Goal: Task Accomplishment & Management: Complete application form

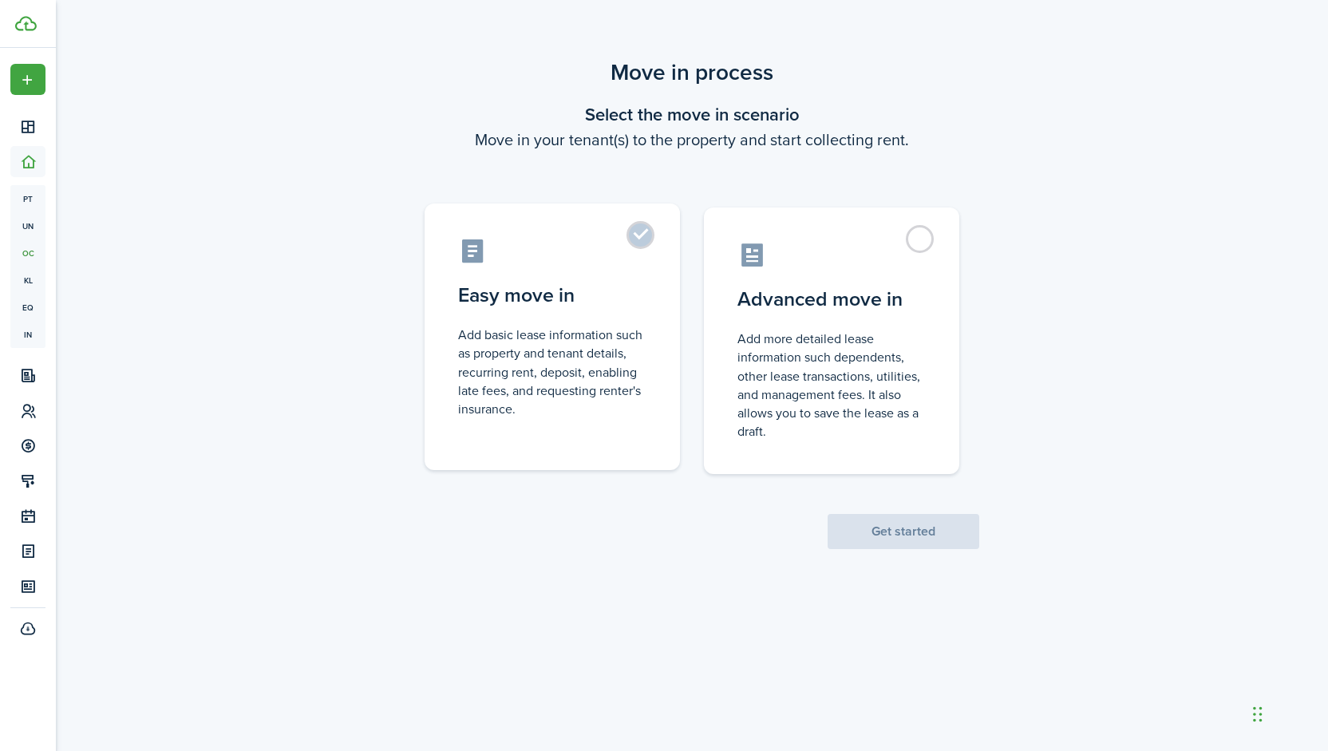
click at [602, 336] on control-radio-card-description "Add basic lease information such as property and tenant details, recurring rent…" at bounding box center [552, 372] width 188 height 93
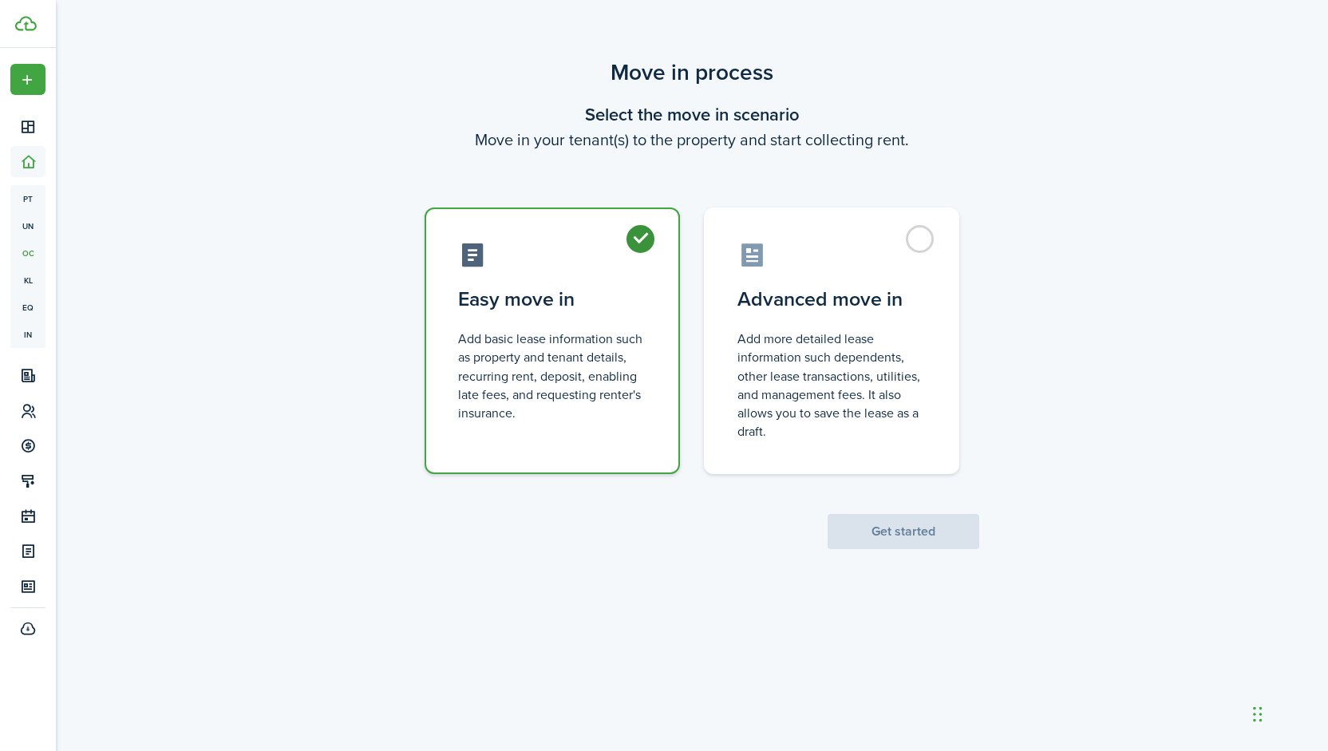
radio input "true"
click at [898, 526] on button "Get started" at bounding box center [903, 531] width 152 height 35
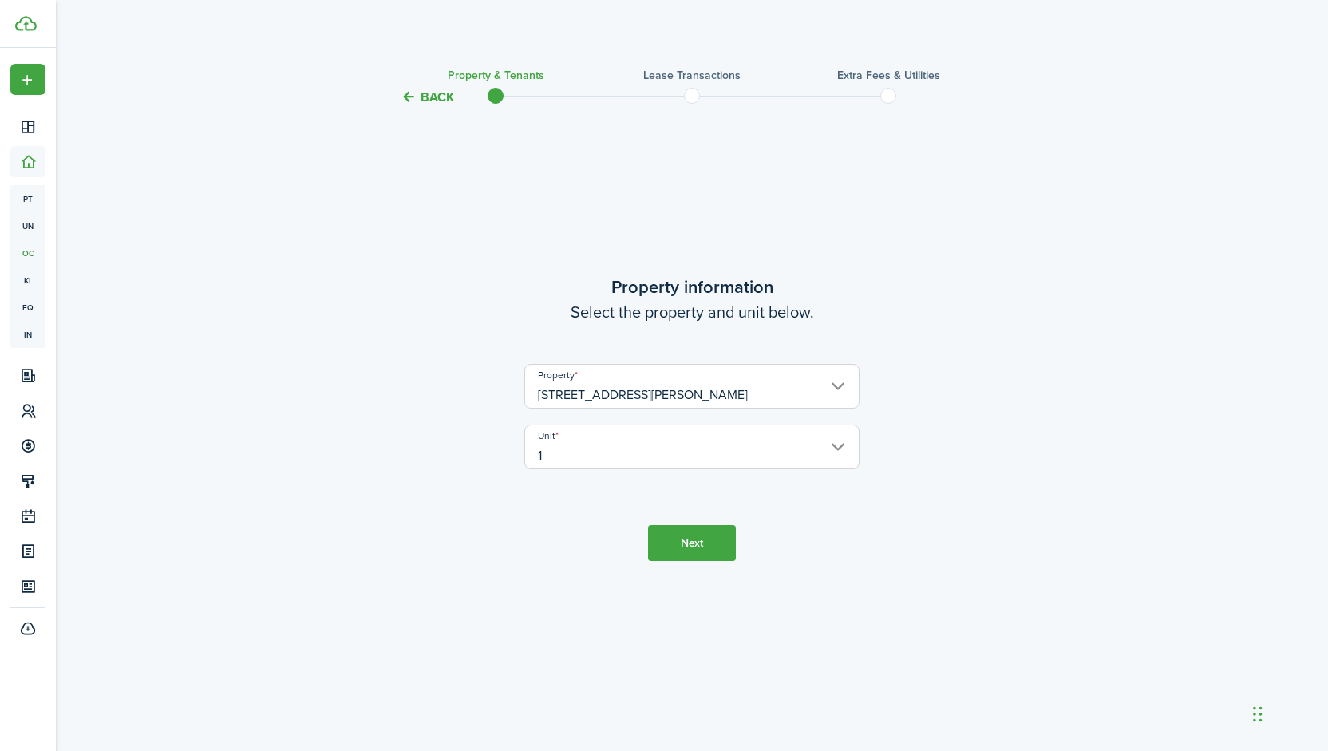
click at [681, 542] on button "Next" at bounding box center [692, 543] width 88 height 36
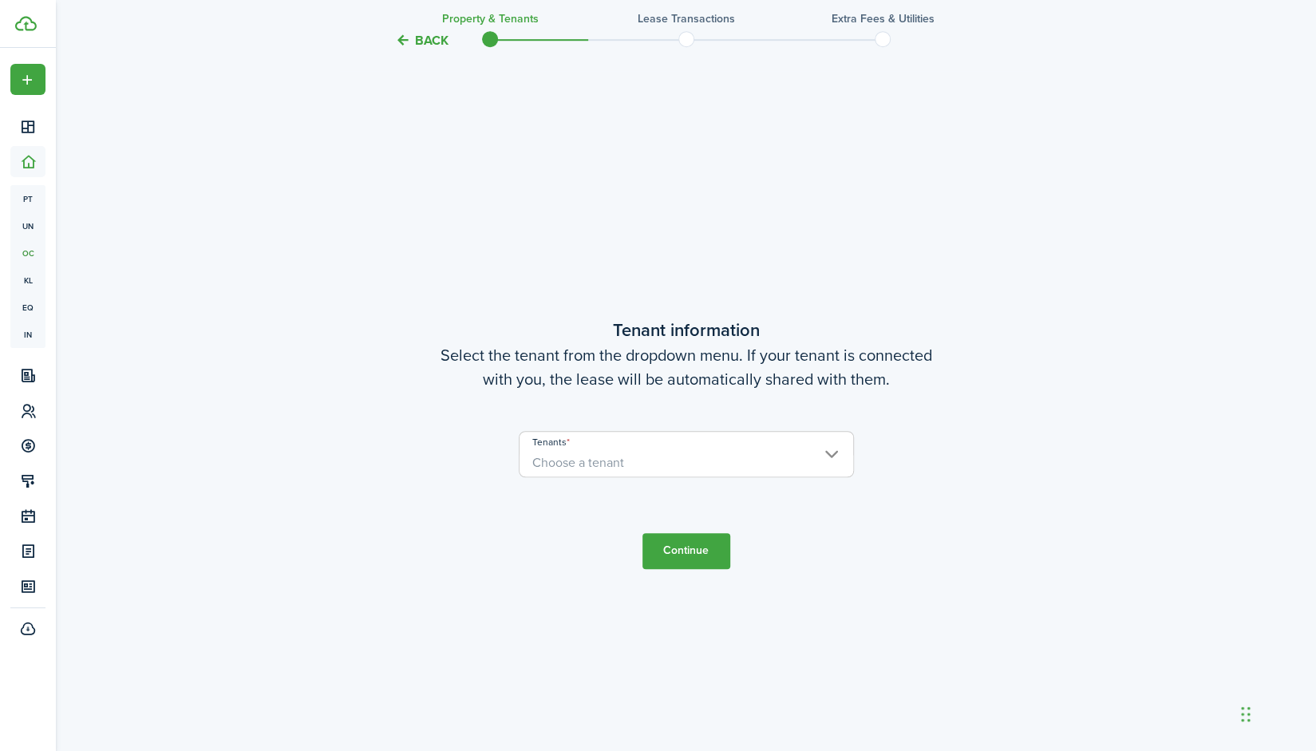
scroll to position [644, 0]
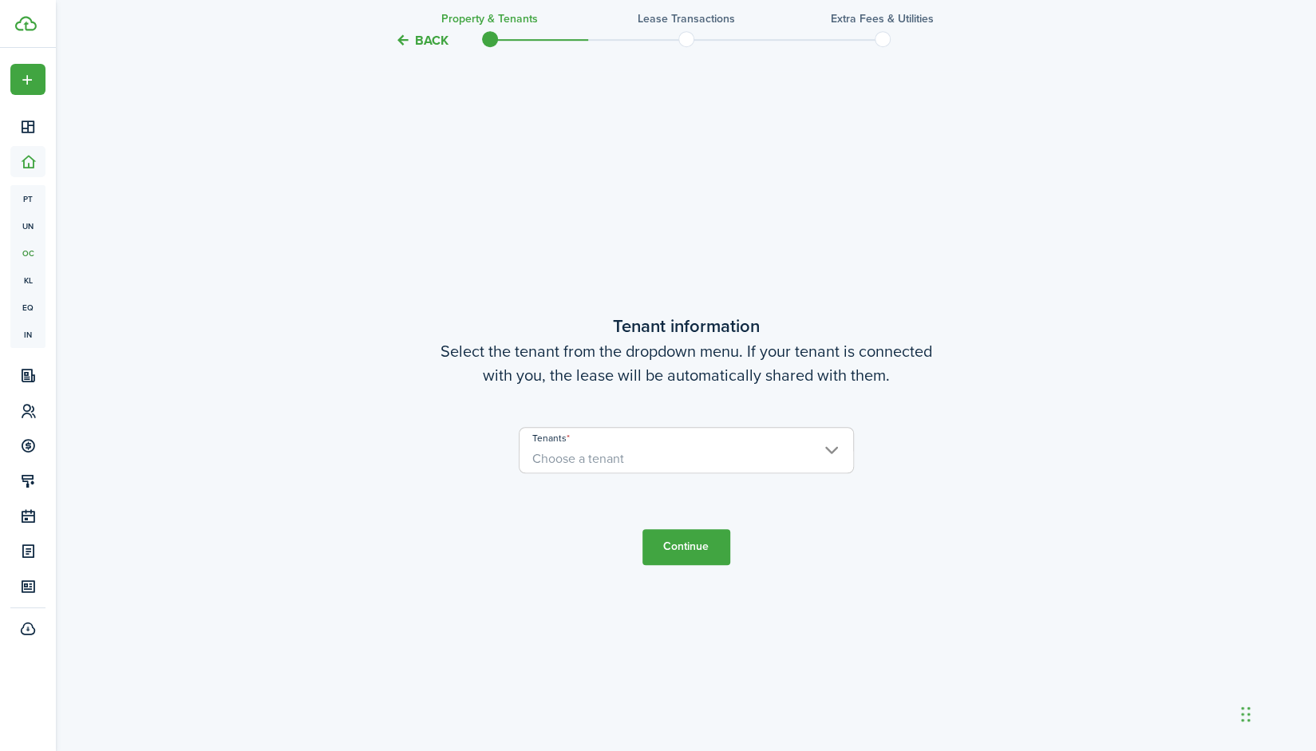
click at [640, 451] on span "Choose a tenant" at bounding box center [686, 458] width 334 height 27
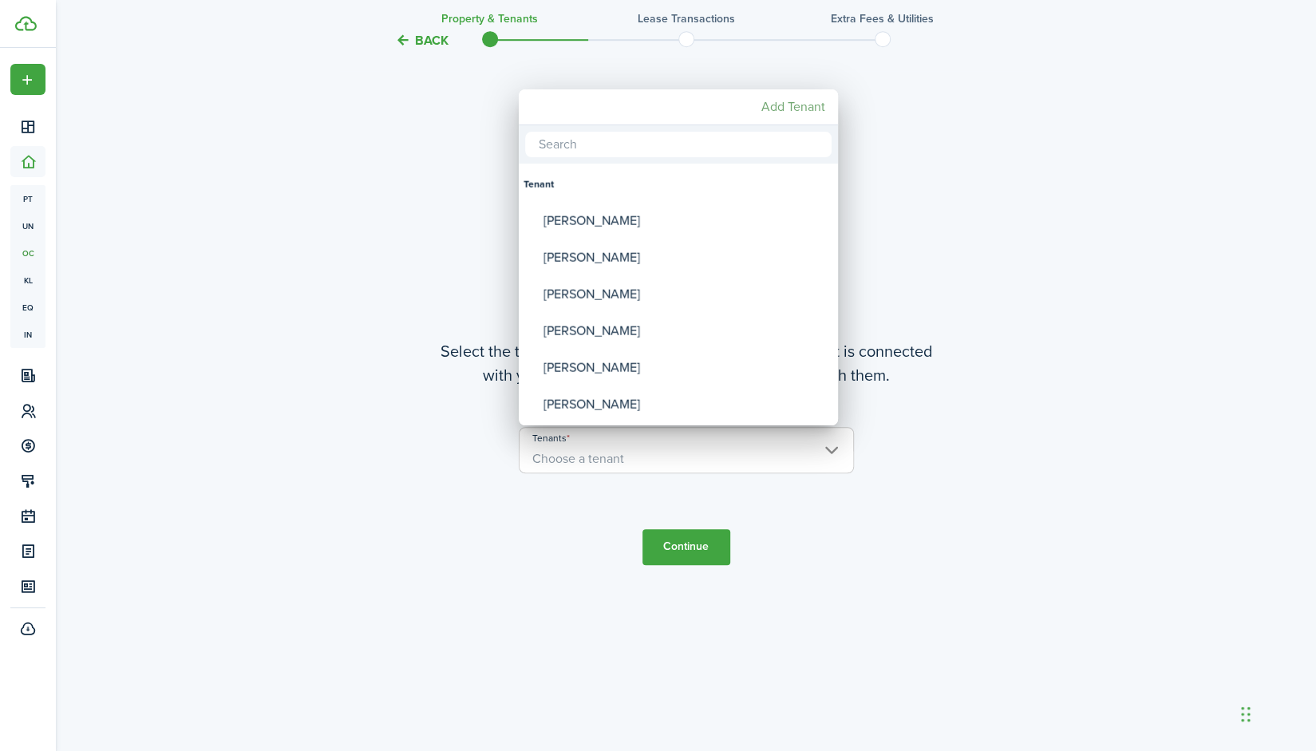
click at [777, 108] on mbsc-button "Add Tenant" at bounding box center [793, 107] width 77 height 29
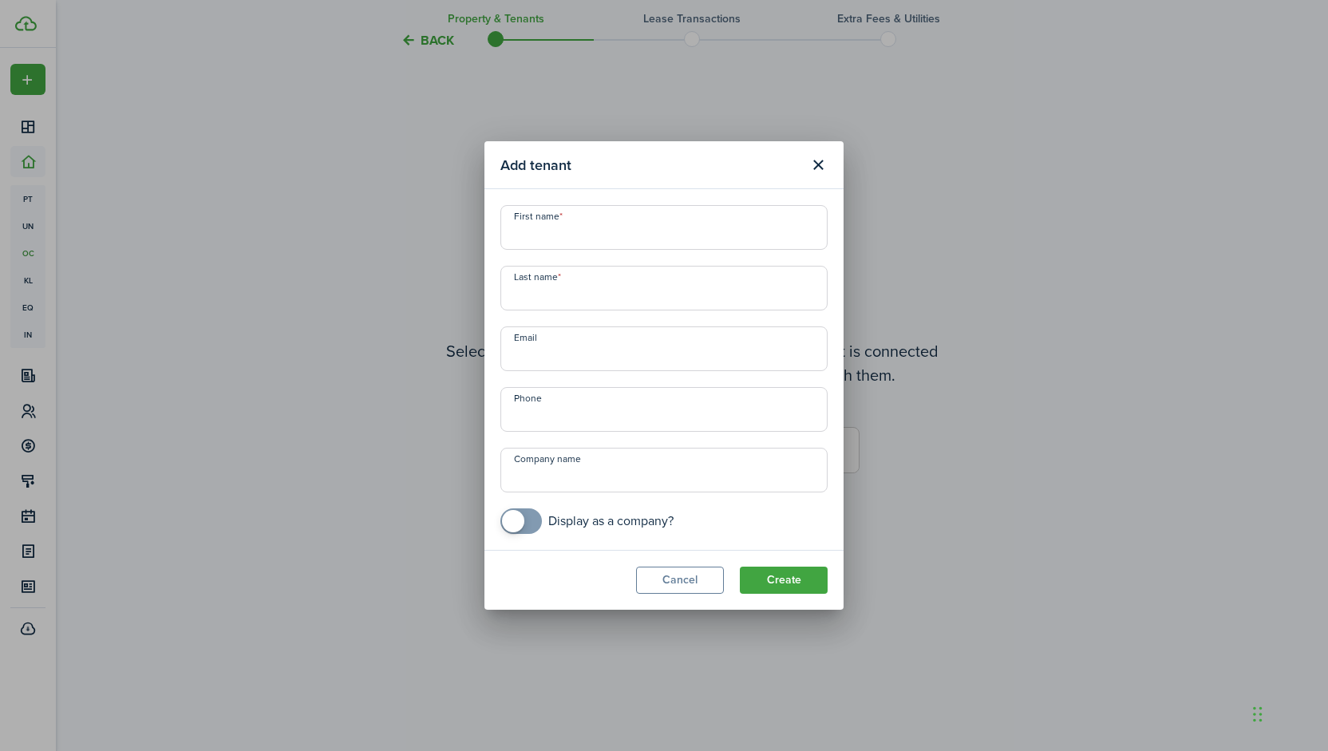
click at [629, 219] on input "First name" at bounding box center [663, 227] width 327 height 45
type input "[PERSON_NAME]"
click at [573, 287] on input "Last name" at bounding box center [663, 288] width 327 height 45
type input "[PERSON_NAME]"
click at [531, 357] on input "Email" at bounding box center [663, 348] width 327 height 45
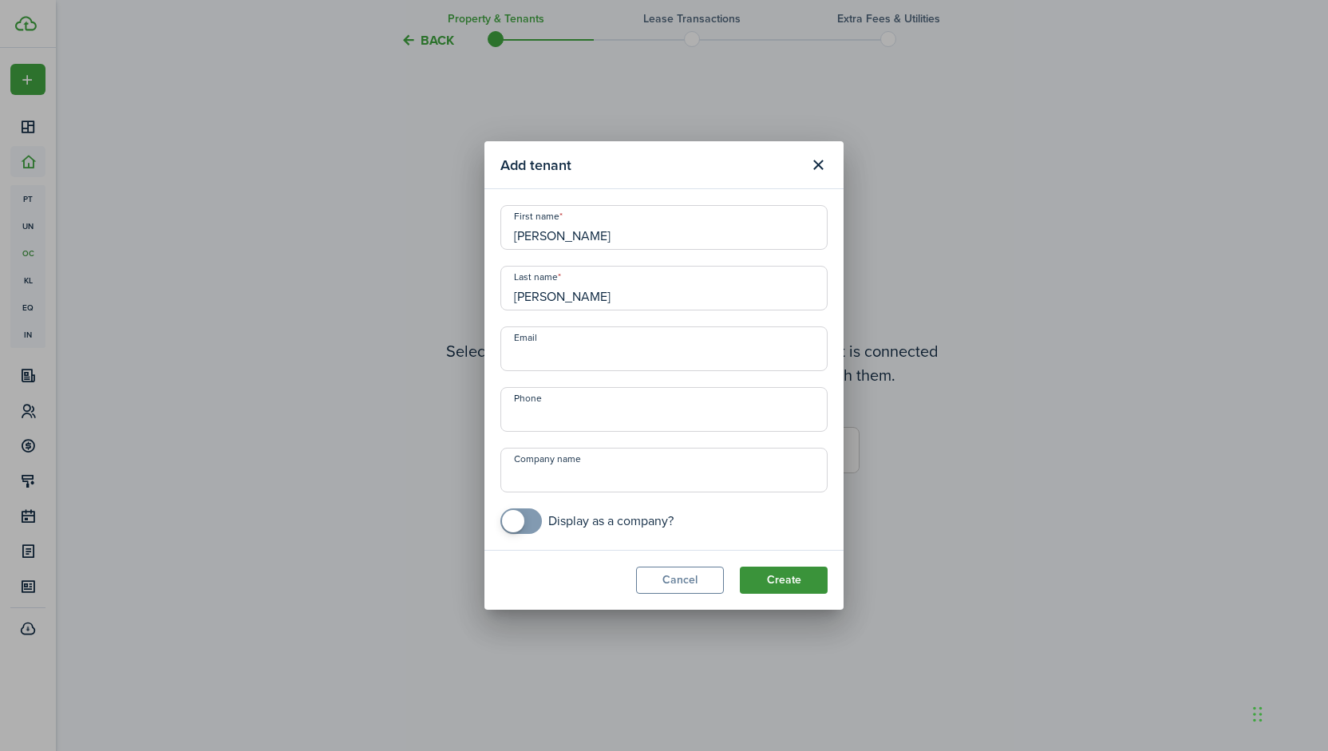
click at [791, 582] on button "Create" at bounding box center [784, 579] width 88 height 27
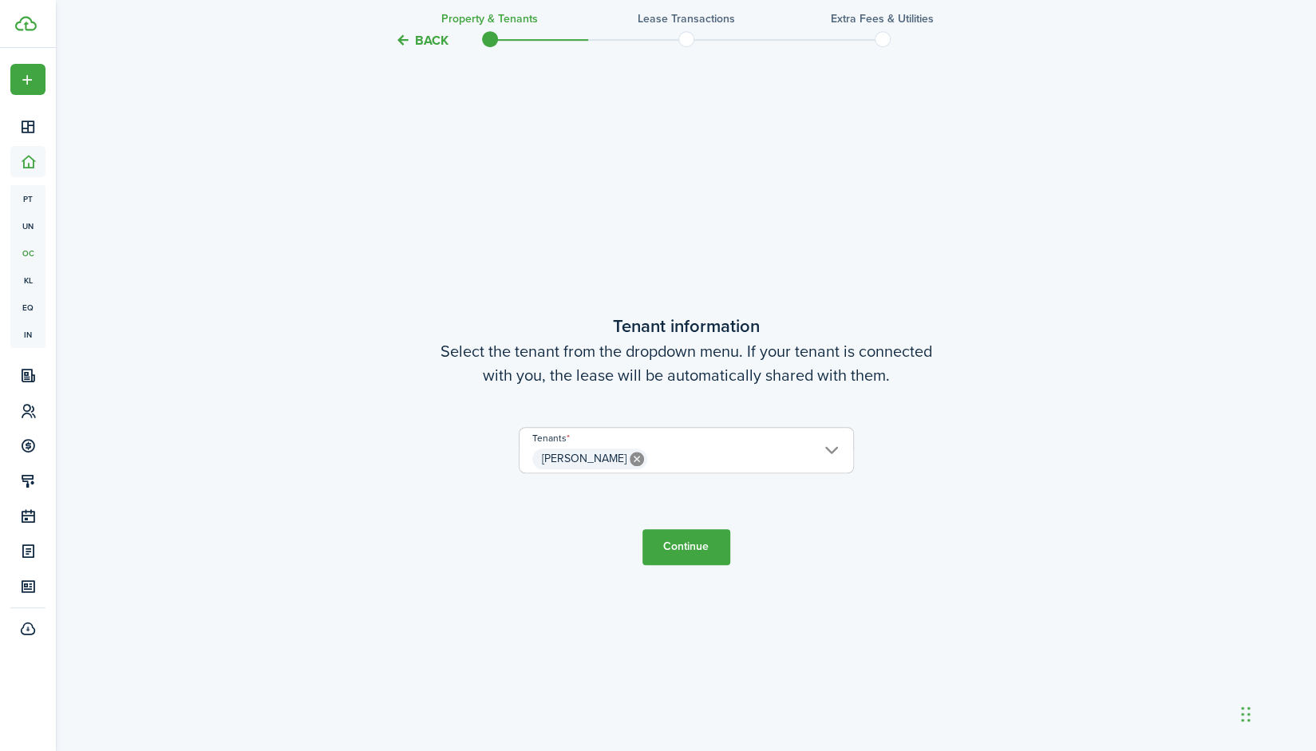
click at [739, 455] on span "[PERSON_NAME]" at bounding box center [686, 458] width 334 height 27
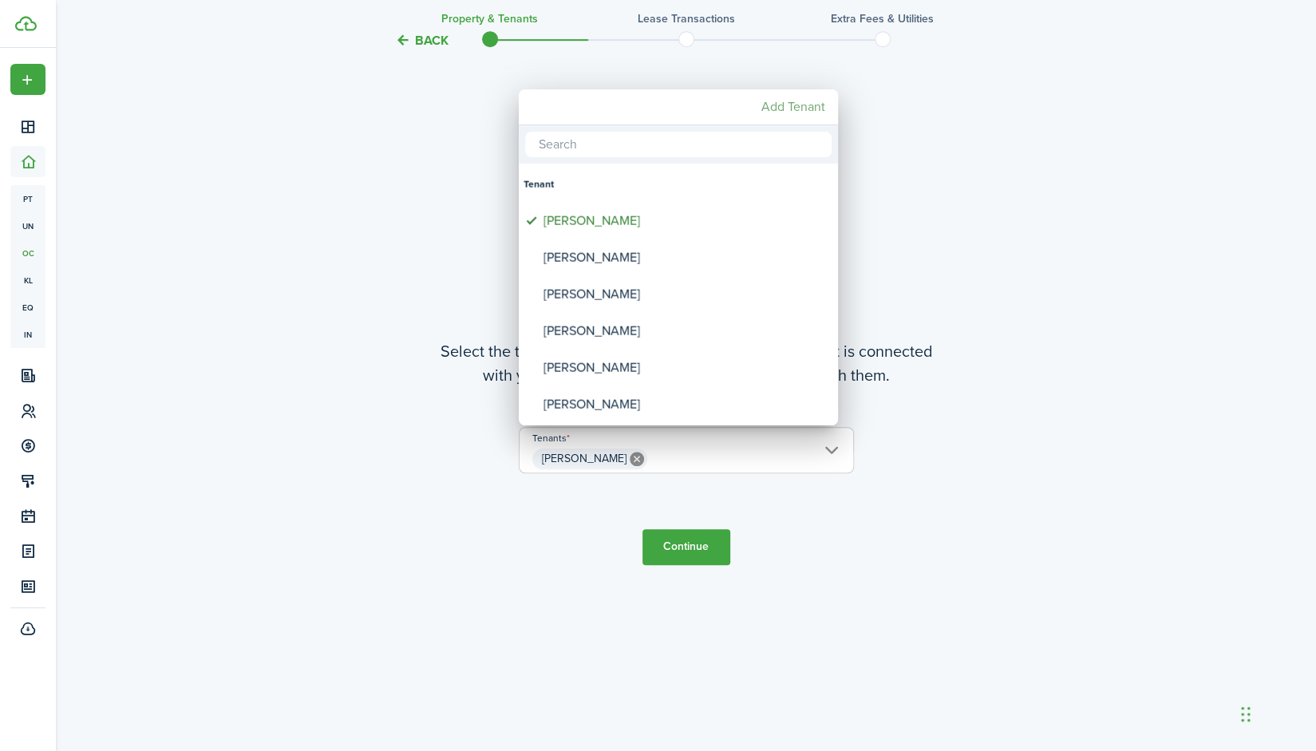
click at [787, 105] on mbsc-button "Add Tenant" at bounding box center [793, 107] width 77 height 29
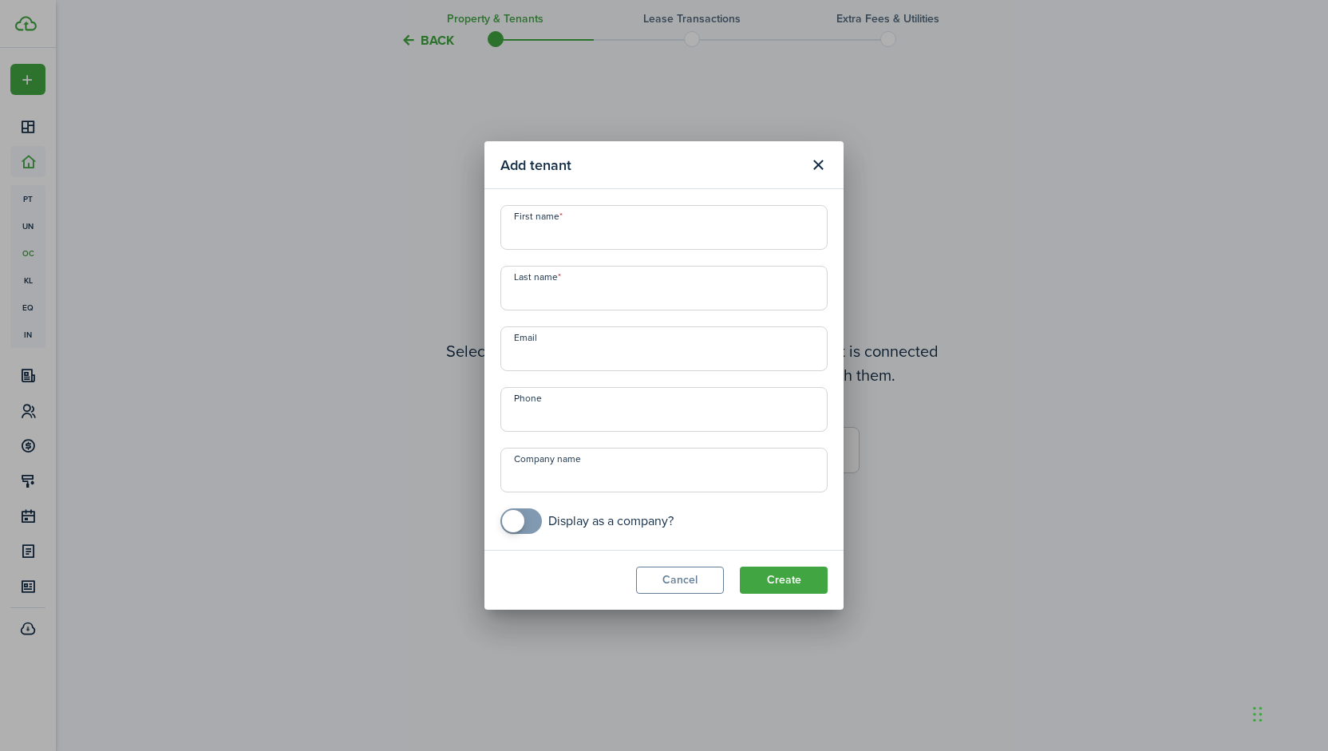
click at [622, 250] on input "First name" at bounding box center [663, 227] width 327 height 45
type input "[PERSON_NAME]"
click at [582, 290] on input "Last name" at bounding box center [663, 288] width 327 height 45
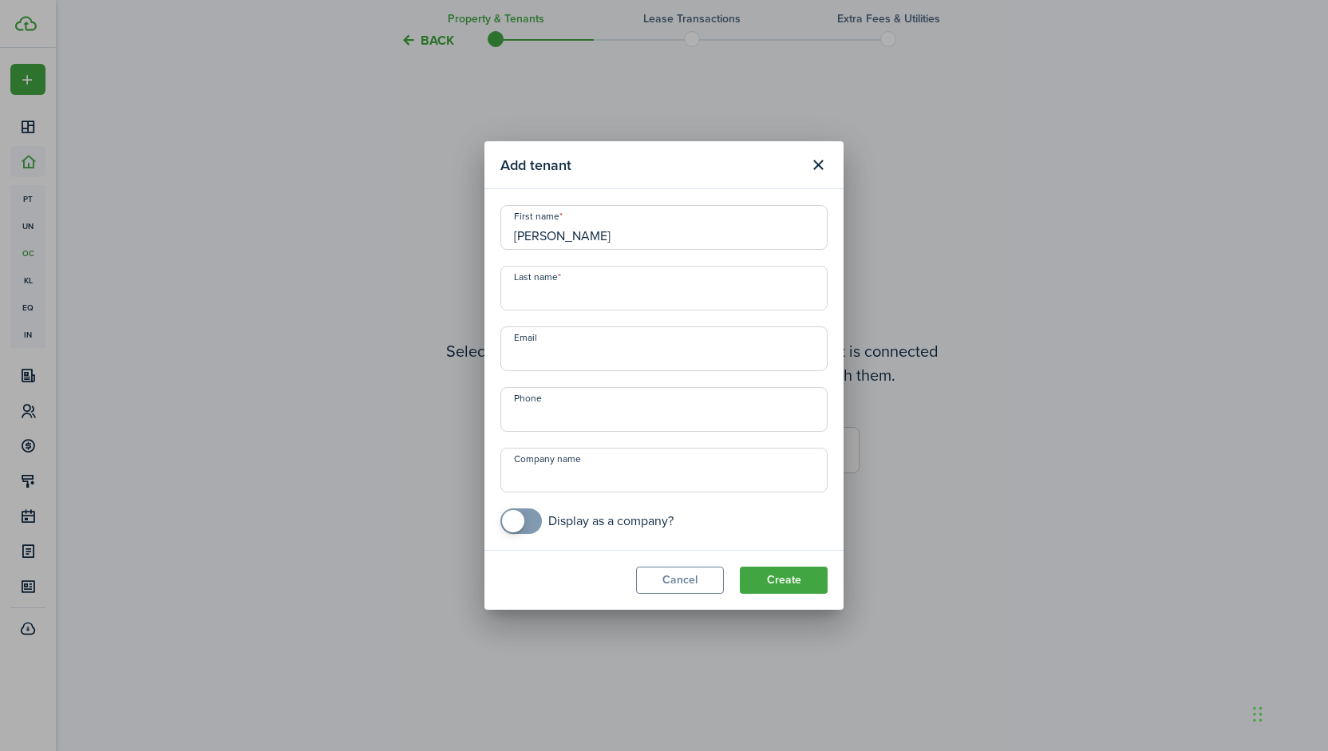
click at [582, 290] on input "Last name" at bounding box center [663, 288] width 327 height 45
type input "H"
type input "[PERSON_NAME]"
click at [801, 580] on button "Create" at bounding box center [784, 579] width 88 height 27
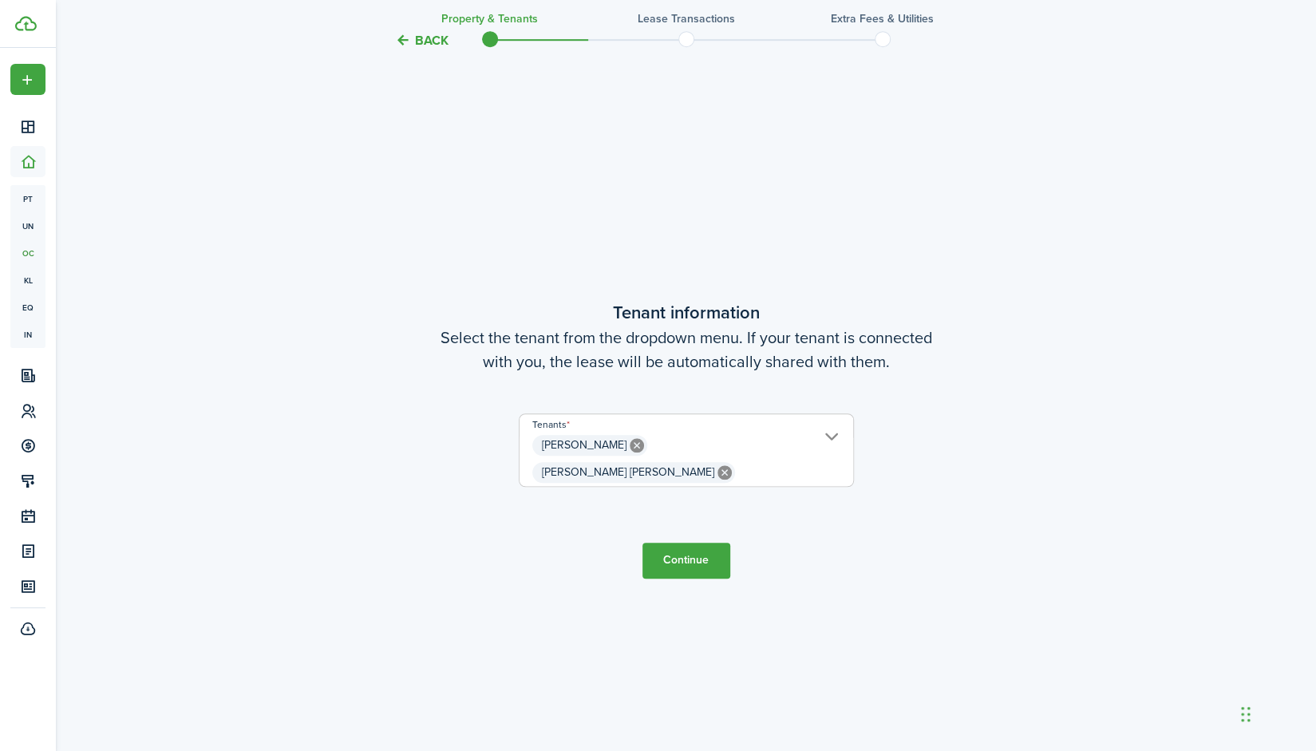
click at [701, 543] on button "Continue" at bounding box center [686, 561] width 88 height 36
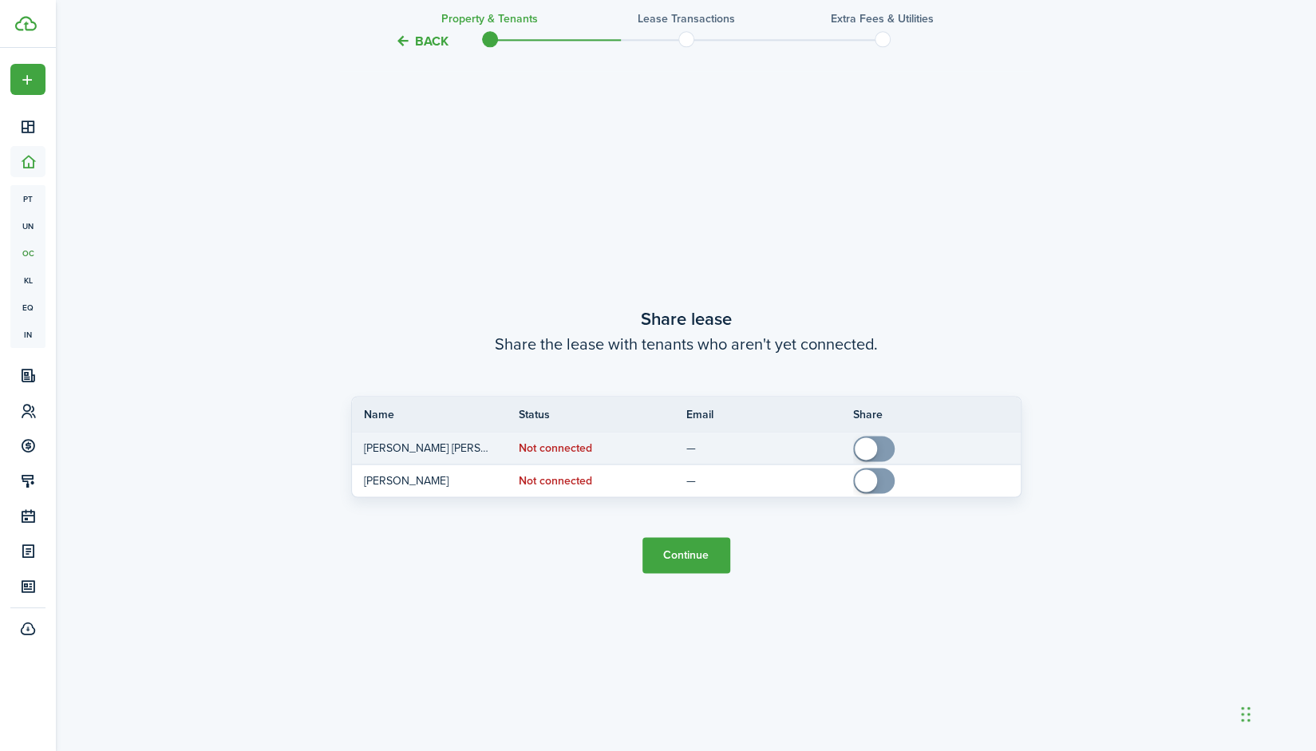
scroll to position [1395, 0]
click at [867, 448] on span at bounding box center [865, 447] width 22 height 22
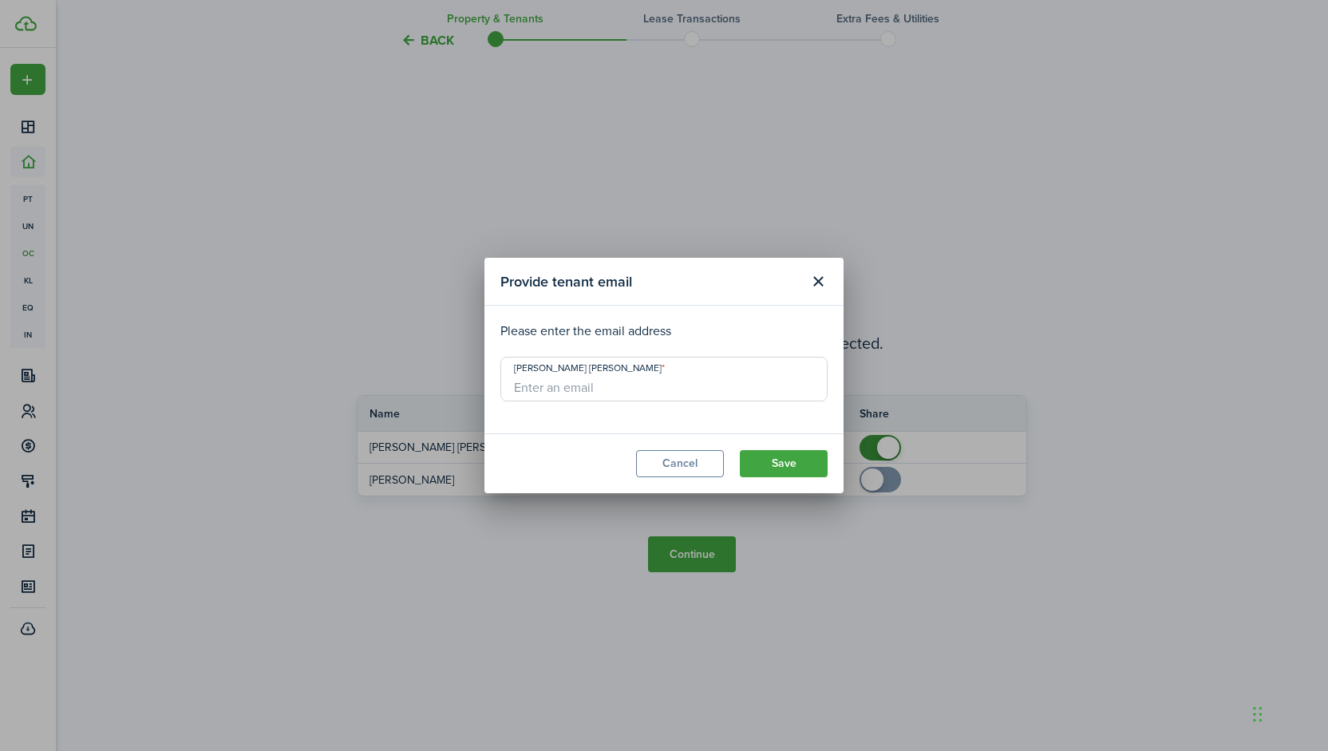
click at [870, 466] on div "Provide tenant email Please enter the email address [PERSON_NAME] [PERSON_NAME]…" at bounding box center [664, 375] width 1328 height 751
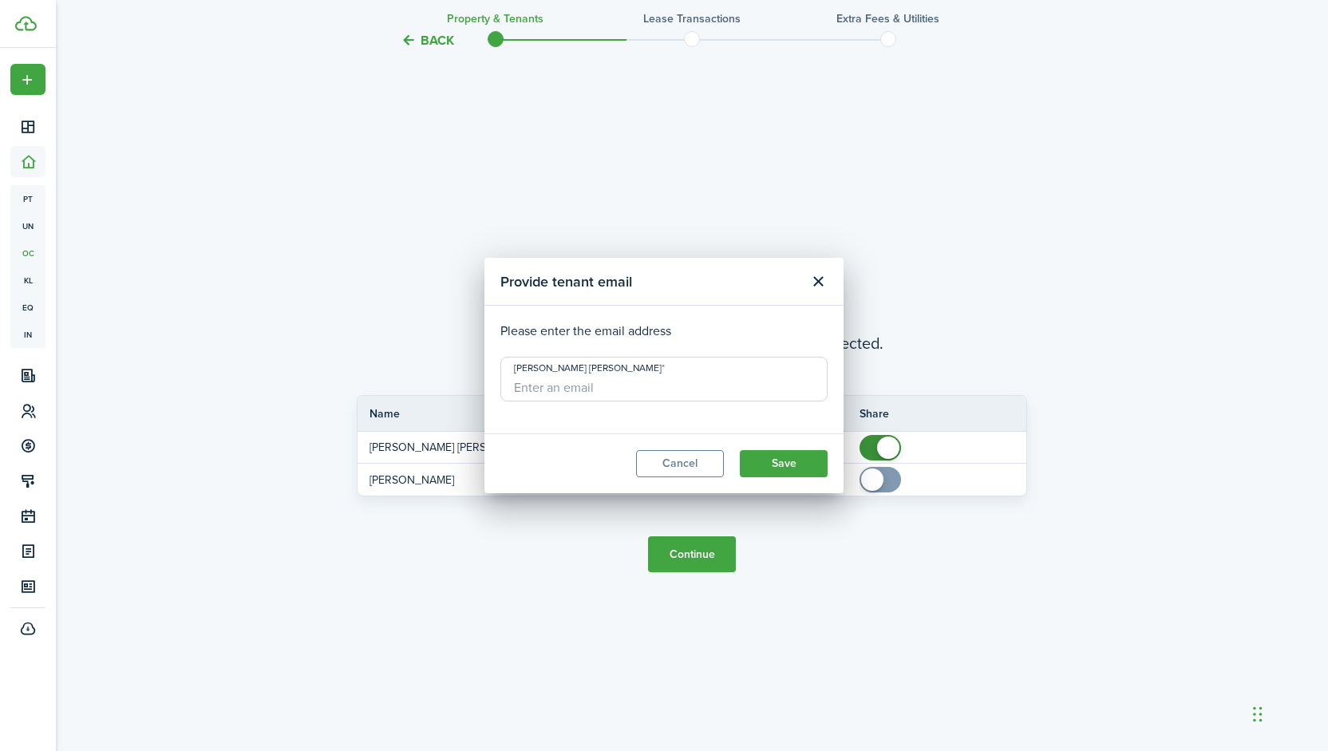
checkbox input "false"
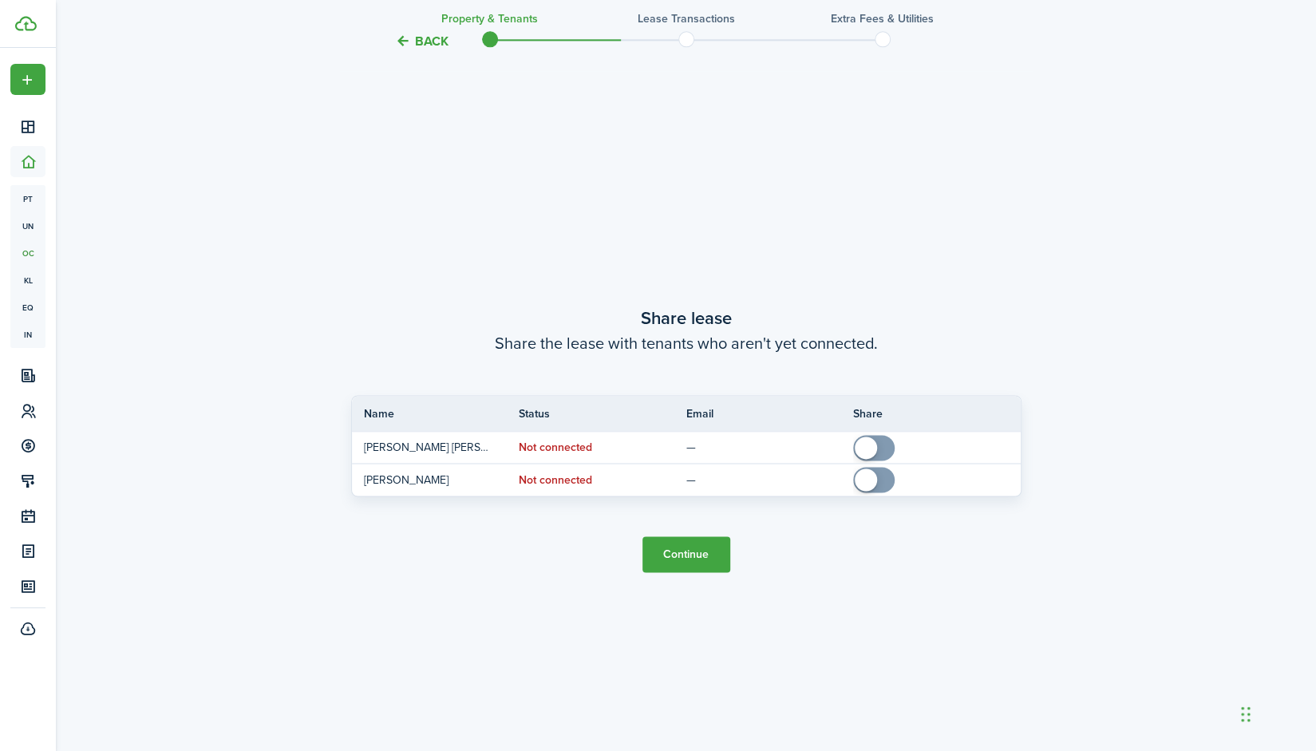
click at [684, 545] on button "Continue" at bounding box center [686, 554] width 88 height 36
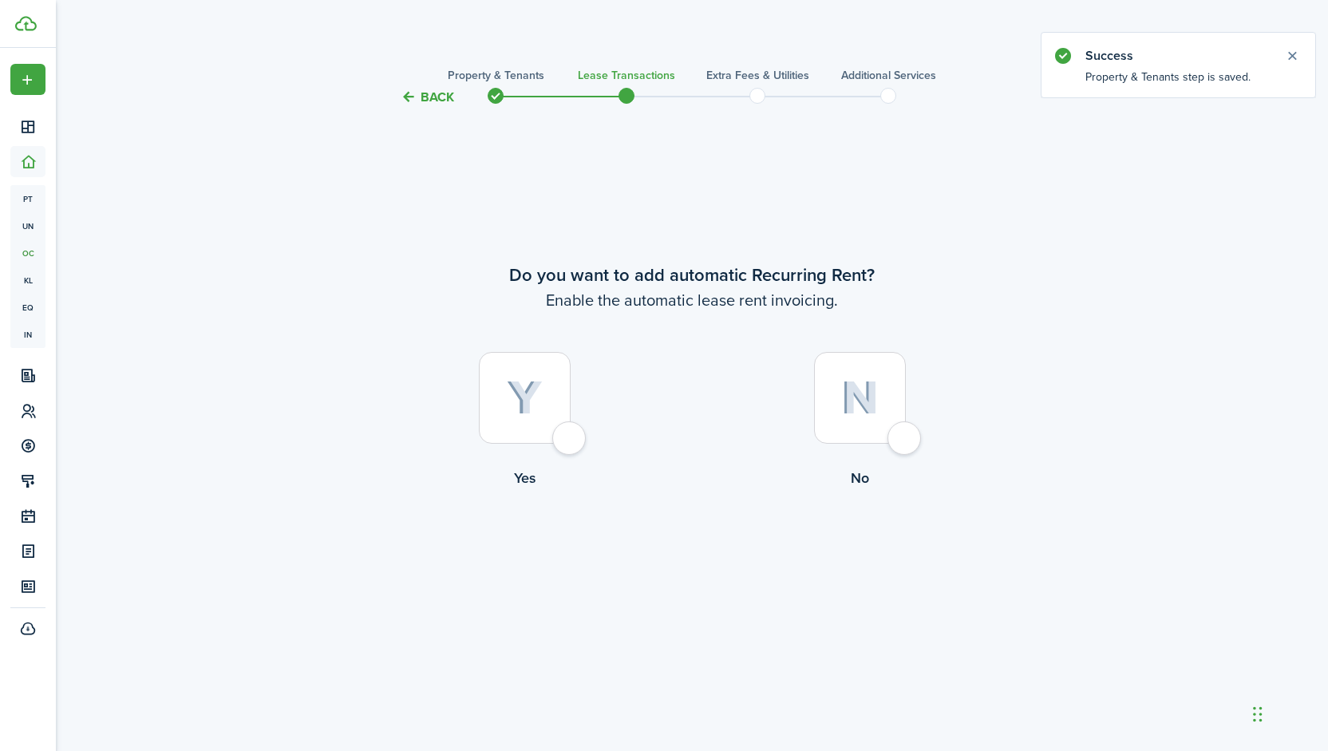
click at [559, 413] on div at bounding box center [525, 398] width 92 height 92
radio input "true"
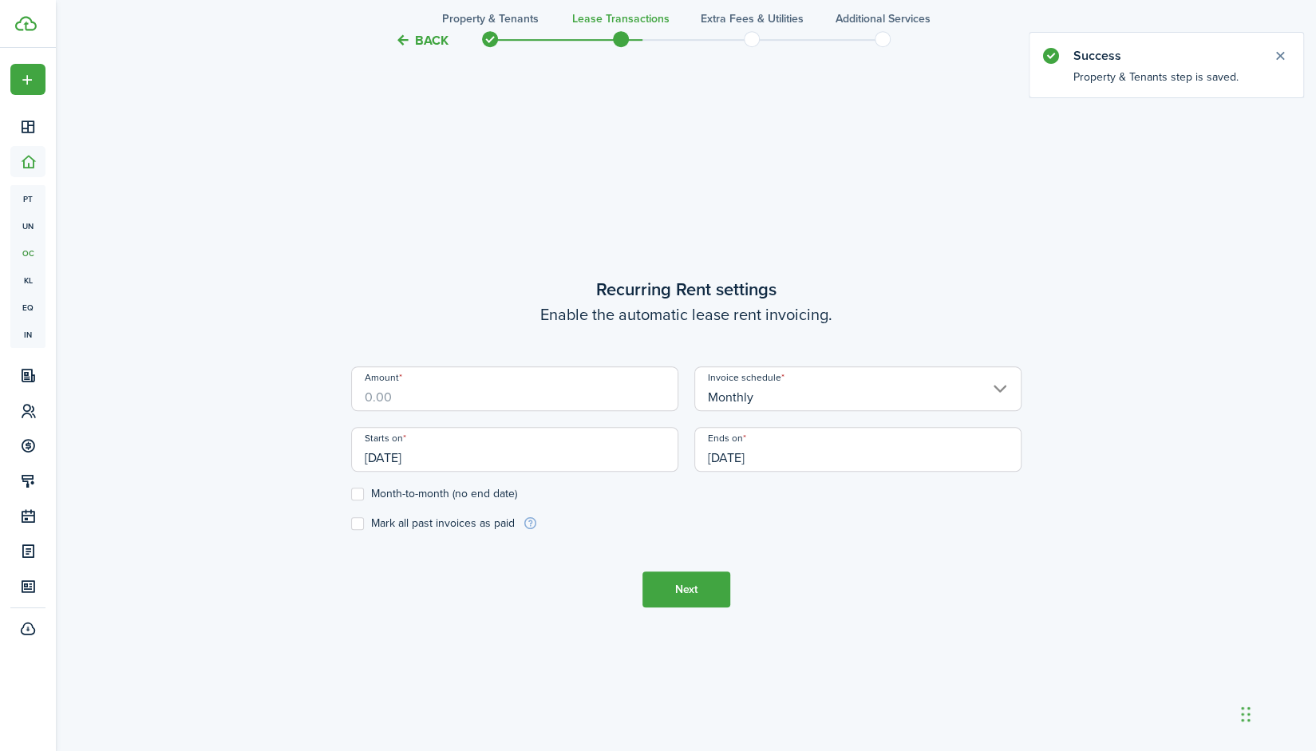
scroll to position [644, 0]
click at [627, 379] on input "Amount" at bounding box center [514, 385] width 327 height 45
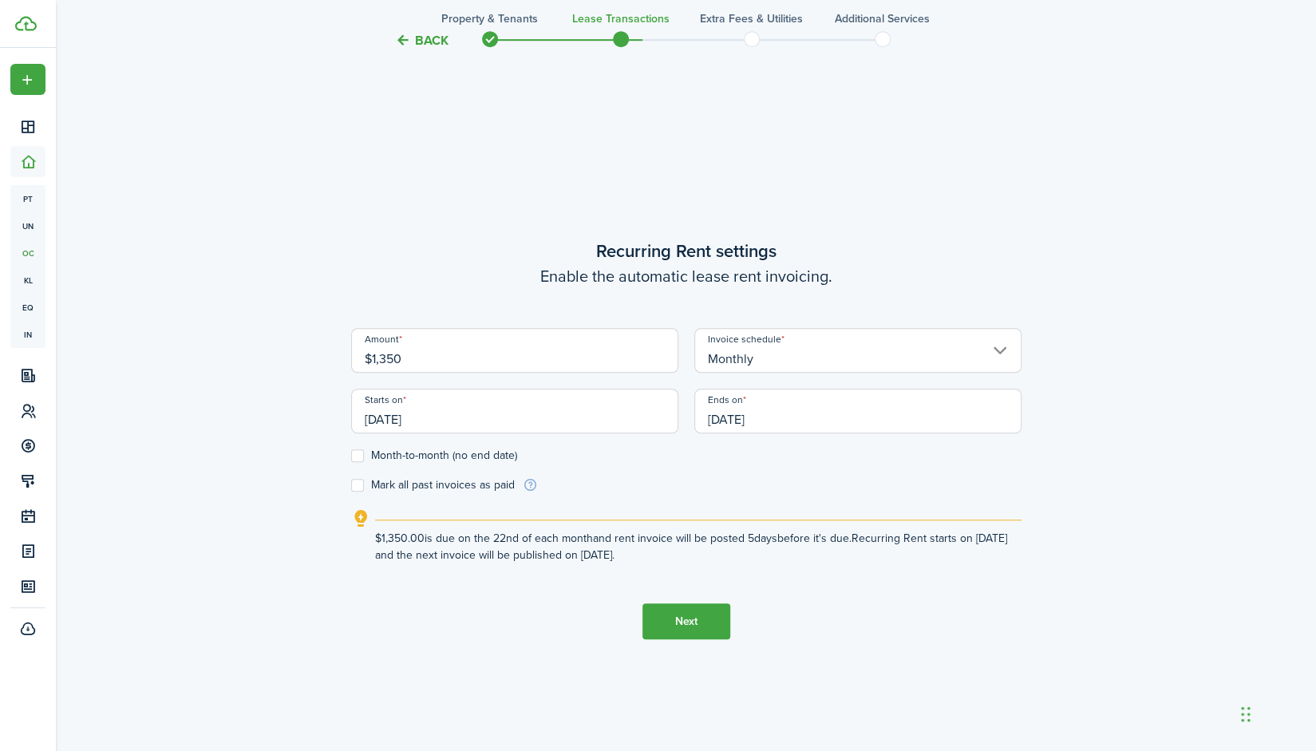
type input "$1,350.00"
click at [653, 502] on lease-wizard-rent-recurring "Recurring Rent settings Enable the automatic lease rent invoicing. Amount $1,35…" at bounding box center [686, 401] width 670 height 326
click at [576, 422] on input "[DATE]" at bounding box center [514, 411] width 327 height 45
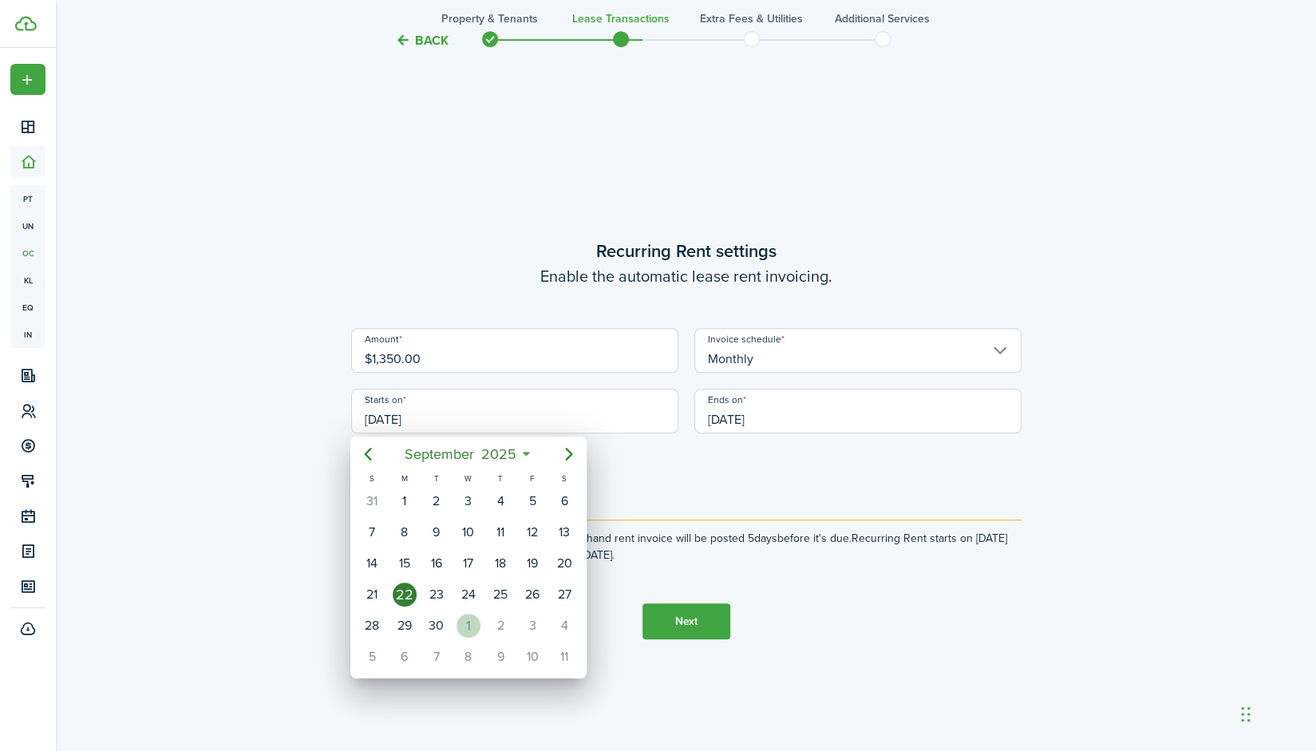
click at [463, 610] on div "[DATE]" at bounding box center [468, 625] width 32 height 30
type input "[DATE]"
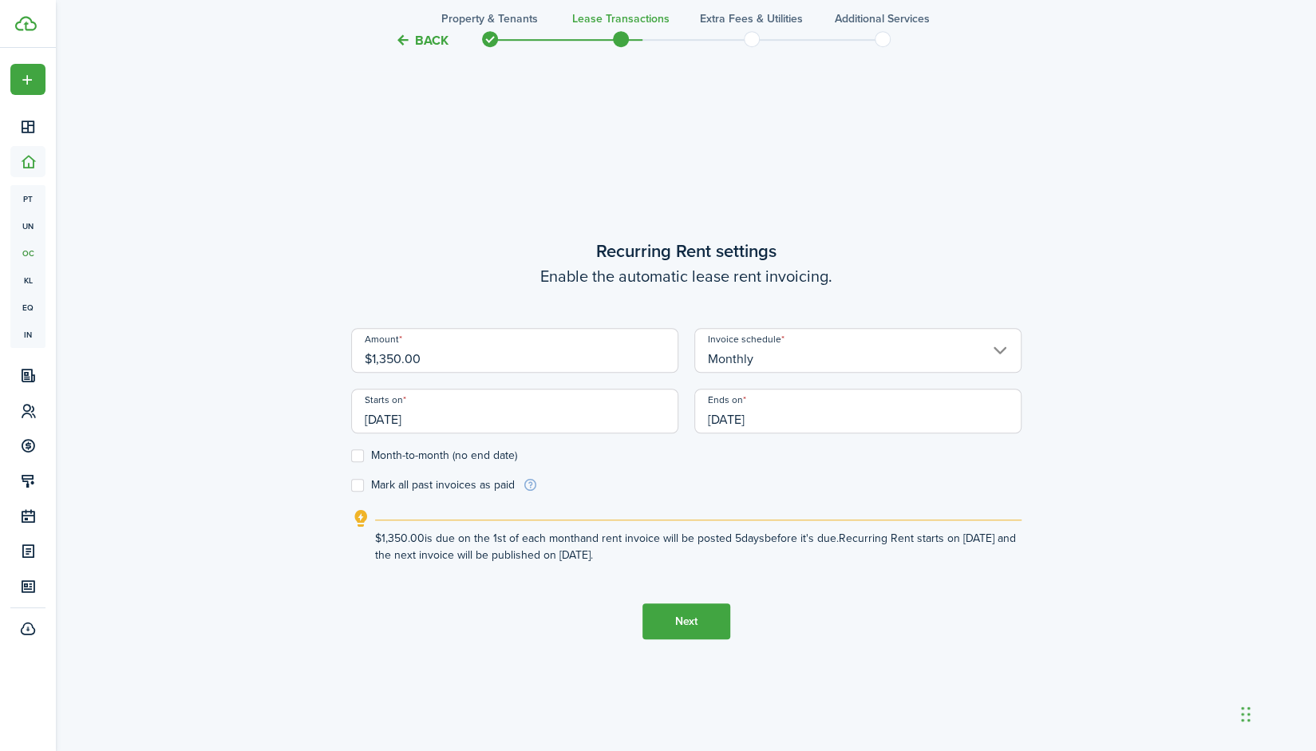
click at [523, 409] on input "[DATE]" at bounding box center [514, 411] width 327 height 45
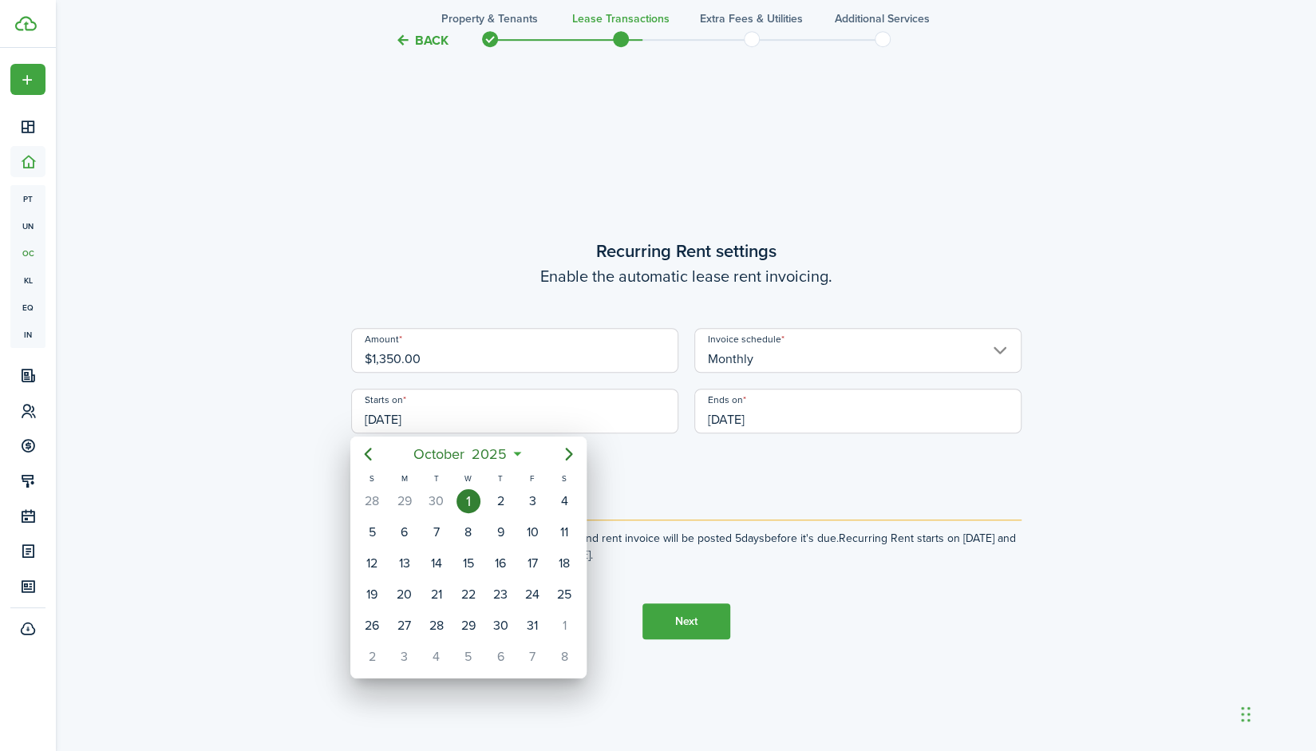
click at [692, 474] on div at bounding box center [657, 375] width 1571 height 1006
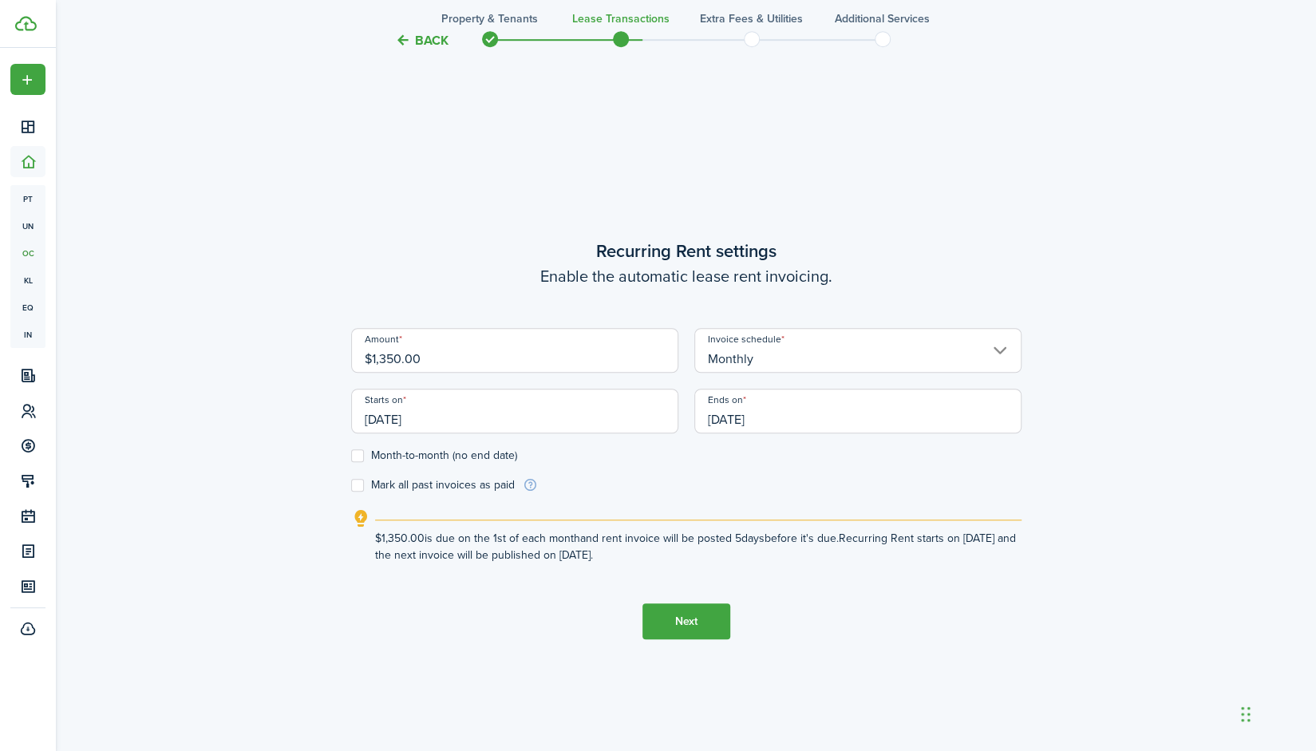
click at [804, 417] on input "[DATE]" at bounding box center [857, 411] width 327 height 45
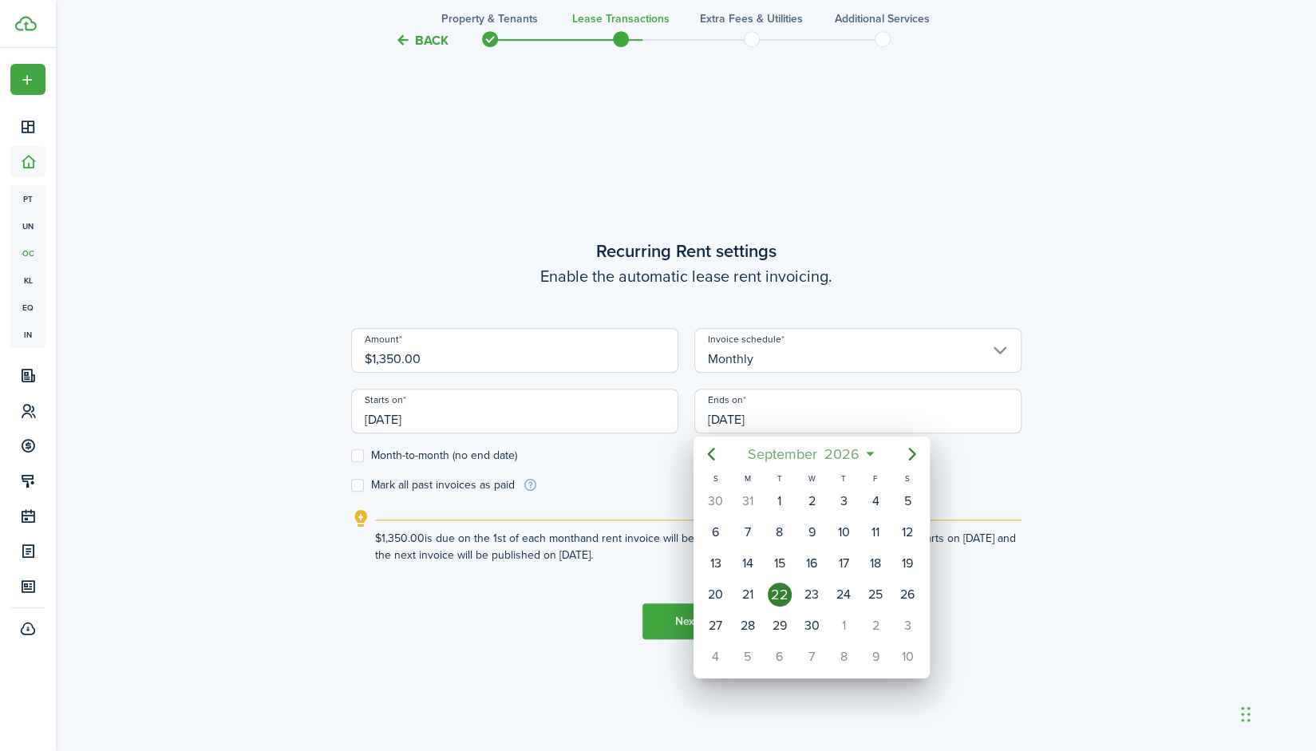
click at [788, 460] on span "September" at bounding box center [782, 454] width 77 height 29
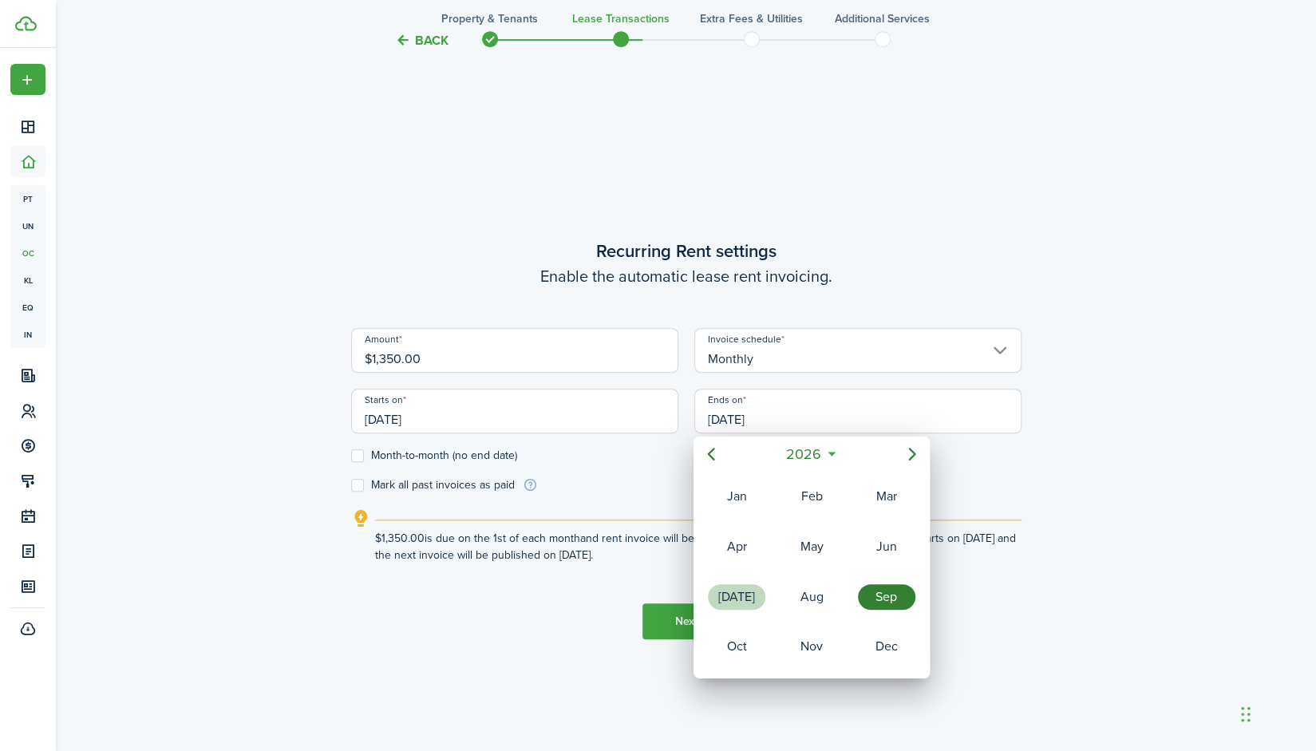
click at [760, 598] on div "[DATE]" at bounding box center [736, 597] width 57 height 26
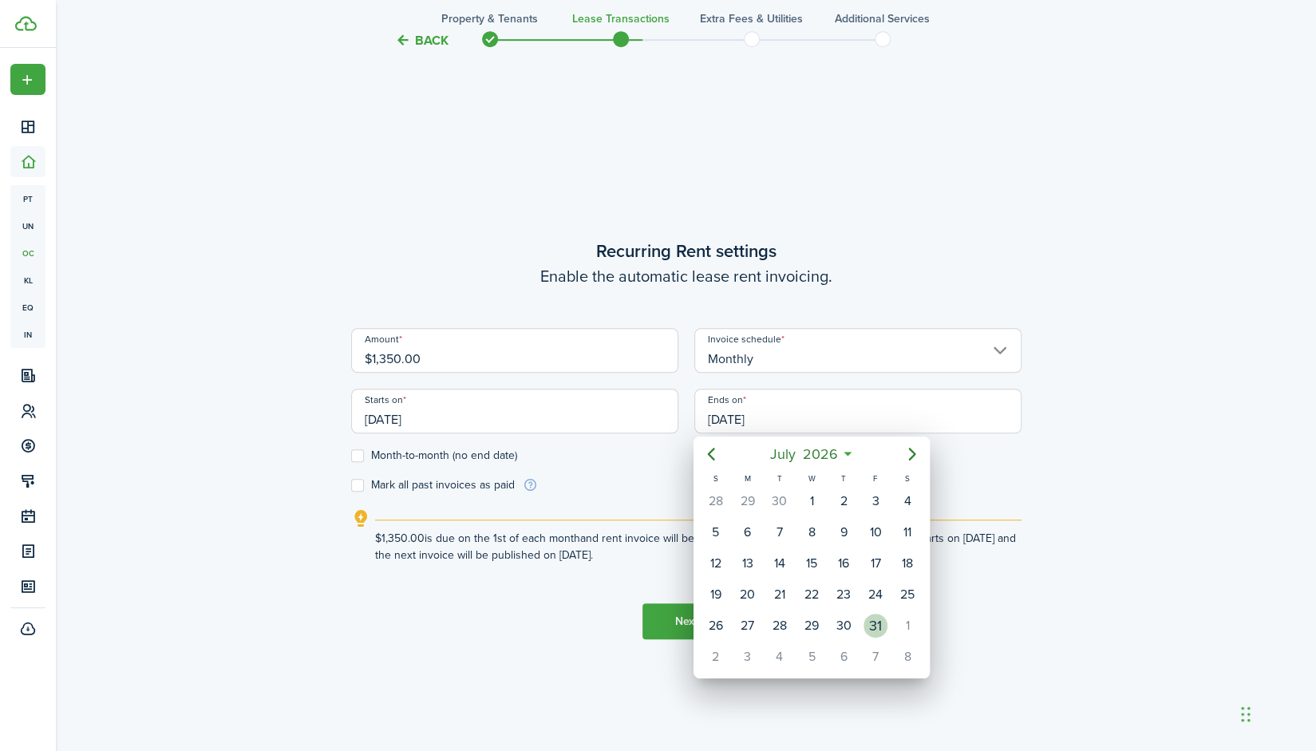
click at [862, 615] on div "31" at bounding box center [875, 625] width 32 height 30
type input "[DATE]"
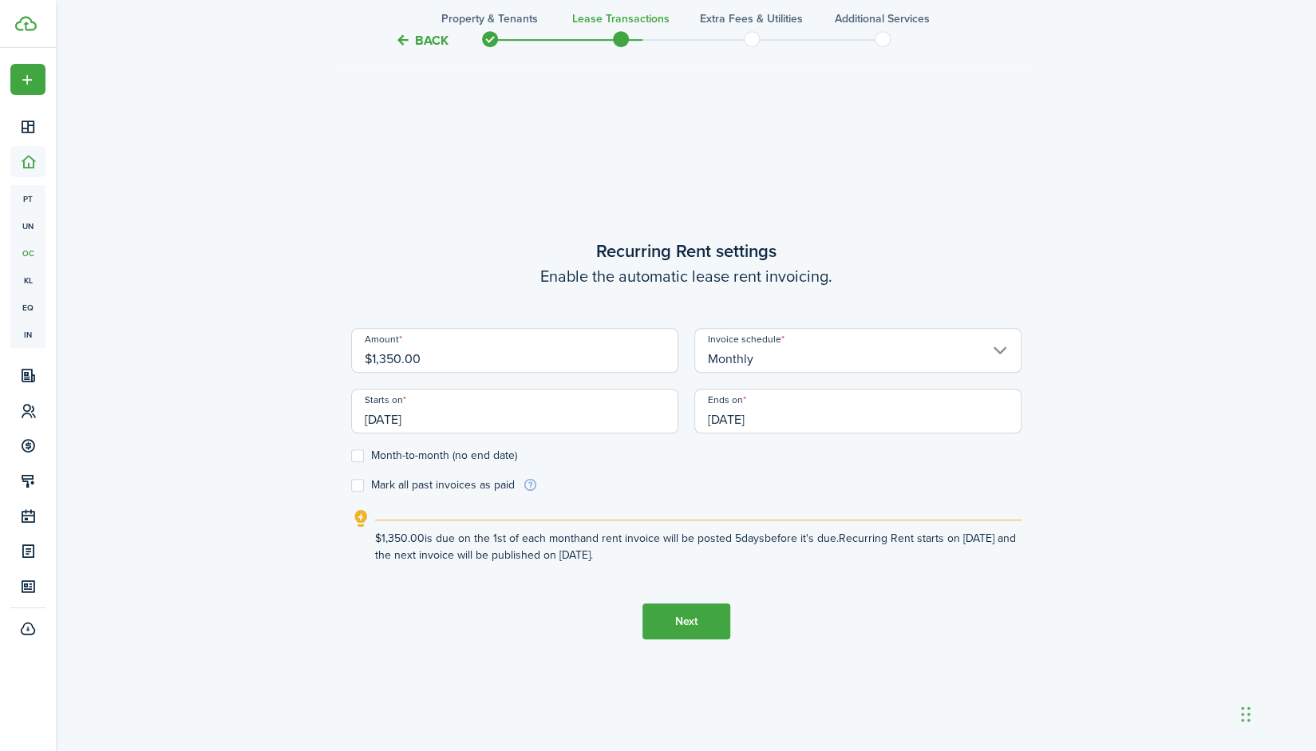
click at [688, 628] on button "Next" at bounding box center [686, 621] width 88 height 36
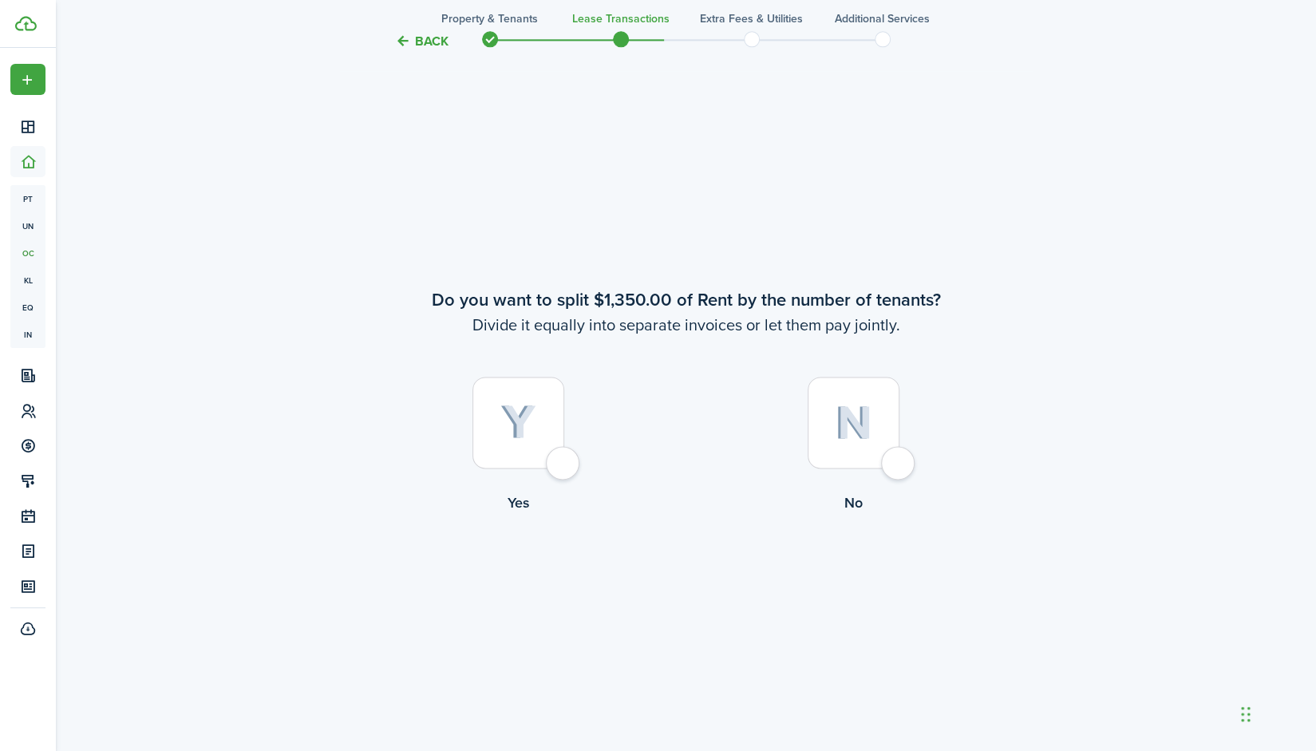
scroll to position [1395, 0]
click at [524, 401] on div at bounding box center [518, 419] width 92 height 92
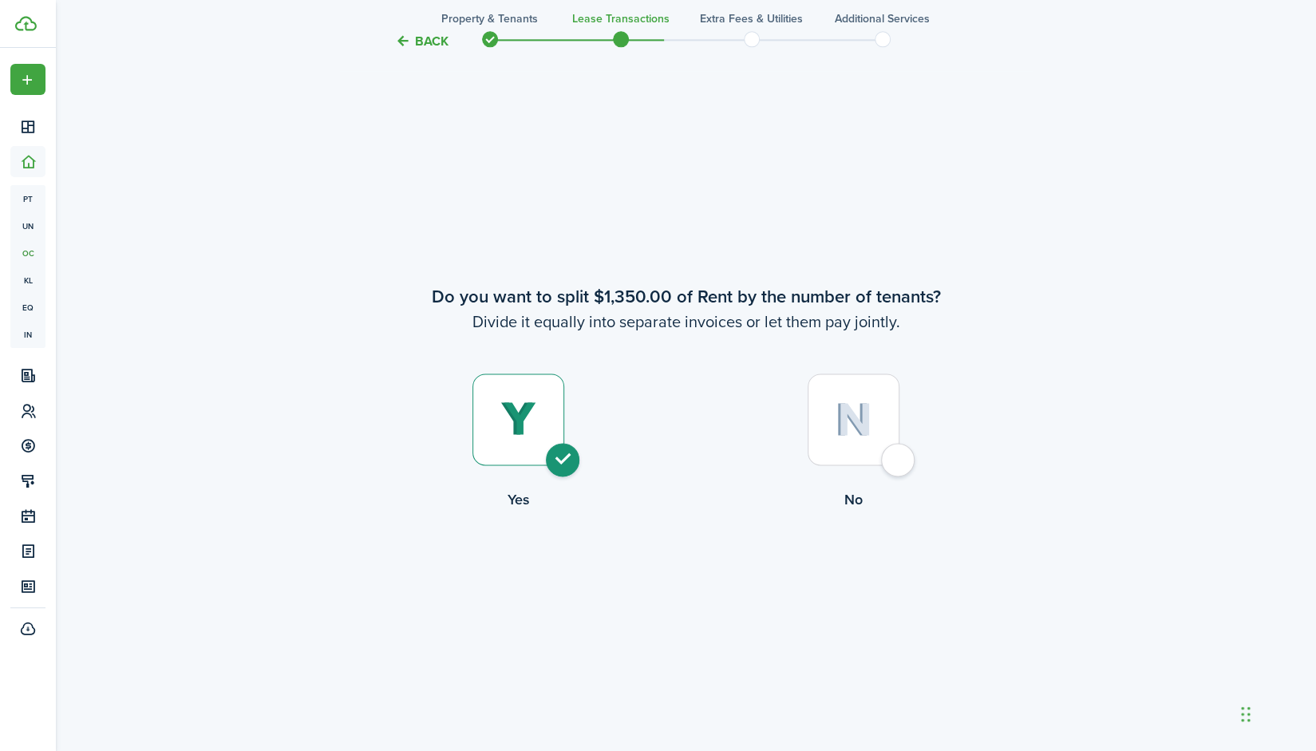
radio input "true"
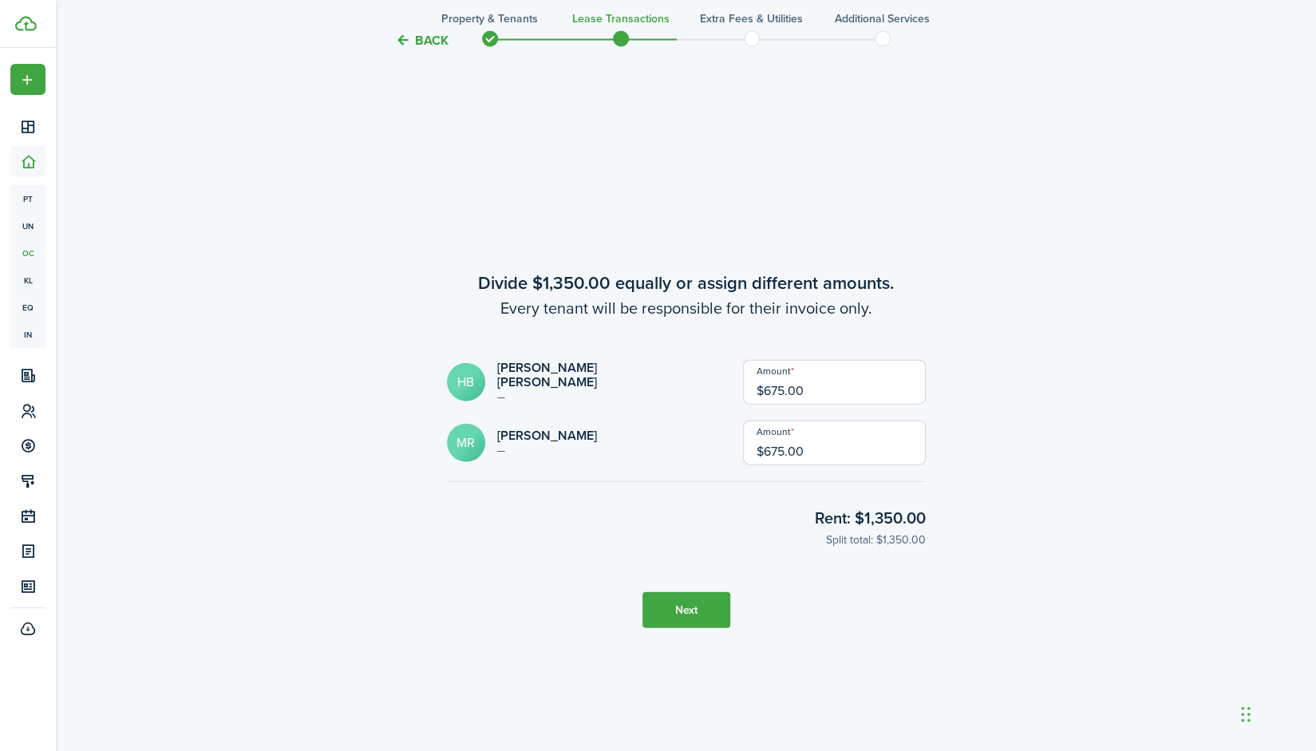
scroll to position [2146, 0]
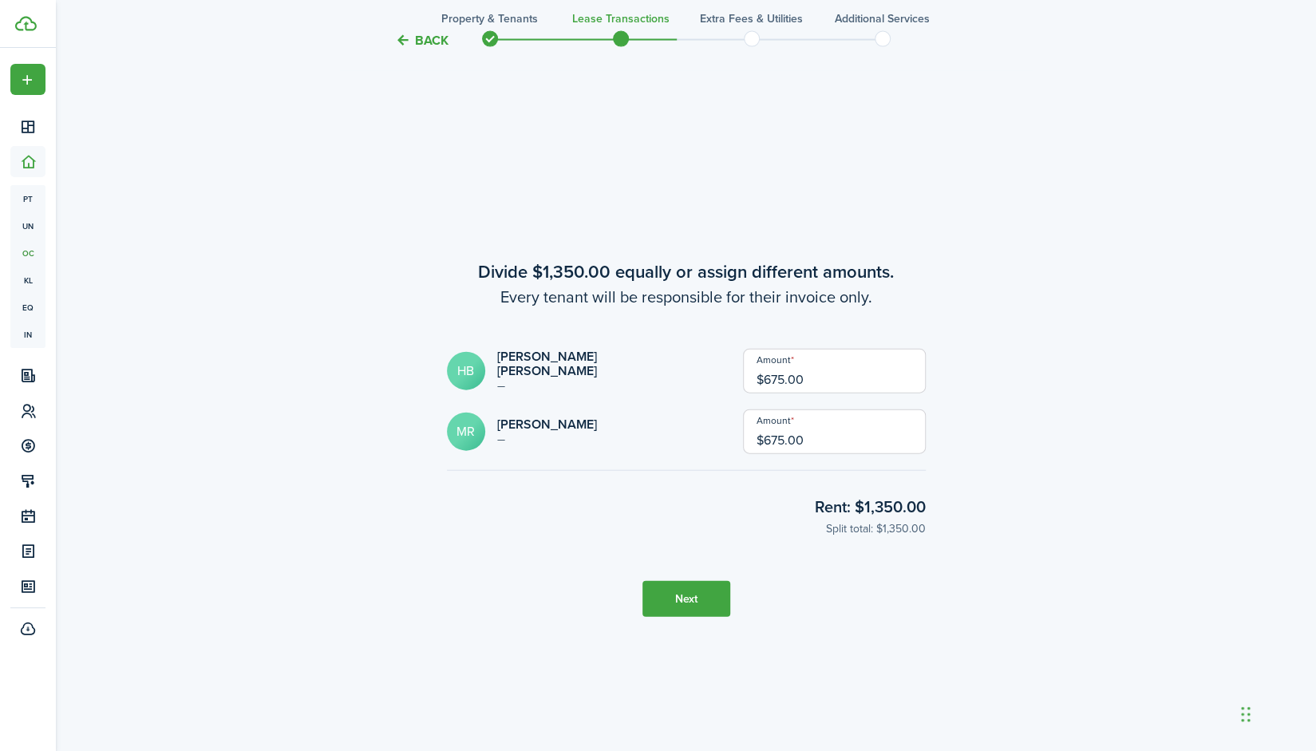
click at [667, 610] on button "Next" at bounding box center [686, 599] width 88 height 36
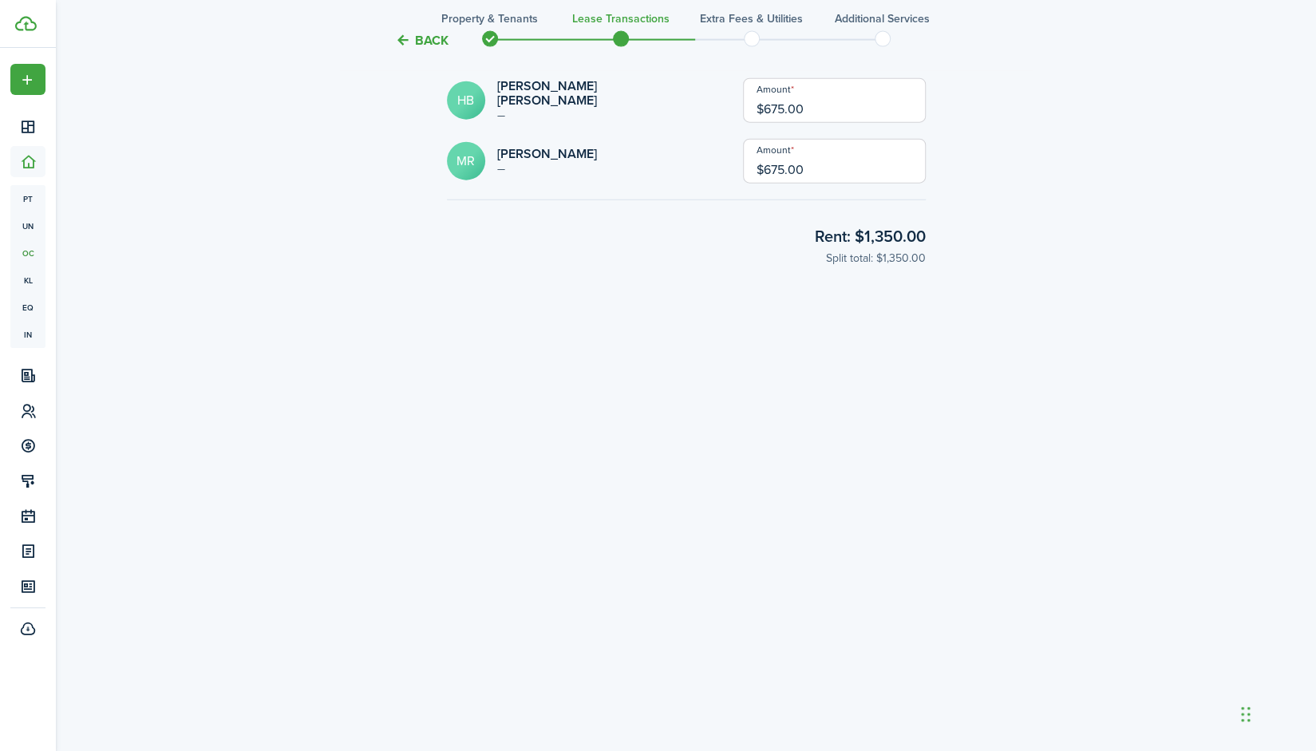
scroll to position [2419, 0]
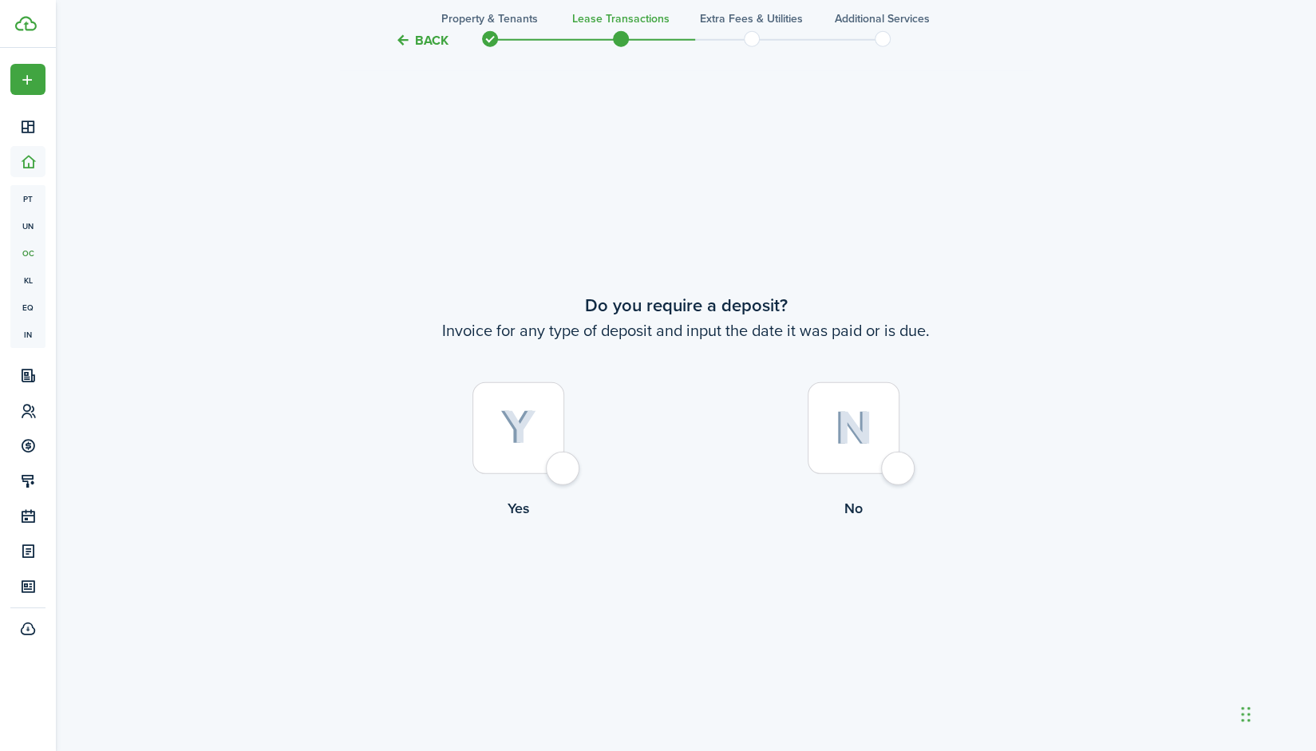
click at [537, 441] on div at bounding box center [518, 428] width 92 height 92
radio input "true"
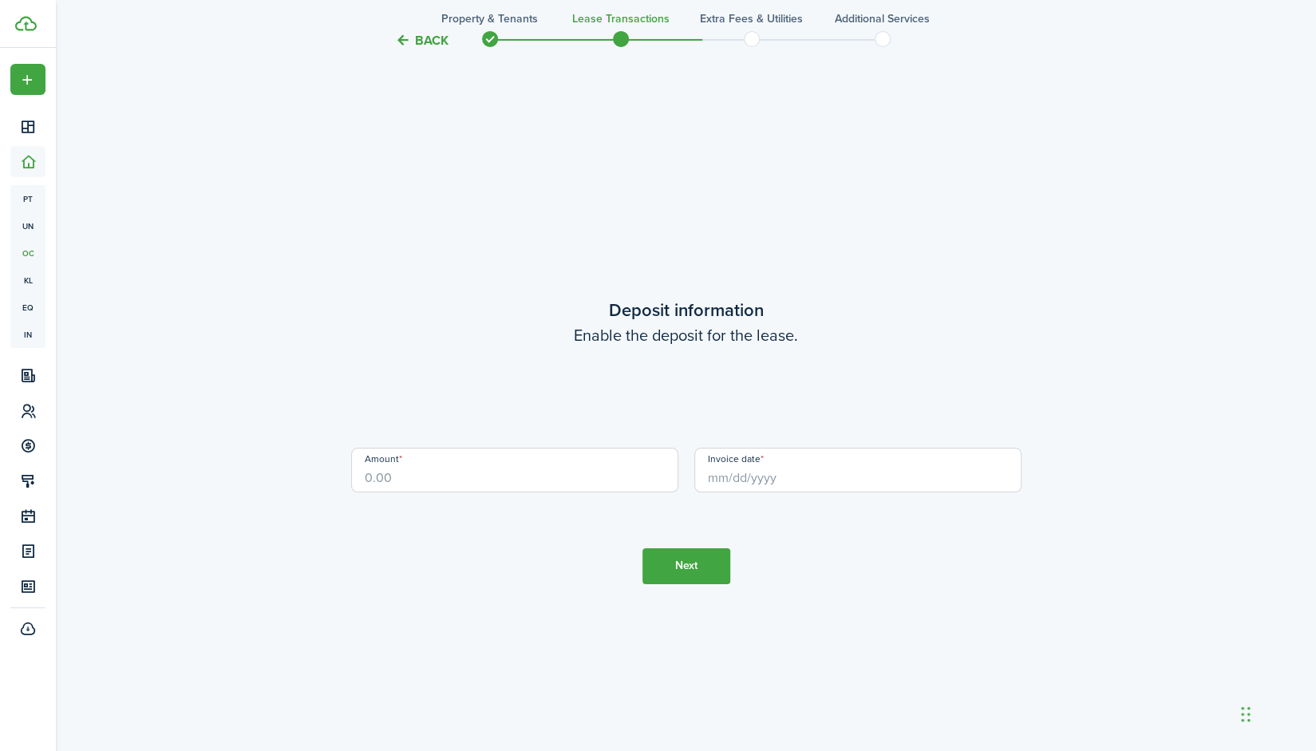
scroll to position [3648, 0]
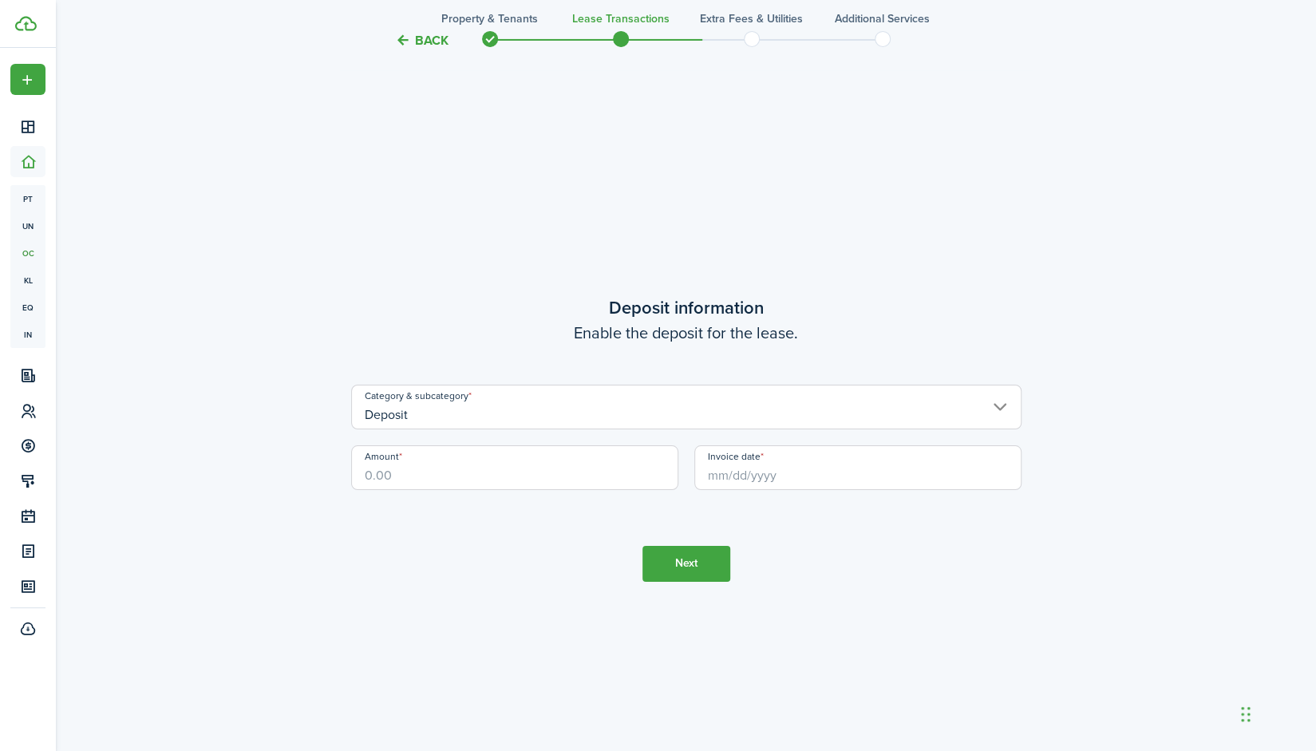
click at [573, 473] on input "Amount" at bounding box center [514, 467] width 327 height 45
click at [771, 478] on input "Invoice date" at bounding box center [857, 467] width 327 height 45
type input "$1,350.00"
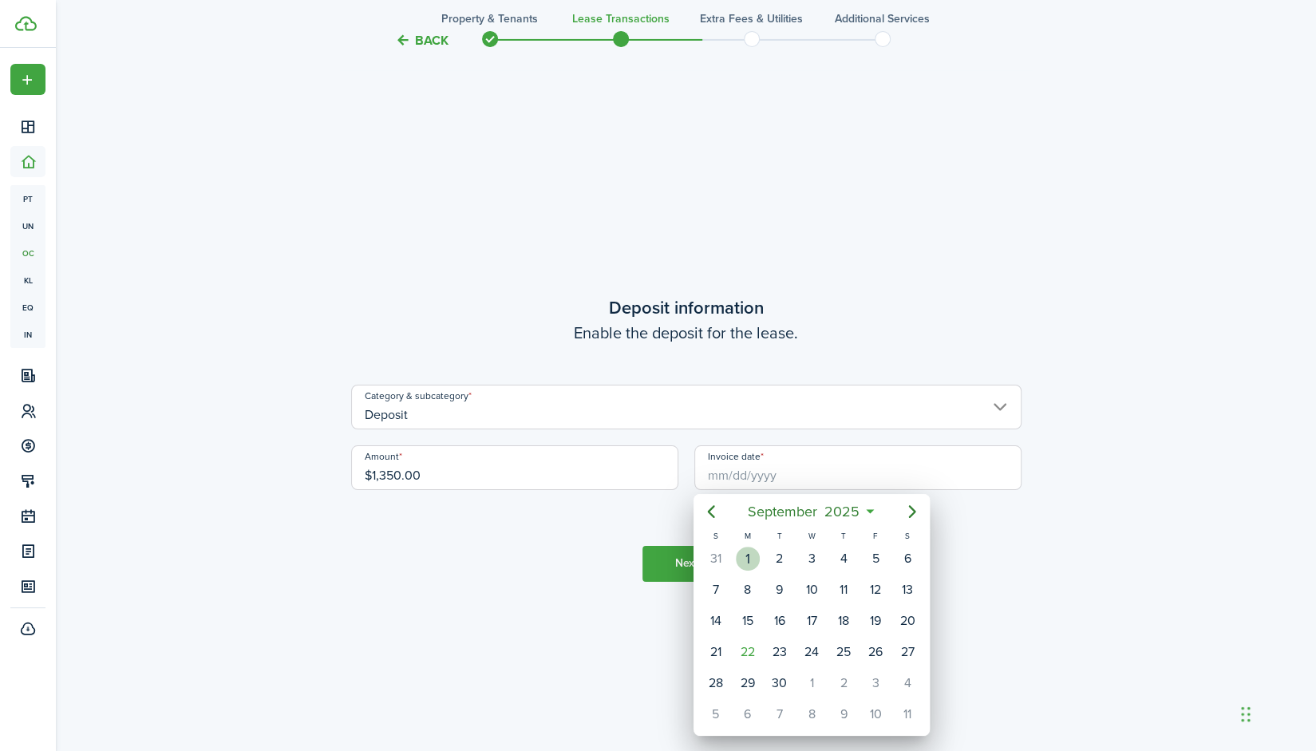
click at [755, 548] on div "1" at bounding box center [748, 559] width 24 height 24
type input "[DATE]"
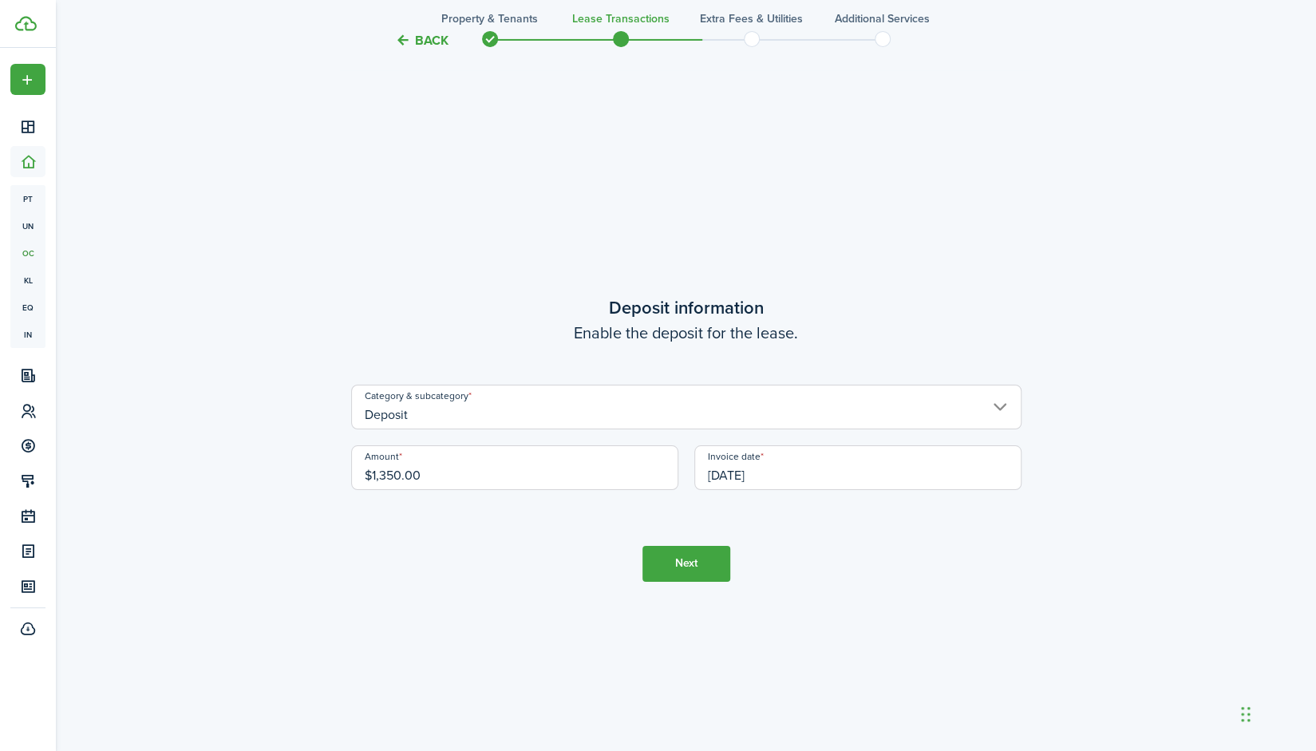
click at [697, 550] on button "Next" at bounding box center [686, 564] width 88 height 36
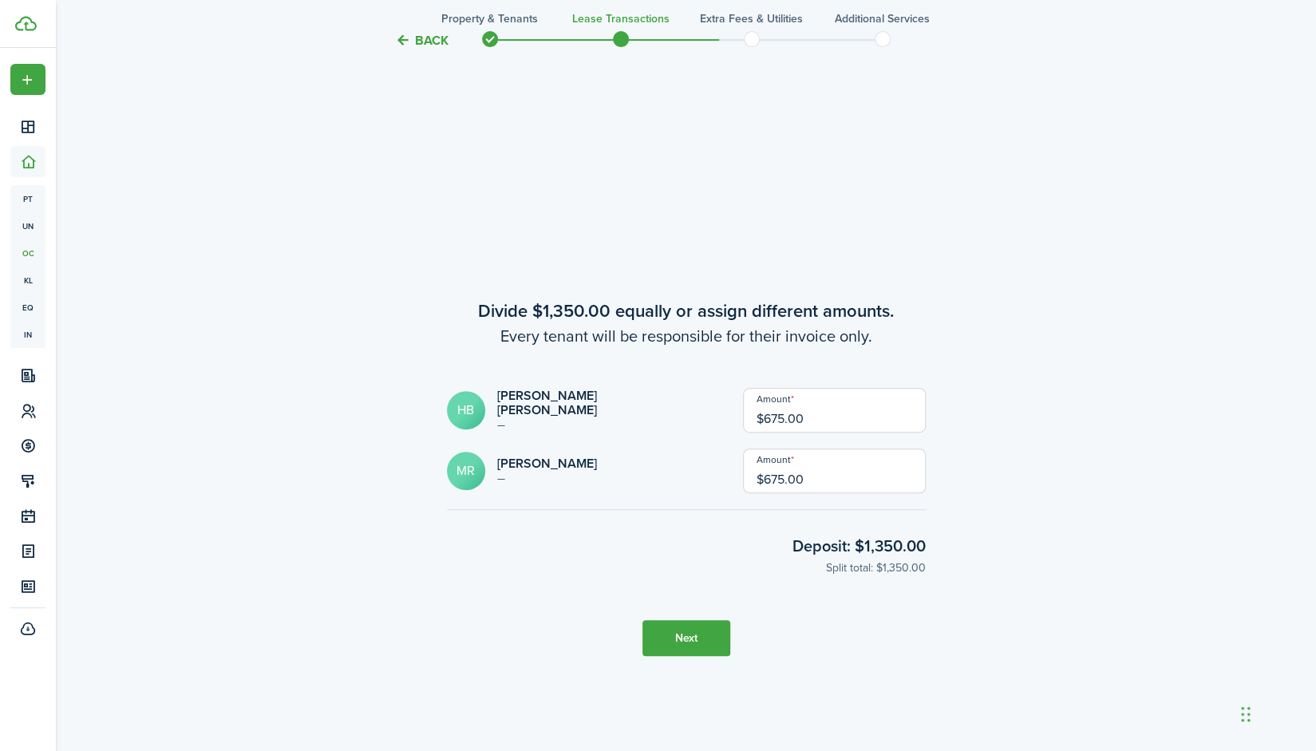
scroll to position [4399, 0]
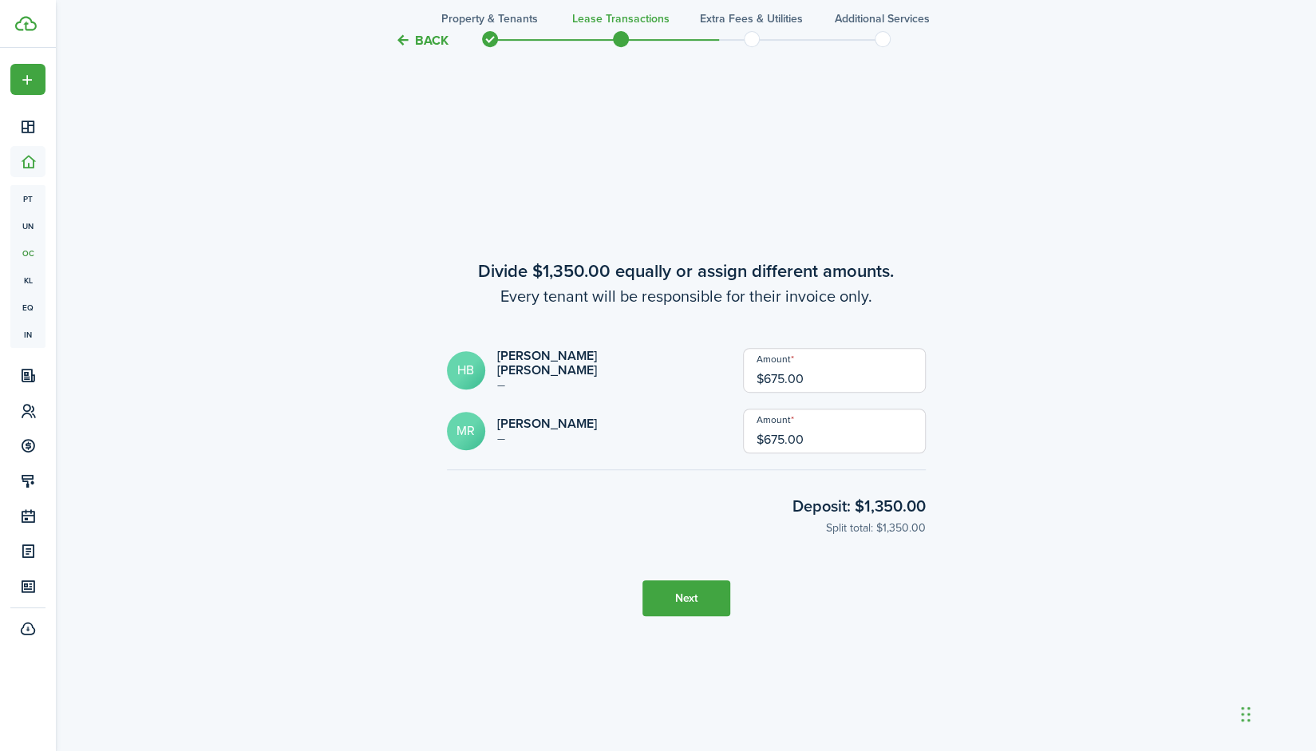
click at [699, 590] on button "Next" at bounding box center [686, 598] width 88 height 36
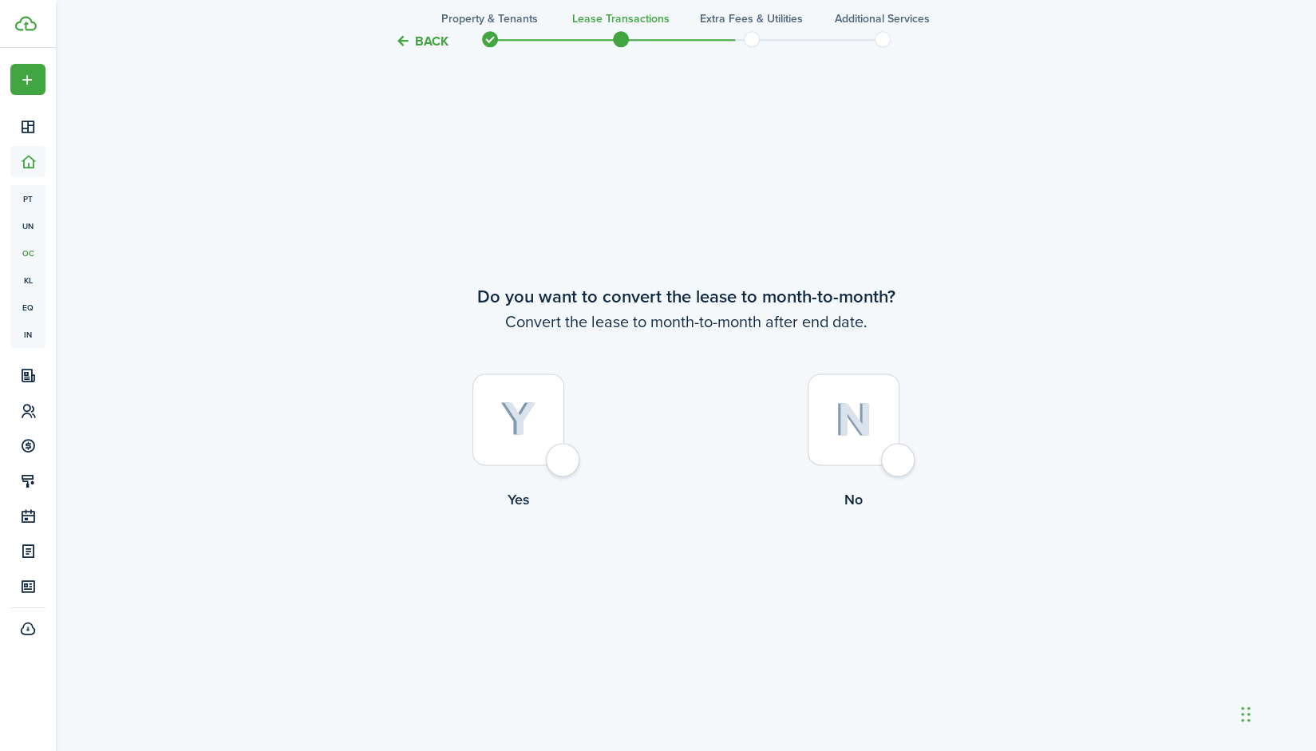
scroll to position [5150, 0]
click at [988, 337] on lease-wizard-convert-to-month-choice "Do you want to convert the lease to month-to-month? Convert the lease to month-…" at bounding box center [686, 399] width 670 height 235
click at [866, 430] on img at bounding box center [853, 418] width 37 height 34
radio input "true"
click at [693, 560] on button "Continue" at bounding box center [686, 574] width 88 height 36
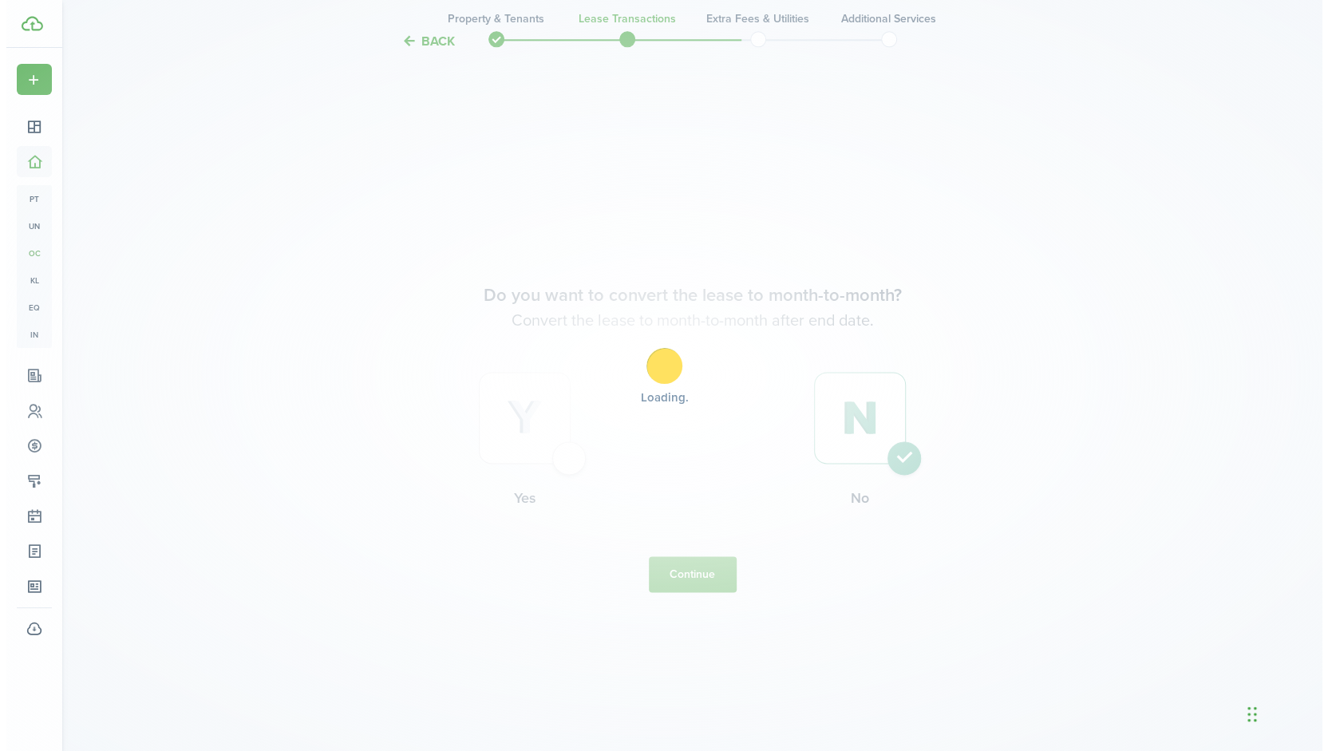
scroll to position [0, 0]
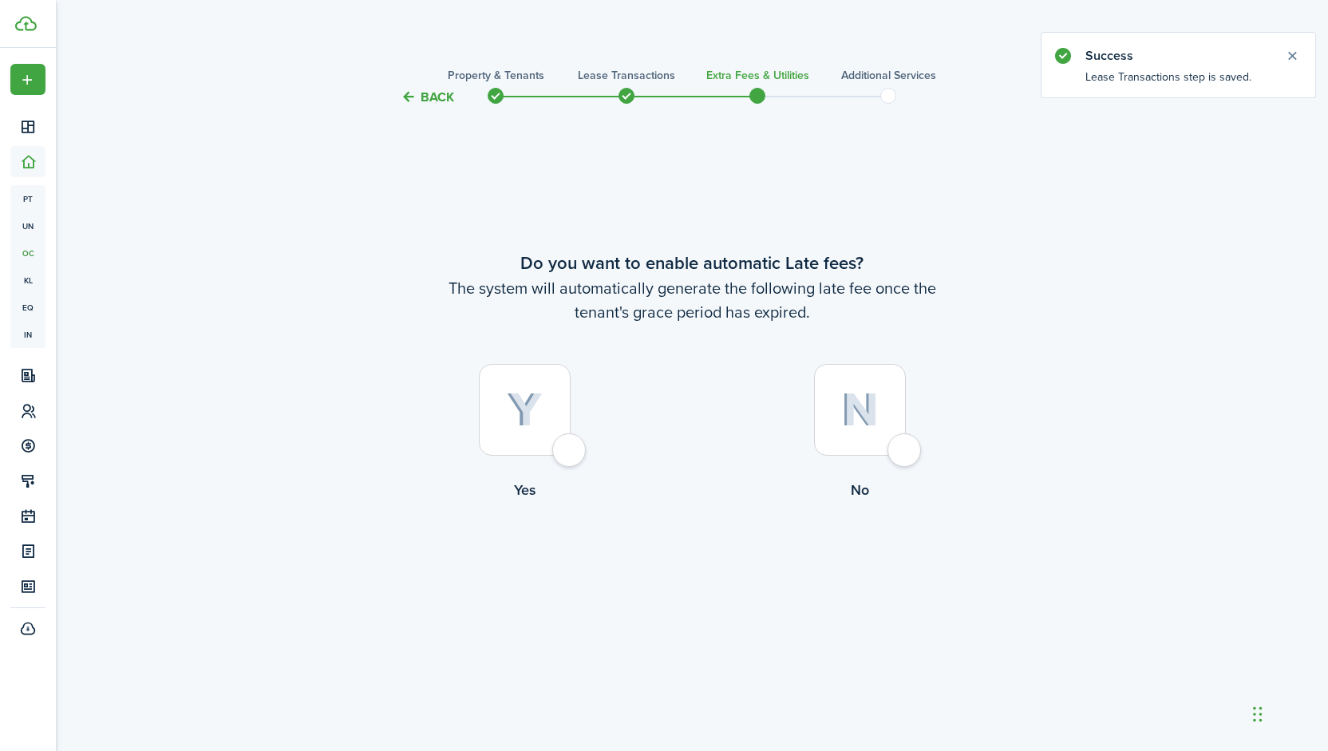
click at [517, 435] on div at bounding box center [525, 410] width 92 height 92
radio input "true"
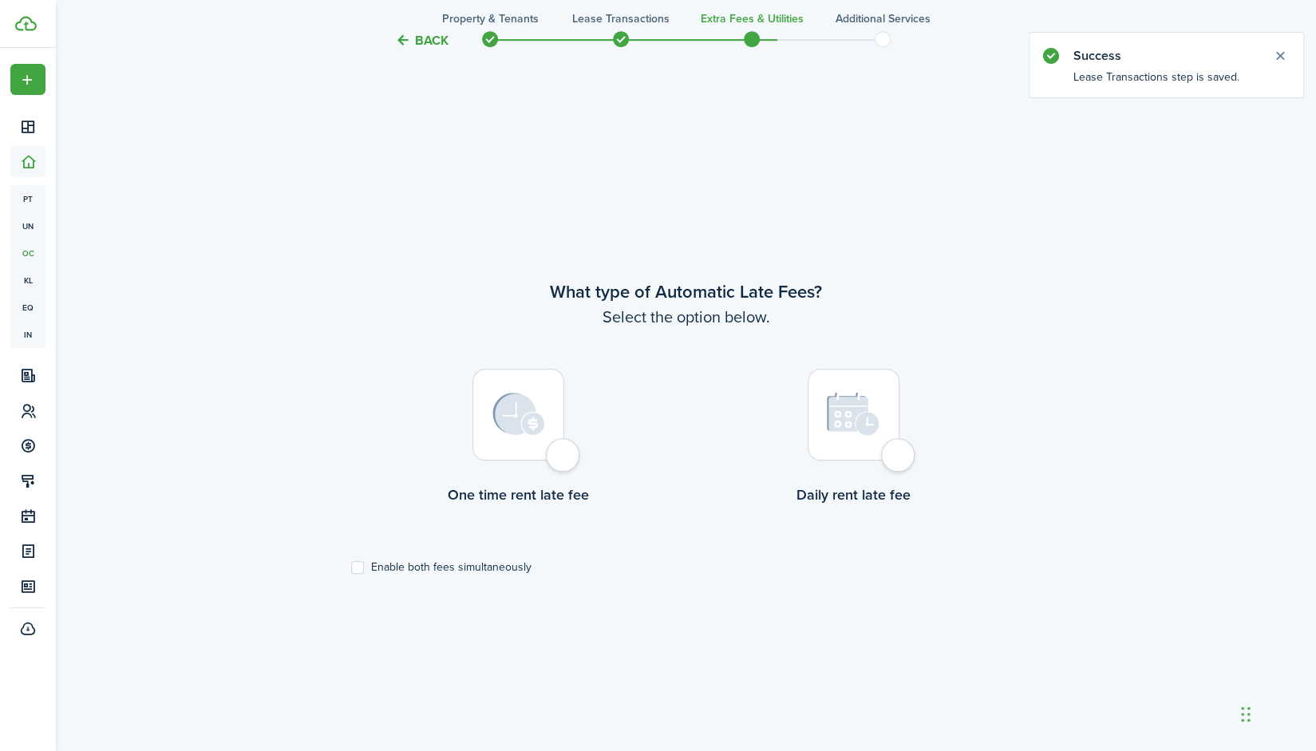
scroll to position [644, 0]
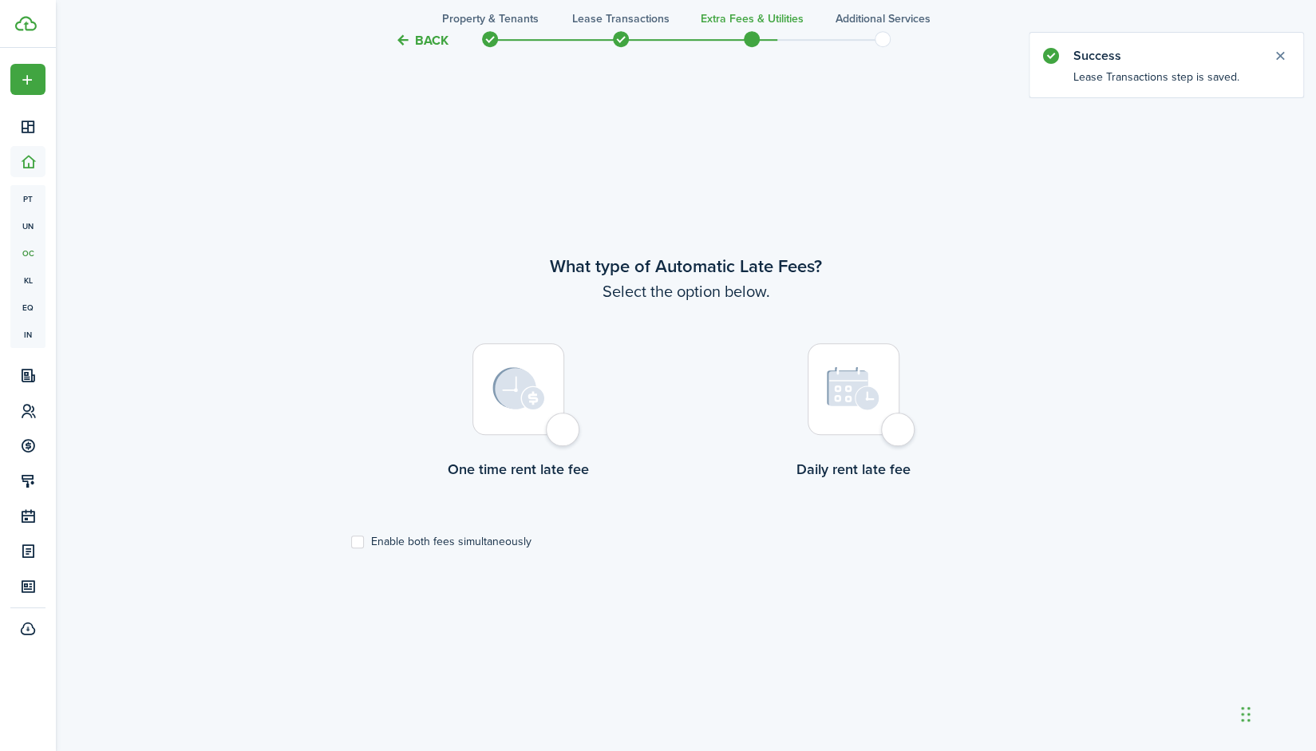
click at [524, 405] on img at bounding box center [518, 388] width 53 height 43
radio input "true"
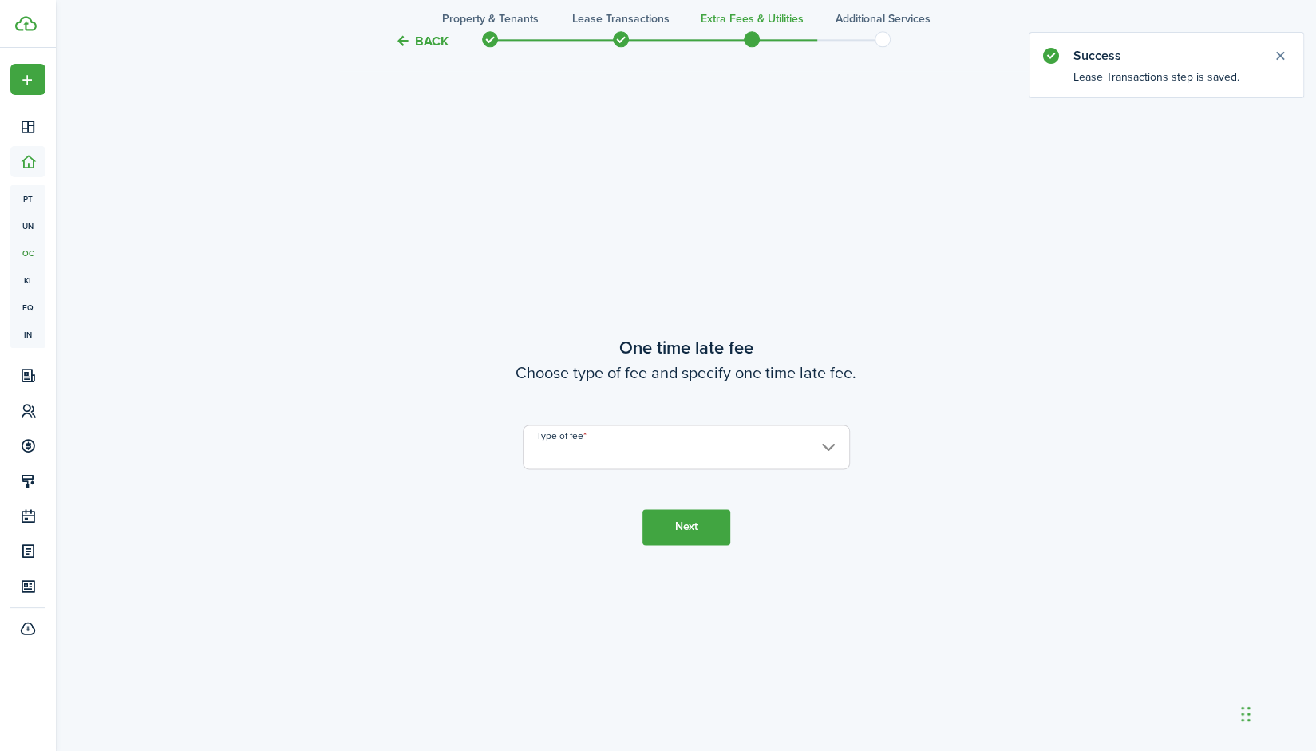
scroll to position [1395, 0]
click at [606, 438] on input "Type of fee" at bounding box center [686, 446] width 327 height 45
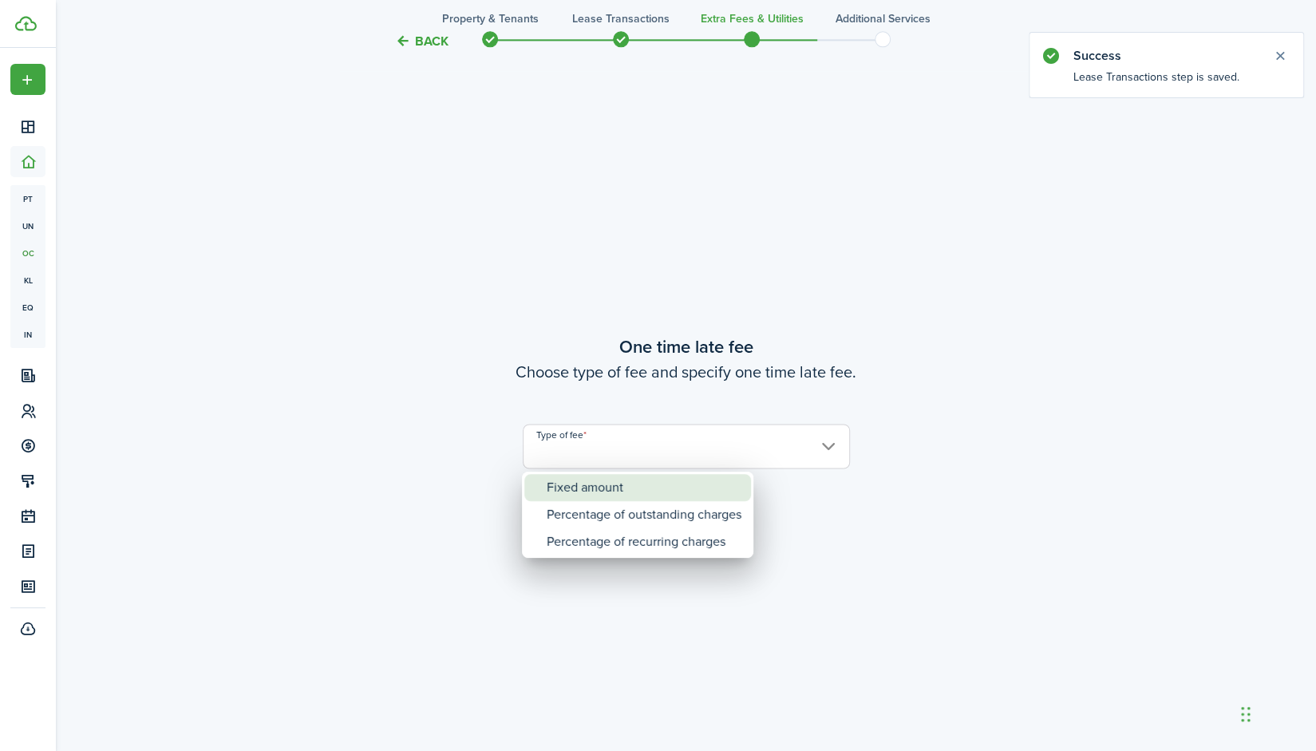
click at [606, 475] on div "Fixed amount" at bounding box center [644, 487] width 195 height 27
type input "Fixed amount"
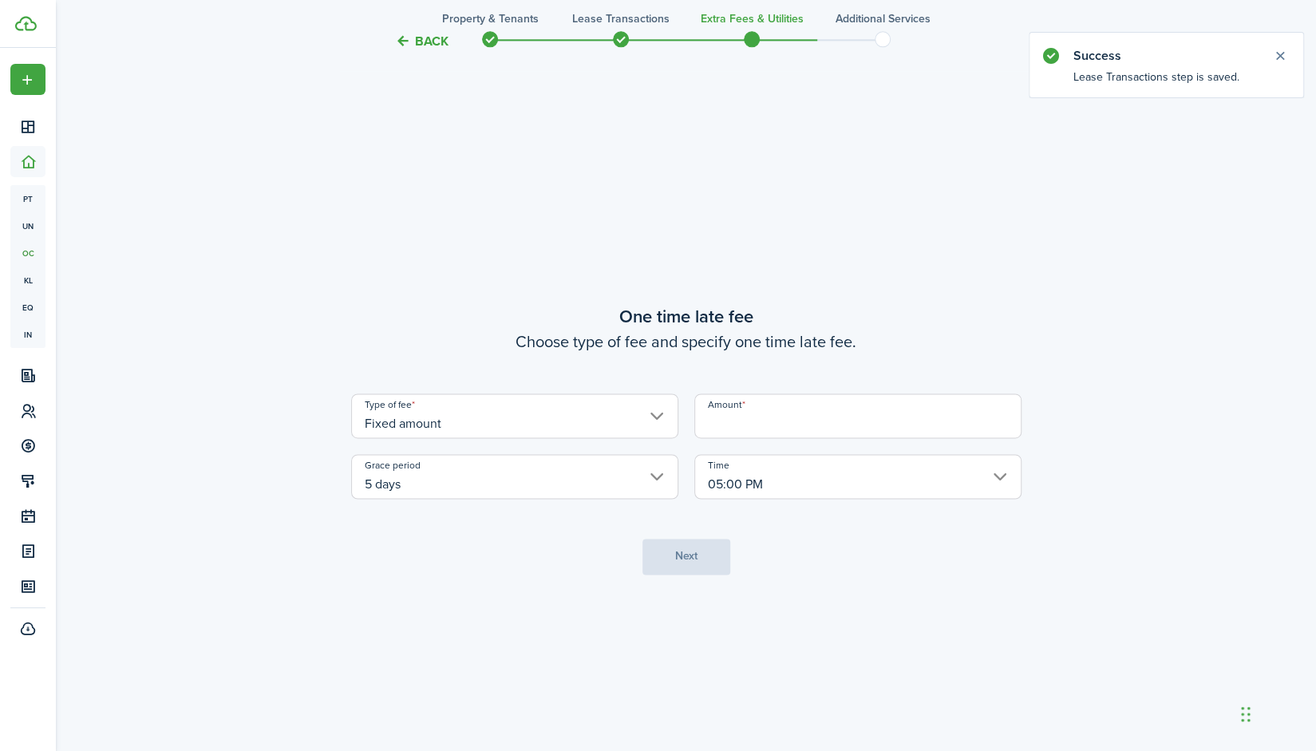
click at [756, 425] on input "Amount" at bounding box center [857, 415] width 327 height 45
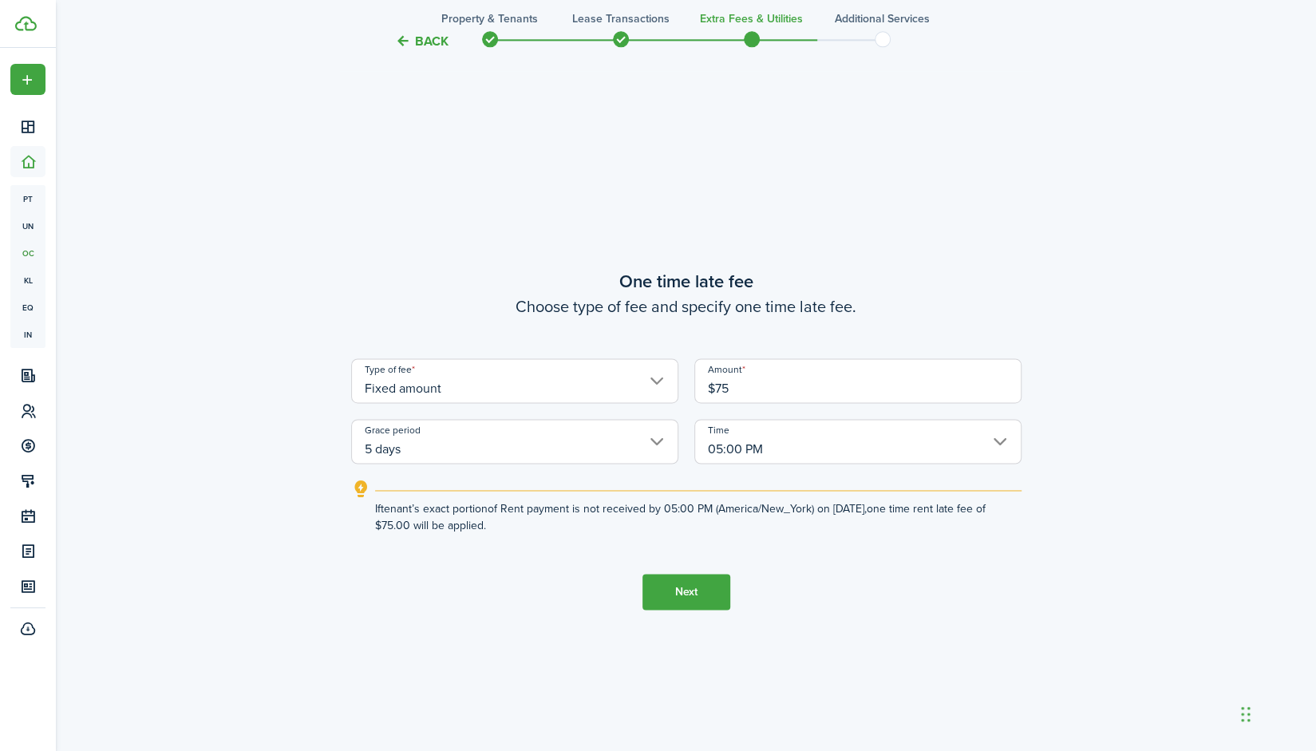
type input "$75.00"
click at [881, 432] on input "05:00 PM" at bounding box center [857, 441] width 327 height 45
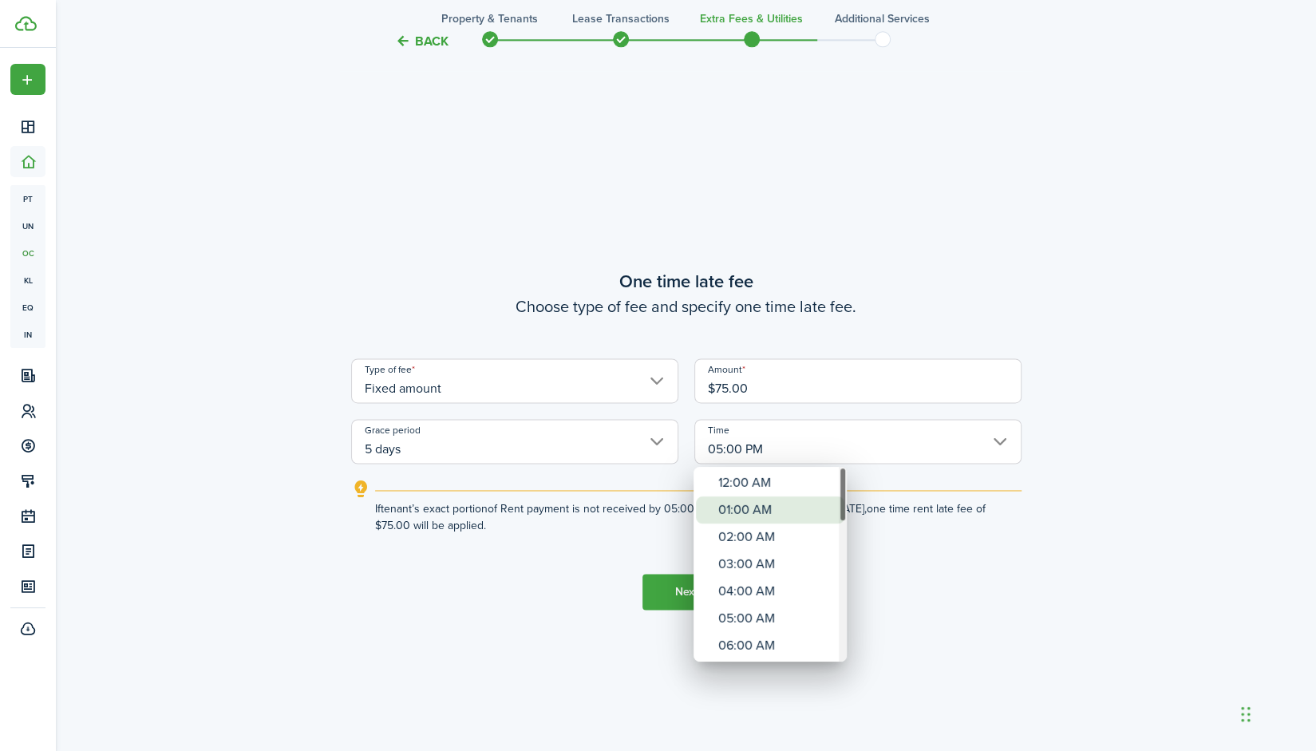
click at [782, 486] on div "12:00 AM" at bounding box center [776, 482] width 116 height 27
type input "12:00 AM"
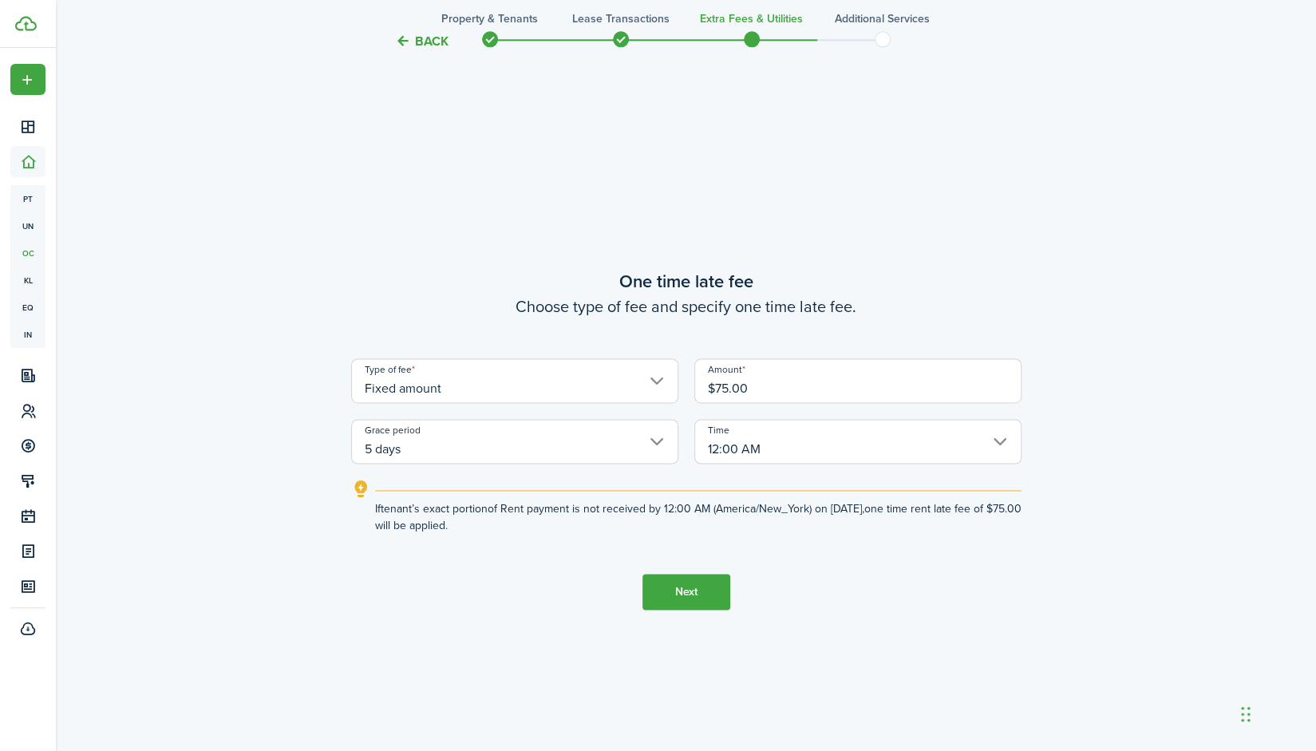
click at [701, 602] on button "Next" at bounding box center [686, 592] width 88 height 36
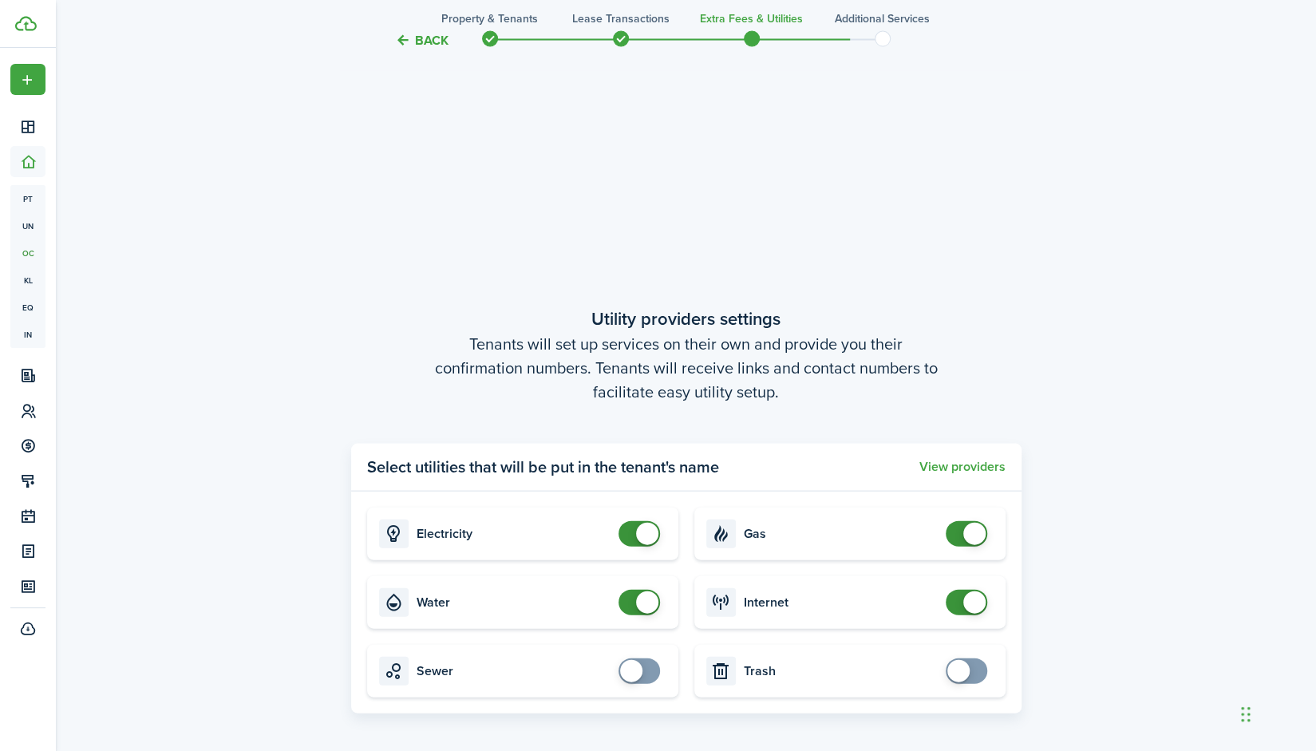
scroll to position [2253, 0]
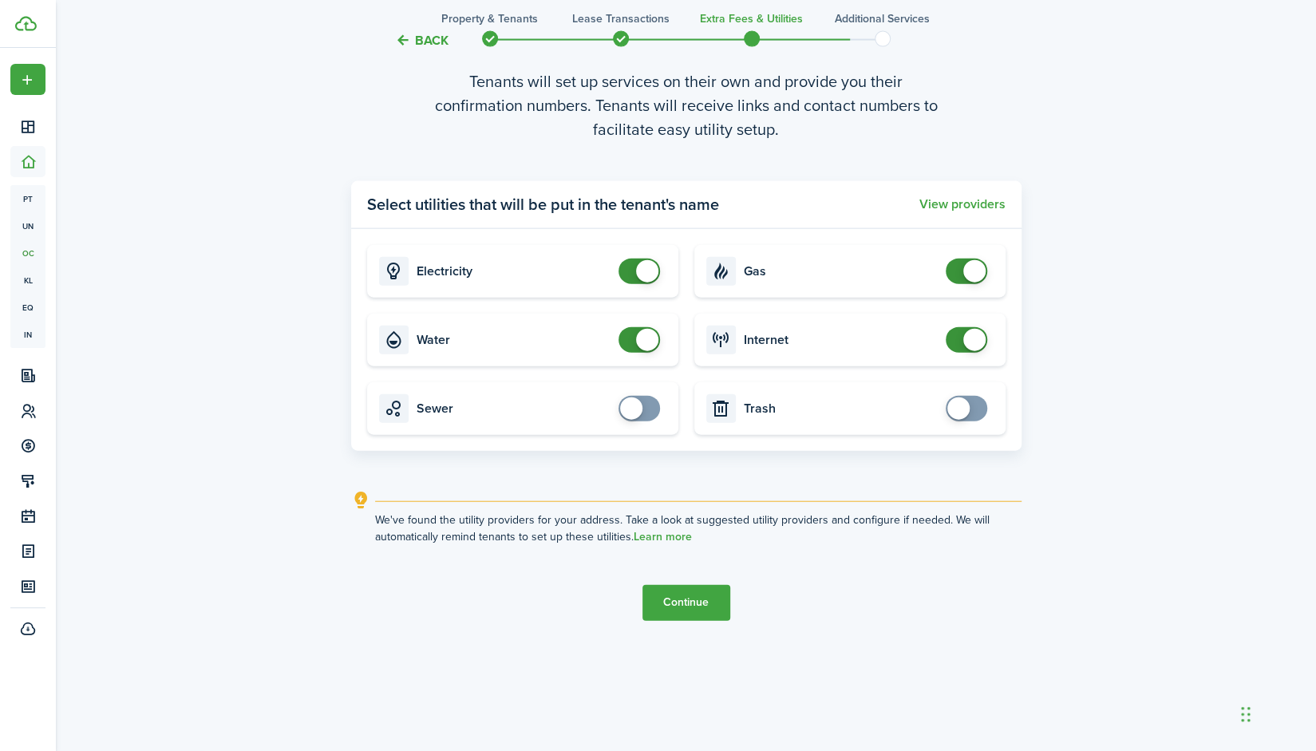
click at [704, 605] on button "Continue" at bounding box center [686, 603] width 88 height 36
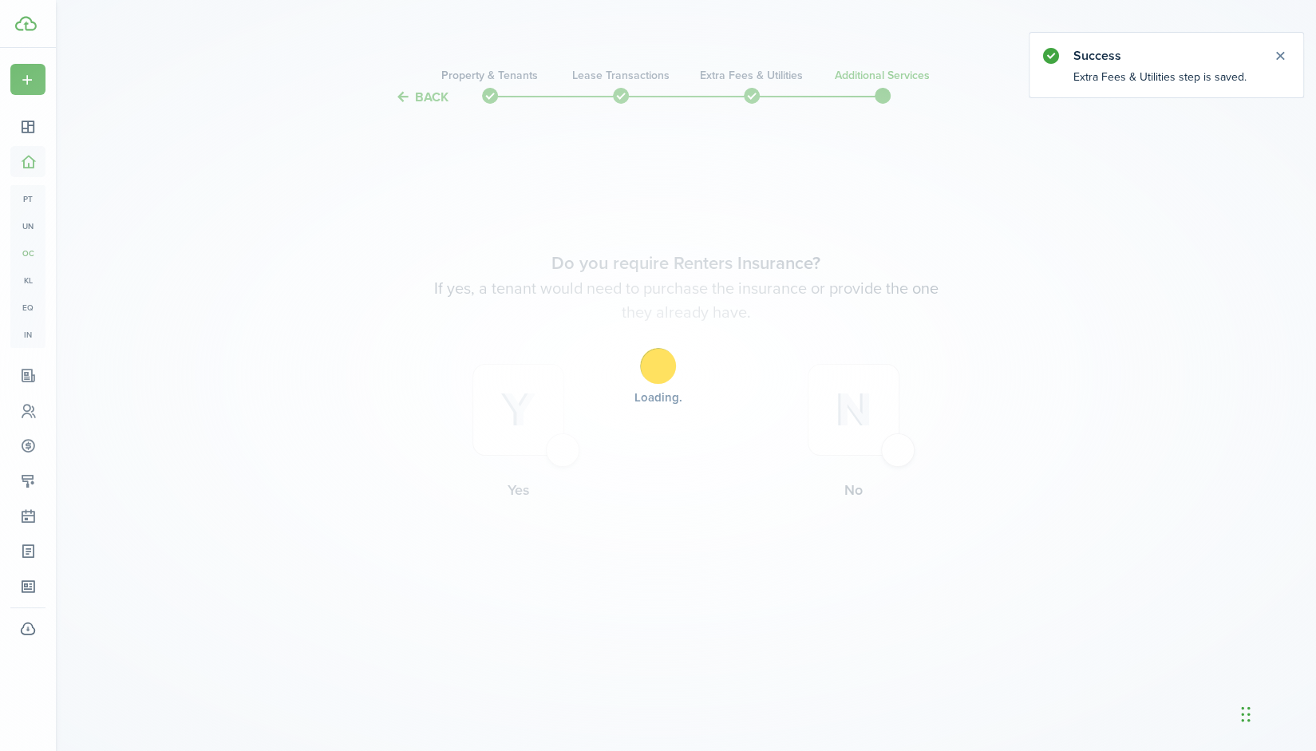
scroll to position [0, 0]
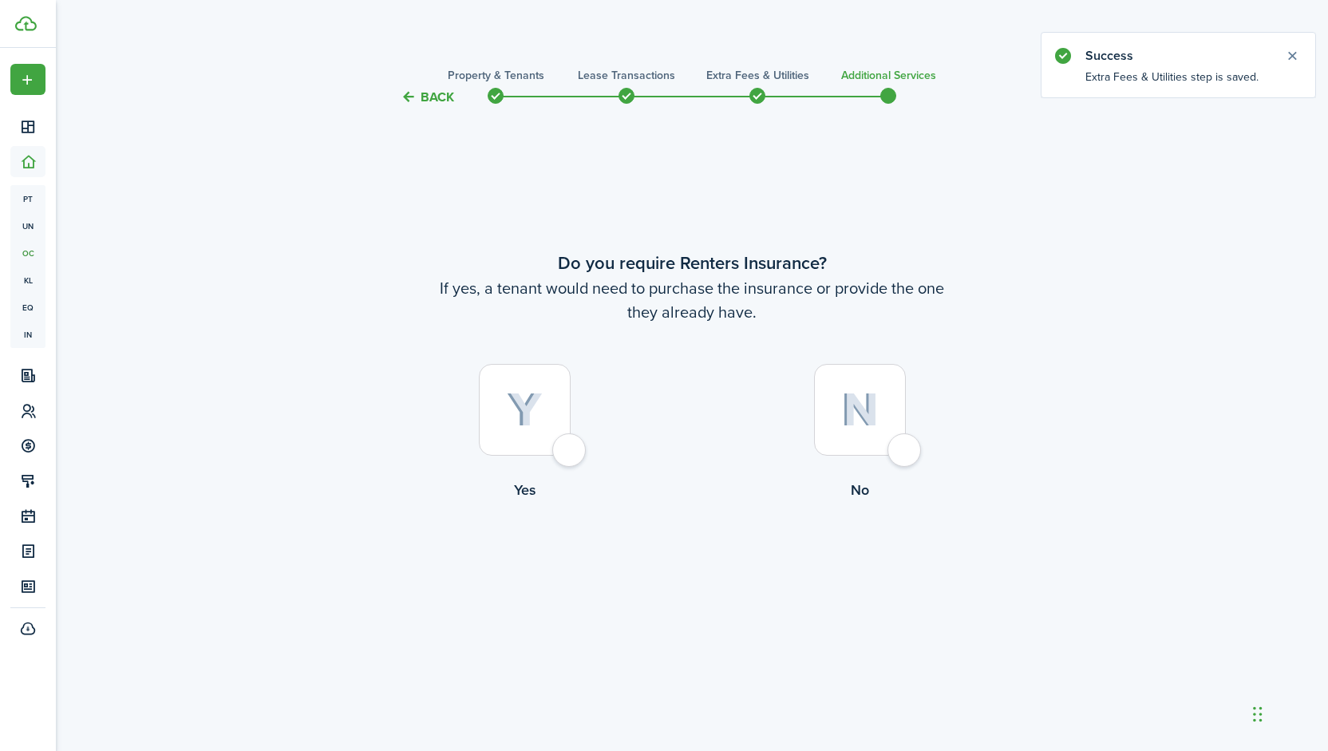
click at [883, 436] on div at bounding box center [860, 410] width 92 height 92
radio input "true"
click at [703, 568] on button "Complete move in" at bounding box center [691, 567] width 117 height 36
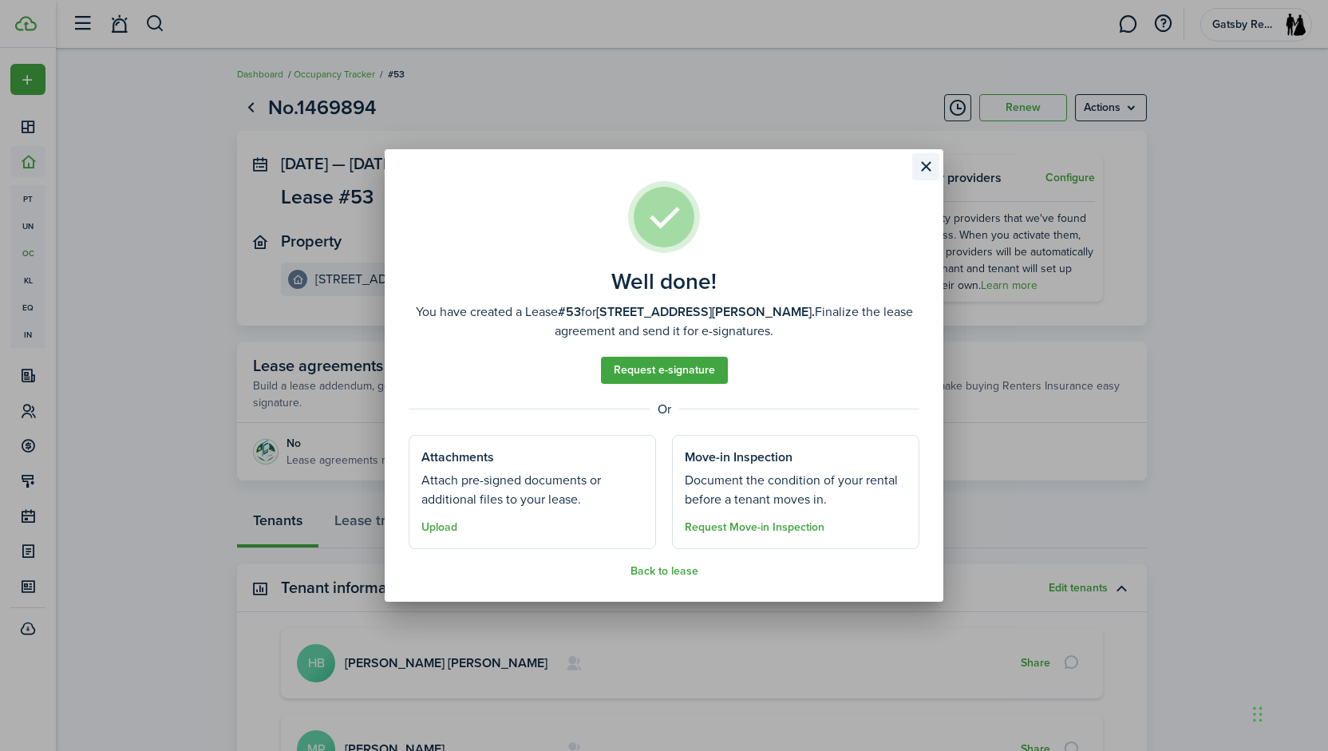
click at [921, 169] on button "Close modal" at bounding box center [925, 166] width 27 height 27
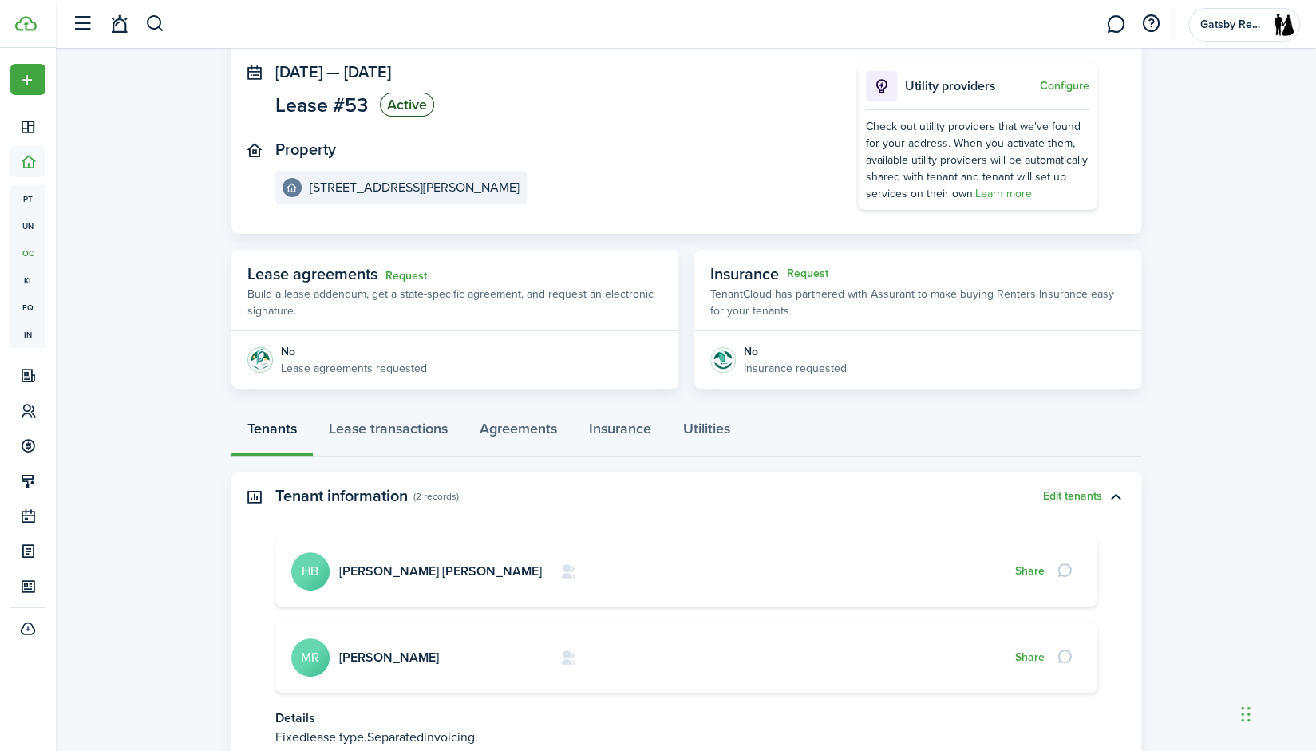
scroll to position [95, 0]
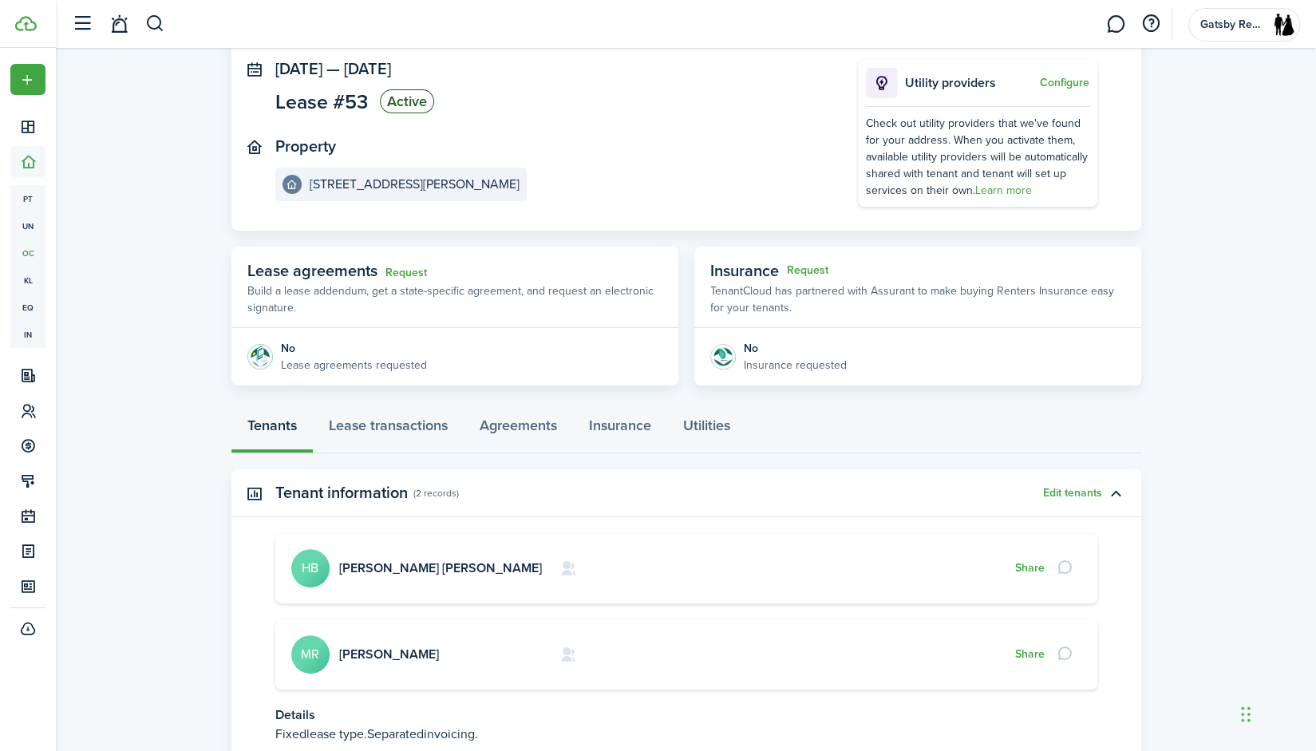
click at [432, 460] on page-view-layout "No.1469894 Renew Actions [DATE] — [DATE] Lease #53 Active Property [STREET_ADDR…" at bounding box center [686, 415] width 926 height 850
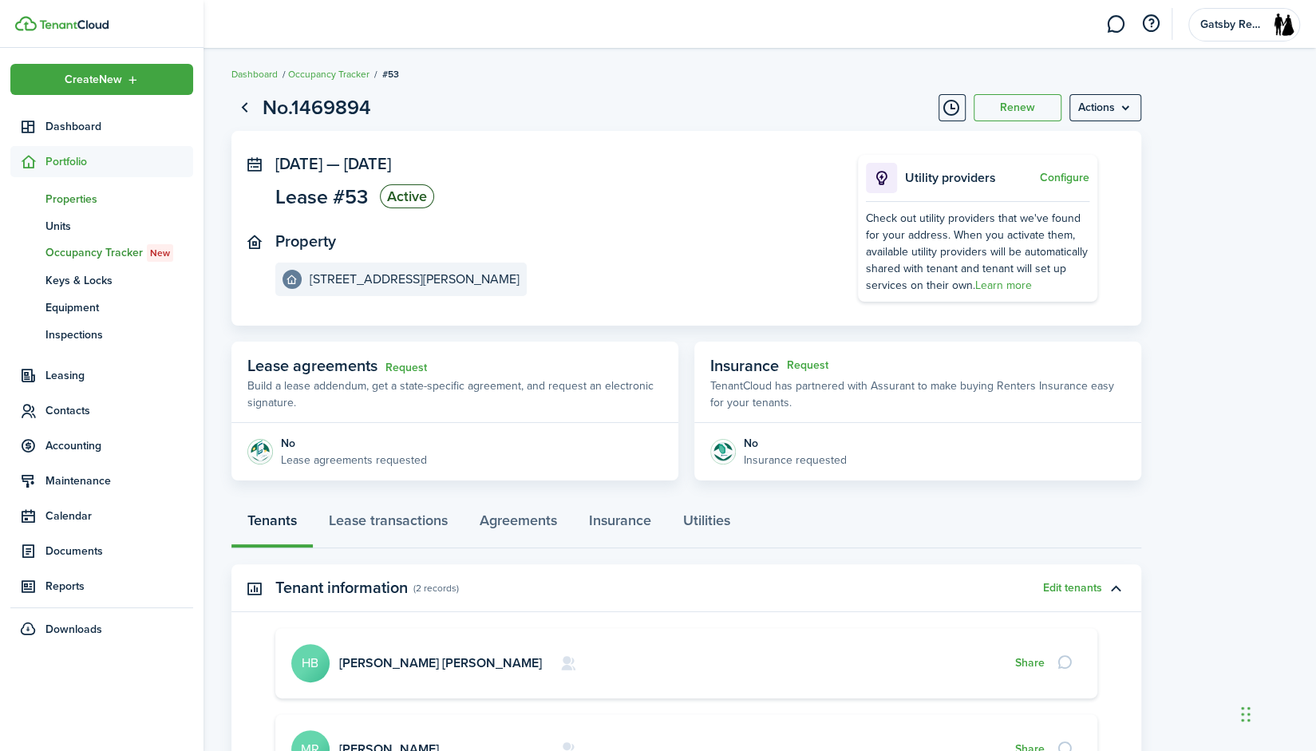
click at [64, 199] on span "Properties" at bounding box center [119, 199] width 148 height 17
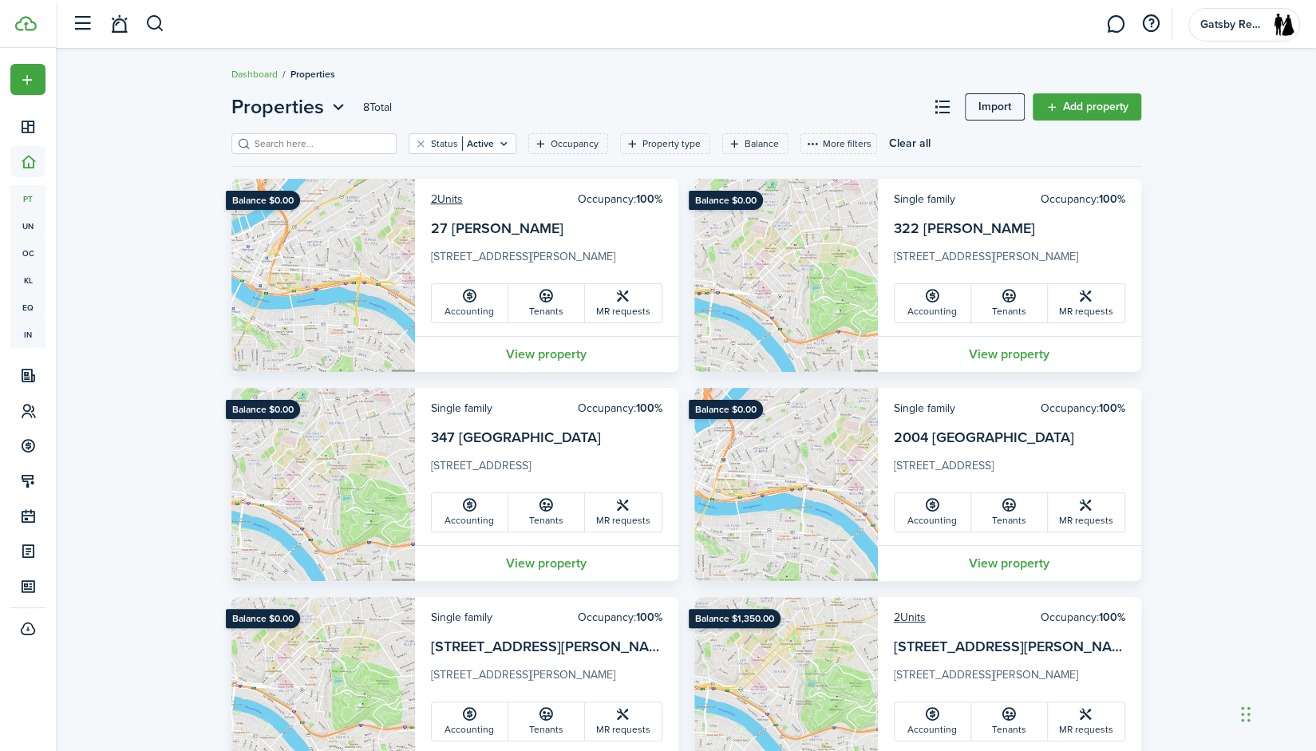
scroll to position [291, 0]
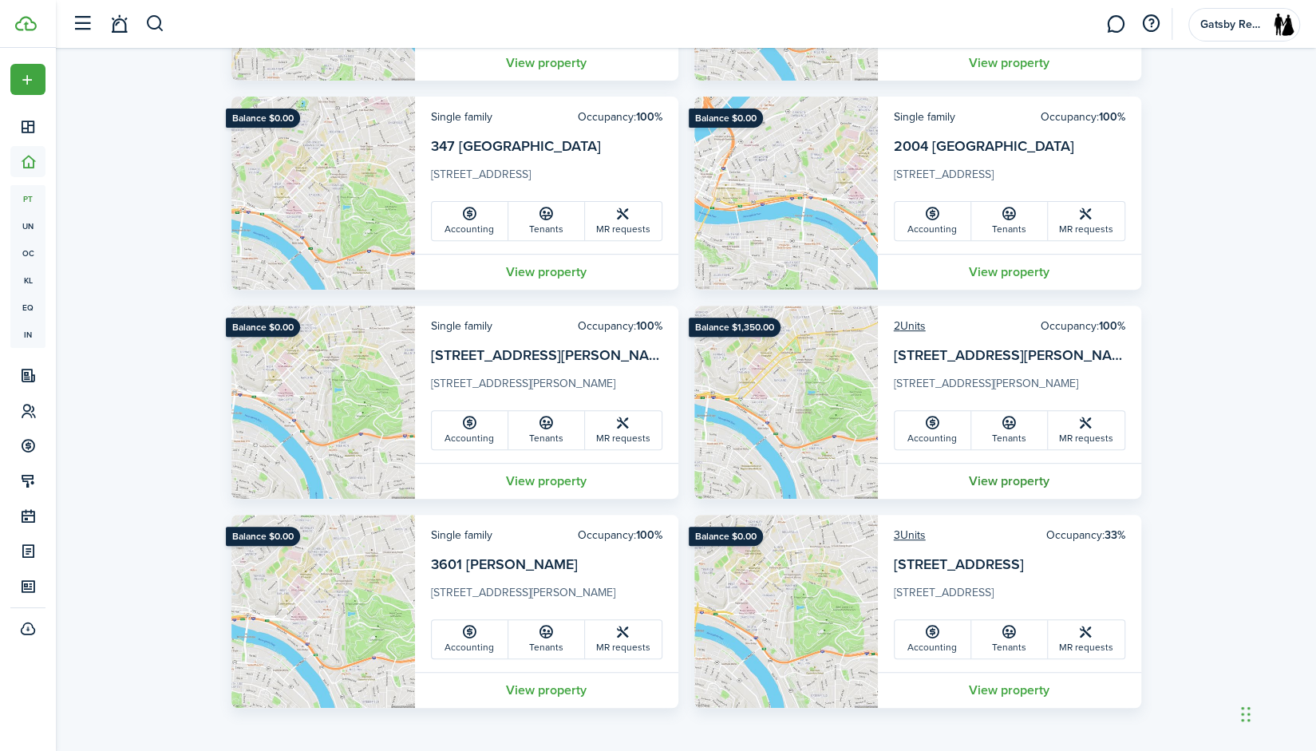
click at [1004, 481] on link "View property" at bounding box center [1009, 481] width 263 height 36
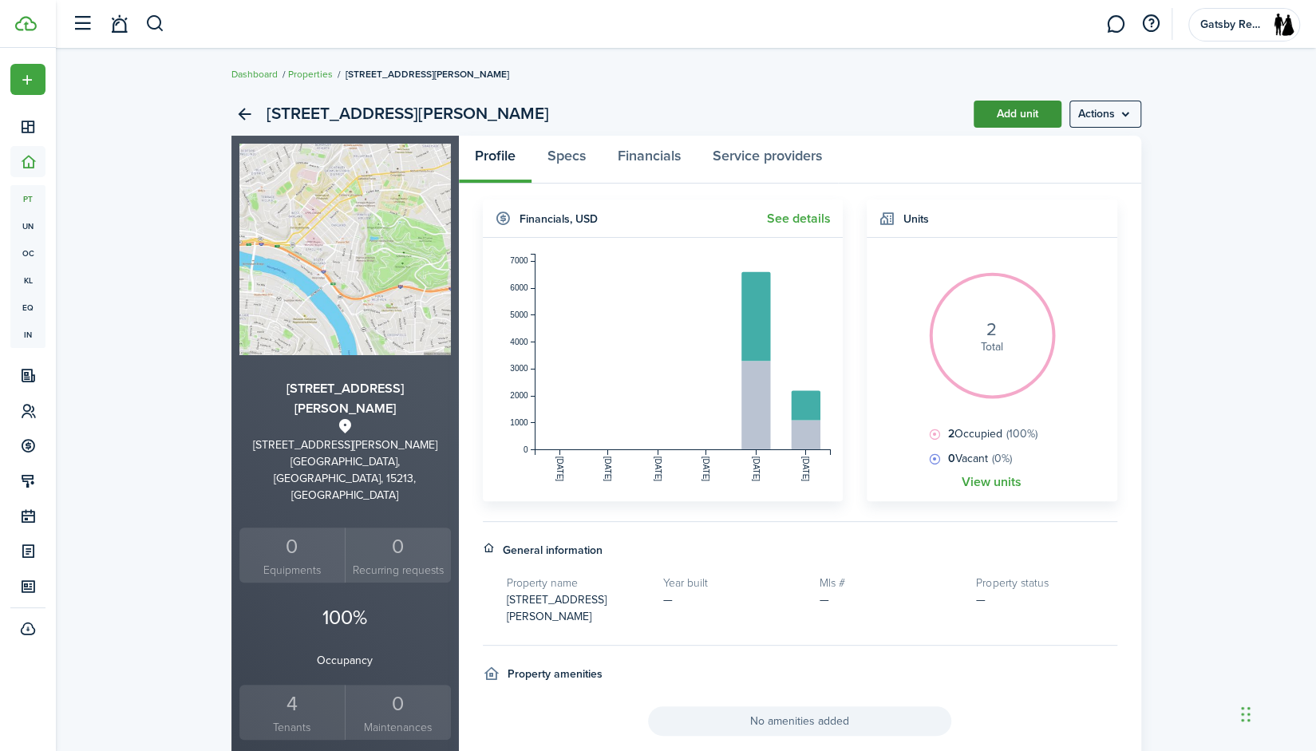
click at [1016, 108] on link "Add unit" at bounding box center [1017, 114] width 88 height 27
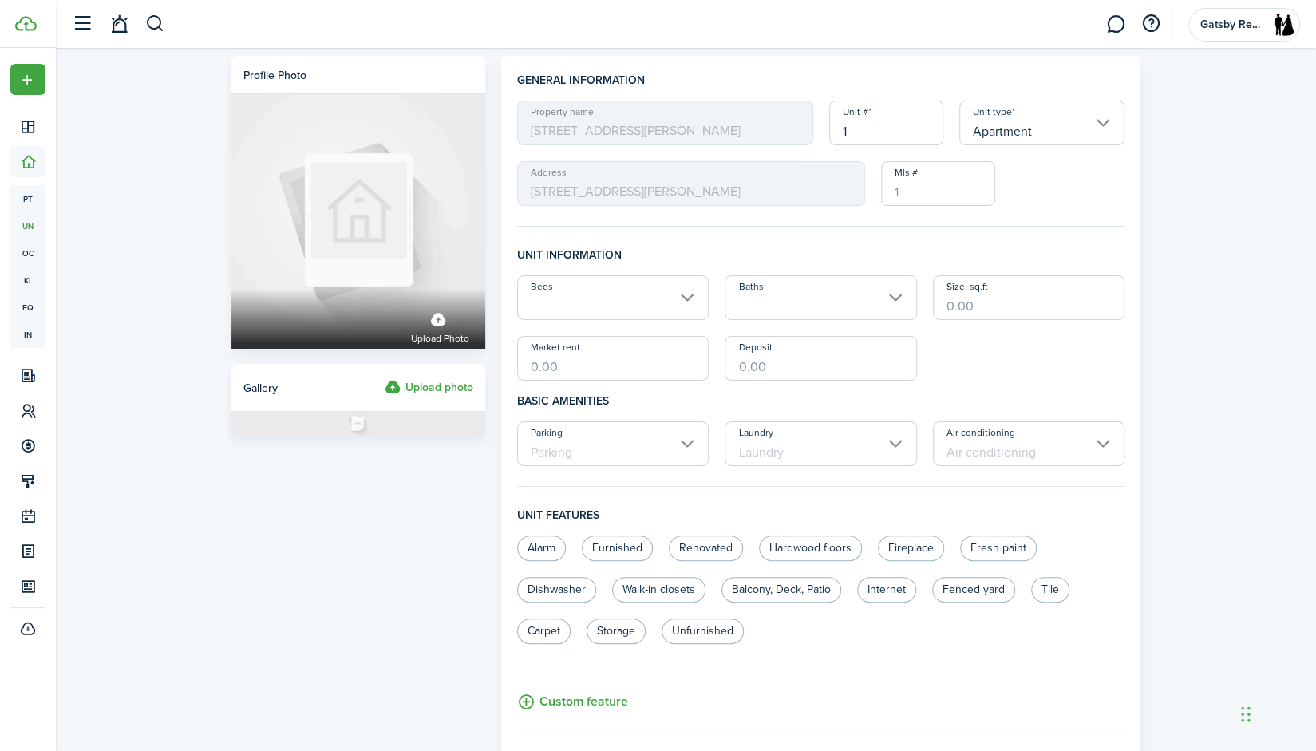
click at [890, 138] on input "1" at bounding box center [886, 123] width 114 height 45
type input "3"
click at [1093, 192] on div "Property name [STREET_ADDRESS][PERSON_NAME] Unit type Apartment Address [STREET…" at bounding box center [821, 153] width 624 height 105
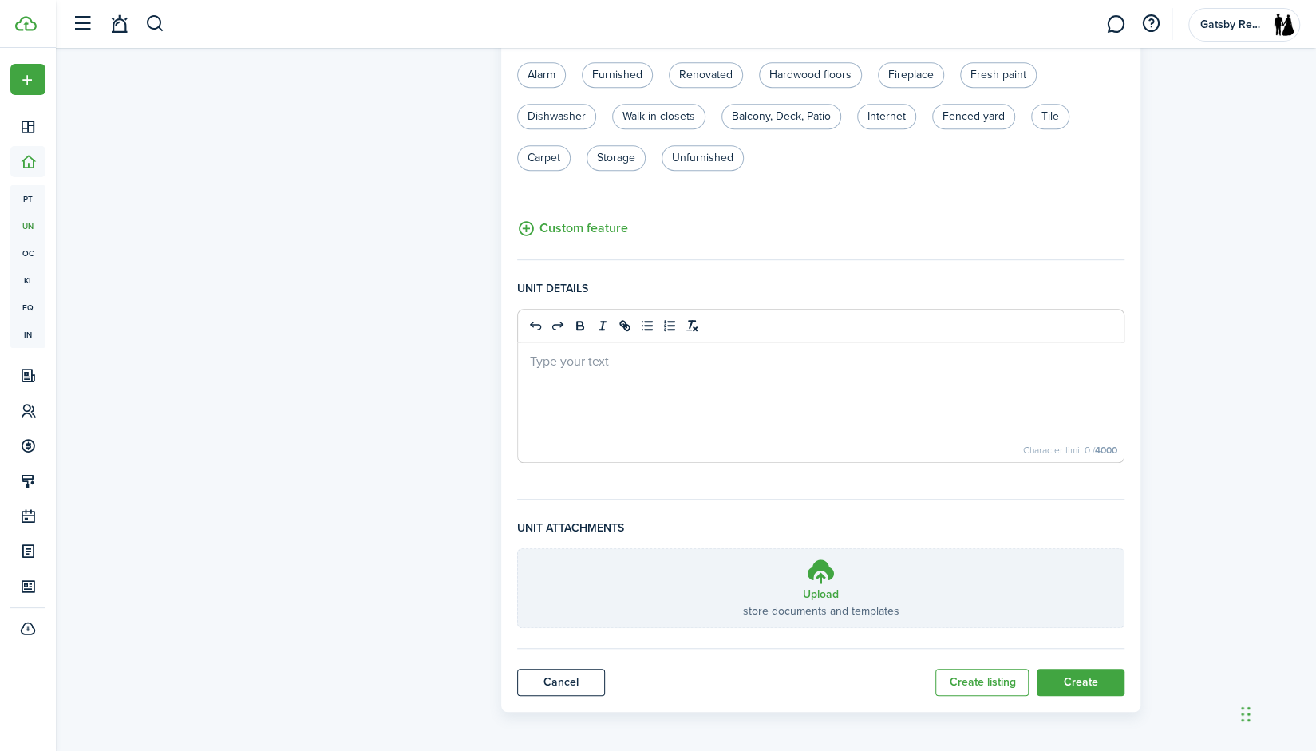
scroll to position [475, 0]
click at [1062, 667] on button "Create" at bounding box center [1080, 680] width 88 height 27
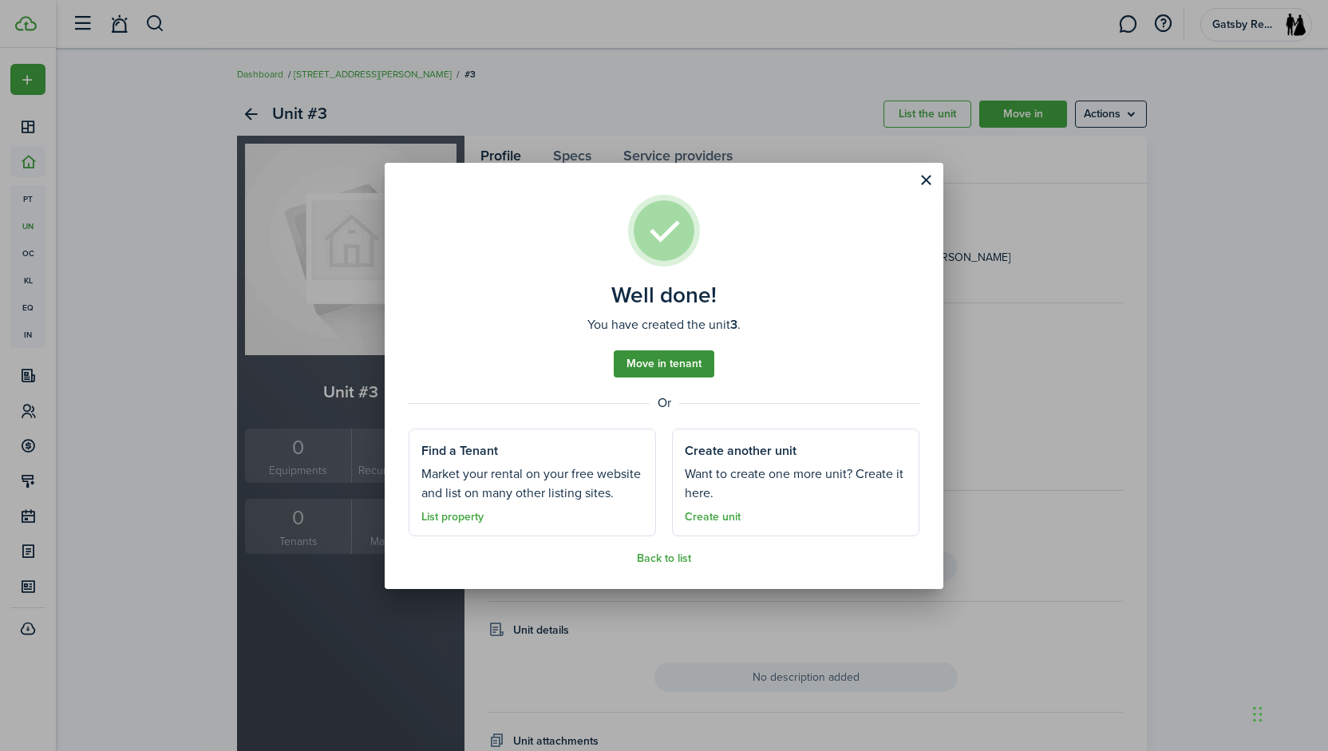
click at [633, 369] on link "Move in tenant" at bounding box center [664, 363] width 101 height 27
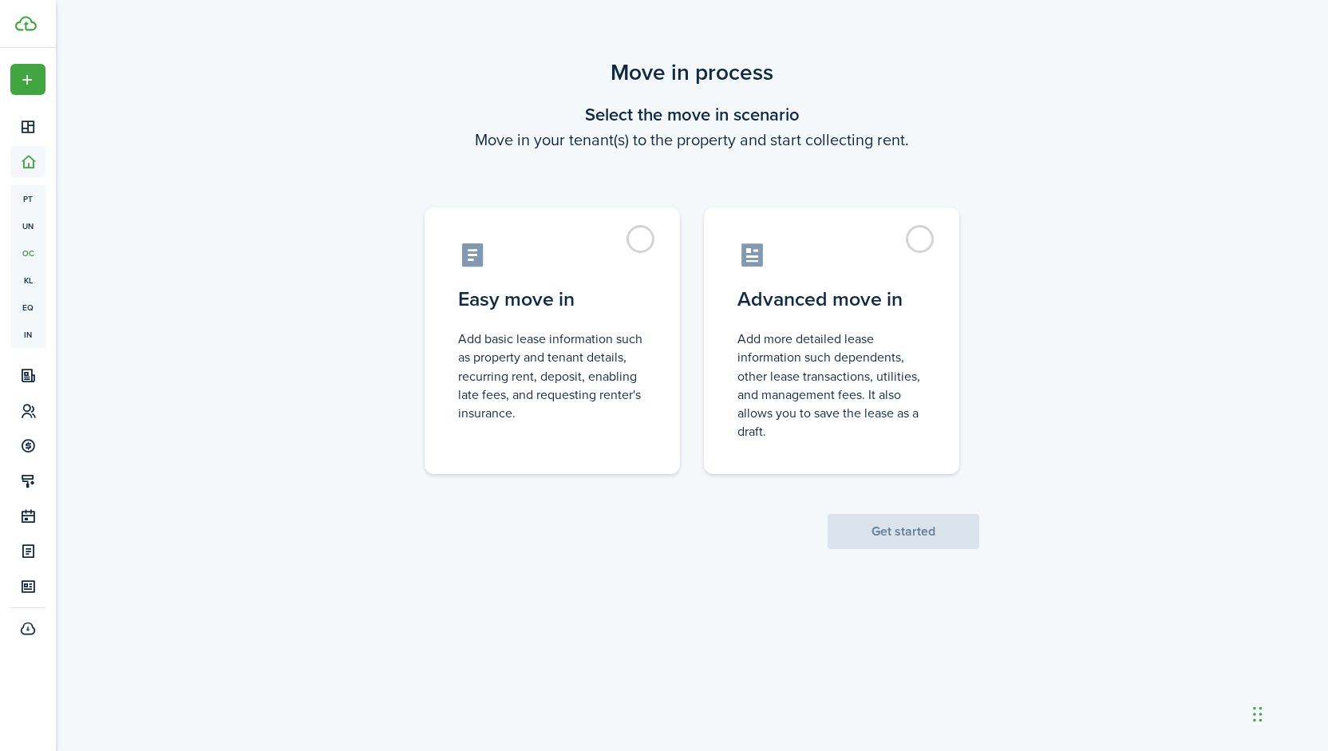
click at [633, 369] on control-radio-card-description "Add basic lease information such as property and tenant details, recurring rent…" at bounding box center [552, 376] width 188 height 93
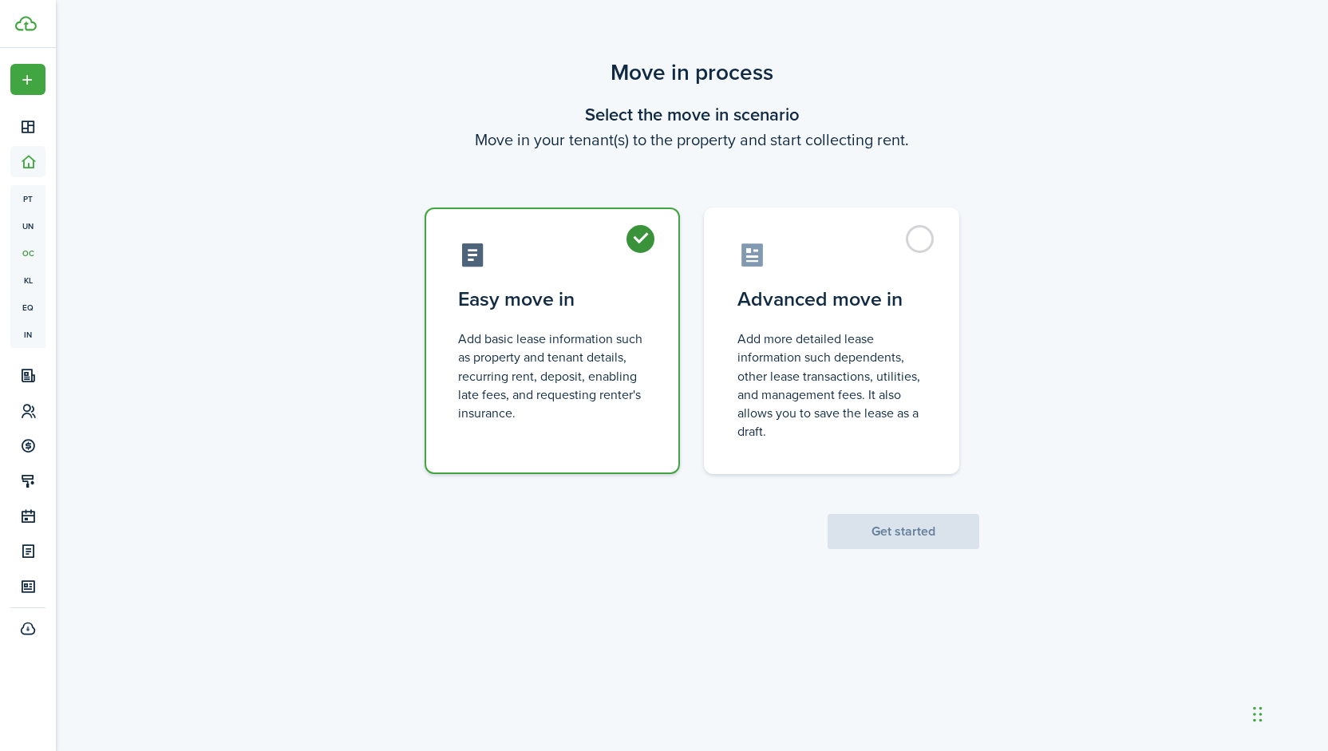
radio input "true"
click at [884, 542] on button "Get started" at bounding box center [903, 531] width 152 height 35
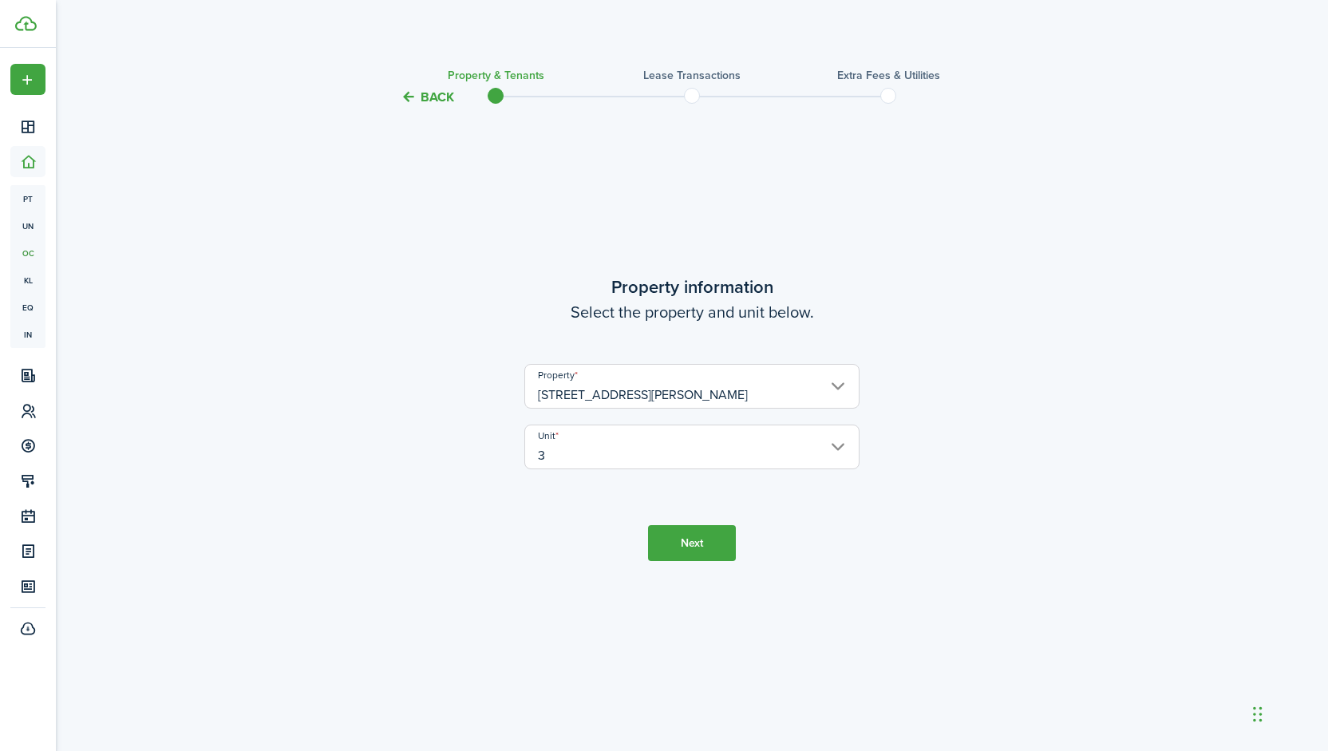
click at [673, 538] on button "Next" at bounding box center [692, 543] width 88 height 36
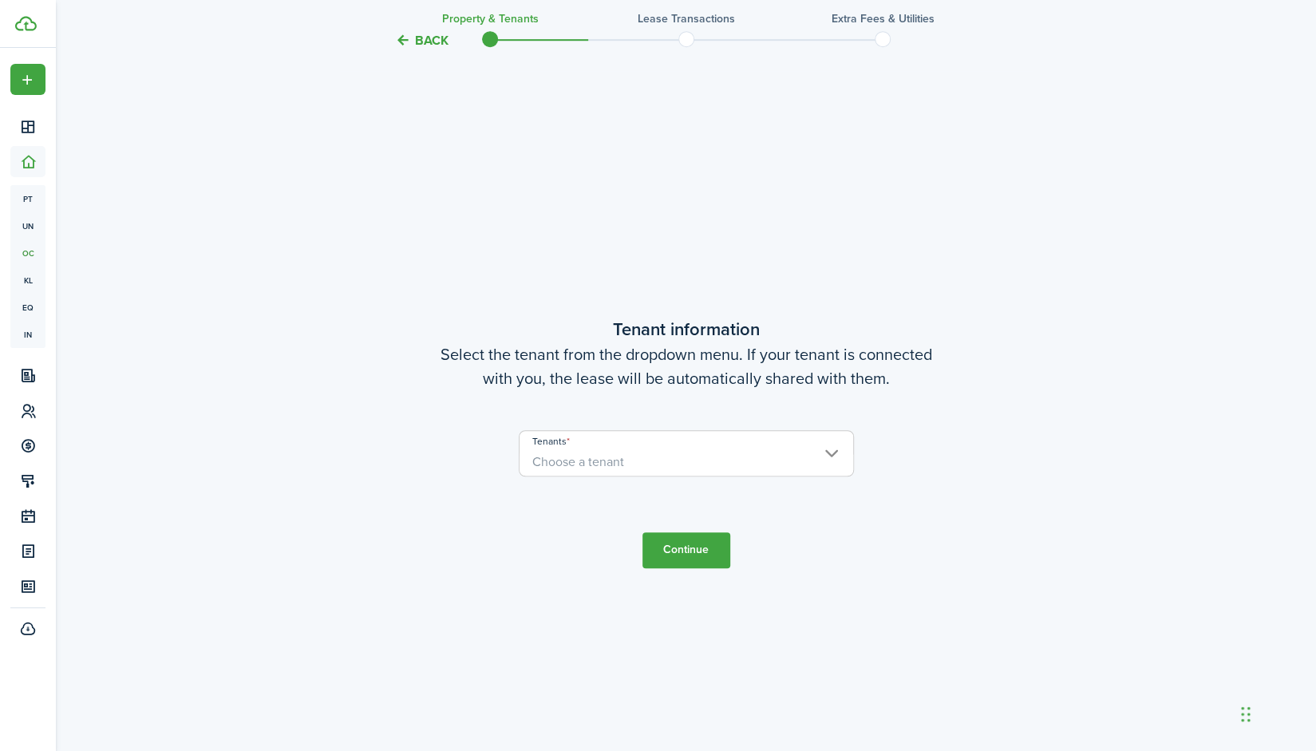
scroll to position [644, 0]
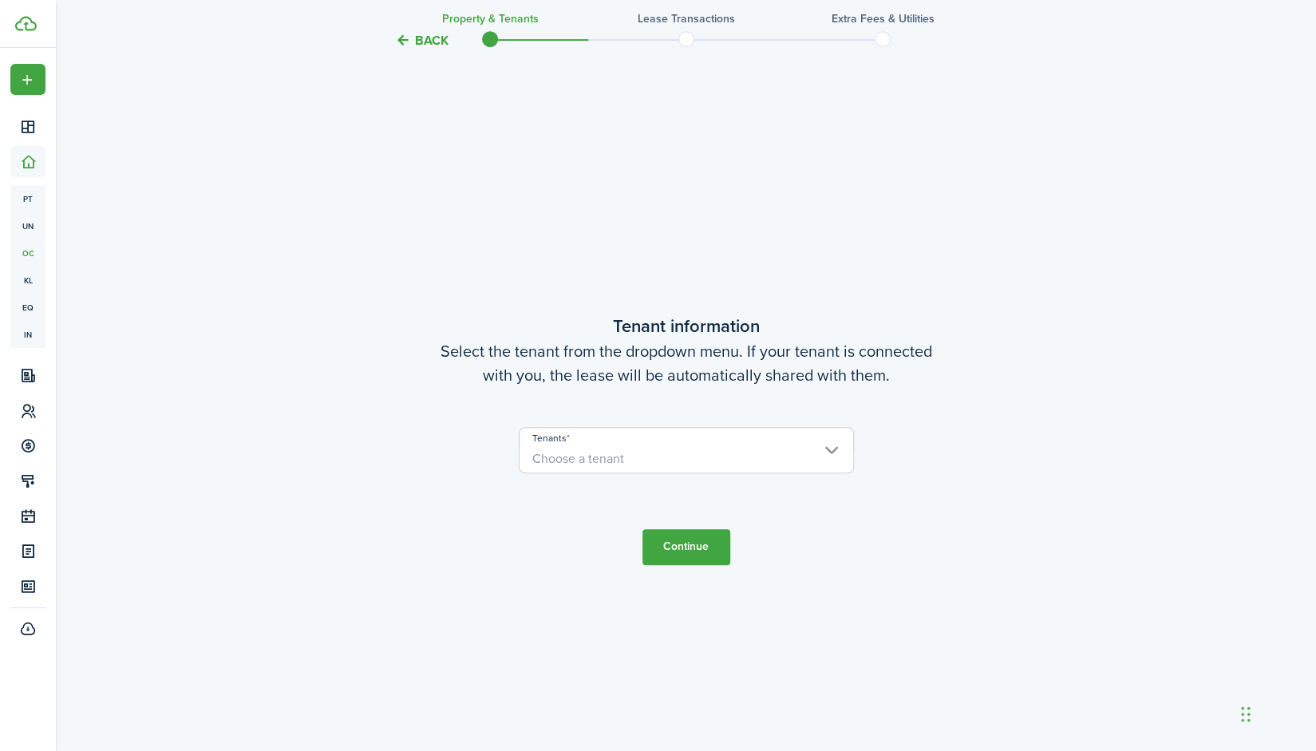
click at [697, 463] on span "Choose a tenant" at bounding box center [686, 458] width 334 height 27
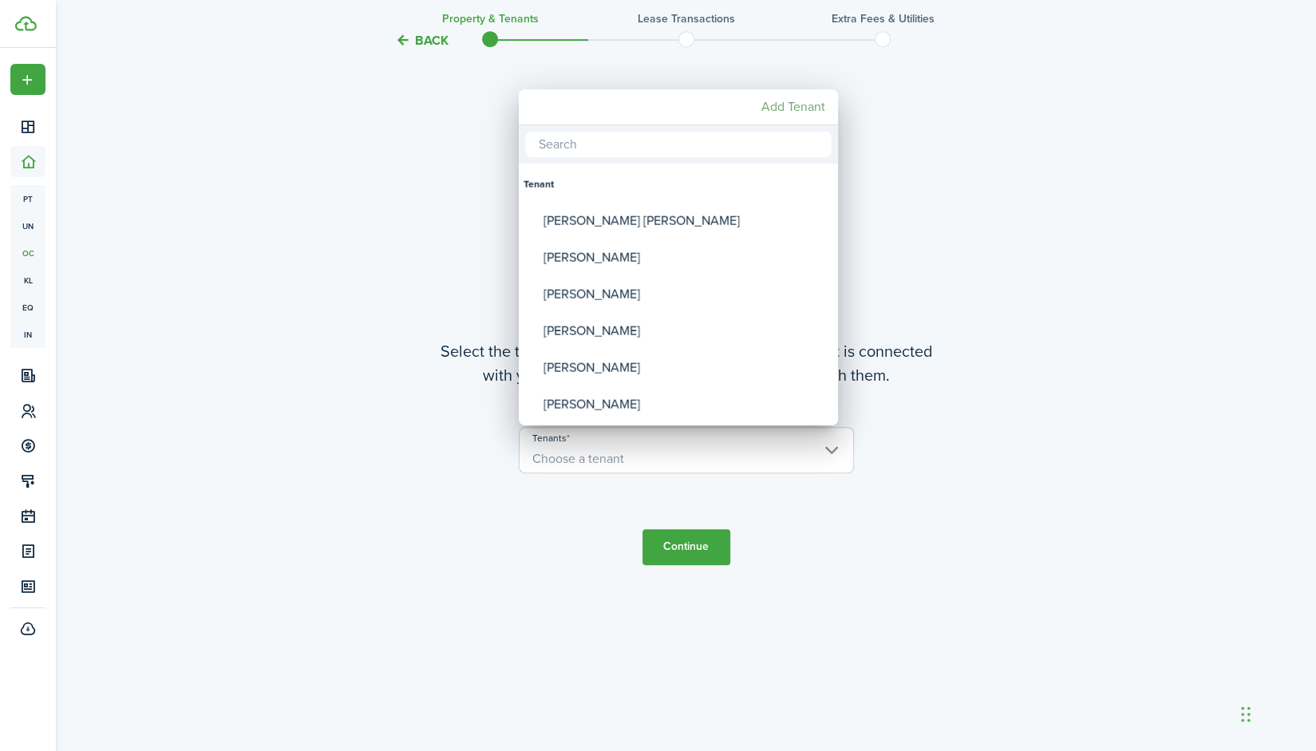
click at [779, 108] on mbsc-button "Add Tenant" at bounding box center [793, 107] width 77 height 29
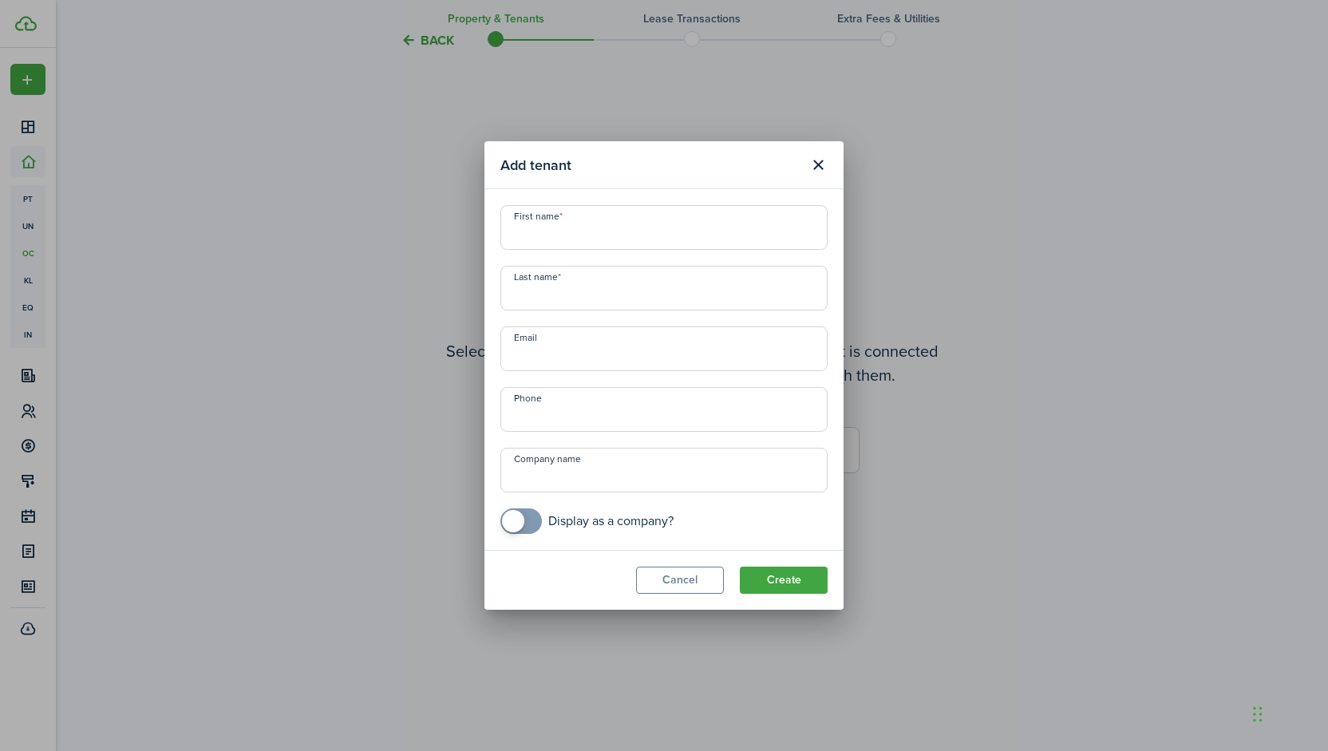
click at [638, 219] on input "First name" at bounding box center [663, 227] width 327 height 45
type input "[PERSON_NAME]"
click at [562, 299] on input "Last name" at bounding box center [663, 288] width 327 height 45
click at [581, 274] on input "Last name" at bounding box center [663, 288] width 327 height 45
click at [561, 283] on input "Last name" at bounding box center [663, 288] width 327 height 45
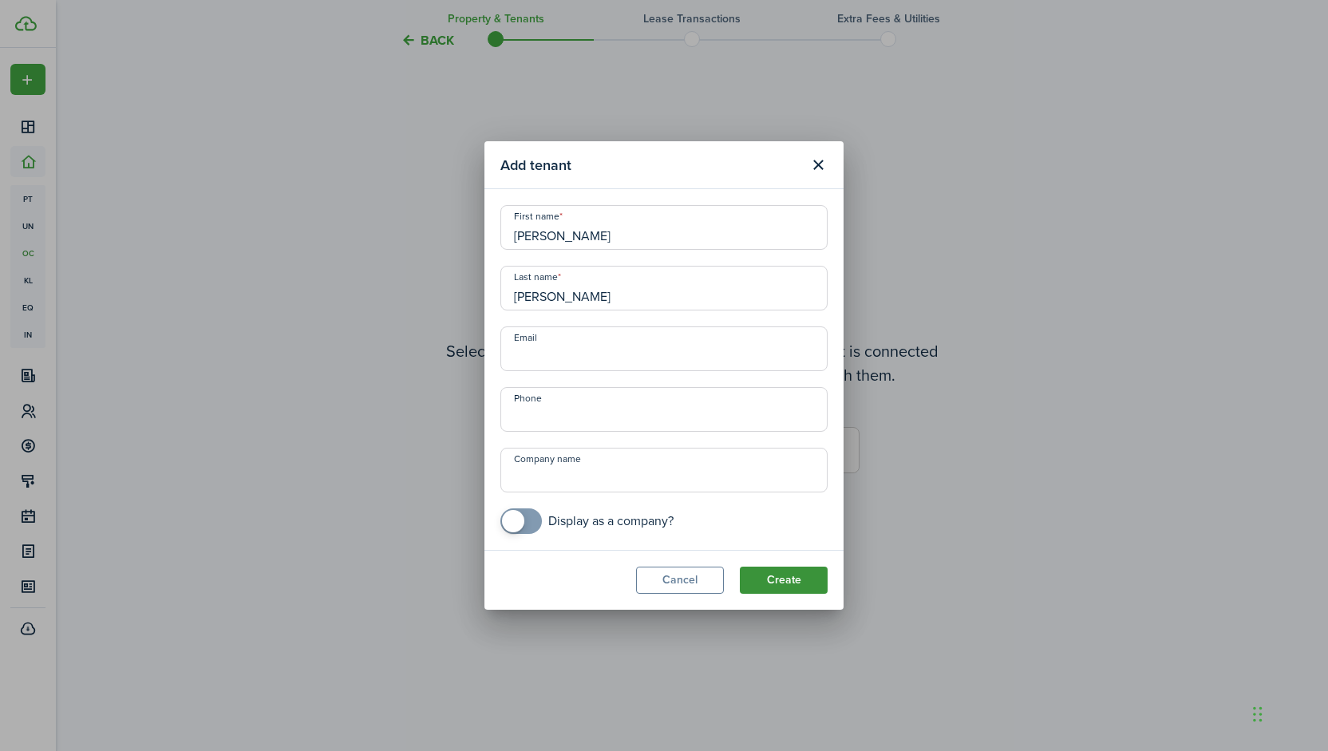
type input "[PERSON_NAME]"
click at [770, 574] on button "Create" at bounding box center [784, 579] width 88 height 27
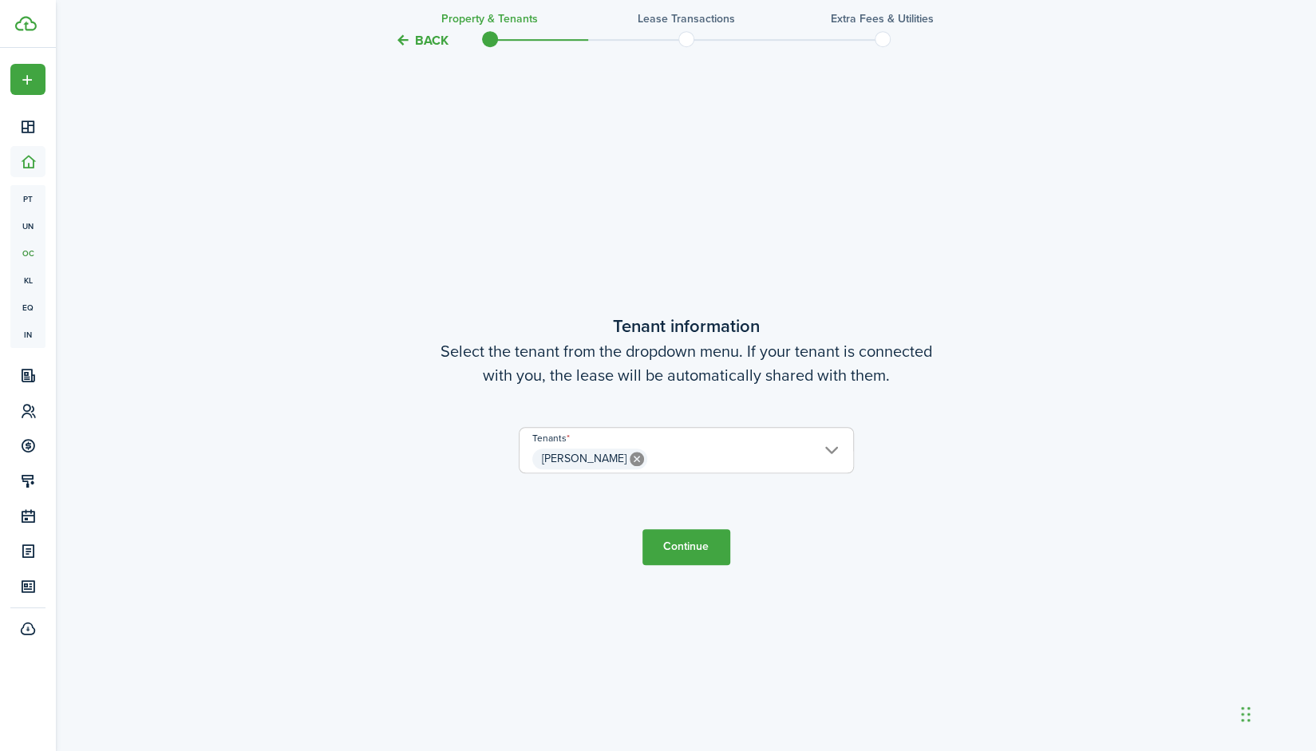
click at [672, 556] on button "Continue" at bounding box center [686, 547] width 88 height 36
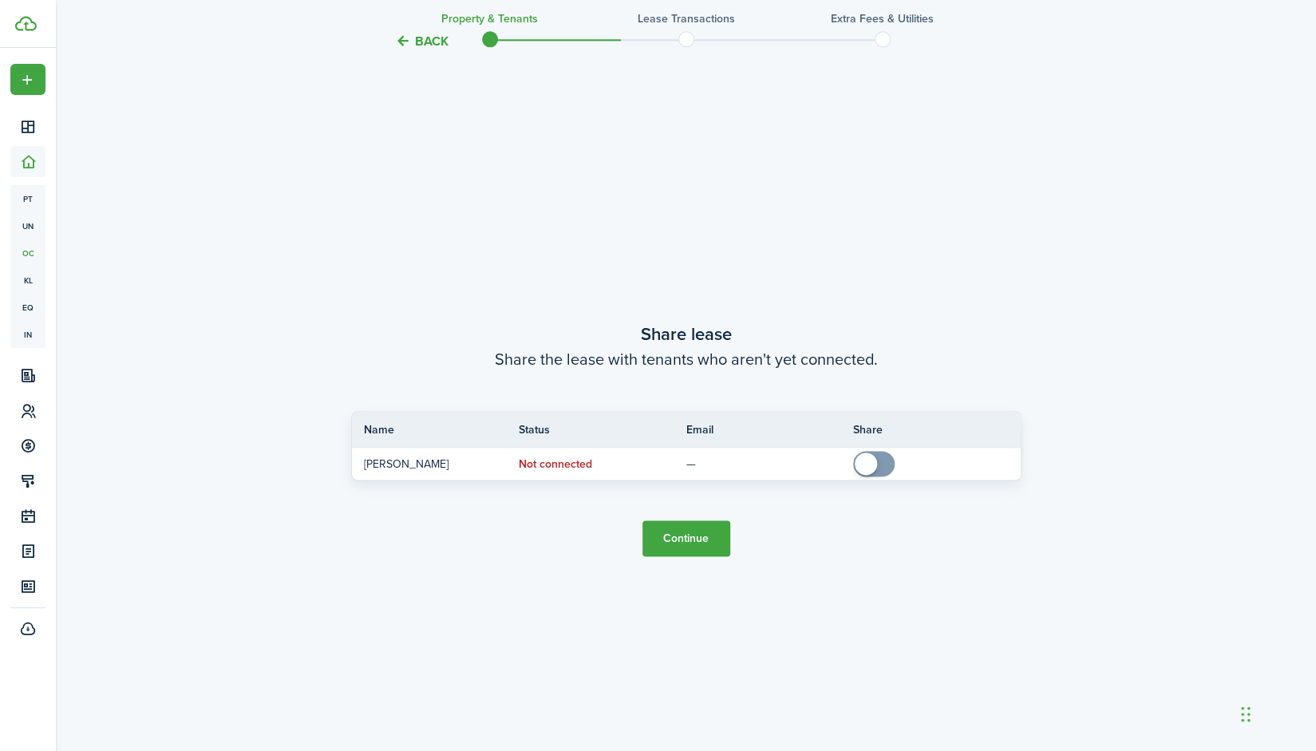
scroll to position [1502, 0]
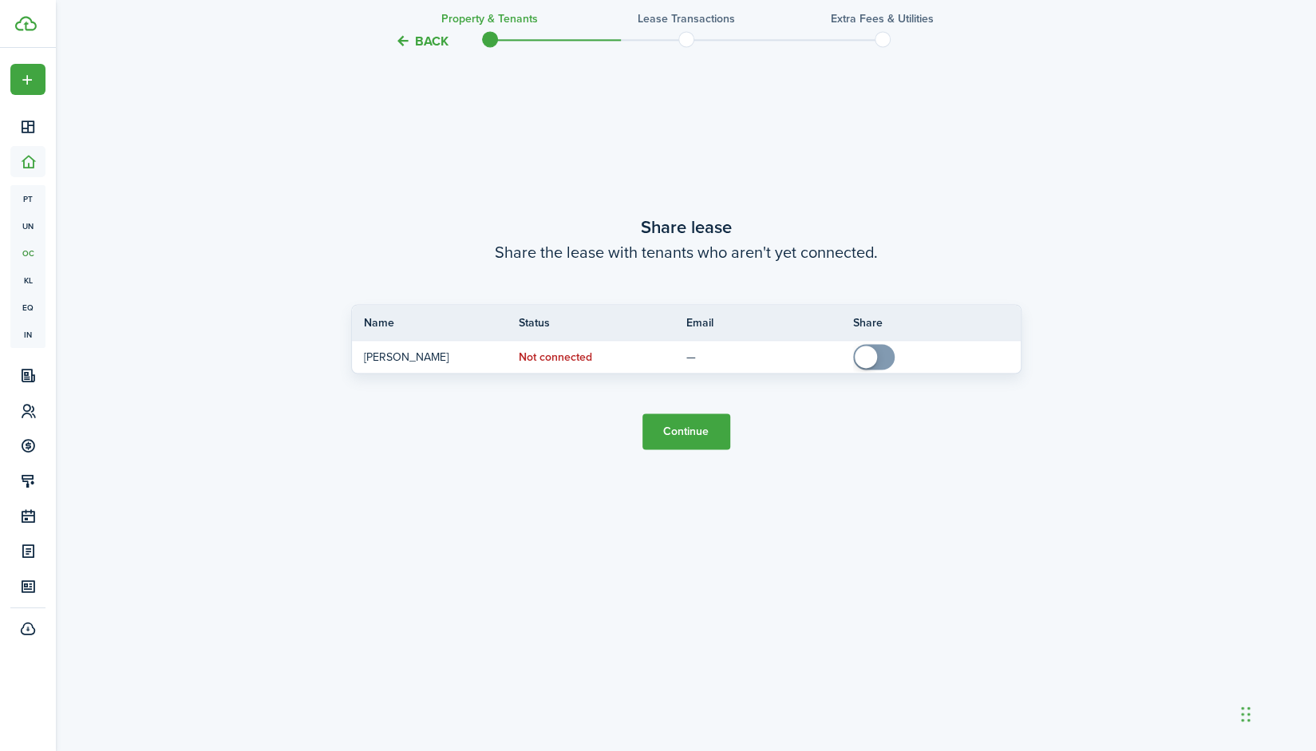
click at [694, 435] on button "Continue" at bounding box center [686, 431] width 88 height 36
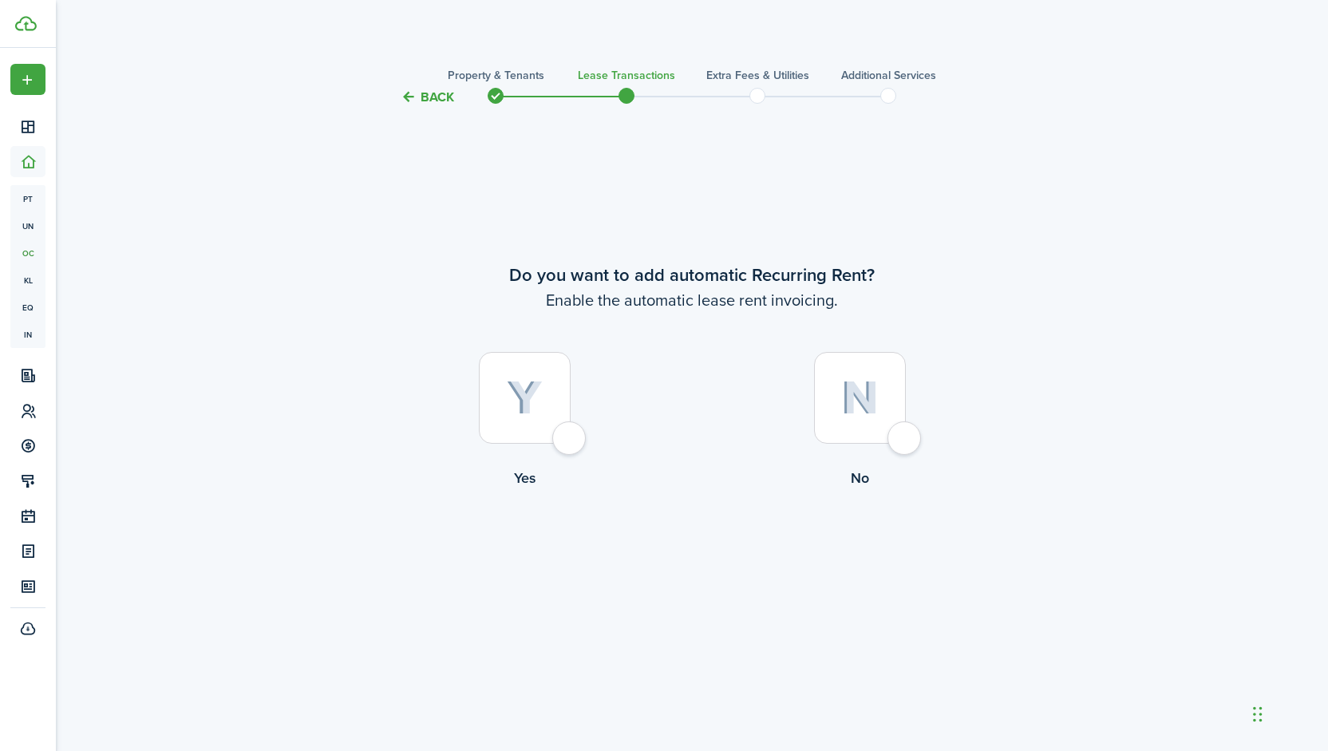
click at [561, 405] on div at bounding box center [525, 398] width 92 height 92
radio input "true"
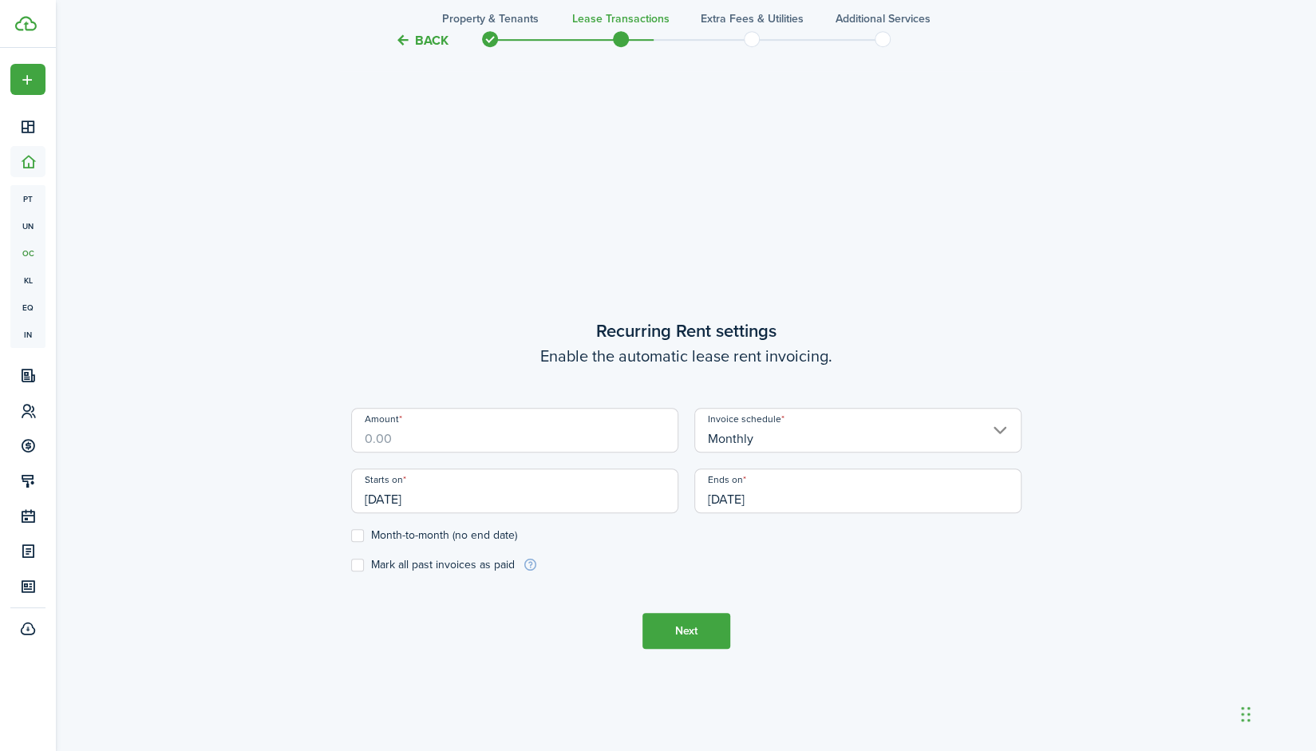
scroll to position [644, 0]
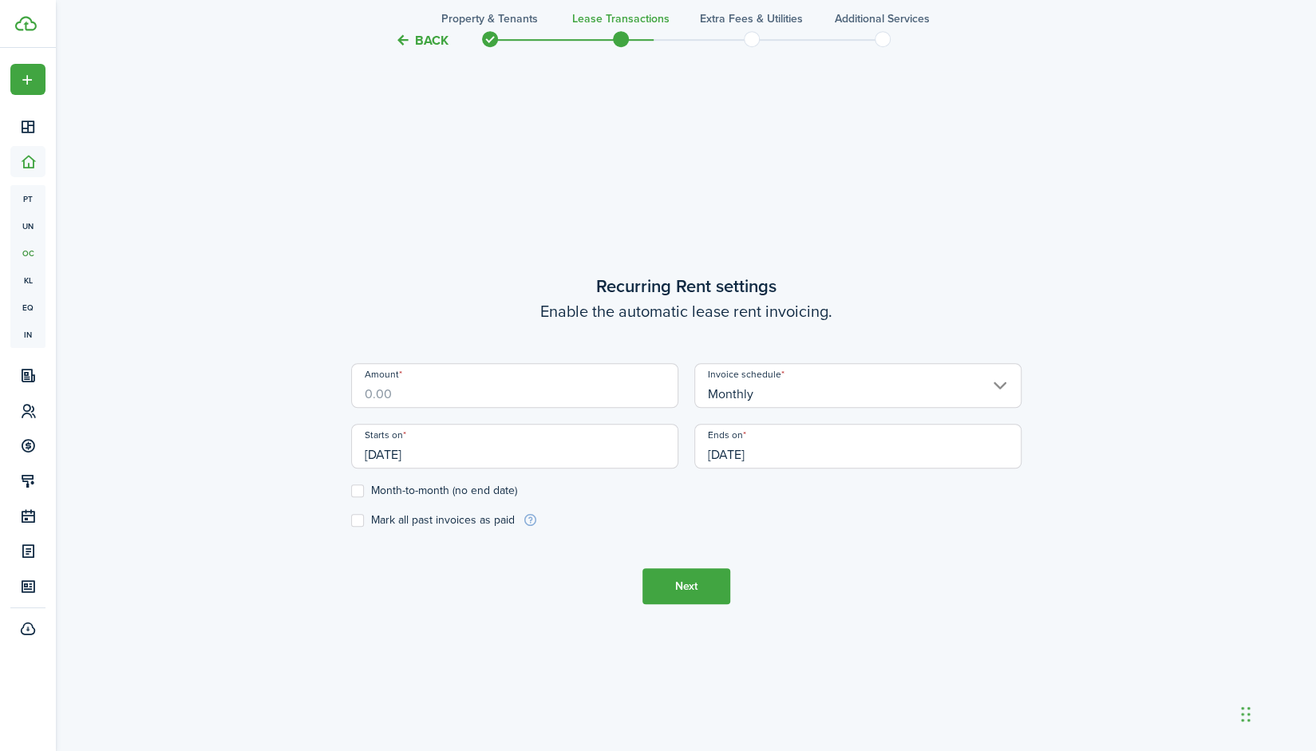
click at [561, 405] on input "Amount" at bounding box center [514, 385] width 327 height 45
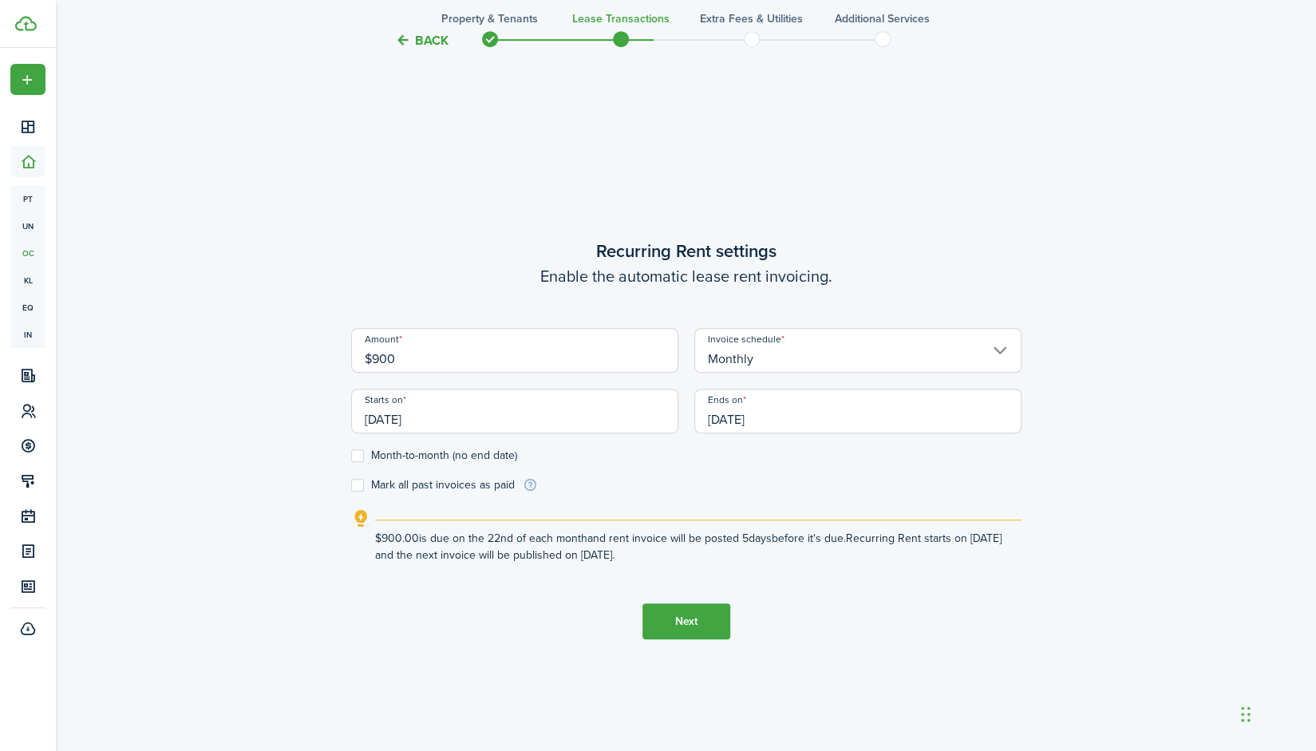
click at [561, 408] on input "[DATE]" at bounding box center [514, 411] width 327 height 45
type input "$900.00"
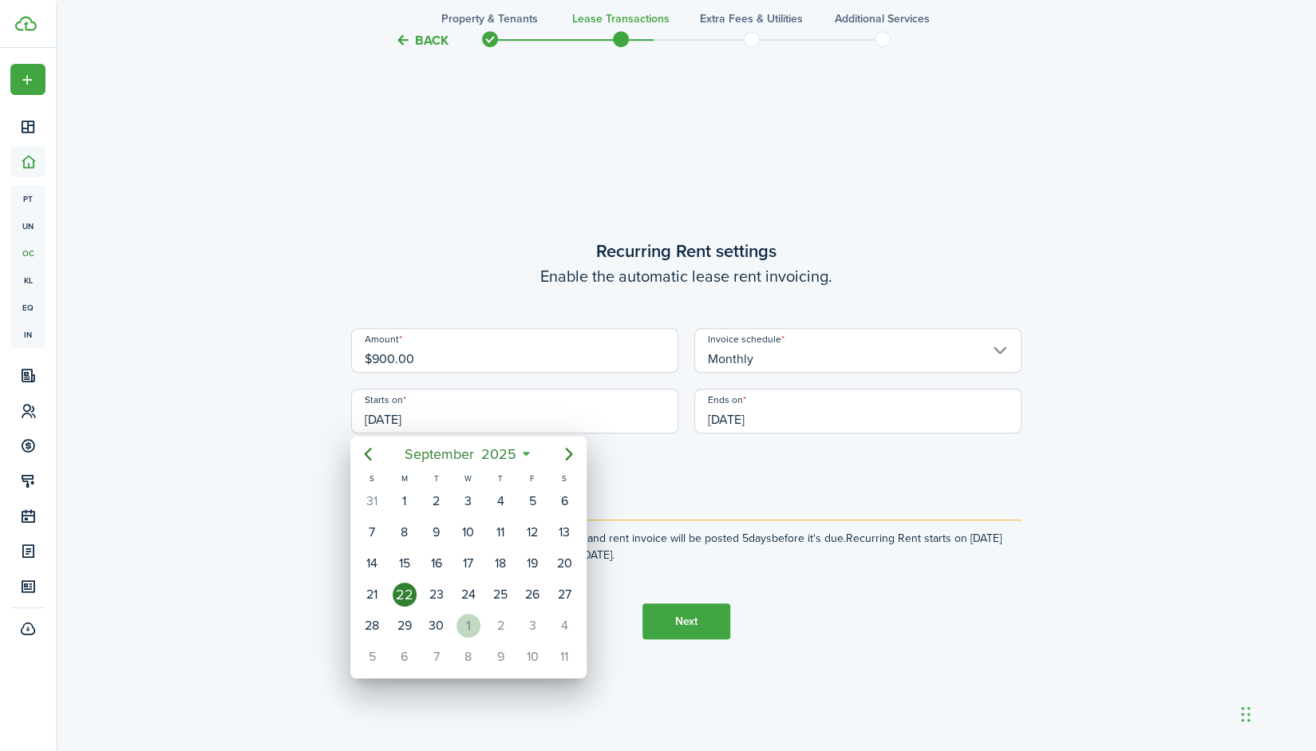
click at [476, 616] on div "1" at bounding box center [468, 626] width 24 height 24
type input "[DATE]"
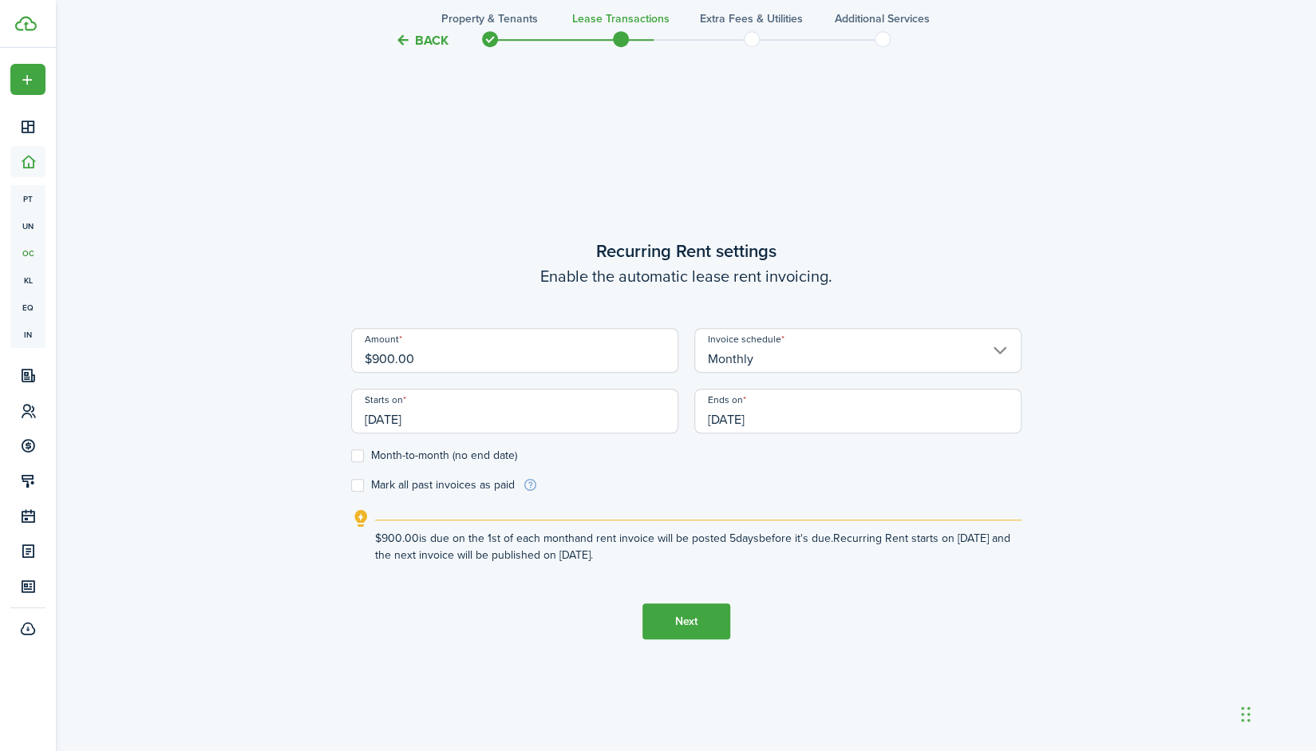
click at [835, 411] on input "[DATE]" at bounding box center [857, 411] width 327 height 45
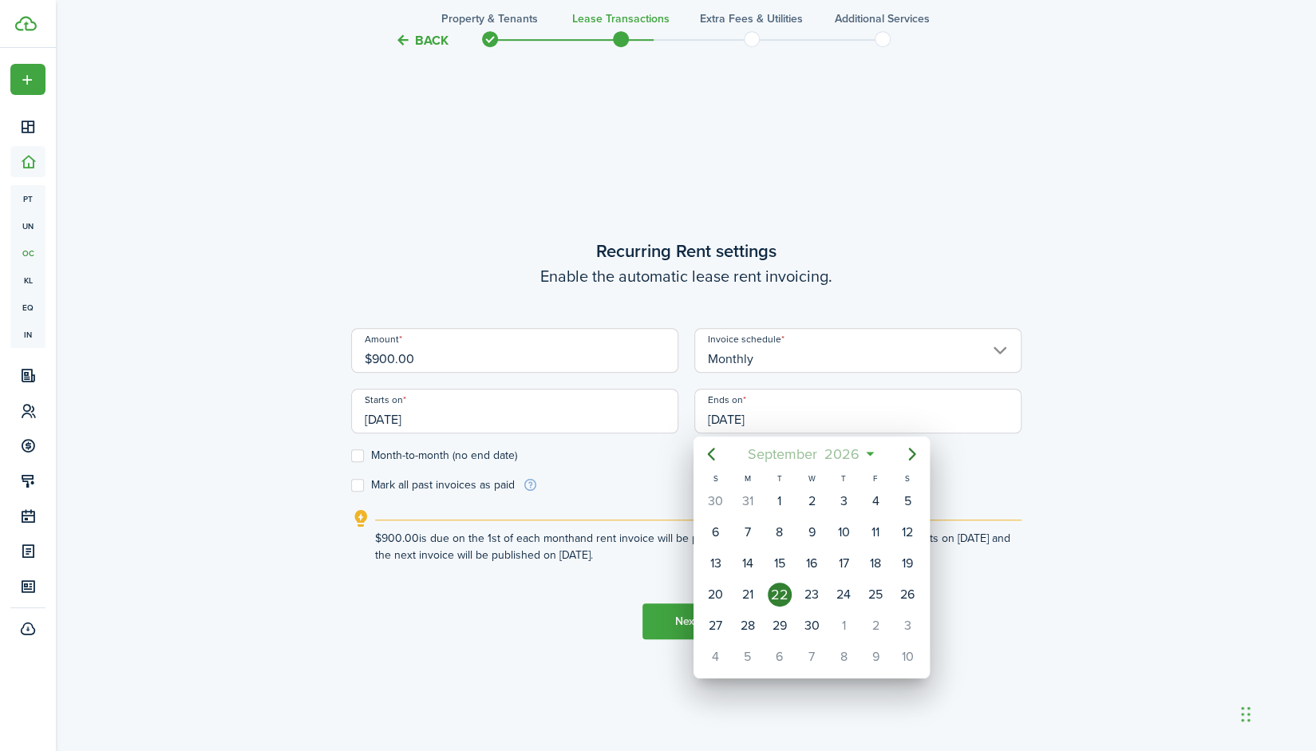
click at [814, 455] on span "September" at bounding box center [782, 454] width 77 height 29
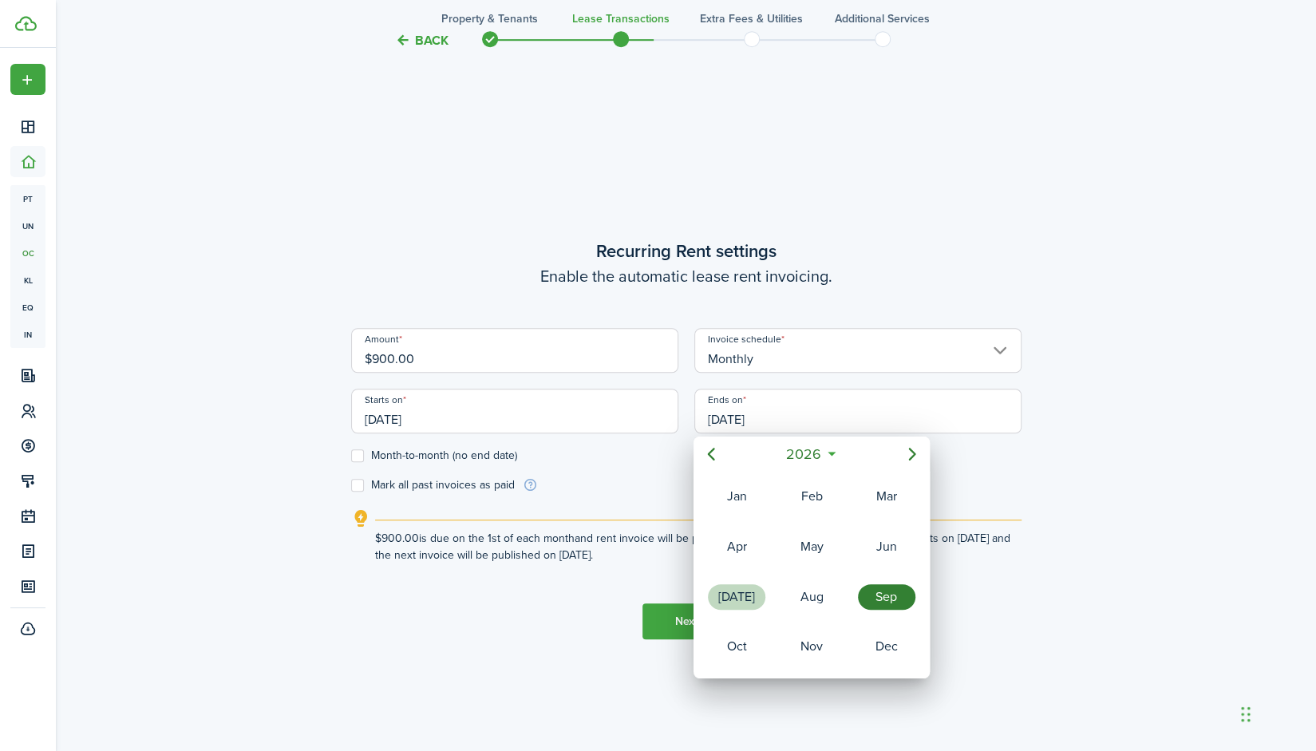
click at [747, 591] on div "[DATE]" at bounding box center [736, 597] width 57 height 26
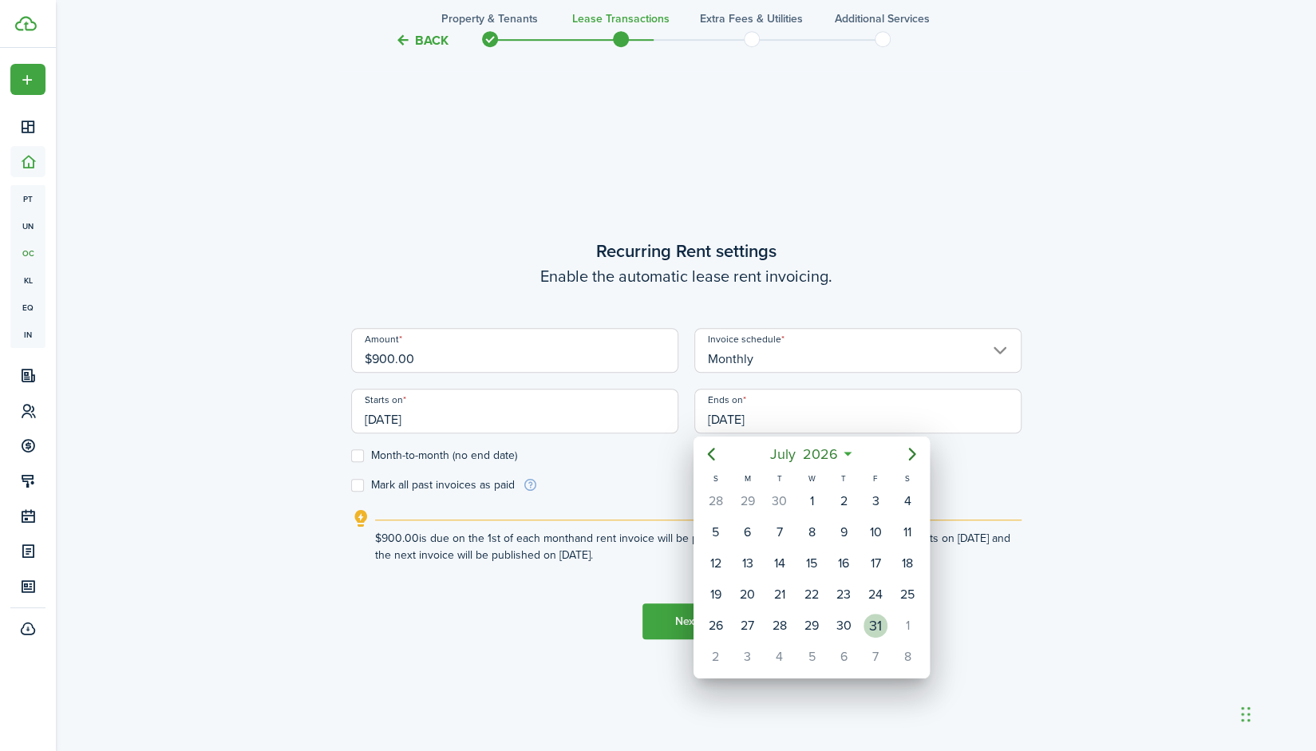
click at [868, 615] on div "31" at bounding box center [875, 626] width 24 height 24
type input "[DATE]"
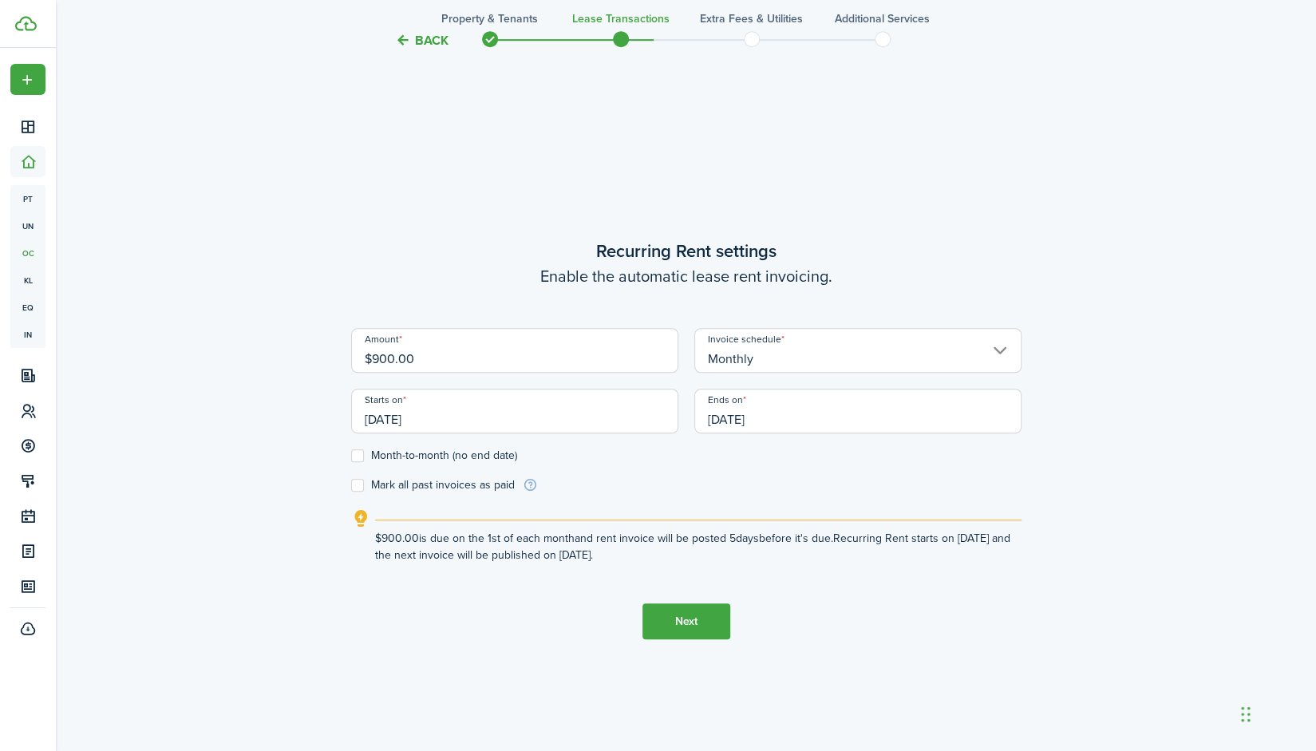
scroll to position [703, 0]
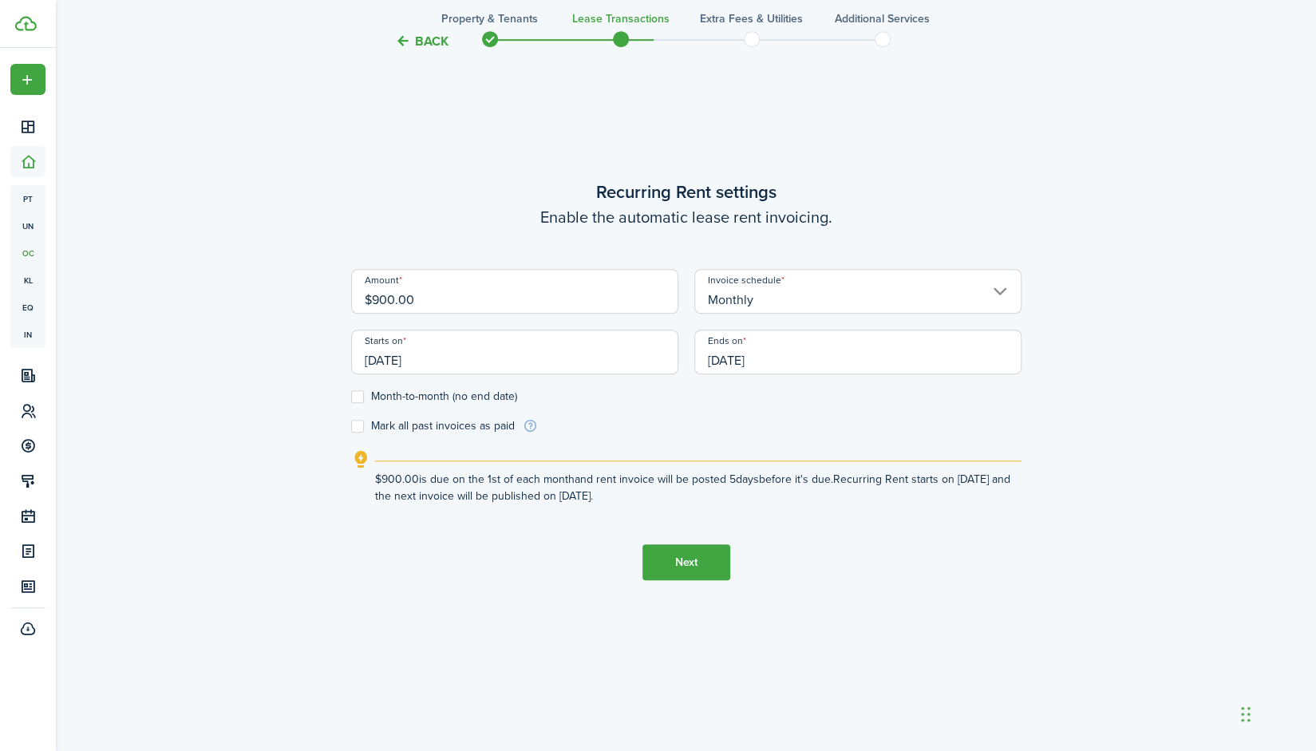
click at [696, 572] on button "Next" at bounding box center [686, 562] width 88 height 36
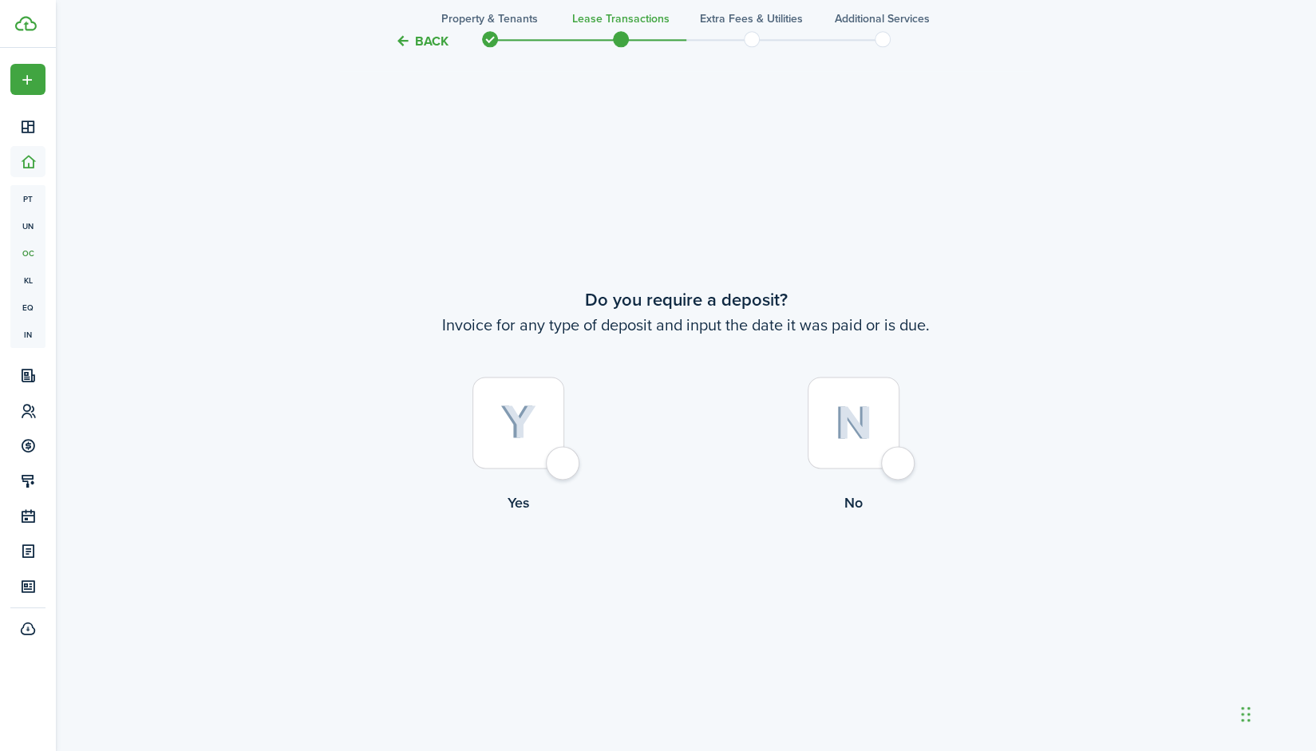
scroll to position [1395, 0]
click at [503, 436] on img at bounding box center [518, 418] width 36 height 35
radio input "true"
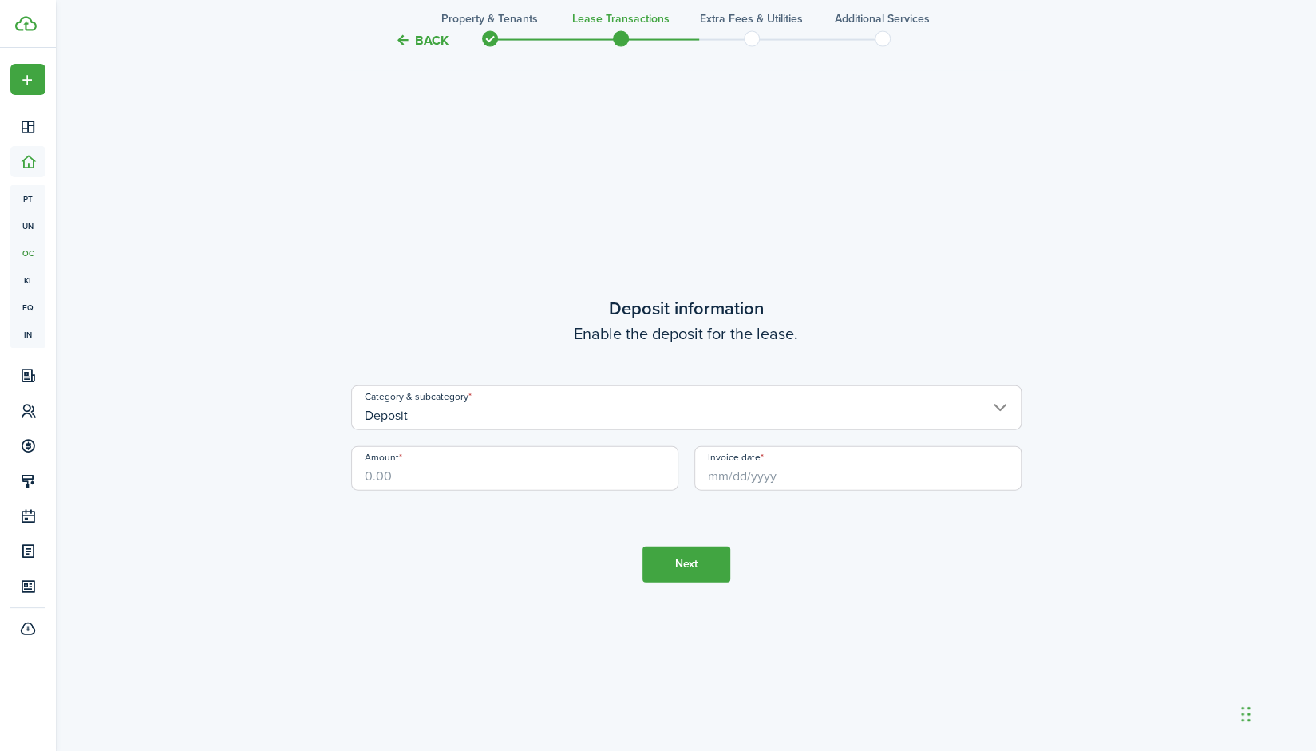
scroll to position [2146, 0]
click at [480, 460] on input "Amount" at bounding box center [514, 467] width 327 height 45
click at [735, 474] on input "Invoice date" at bounding box center [857, 467] width 327 height 45
type input "$900.00"
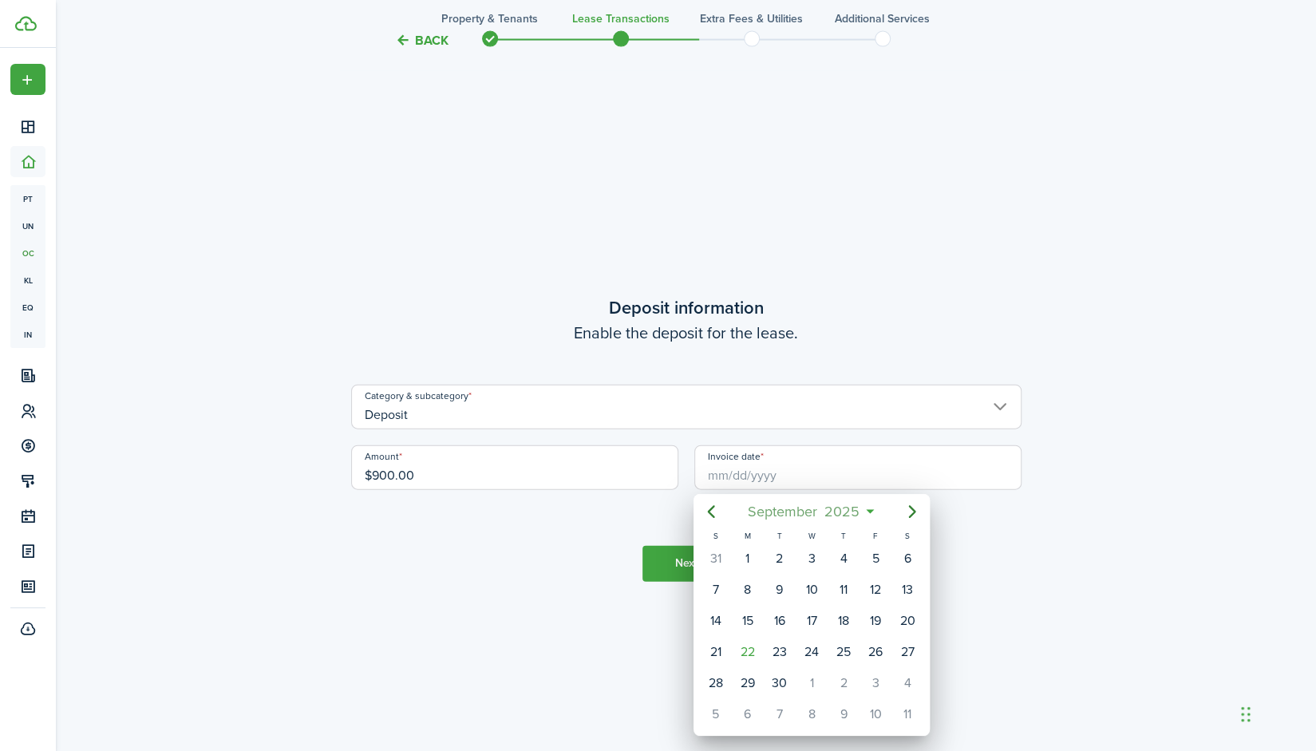
click at [820, 511] on span "September" at bounding box center [782, 511] width 77 height 29
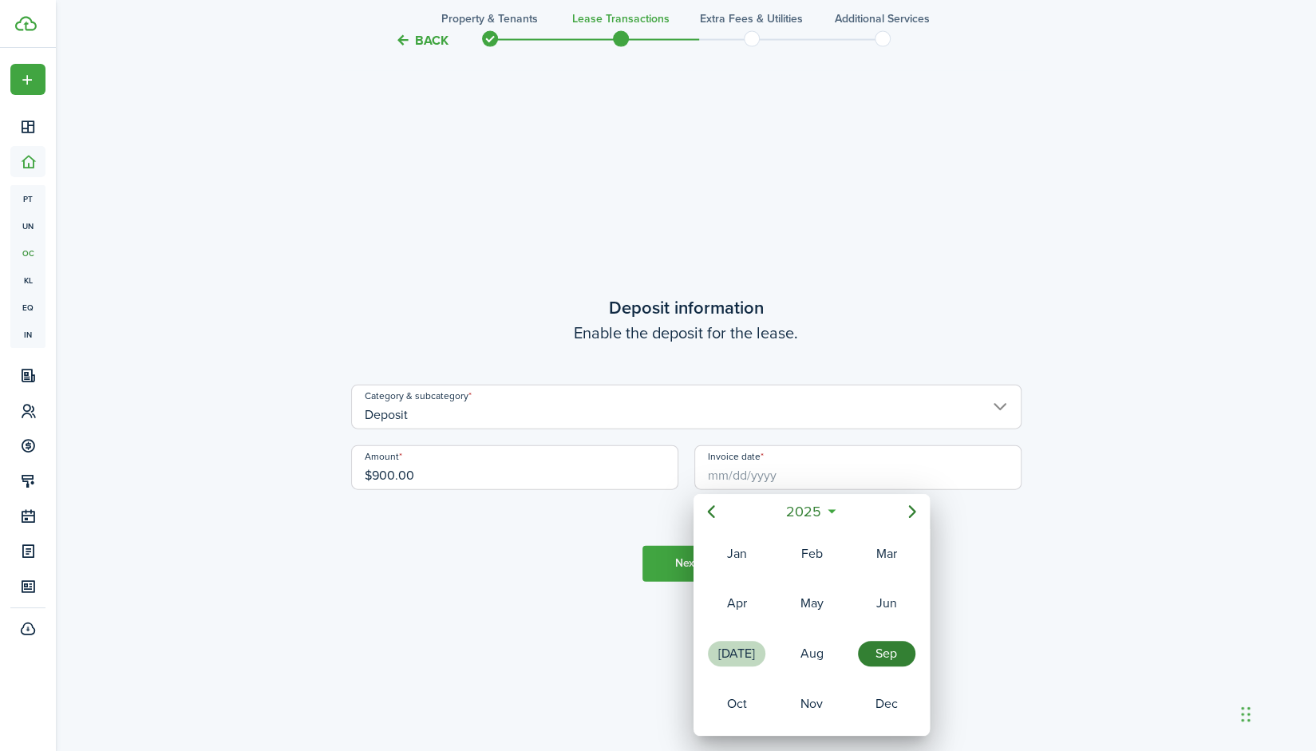
click at [755, 655] on div "[DATE]" at bounding box center [736, 654] width 57 height 26
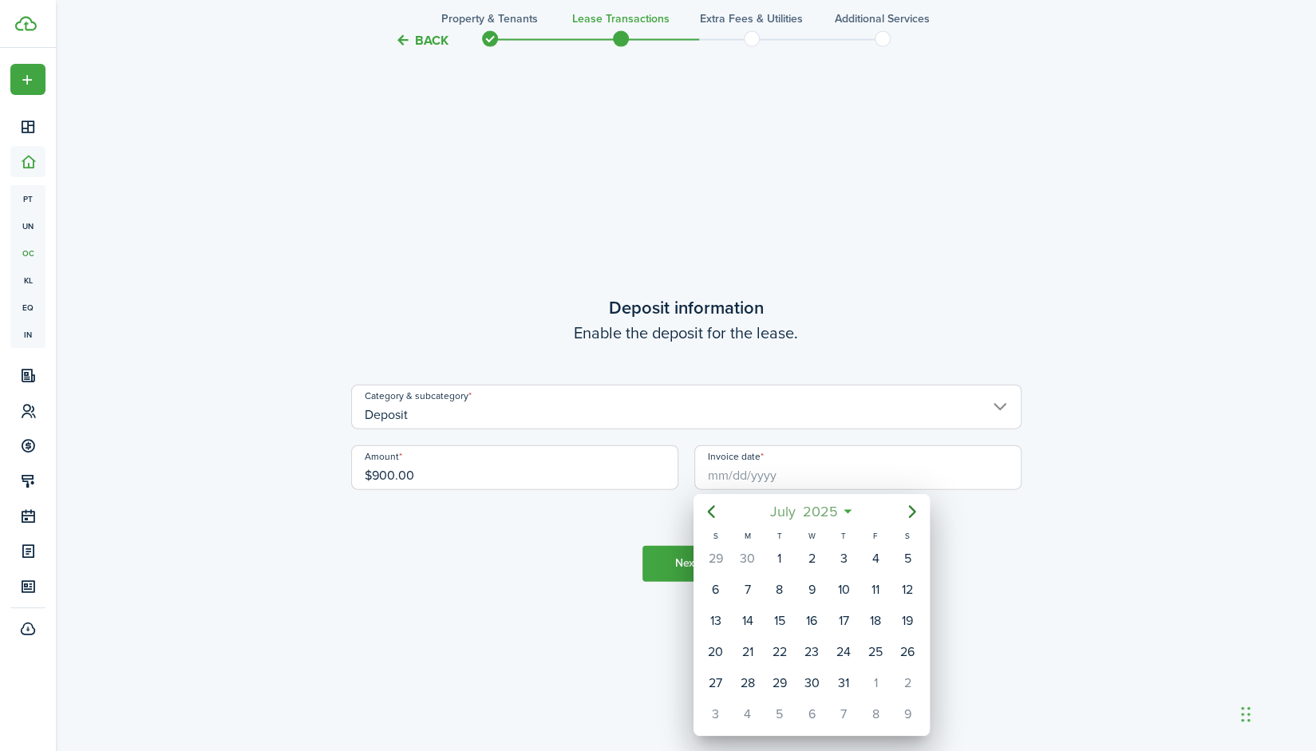
click at [783, 511] on span "July" at bounding box center [782, 511] width 33 height 29
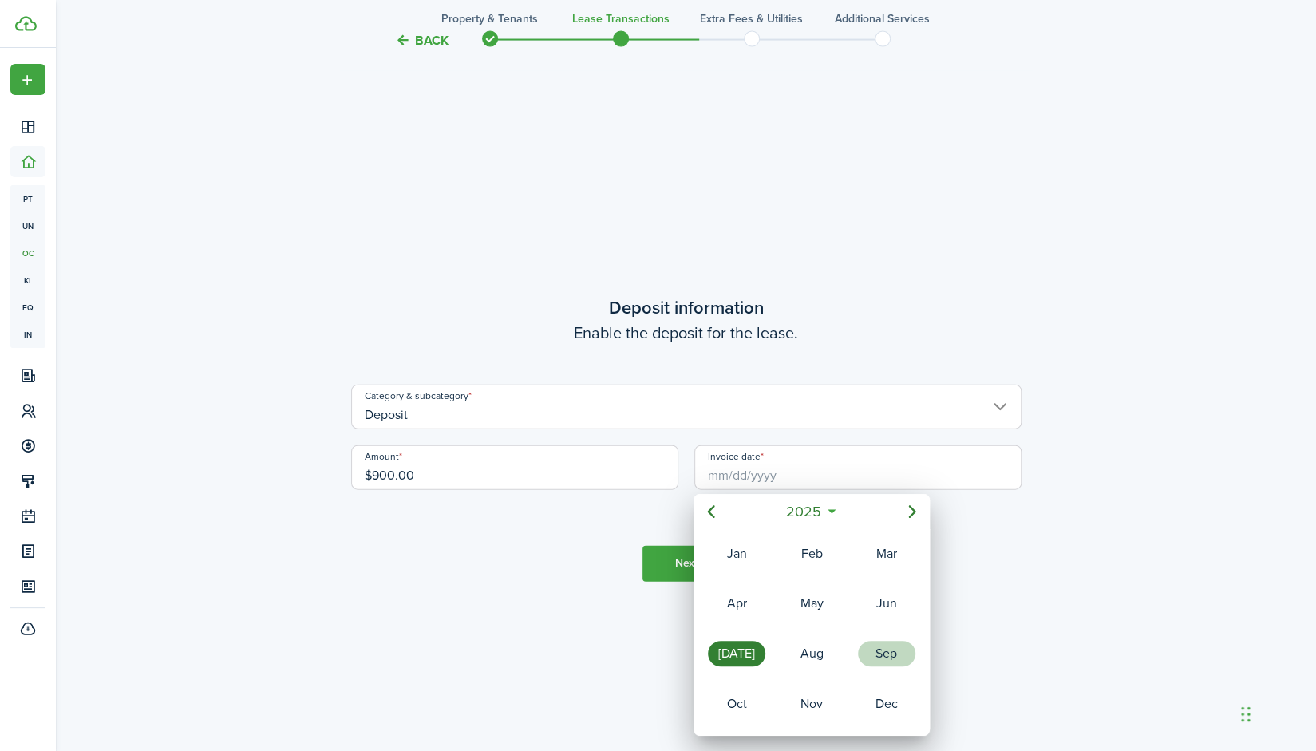
click at [892, 658] on div "Sep" at bounding box center [886, 654] width 57 height 26
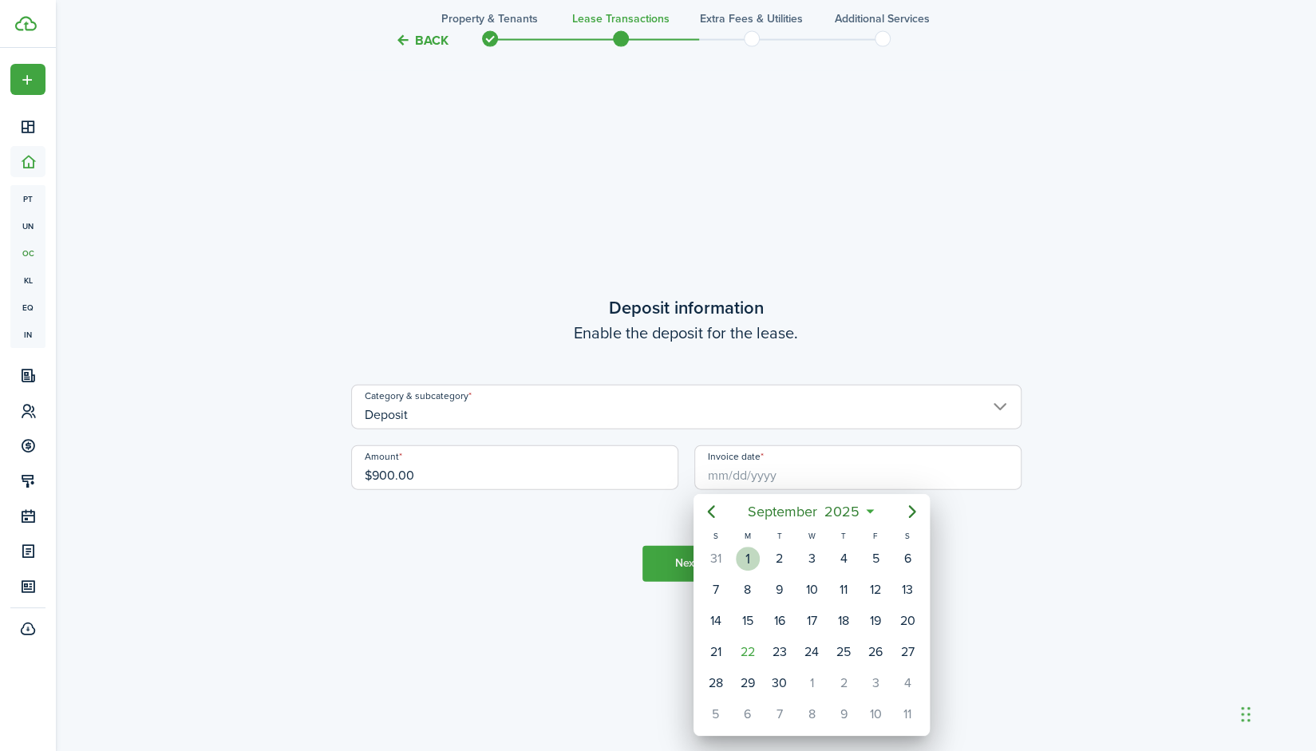
click at [747, 556] on div "1" at bounding box center [748, 559] width 24 height 24
type input "[DATE]"
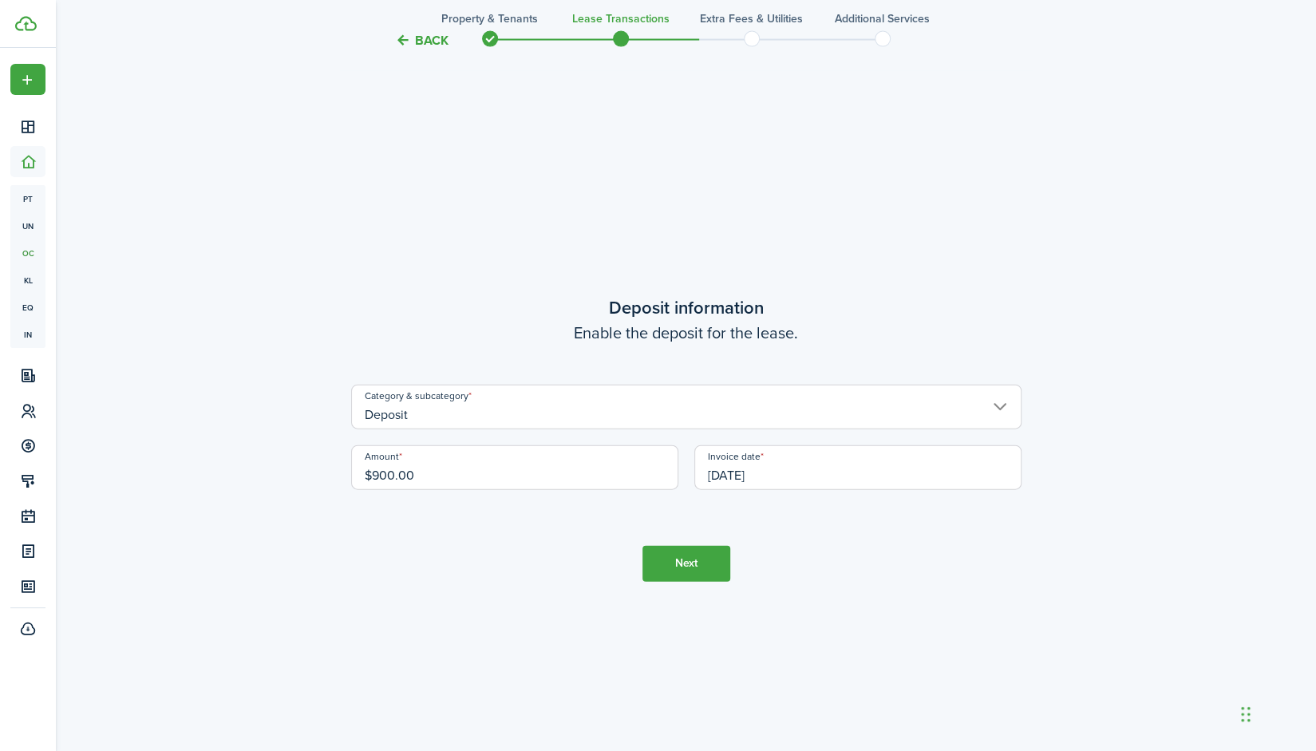
click at [704, 562] on button "Next" at bounding box center [686, 564] width 88 height 36
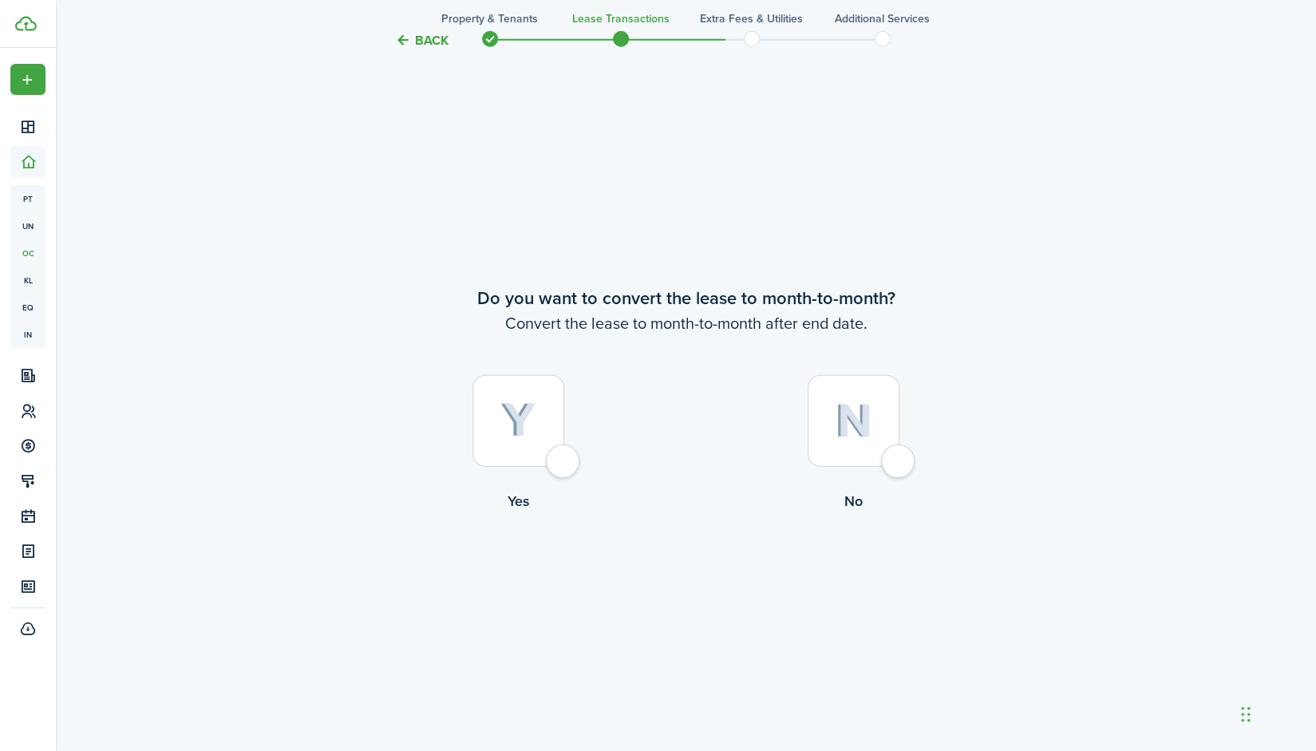
scroll to position [2897, 0]
click at [874, 477] on label "No" at bounding box center [853, 445] width 335 height 144
radio input "true"
click at [653, 598] on tc-wizard-step "Do you want to convert the lease to month-to-month? Convert the lease to month-…" at bounding box center [686, 437] width 670 height 751
click at [672, 575] on button "Continue" at bounding box center [686, 575] width 88 height 36
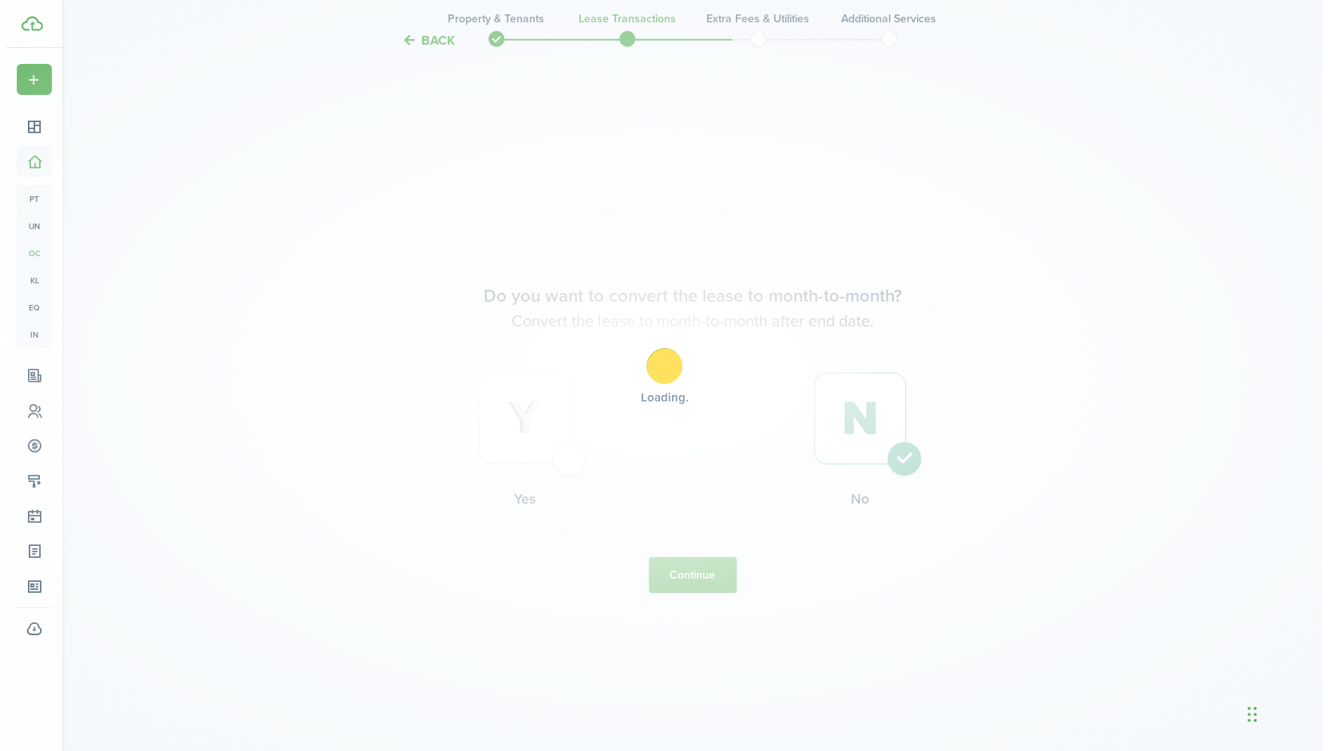
scroll to position [0, 0]
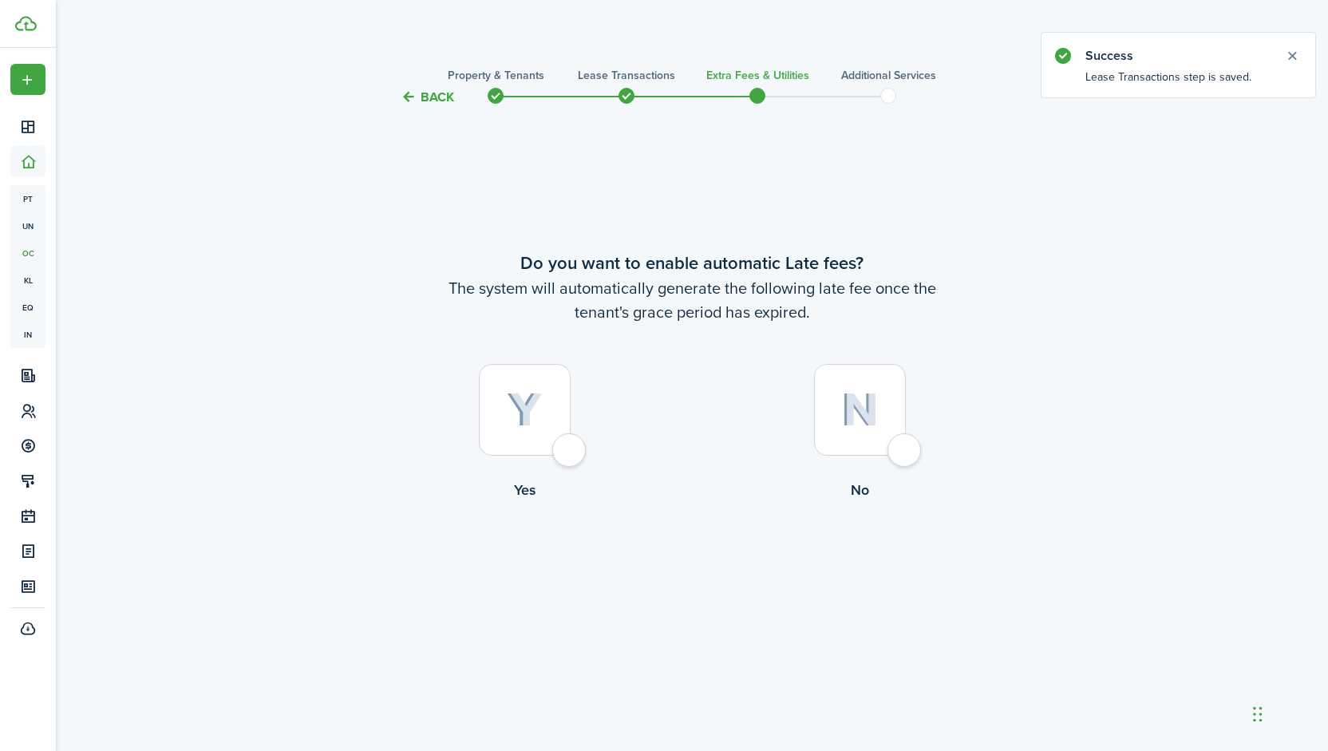
click at [550, 428] on div at bounding box center [525, 410] width 92 height 92
radio input "true"
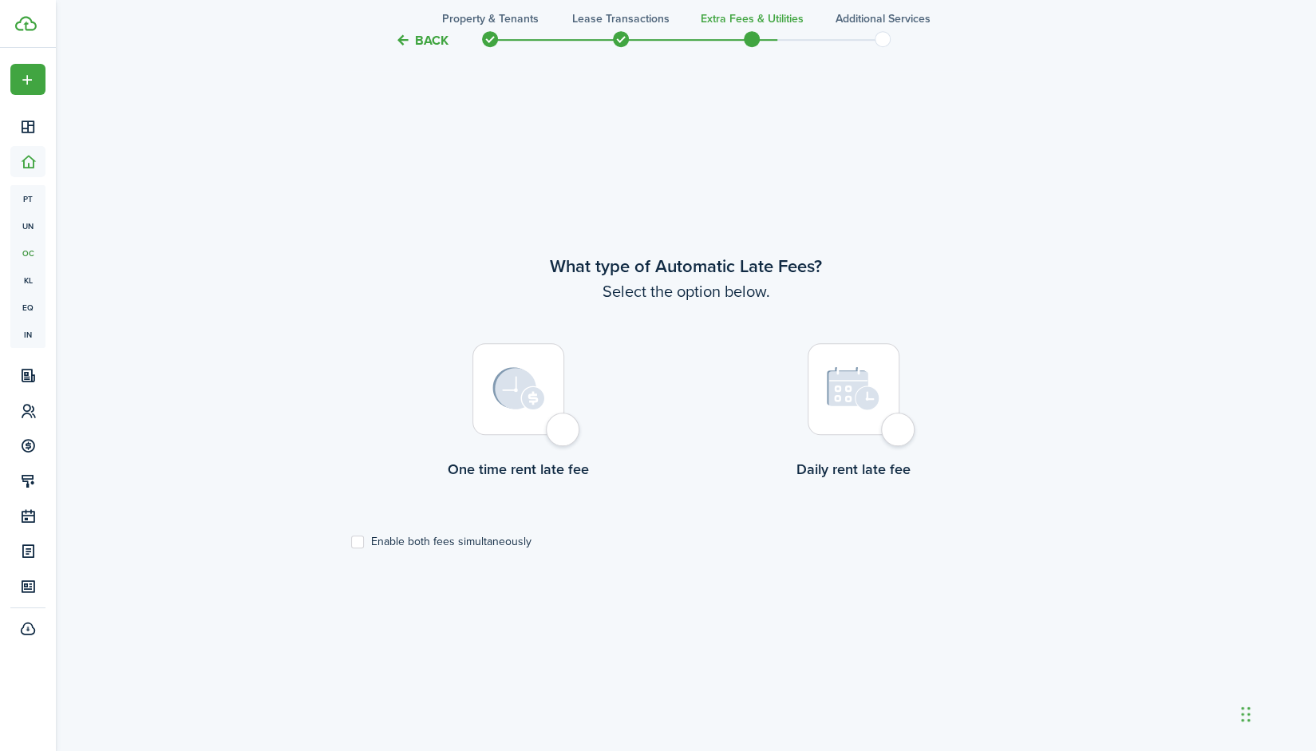
click at [539, 393] on img at bounding box center [518, 388] width 53 height 43
radio input "true"
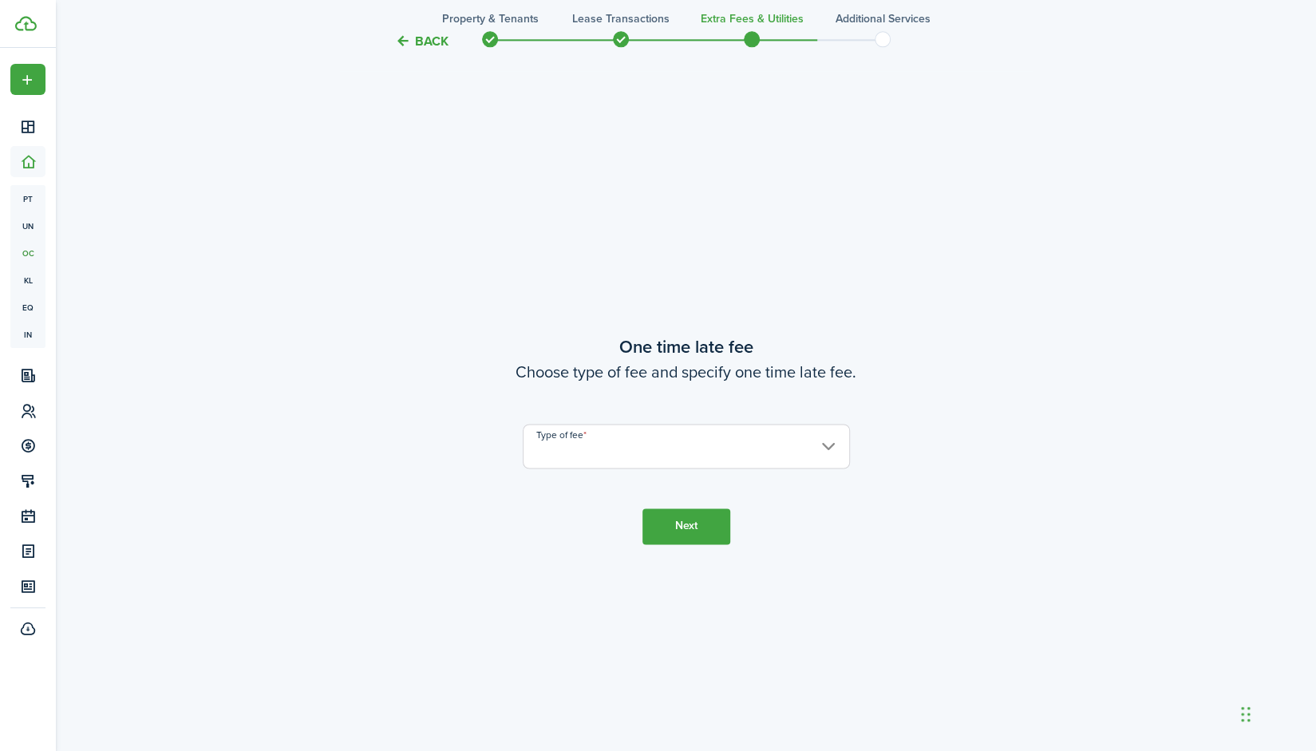
scroll to position [1395, 0]
click at [649, 446] on input "Type of fee" at bounding box center [686, 446] width 327 height 45
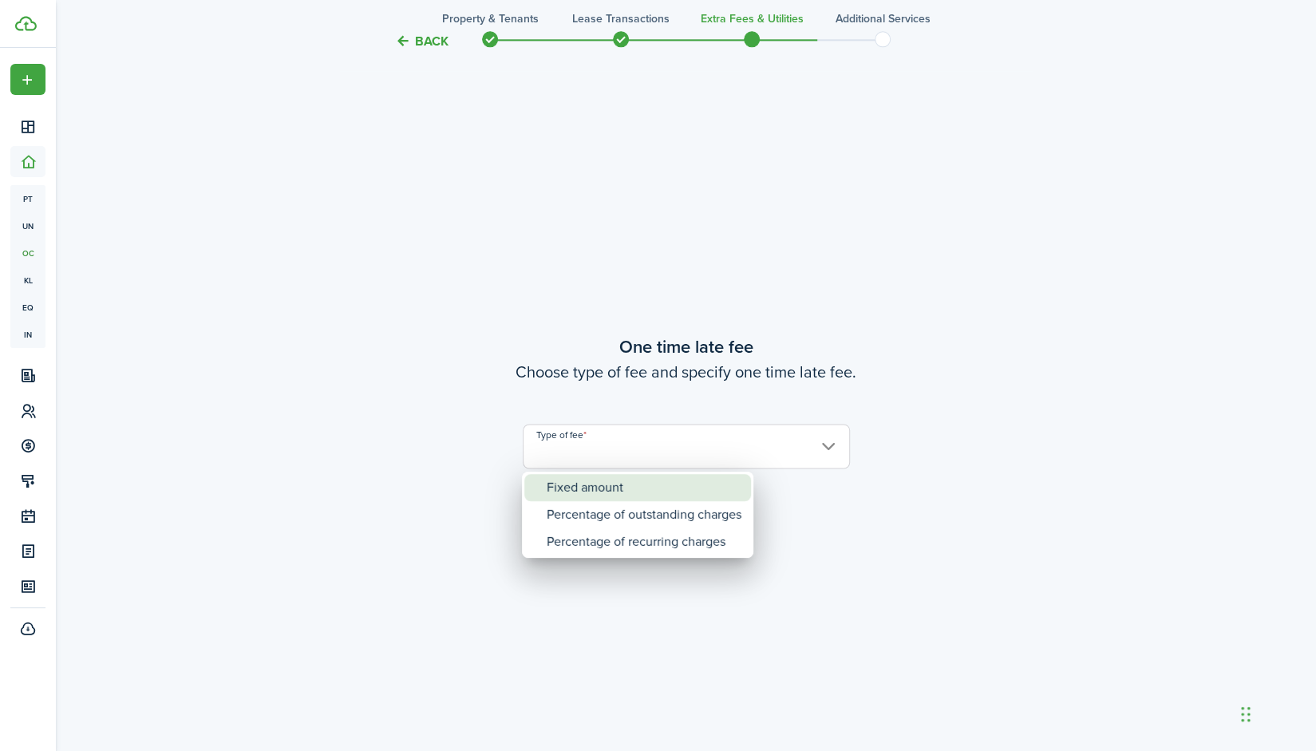
click at [640, 490] on div "Fixed amount" at bounding box center [644, 487] width 195 height 27
type input "Fixed amount"
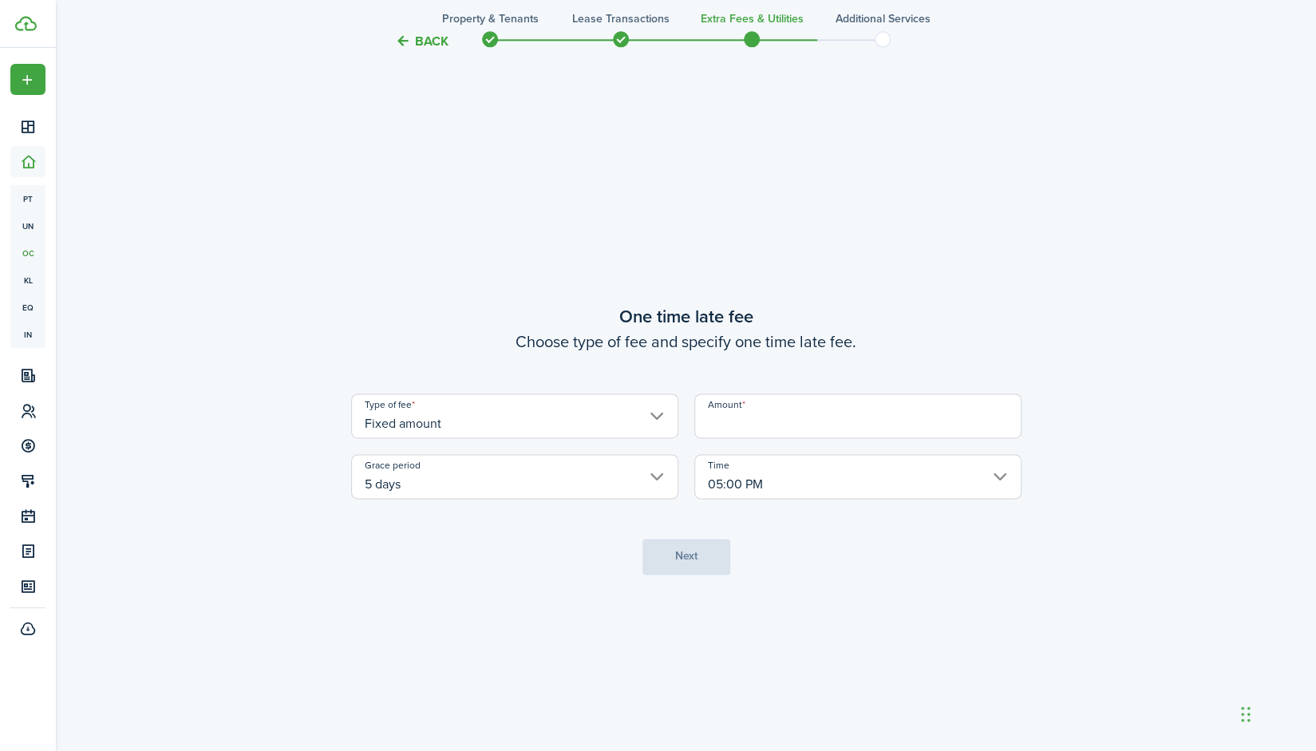
click at [744, 424] on input "Amount" at bounding box center [857, 415] width 327 height 45
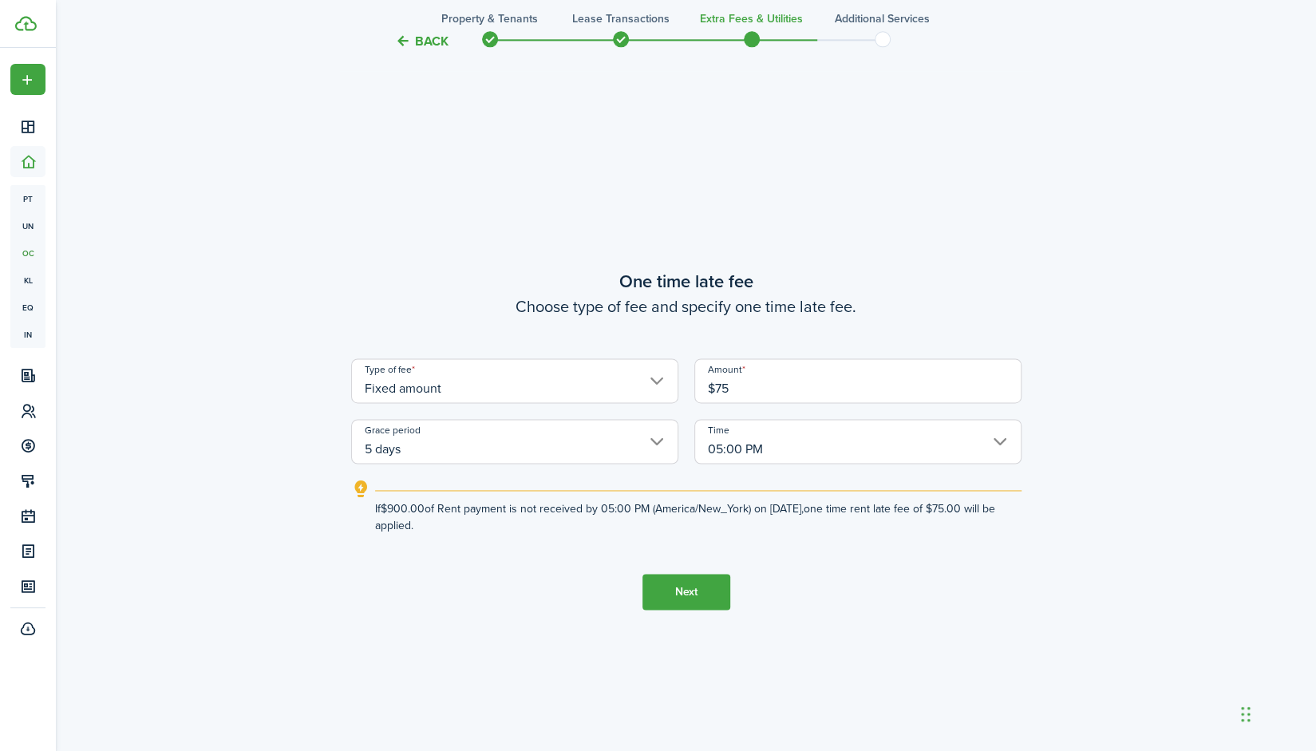
type input "$75.00"
click at [704, 520] on explanation-description "If $900.00 of Rent payment is not received by 05:00 PM (America/New_York) on [D…" at bounding box center [698, 517] width 646 height 34
click at [744, 449] on input "05:00 PM" at bounding box center [857, 441] width 327 height 45
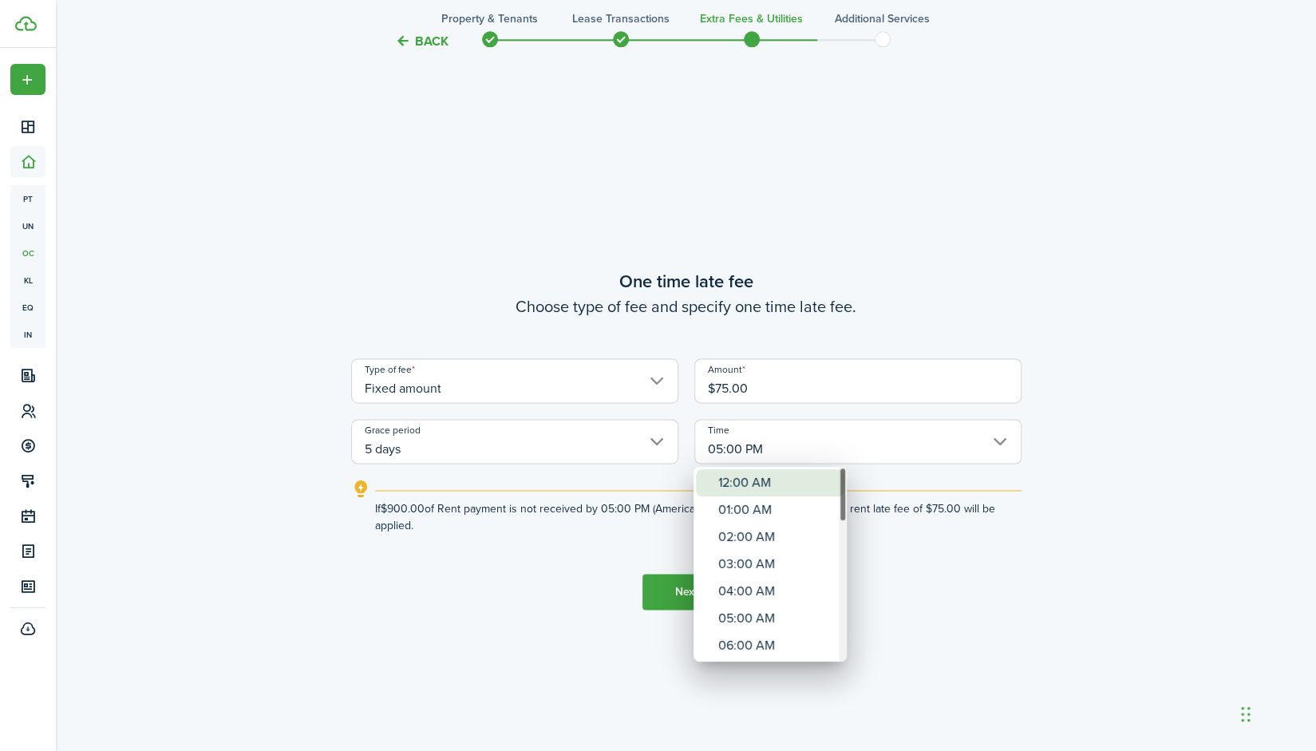
click at [768, 478] on div "12:00 AM" at bounding box center [776, 482] width 116 height 27
type input "12:00 AM"
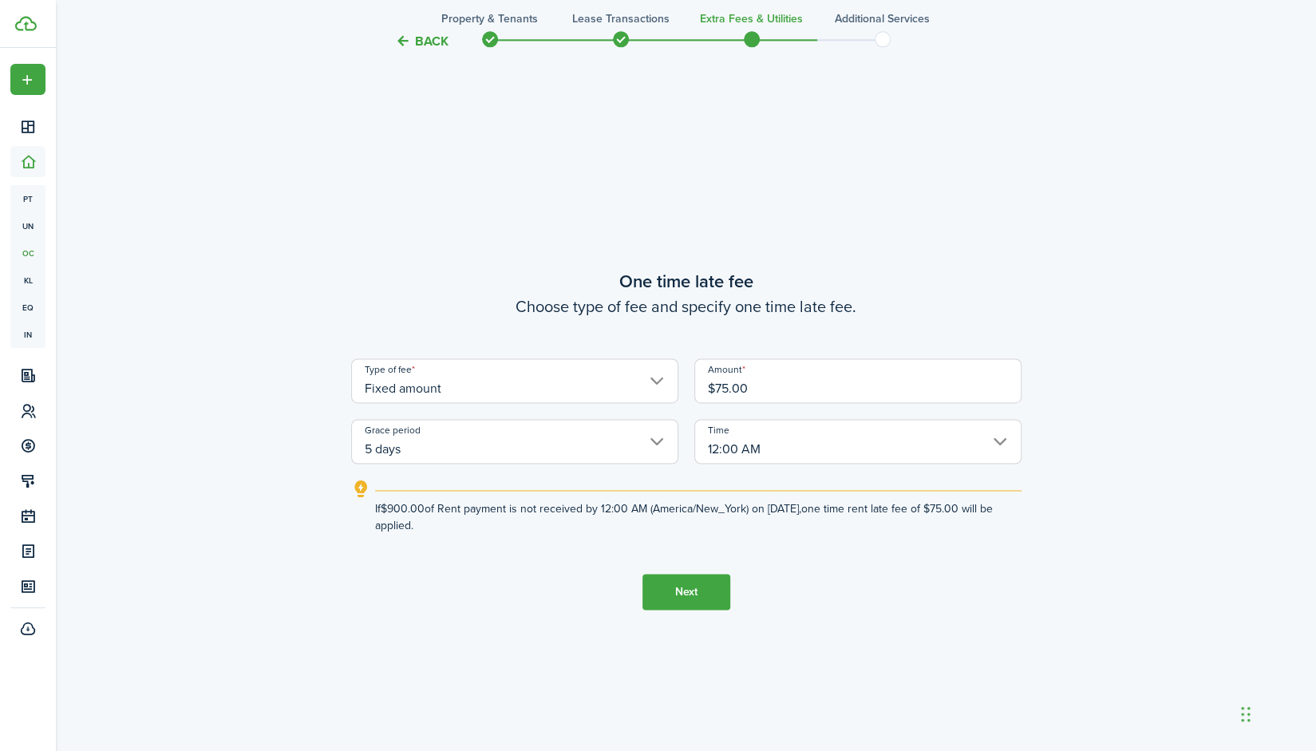
click at [689, 595] on button "Next" at bounding box center [686, 592] width 88 height 36
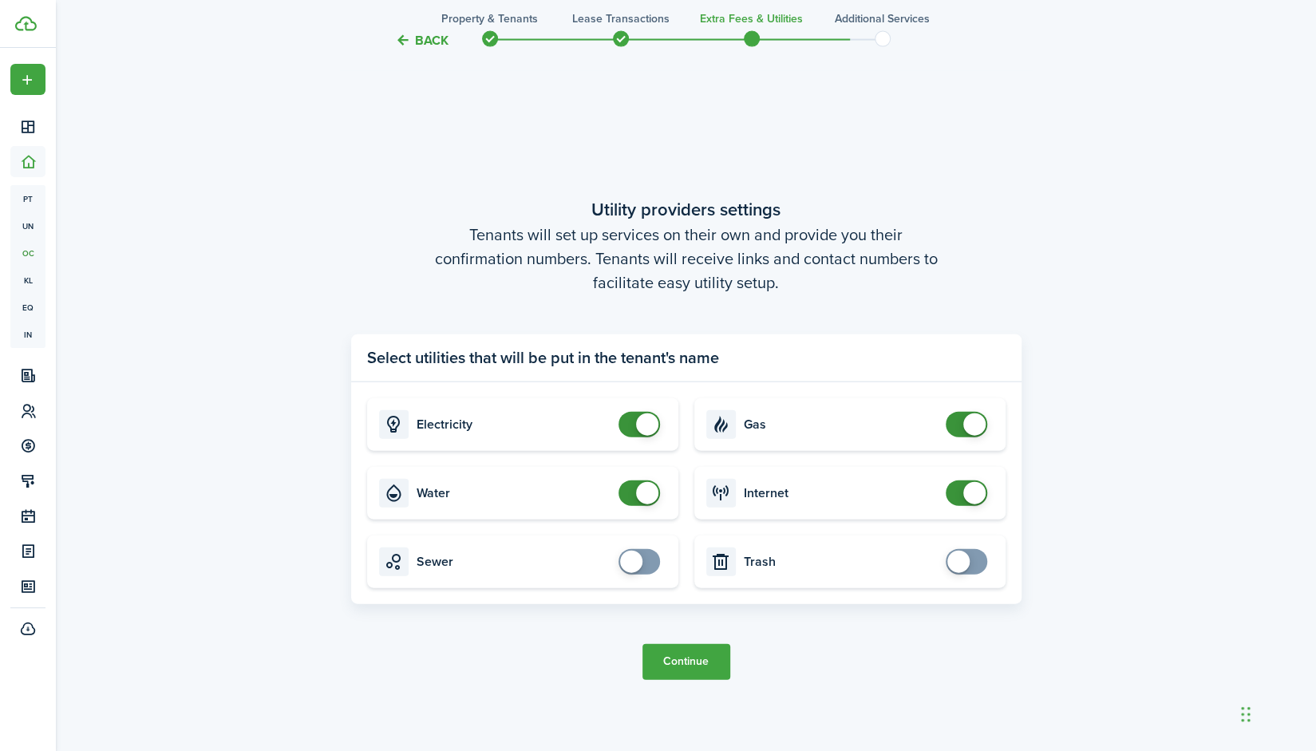
scroll to position [2253, 0]
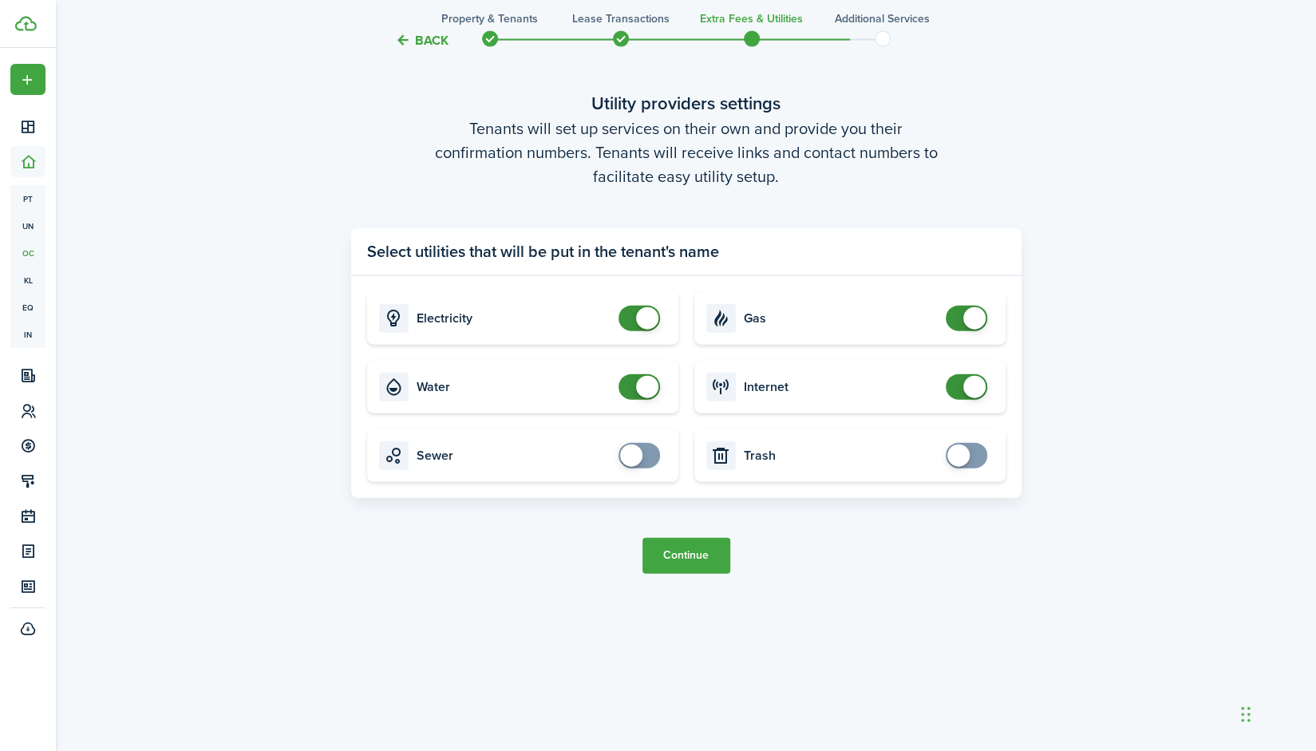
click at [701, 543] on button "Continue" at bounding box center [686, 556] width 88 height 36
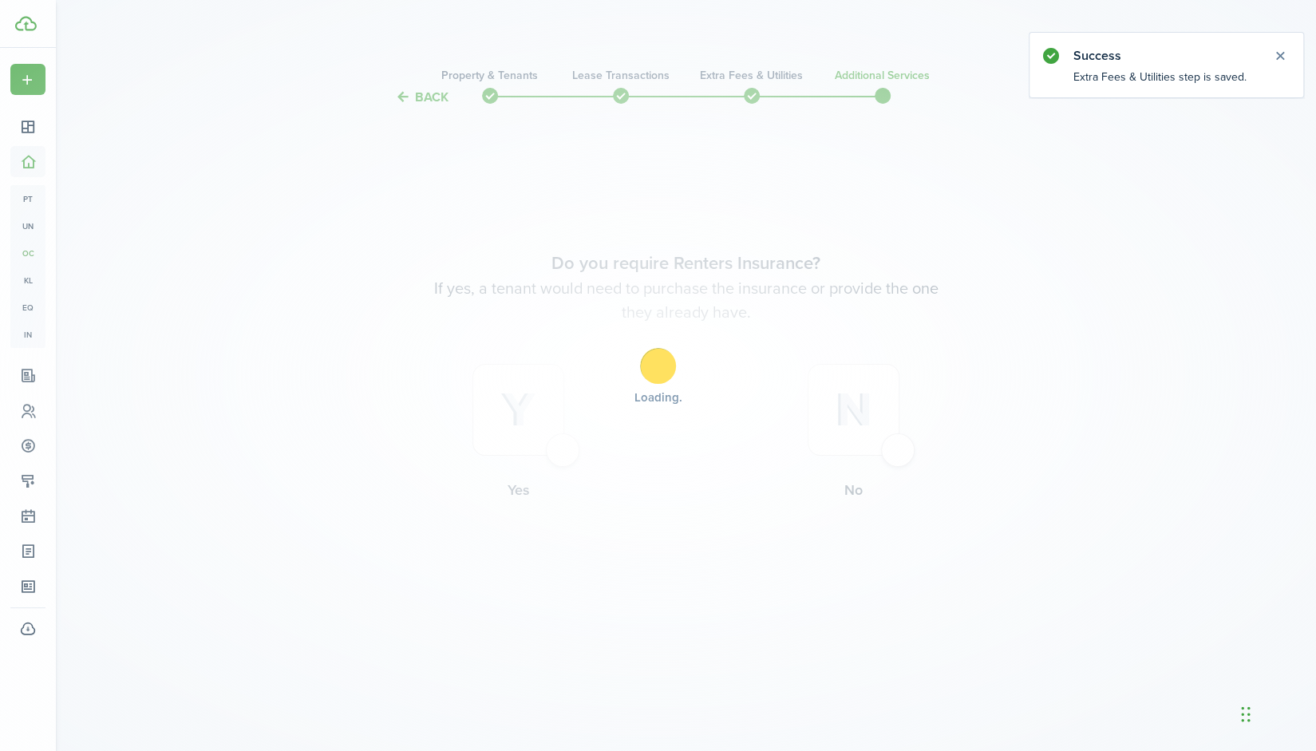
scroll to position [0, 0]
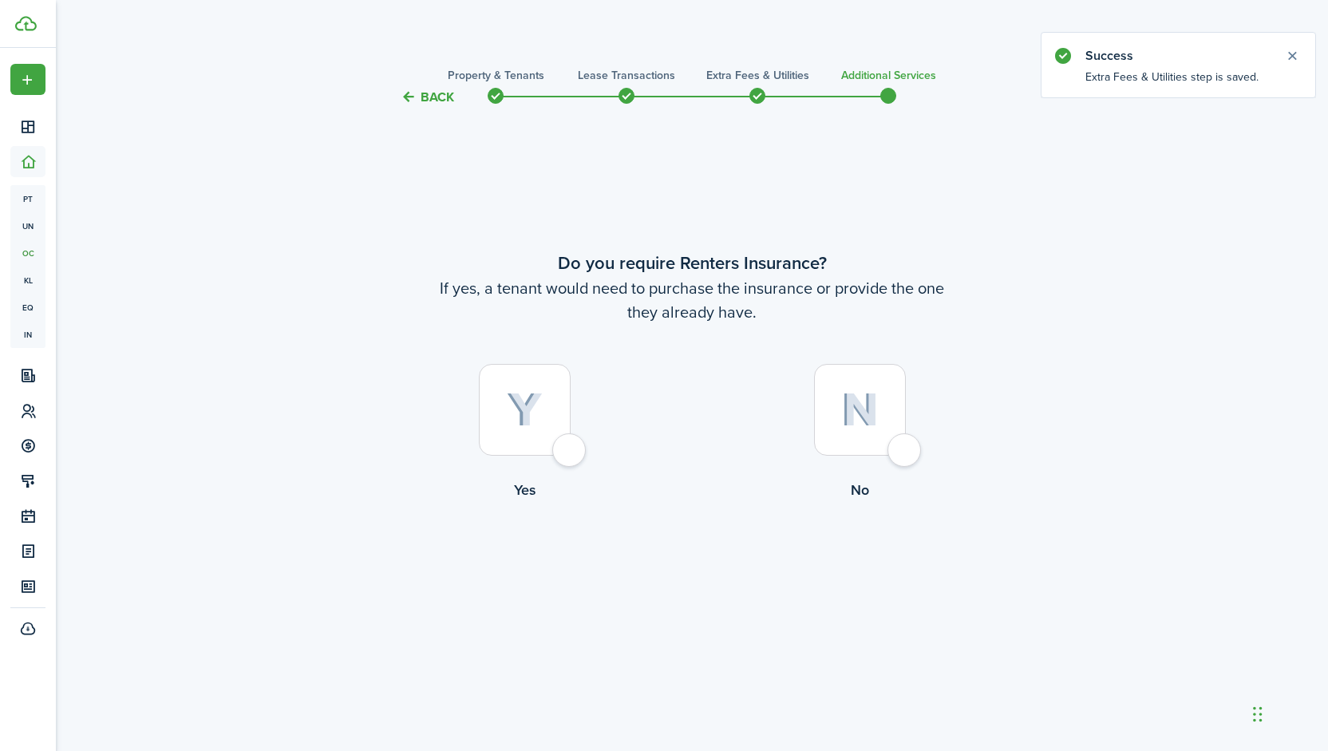
click at [911, 412] on label "No" at bounding box center [859, 436] width 335 height 144
radio input "true"
click at [699, 578] on button "Complete move in" at bounding box center [691, 567] width 117 height 36
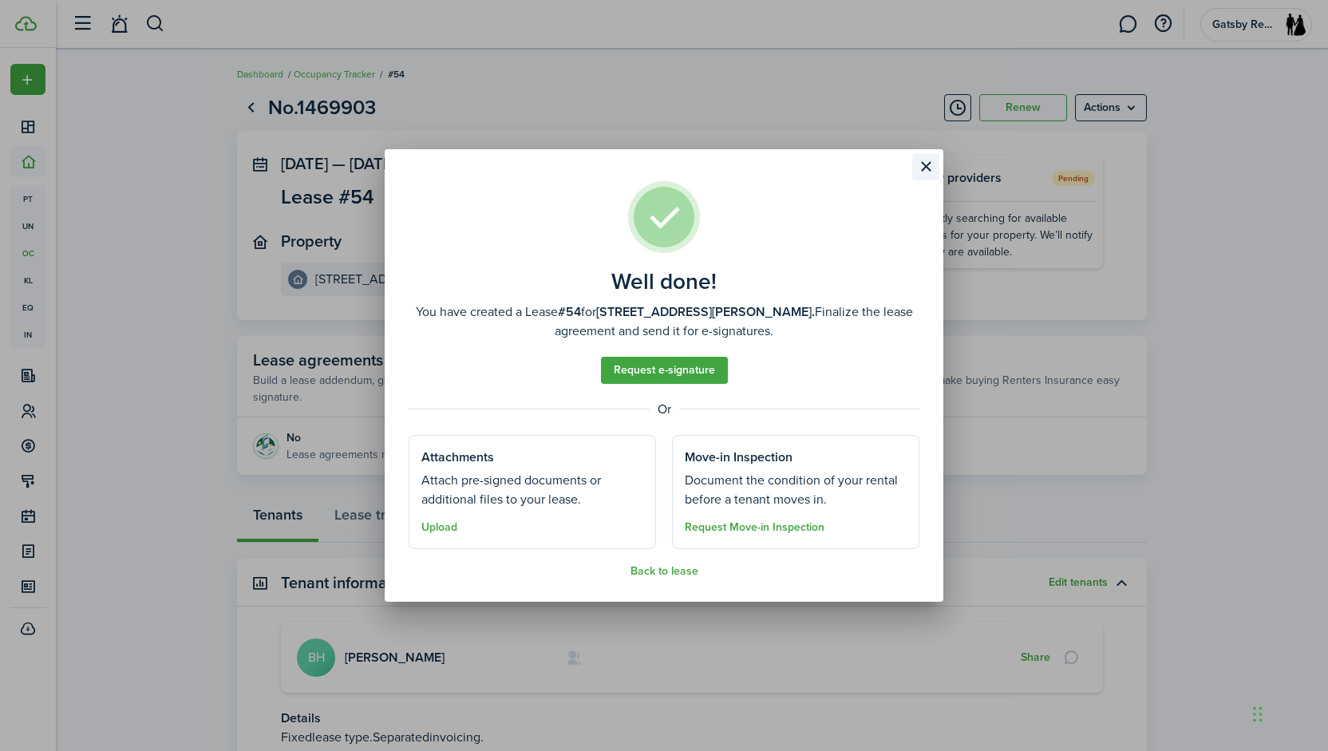
click at [929, 167] on button "Close modal" at bounding box center [925, 166] width 27 height 27
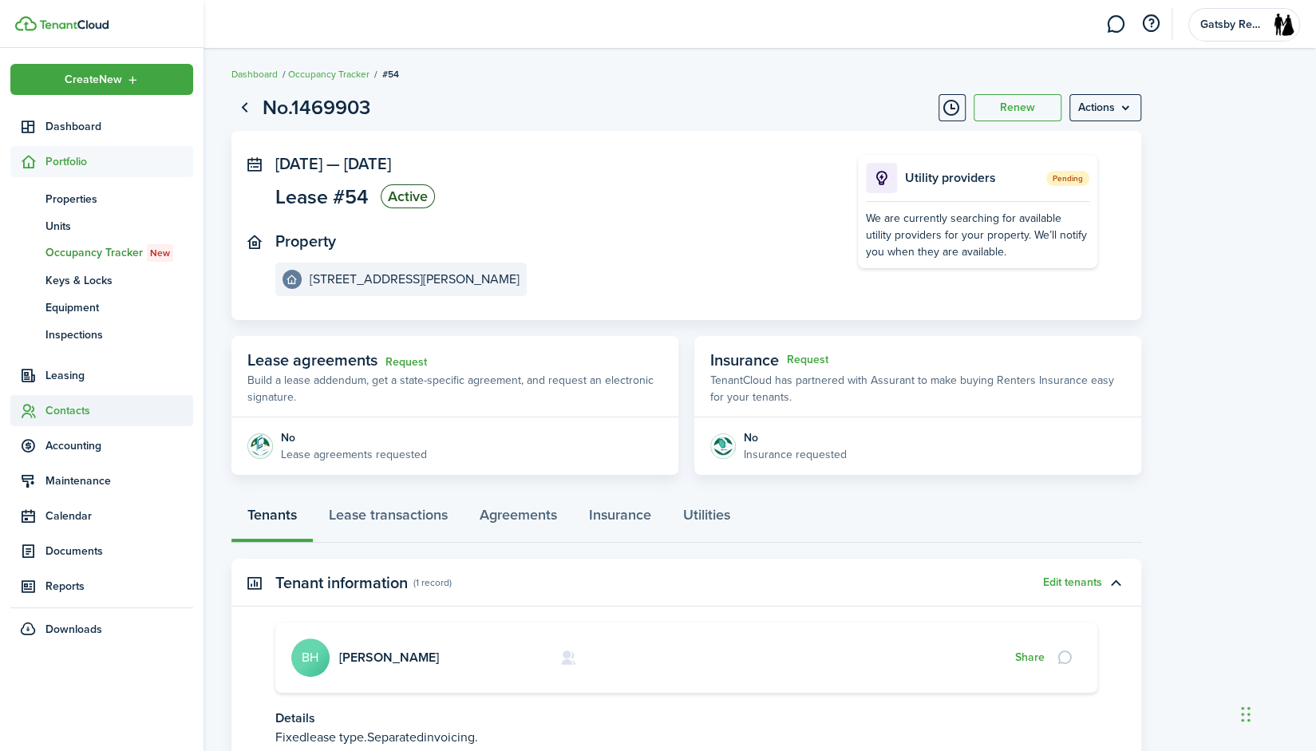
click at [99, 421] on span "Contacts" at bounding box center [101, 410] width 183 height 31
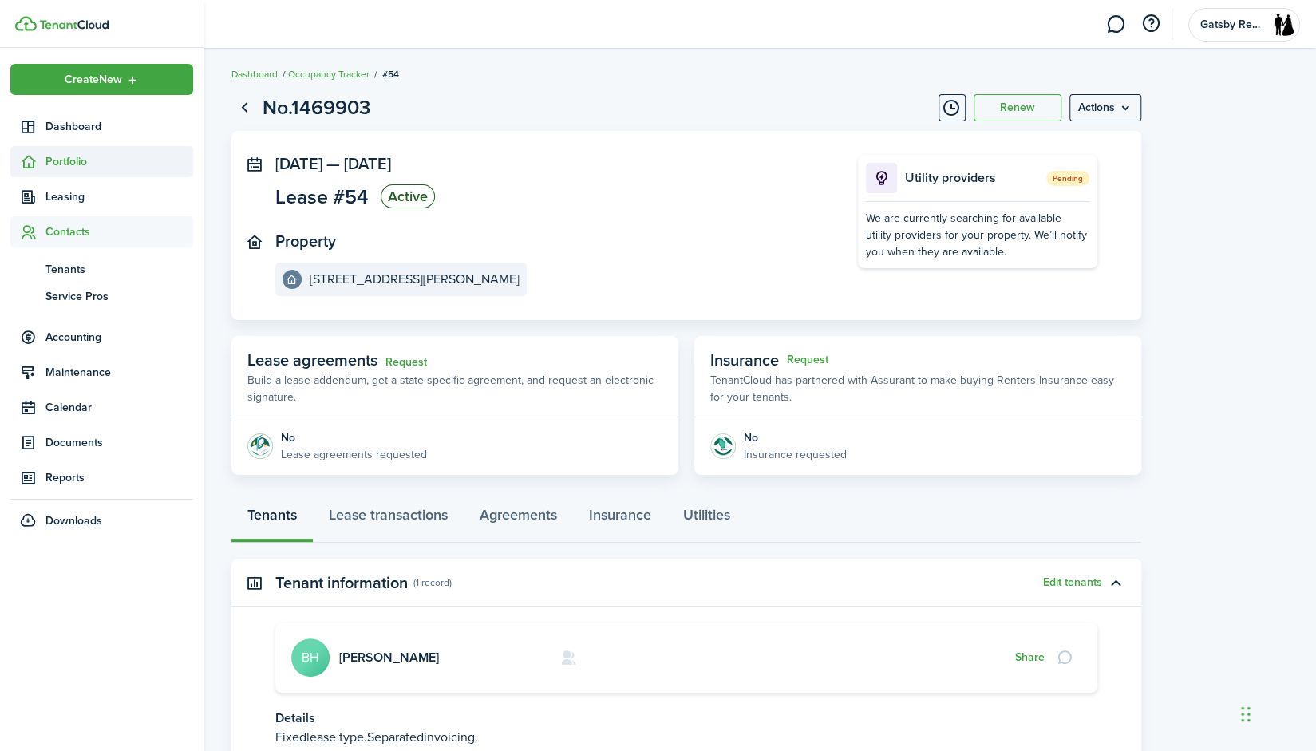
click at [68, 154] on span "Portfolio" at bounding box center [119, 161] width 148 height 17
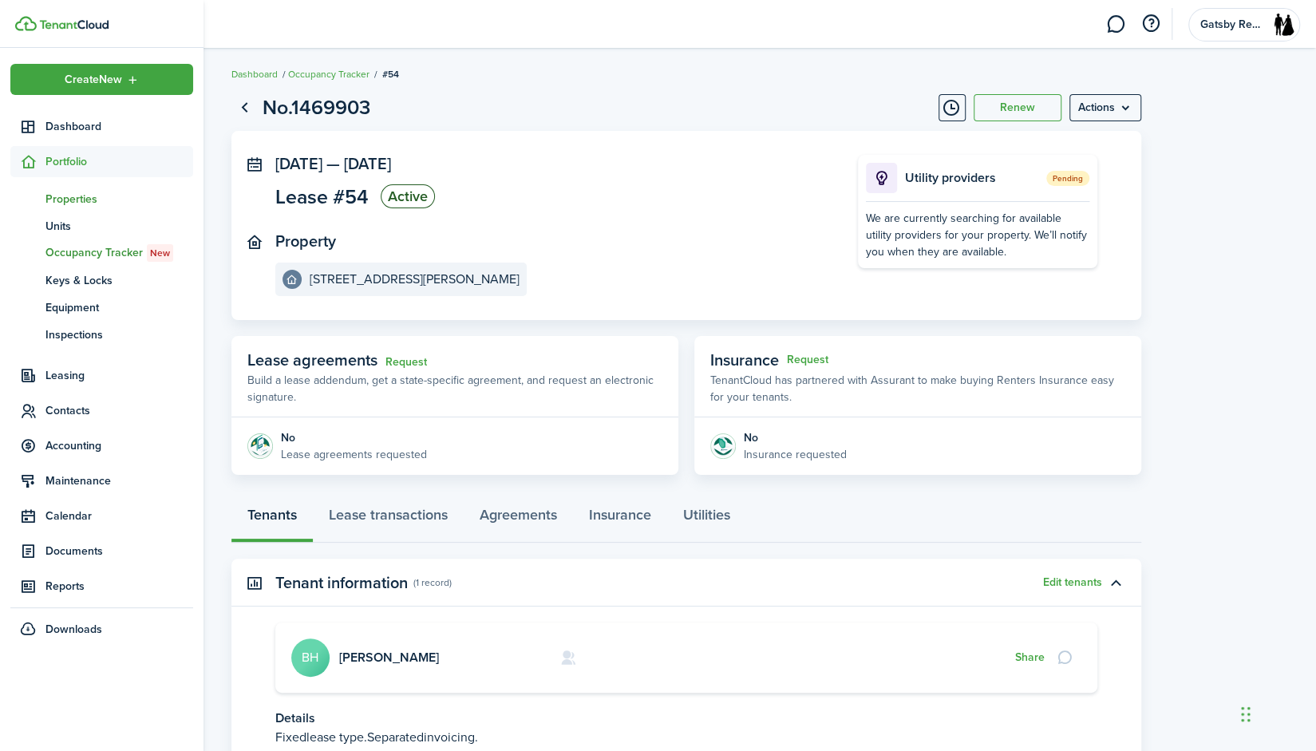
click at [71, 188] on link "pt Properties" at bounding box center [101, 198] width 183 height 27
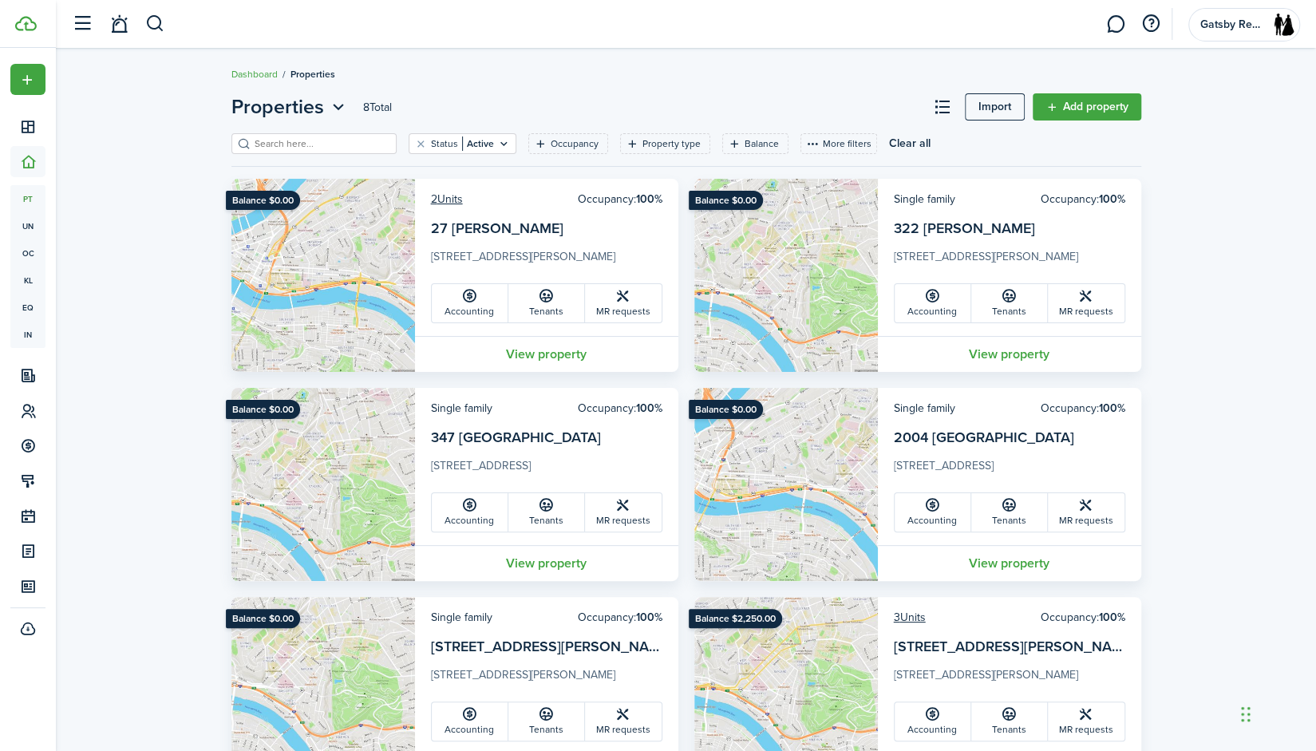
scroll to position [291, 0]
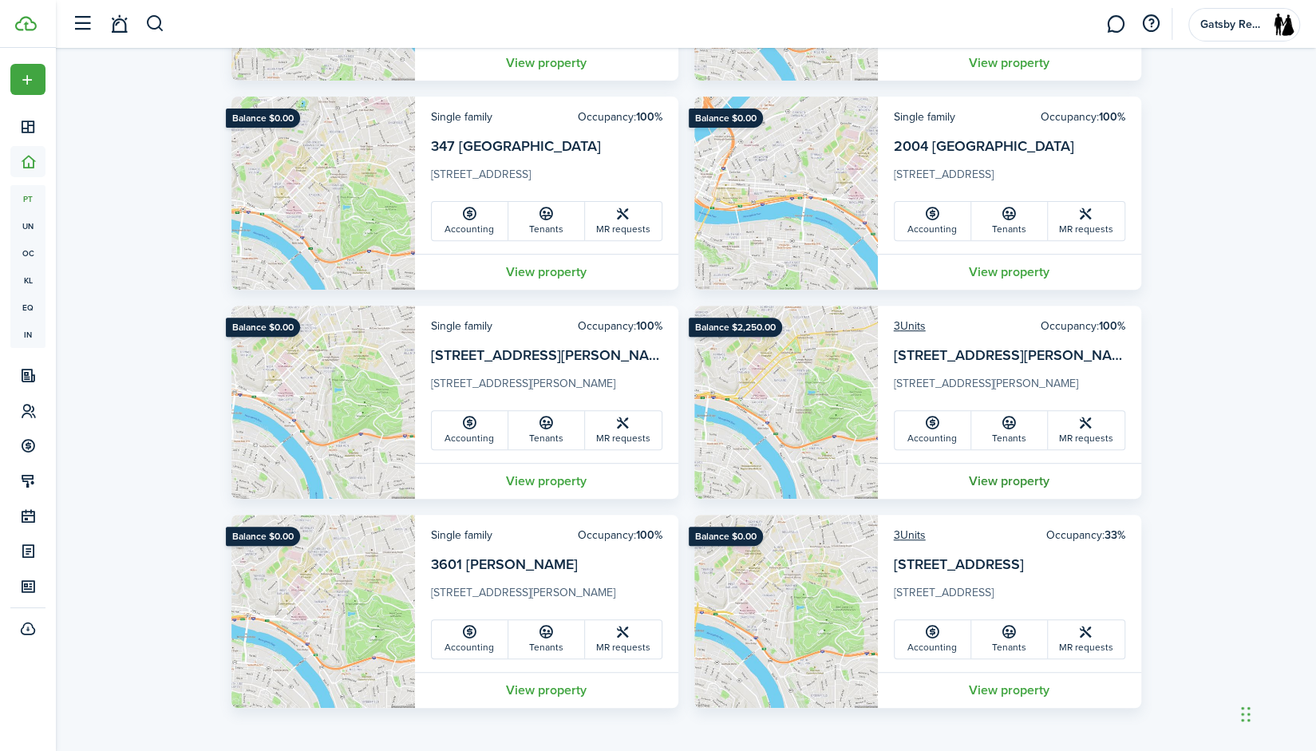
click at [1041, 479] on link "View property" at bounding box center [1009, 481] width 263 height 36
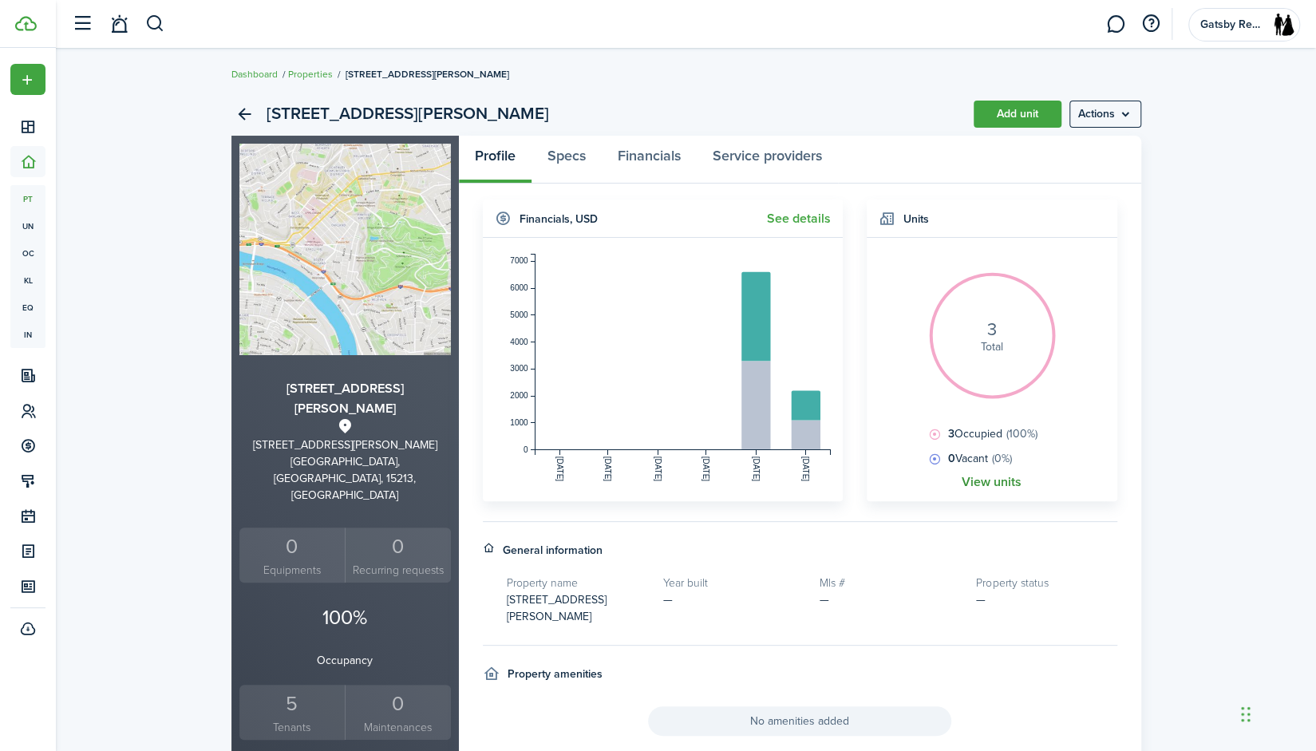
click at [969, 480] on link "View units" at bounding box center [991, 482] width 60 height 14
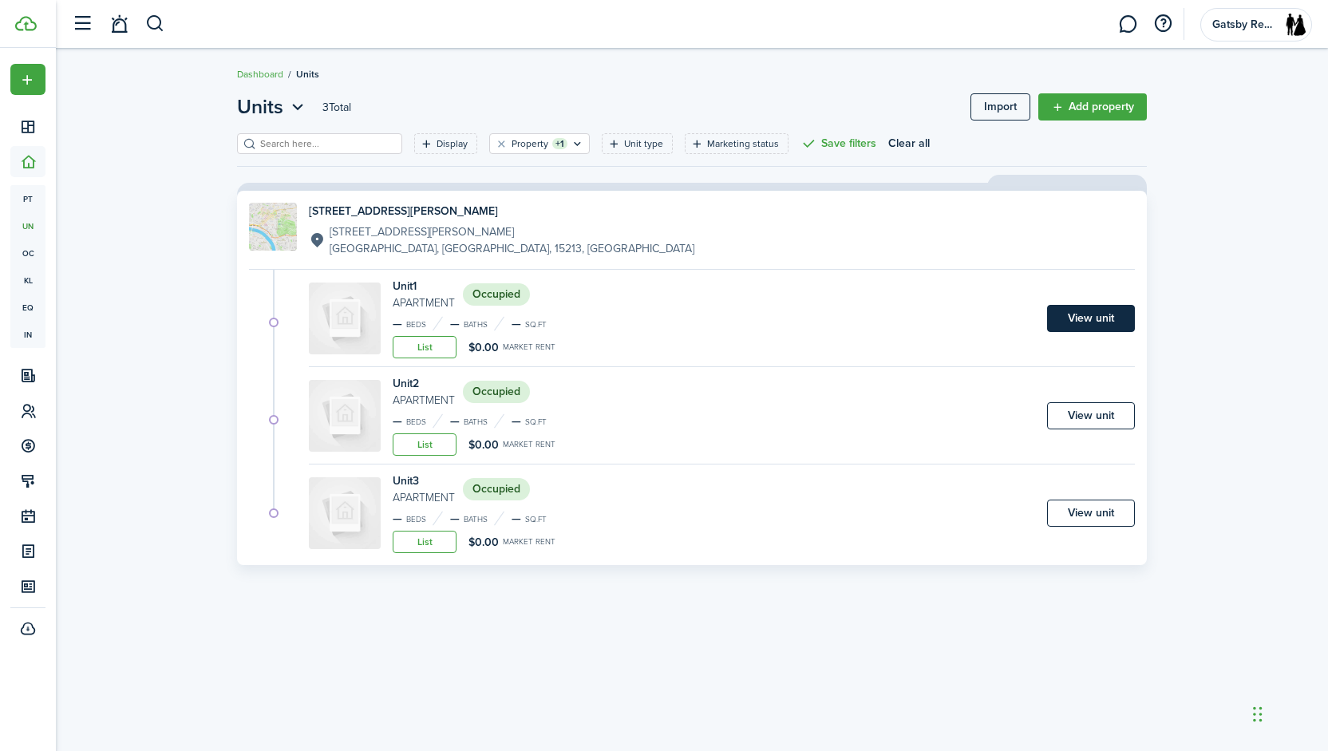
click at [1083, 310] on link "View unit" at bounding box center [1091, 318] width 88 height 27
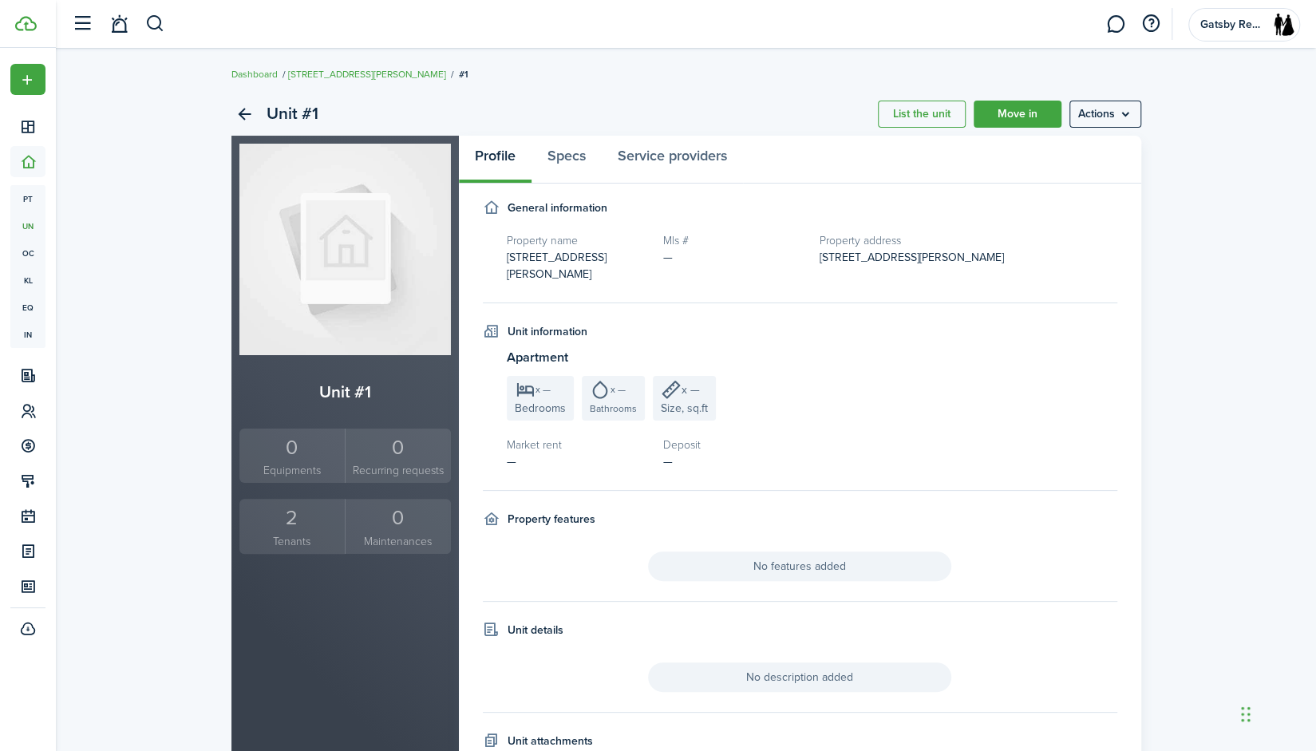
click at [292, 525] on div "2" at bounding box center [292, 518] width 98 height 30
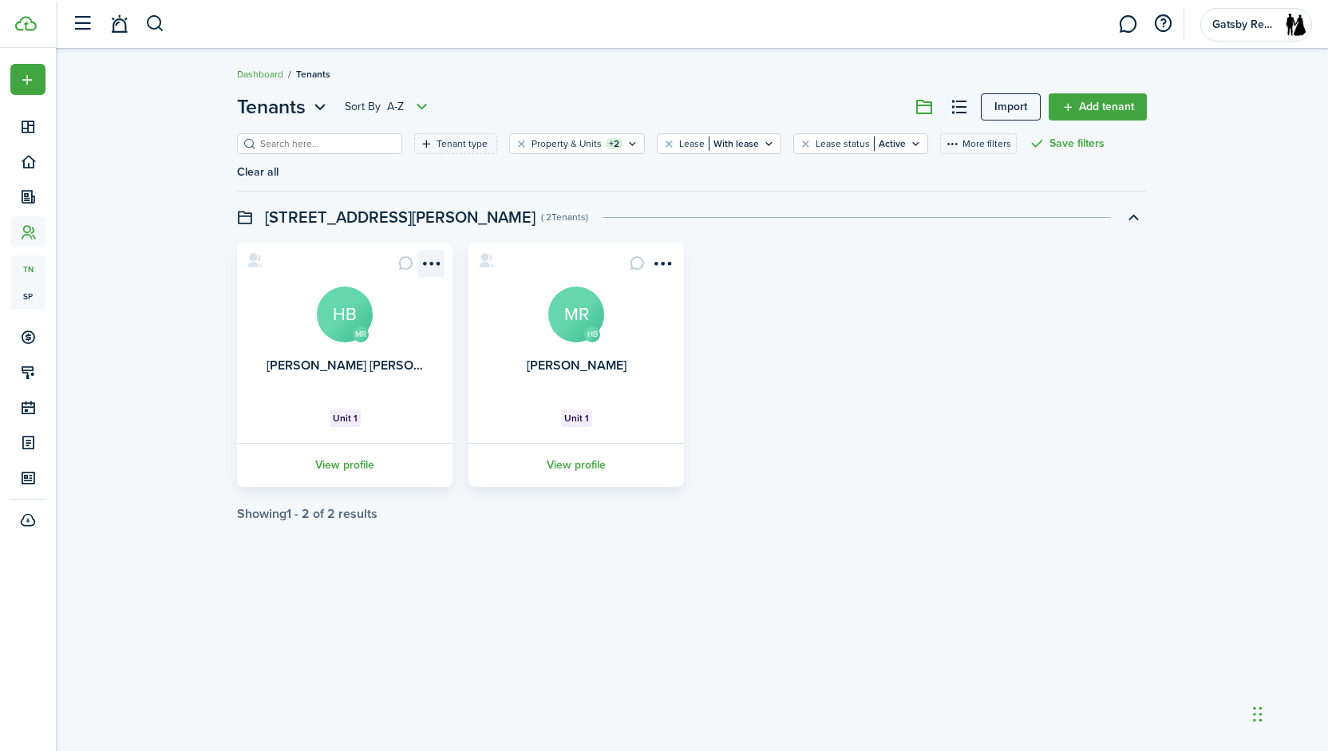
click at [434, 250] on menu-btn-icon "Open menu" at bounding box center [430, 263] width 27 height 27
click at [393, 310] on button "Send connection" at bounding box center [373, 300] width 140 height 27
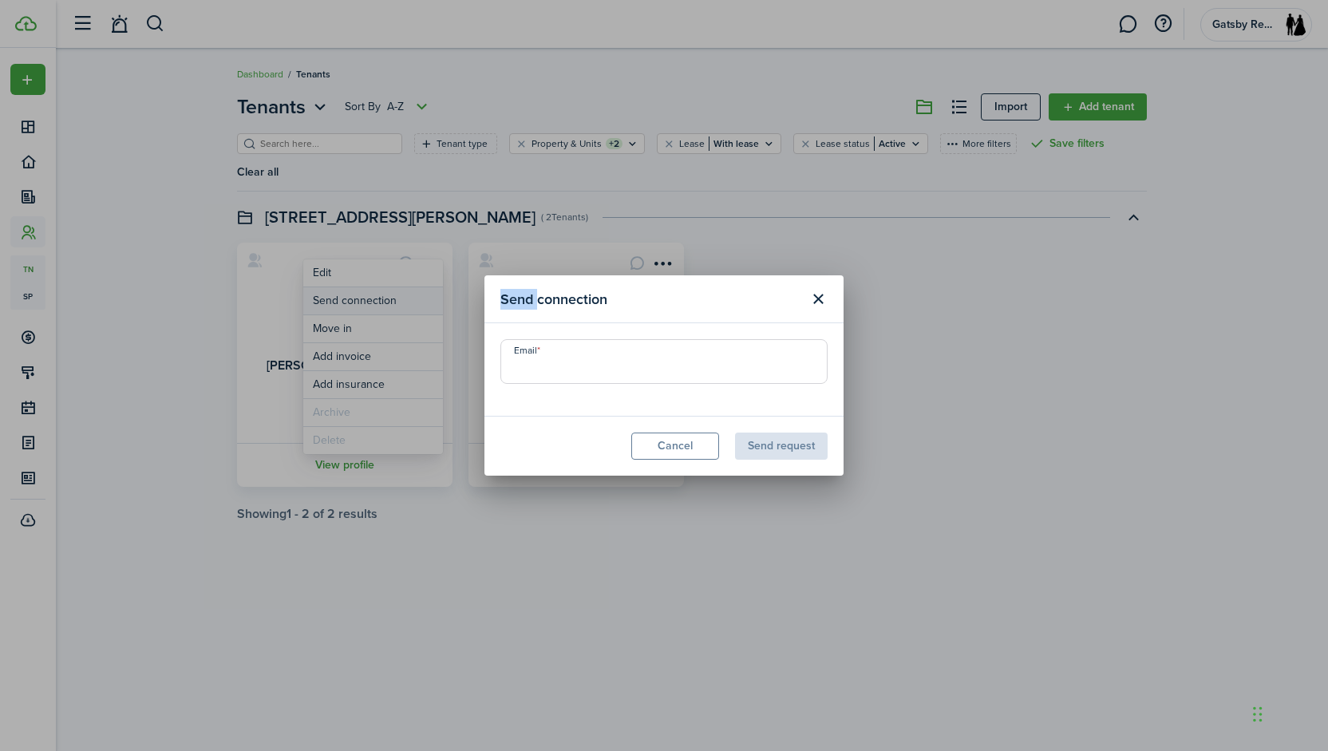
click at [393, 310] on div "Send connection Email Cancel Send request" at bounding box center [664, 375] width 1328 height 751
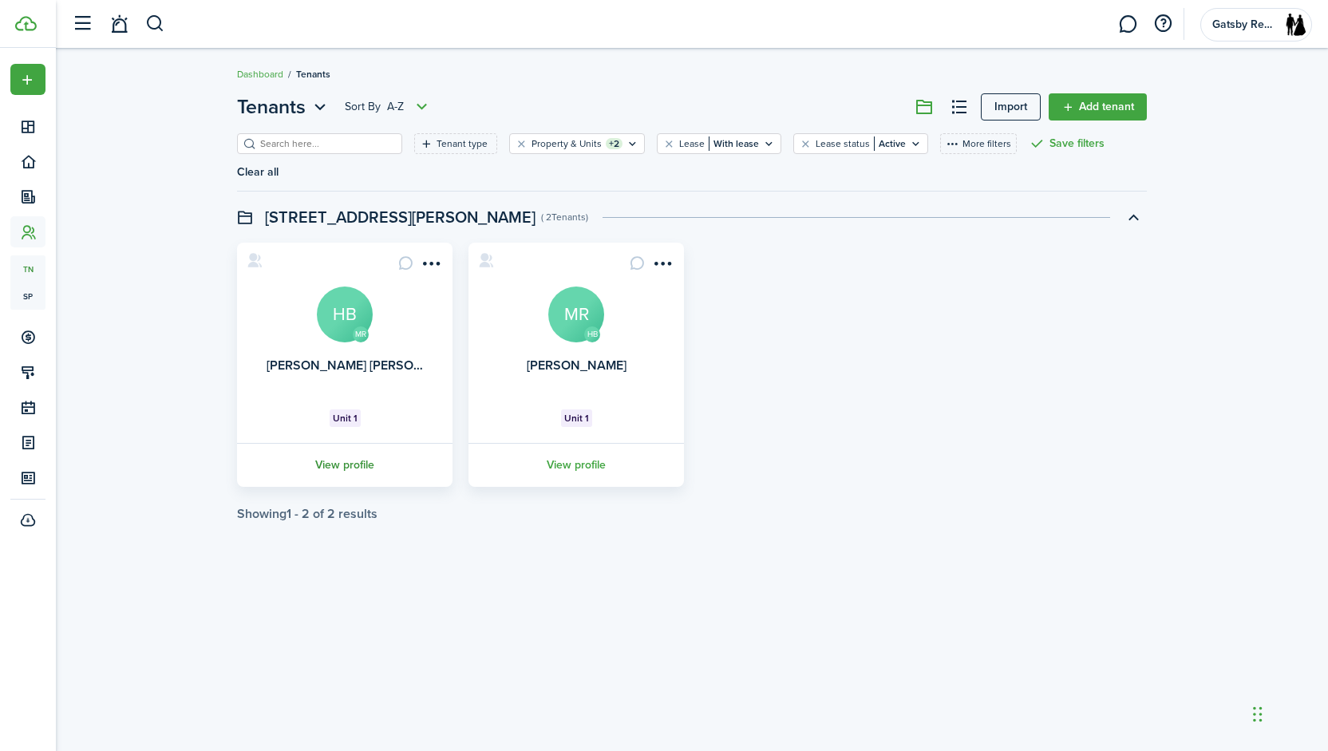
click at [357, 443] on link "View profile" at bounding box center [345, 465] width 220 height 44
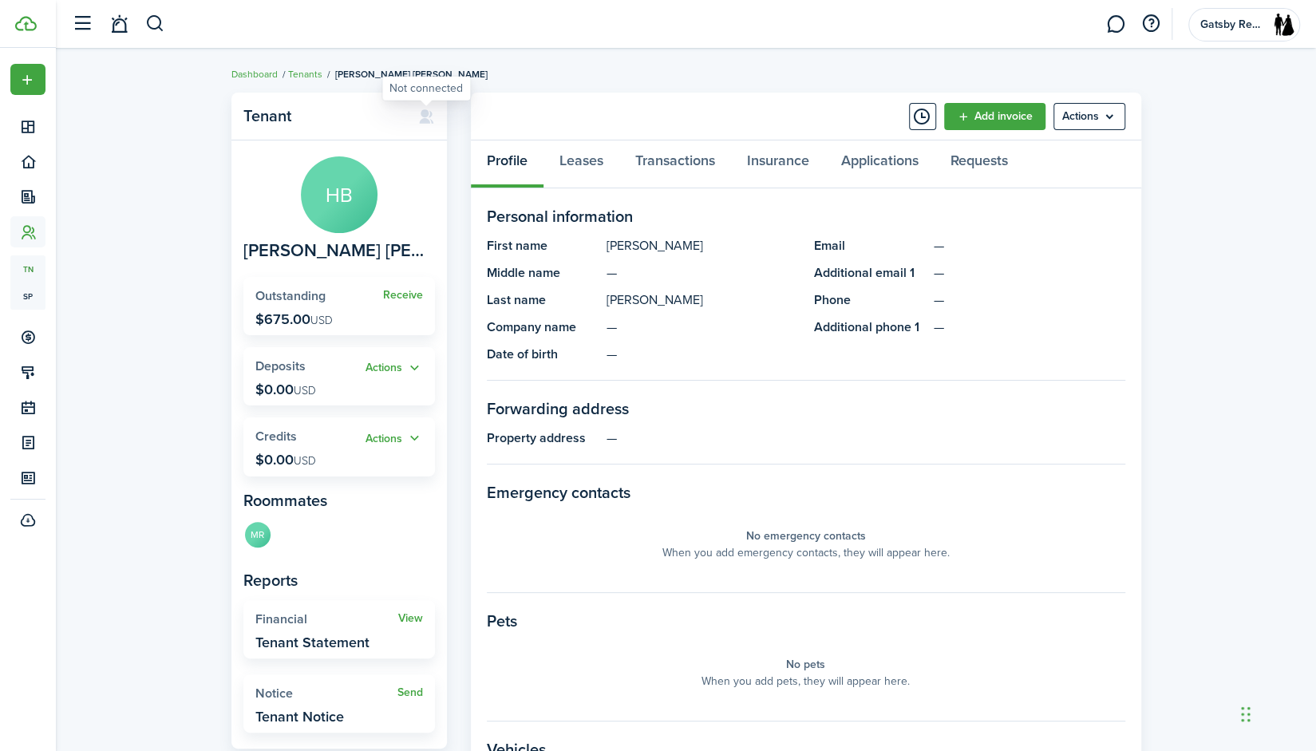
click at [421, 116] on icon at bounding box center [426, 117] width 17 height 16
click at [1095, 111] on menu-btn "Actions" at bounding box center [1089, 116] width 72 height 27
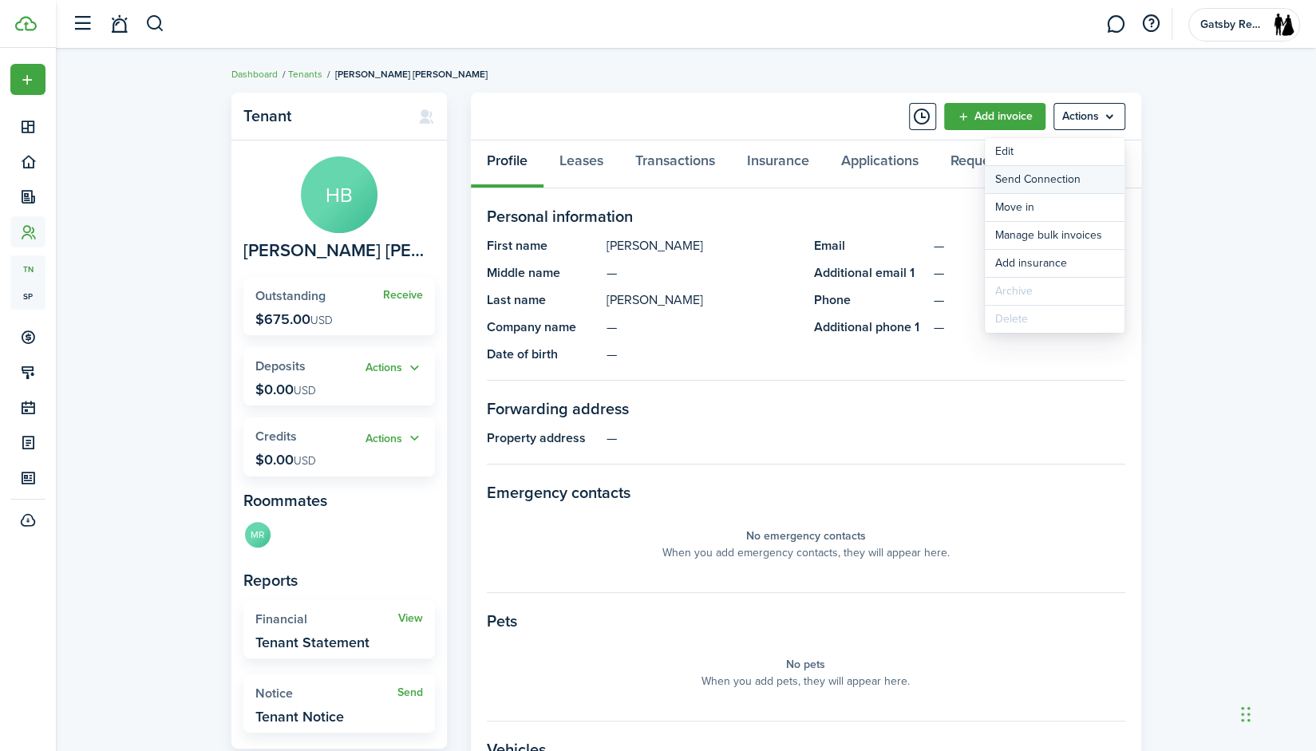
click at [1053, 175] on button "Send Connection" at bounding box center [1055, 179] width 140 height 27
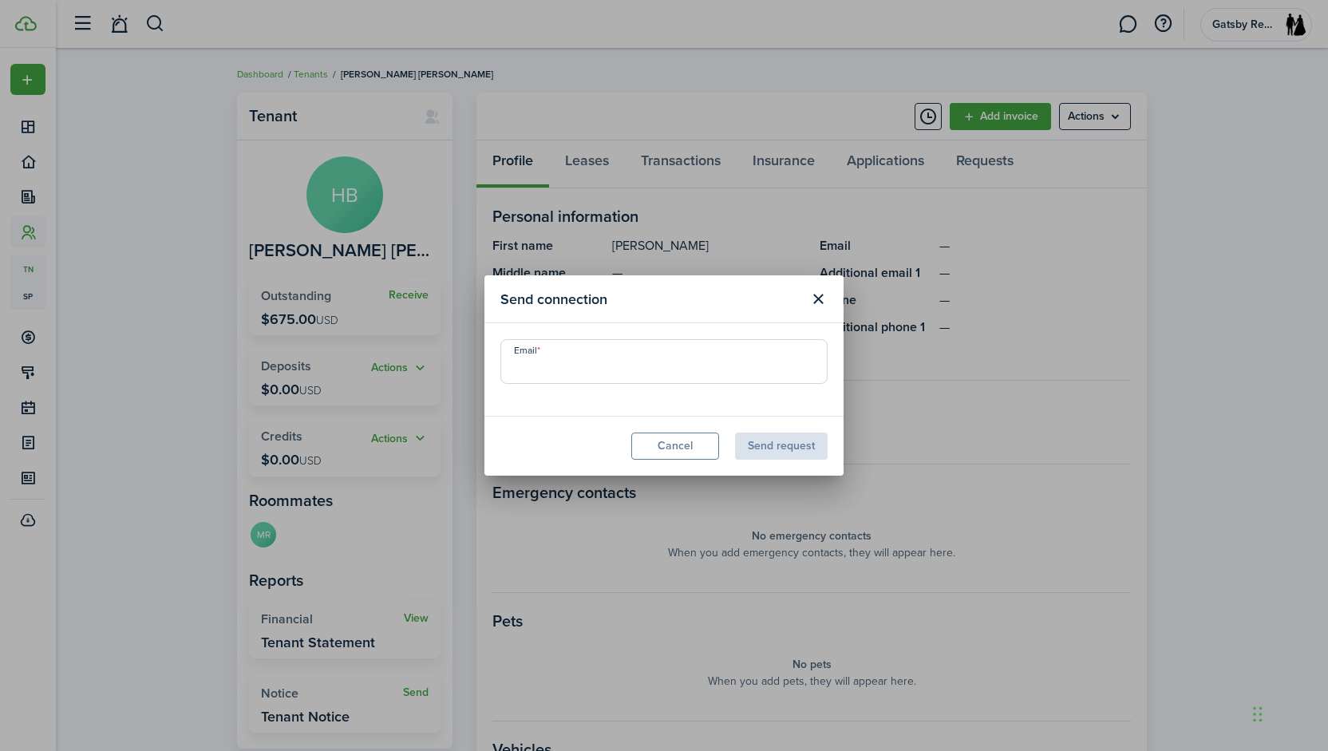
click at [659, 369] on input "Email" at bounding box center [663, 361] width 327 height 45
drag, startPoint x: 643, startPoint y: 377, endPoint x: 474, endPoint y: 361, distance: 169.8
click at [474, 361] on div "Send connection Email [EMAIL_ADDRESS][DOMAIN_NAME] Cancel Send request" at bounding box center [664, 375] width 1328 height 751
type input "[EMAIL_ADDRESS][DOMAIN_NAME]"
click at [777, 452] on button "Send request" at bounding box center [781, 445] width 93 height 27
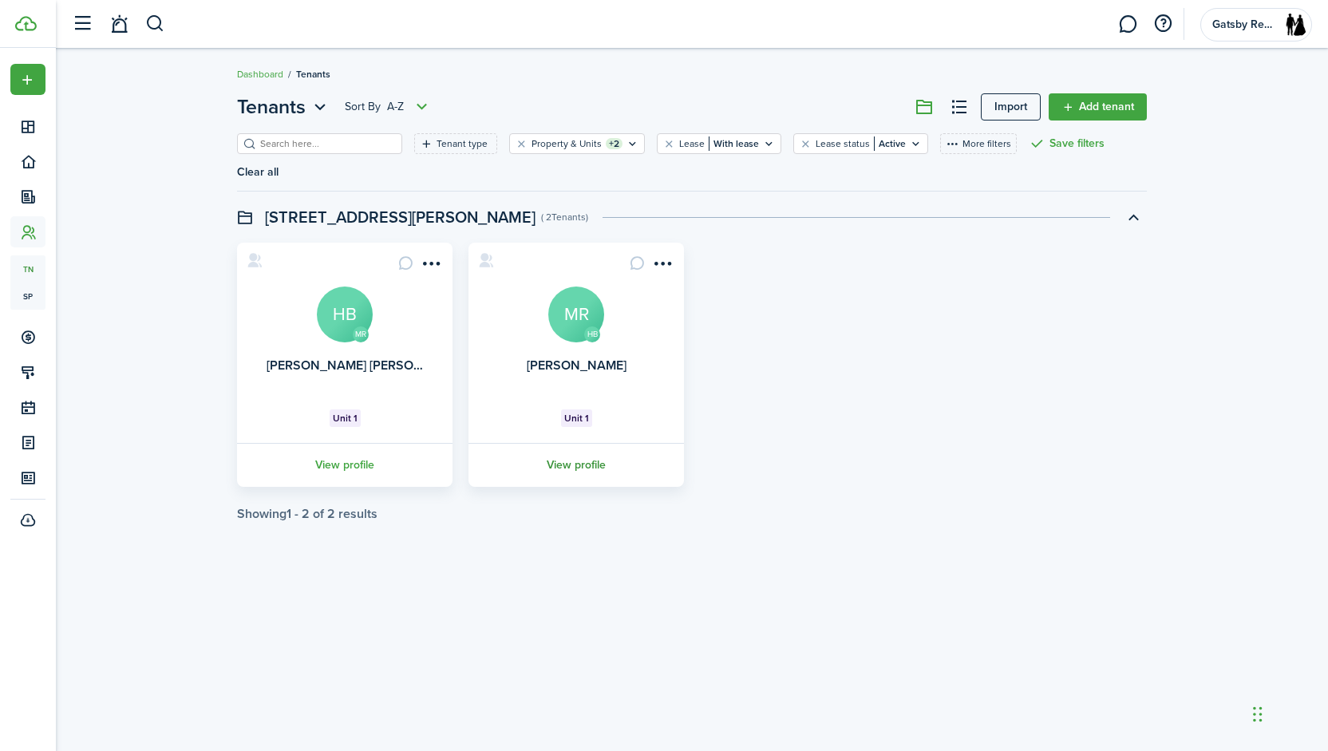
click at [606, 443] on link "View profile" at bounding box center [576, 465] width 220 height 44
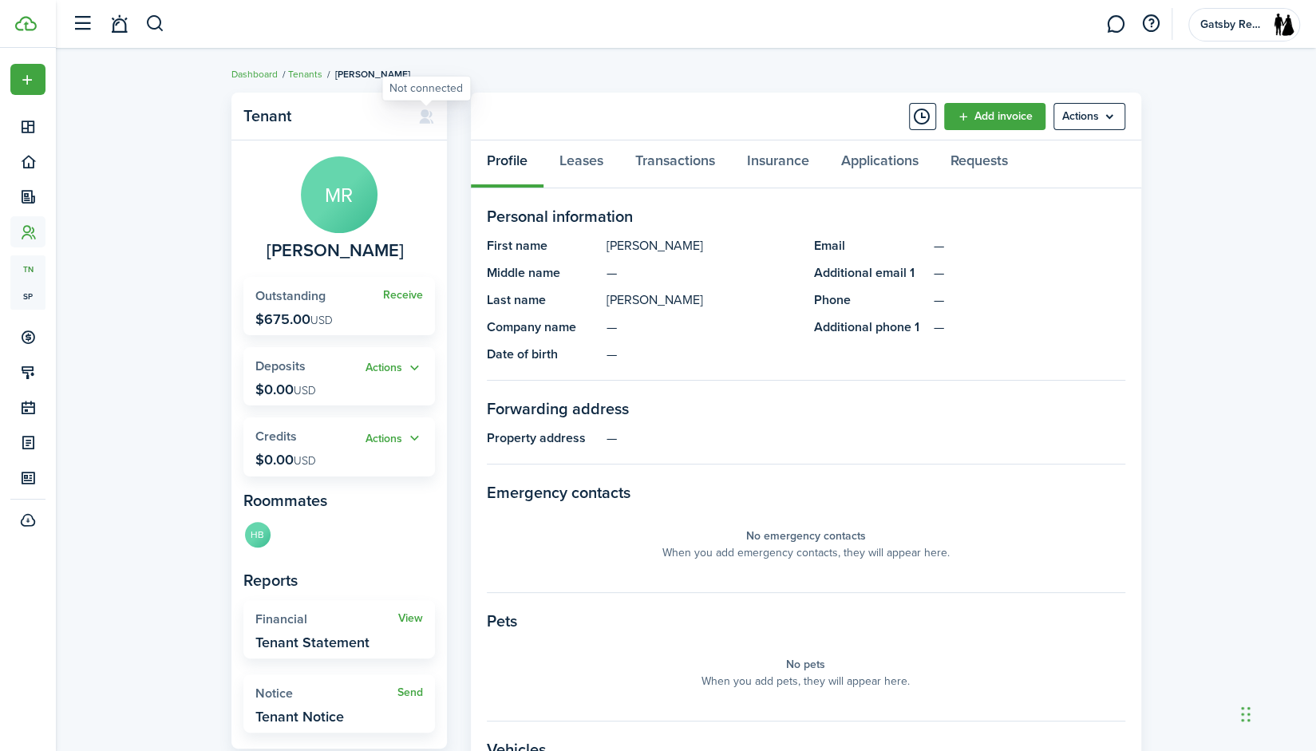
click at [424, 118] on icon at bounding box center [426, 117] width 17 height 16
click at [1095, 124] on menu-btn "Actions" at bounding box center [1089, 116] width 72 height 27
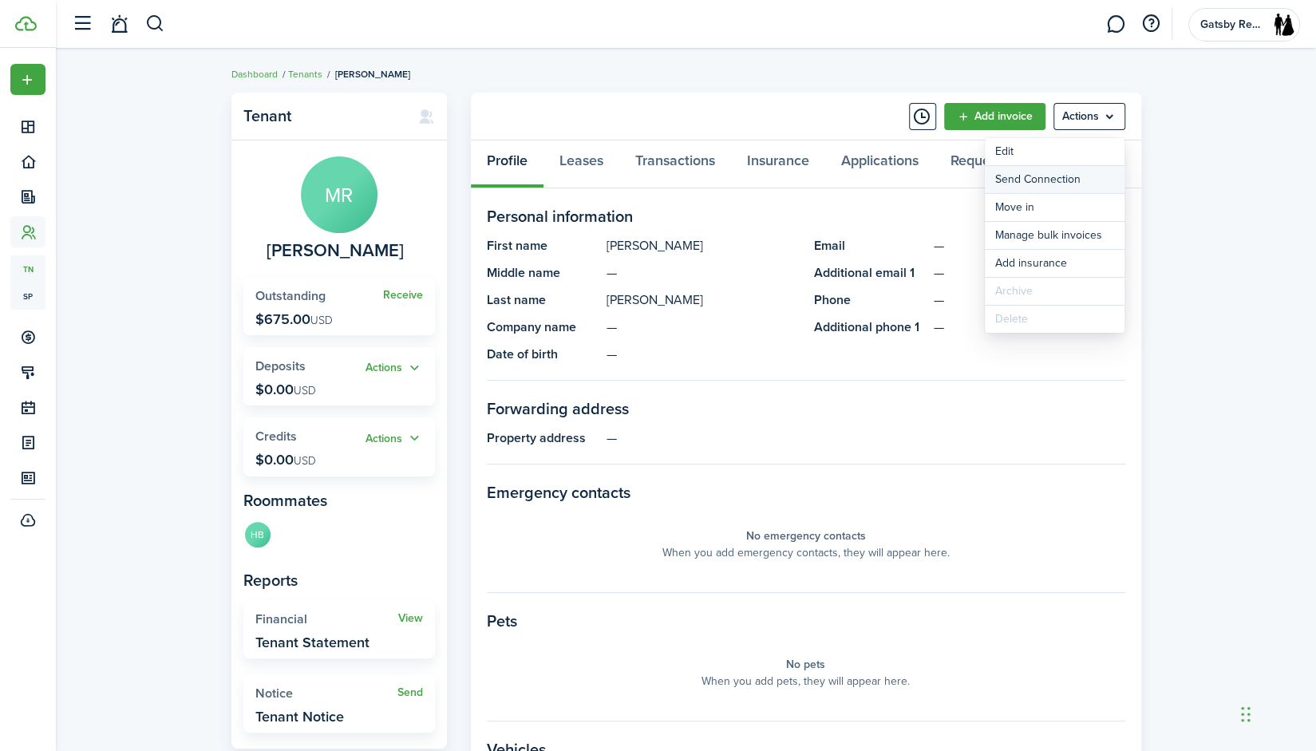
click at [1065, 173] on button "Send Connection" at bounding box center [1055, 179] width 140 height 27
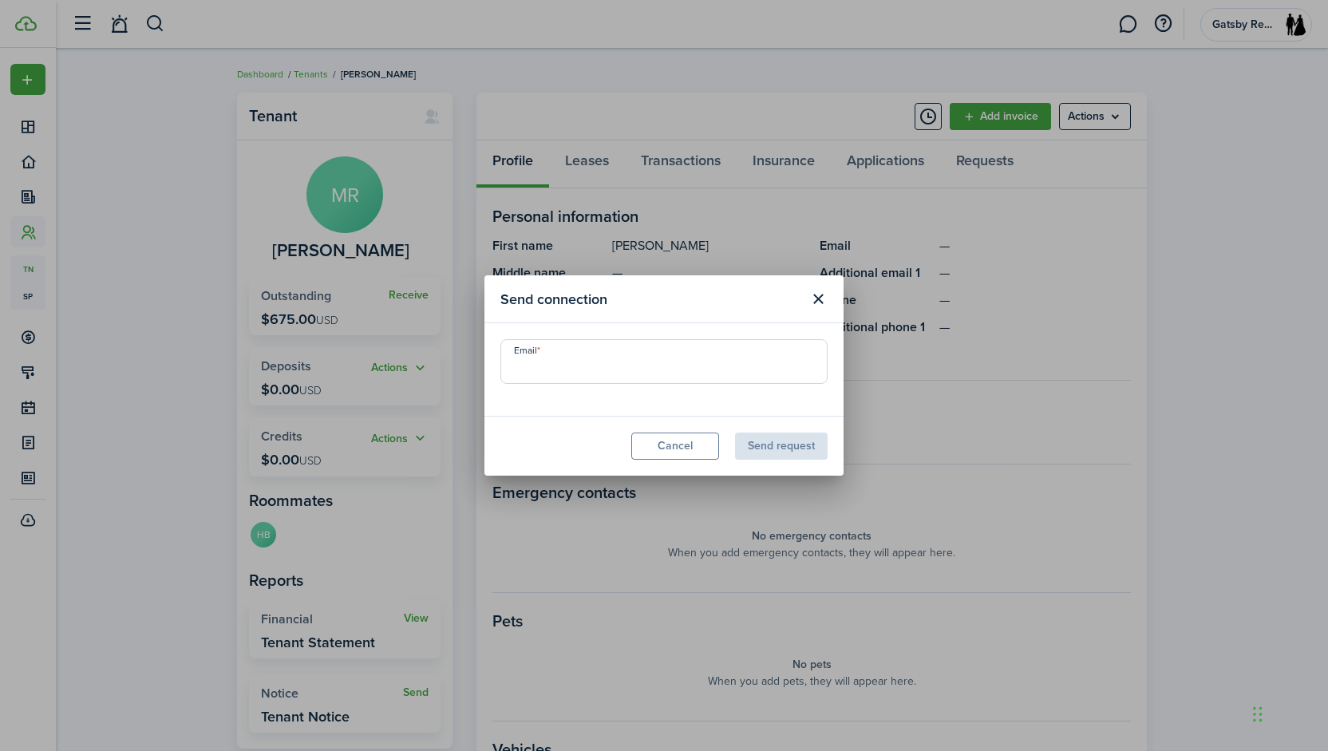
click at [708, 376] on input "Email" at bounding box center [663, 361] width 327 height 45
type input "[EMAIL_ADDRESS][DOMAIN_NAME]"
click at [788, 438] on button "Send request" at bounding box center [781, 445] width 93 height 27
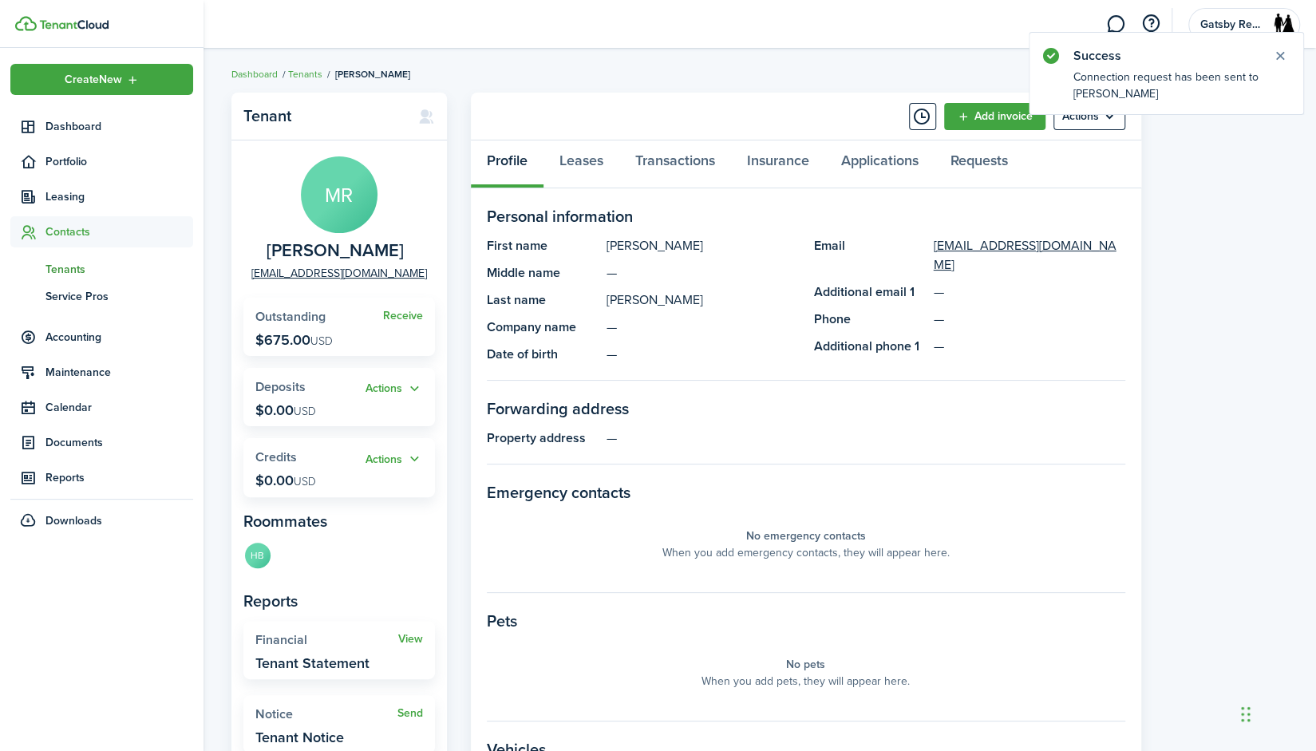
click at [68, 223] on span "Contacts" at bounding box center [119, 231] width 148 height 17
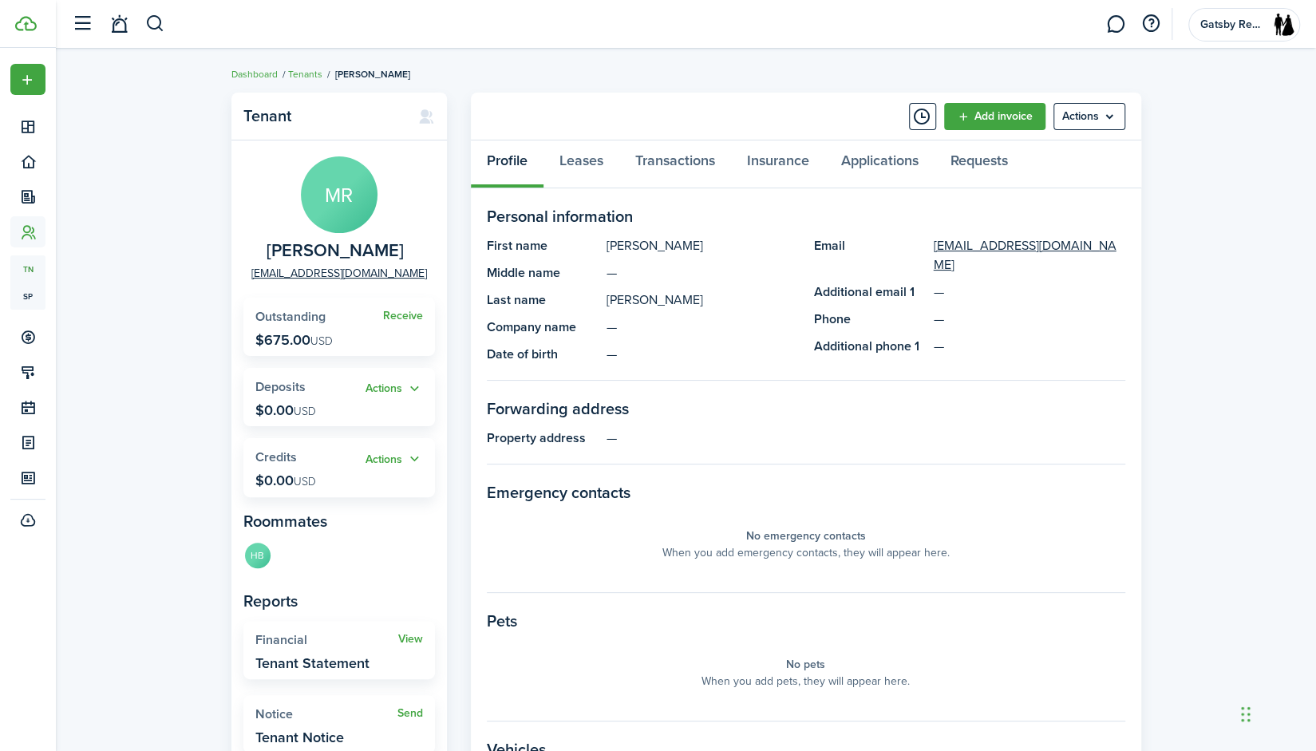
click at [295, 67] on li "Tenants" at bounding box center [300, 74] width 45 height 14
click at [298, 70] on link "Tenants" at bounding box center [305, 74] width 34 height 14
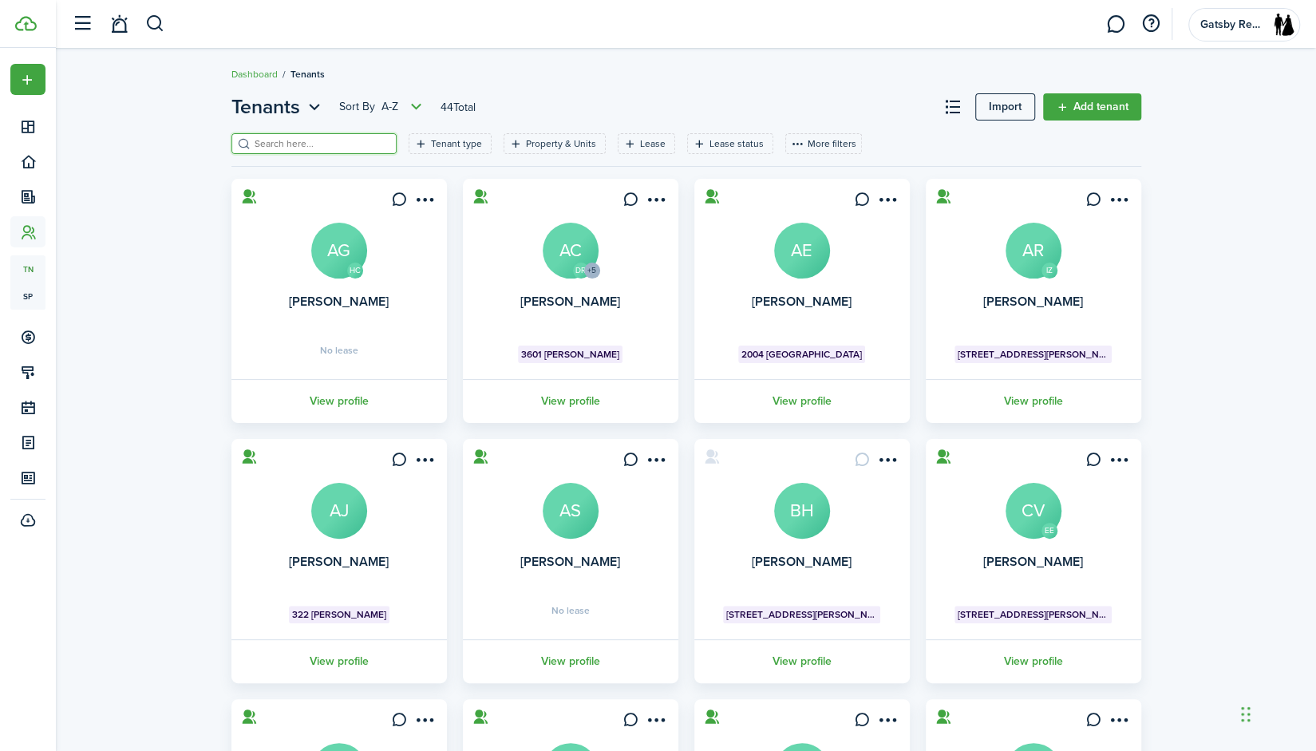
click at [318, 138] on input "search" at bounding box center [321, 143] width 140 height 15
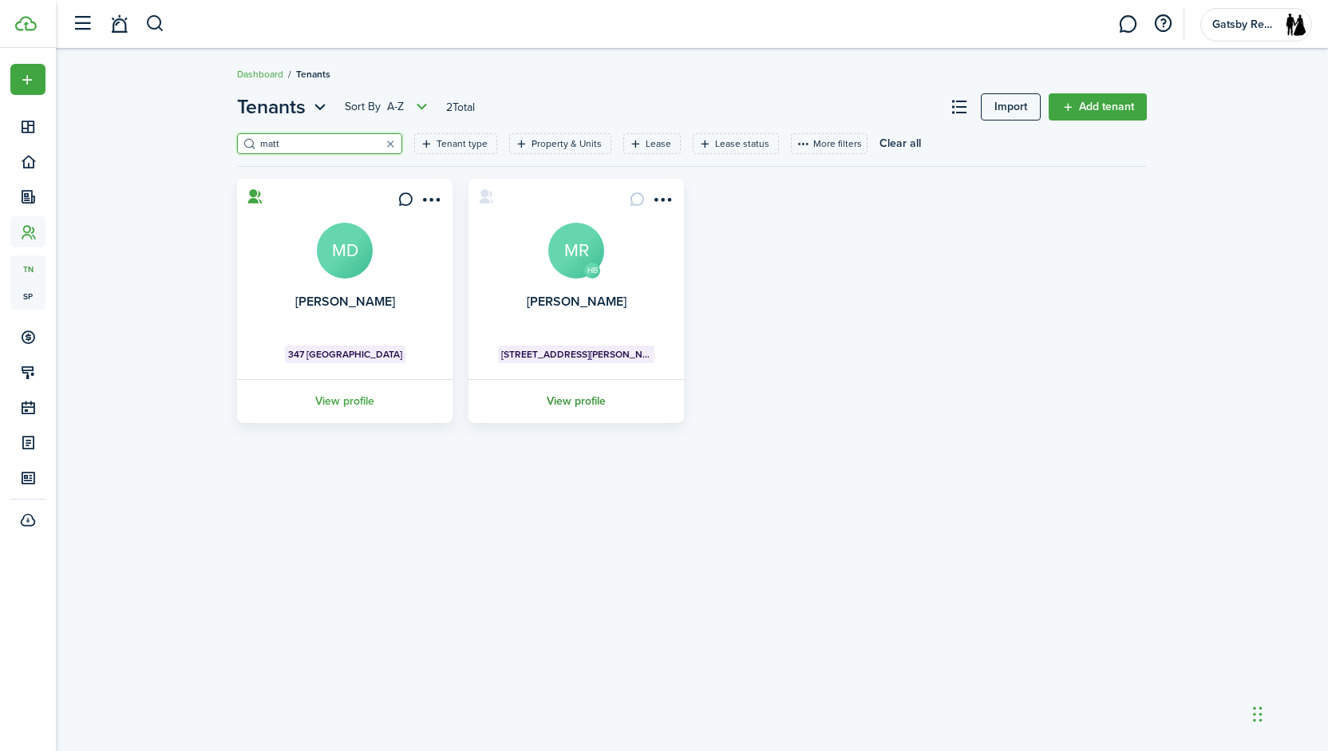
type input "matt"
click at [582, 398] on link "View profile" at bounding box center [576, 401] width 220 height 44
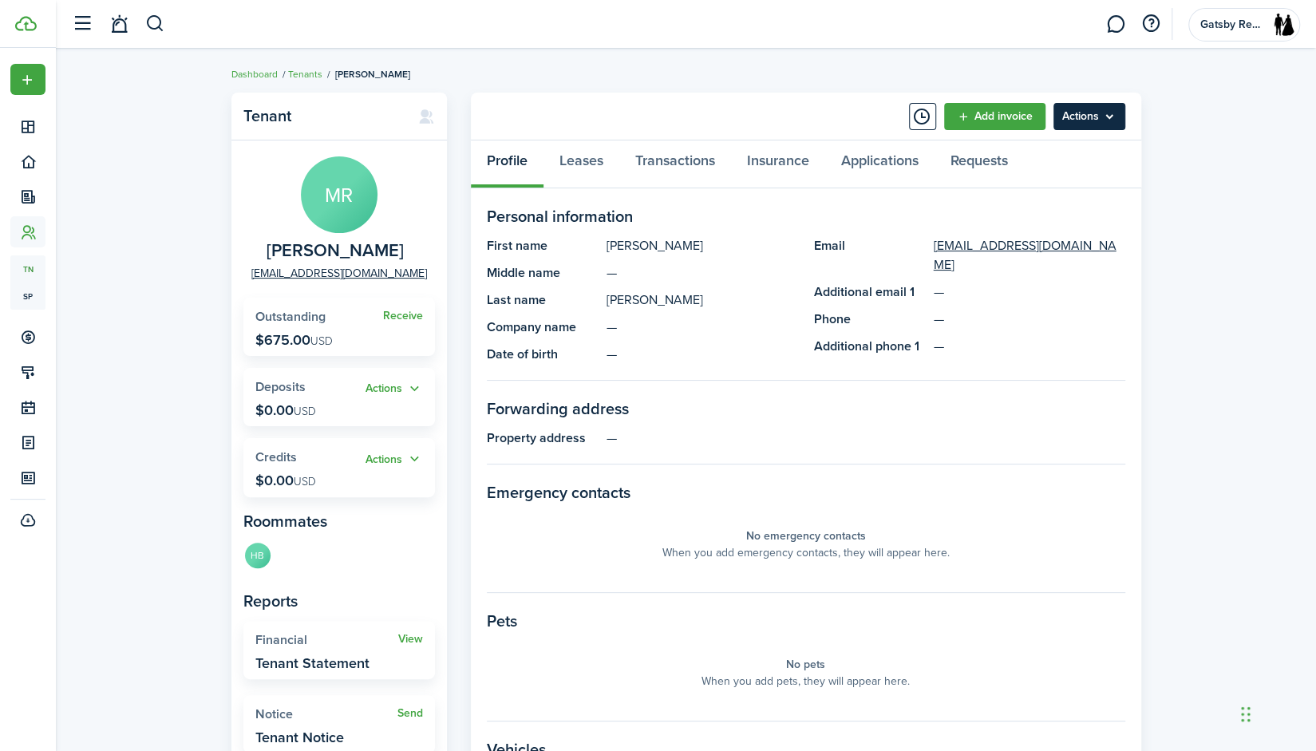
click at [1080, 124] on menu-btn "Actions" at bounding box center [1089, 116] width 72 height 27
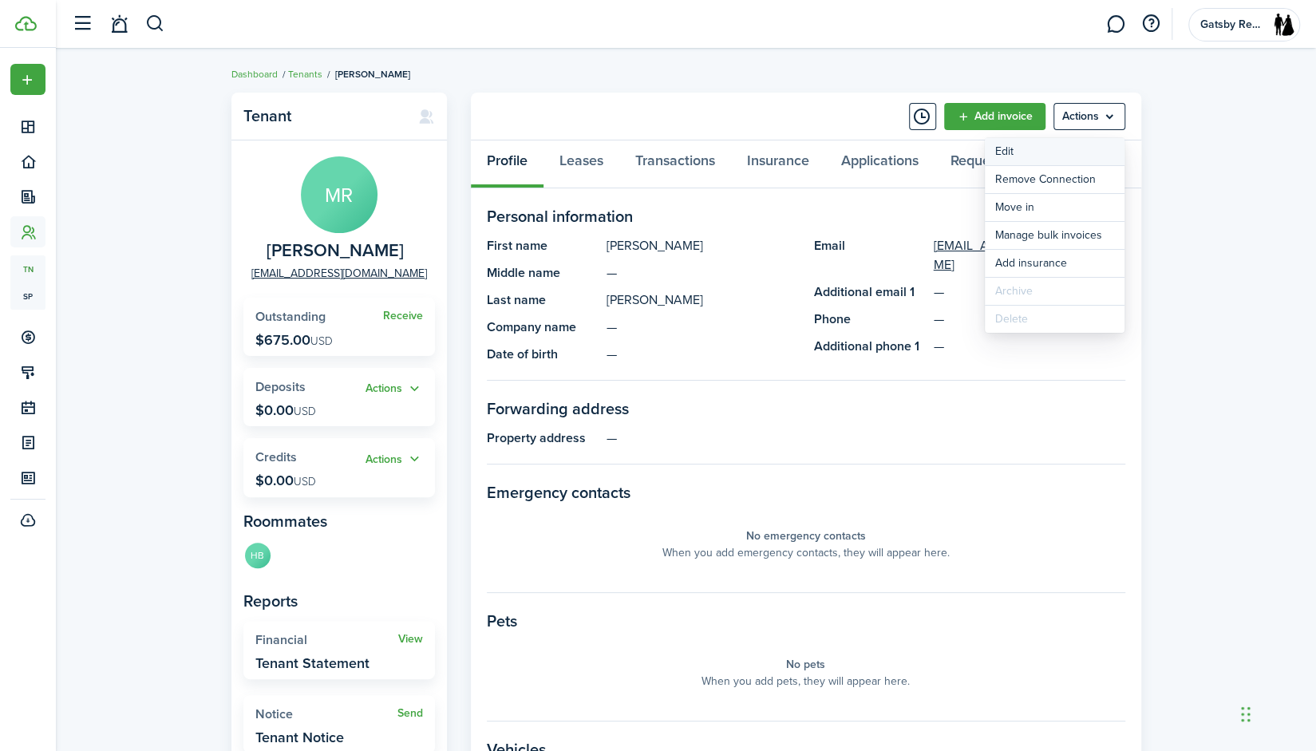
click at [1063, 152] on link "Edit" at bounding box center [1055, 151] width 140 height 27
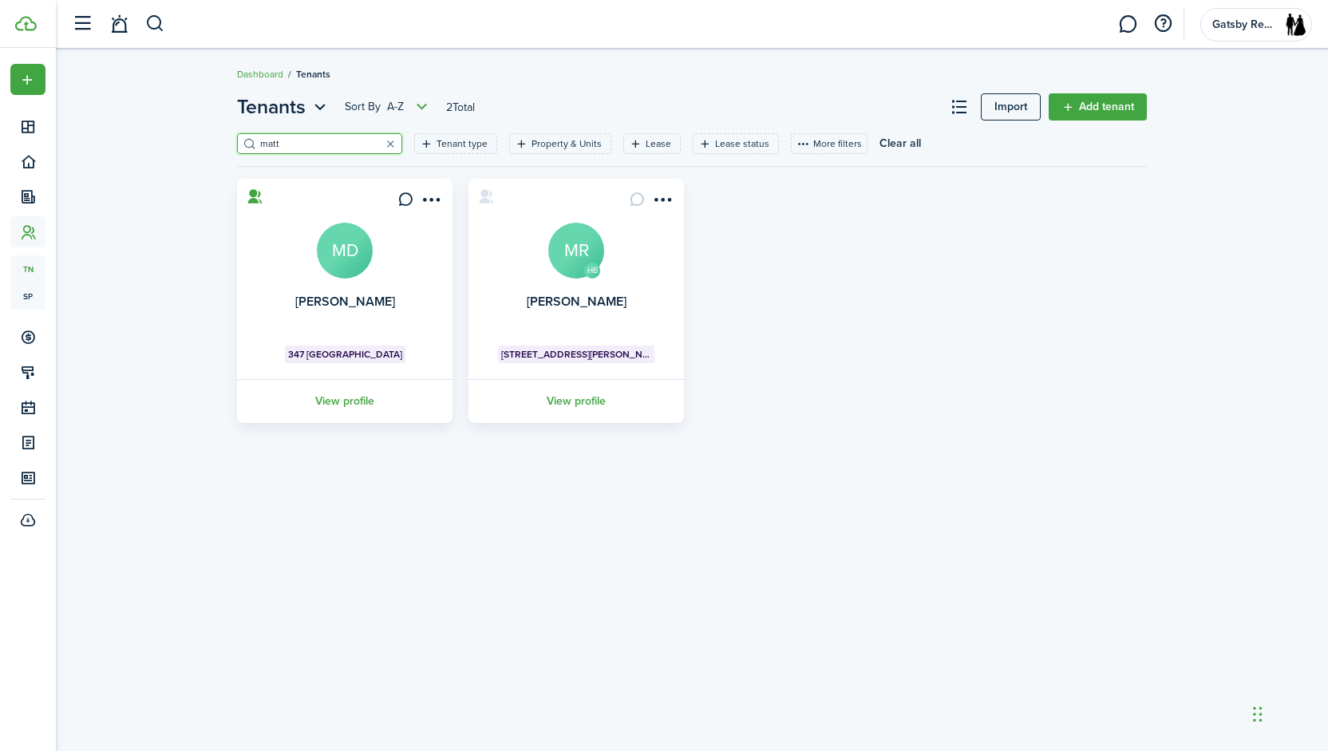
drag, startPoint x: 357, startPoint y: 144, endPoint x: 294, endPoint y: 156, distance: 64.8
click at [294, 156] on div "[PERSON_NAME] type Property & Units Lease Lease status More filters Save filter…" at bounding box center [692, 149] width 910 height 33
type input "m"
type input "hu"
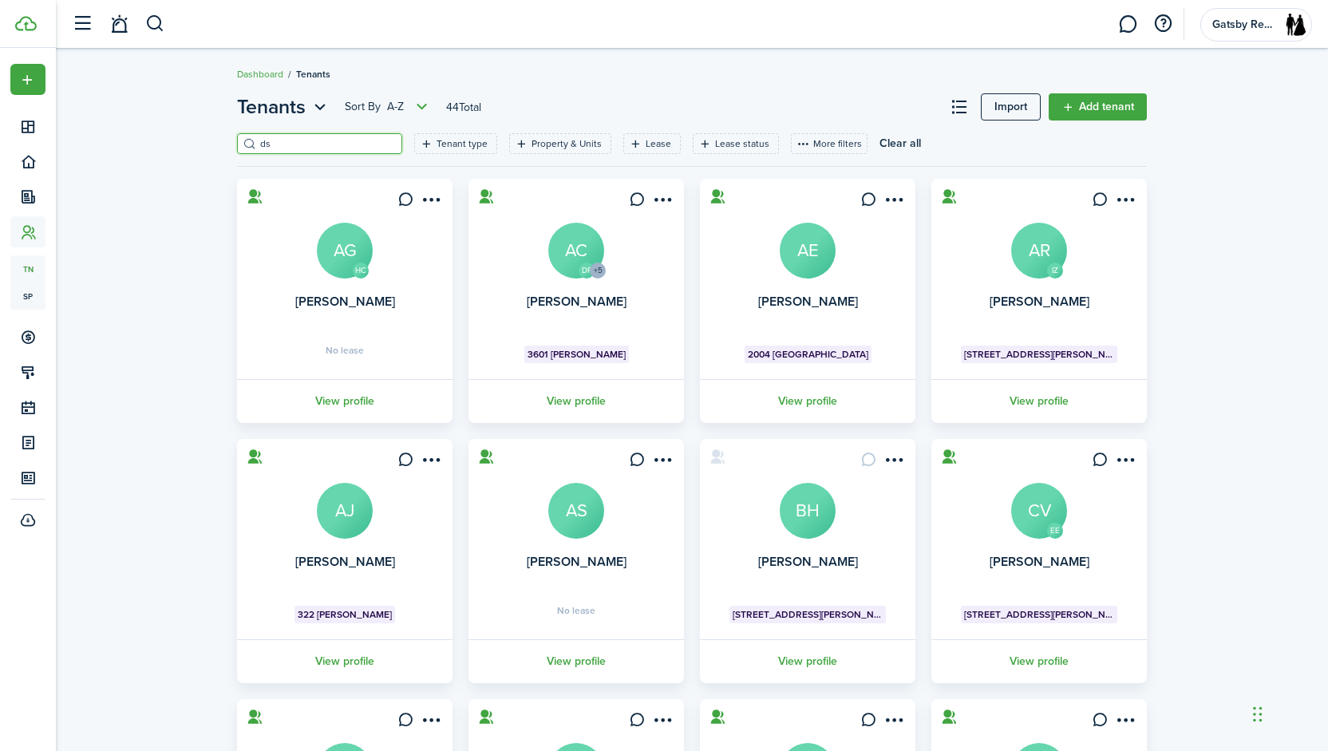
type input "d"
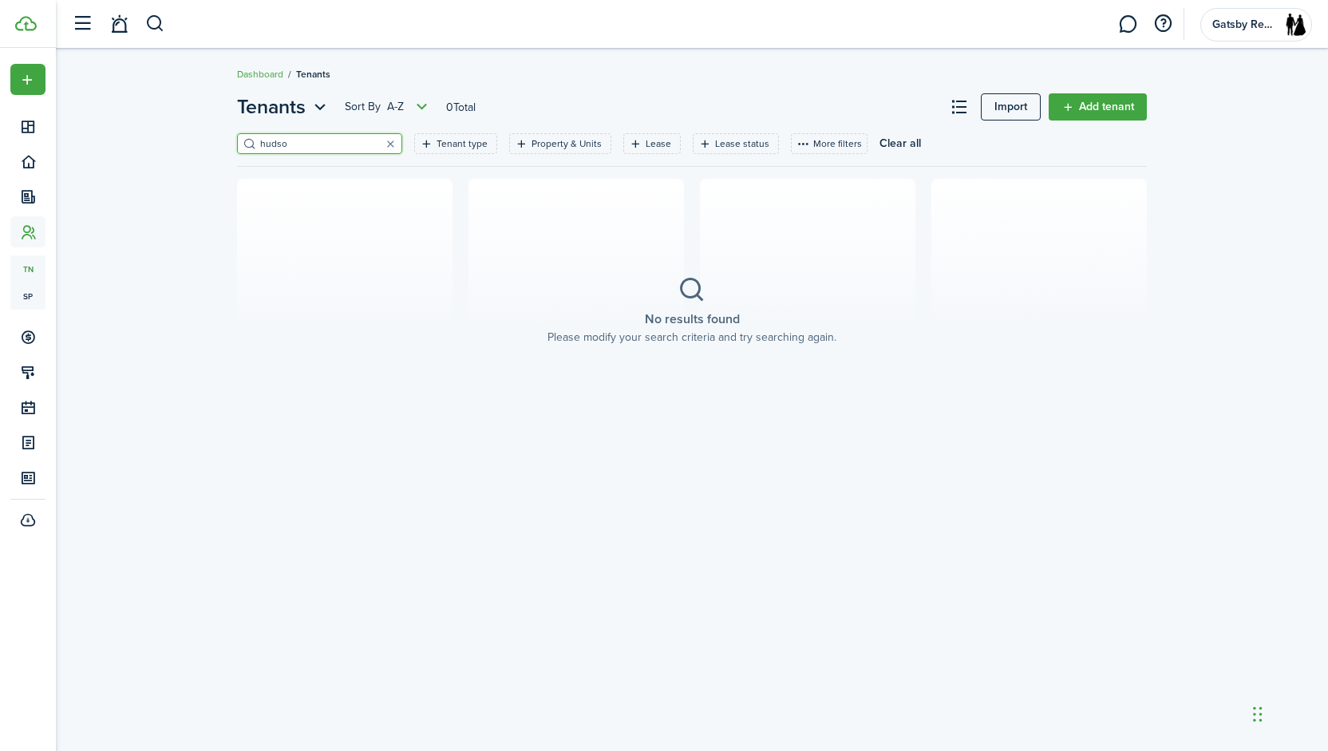
type input "[PERSON_NAME]"
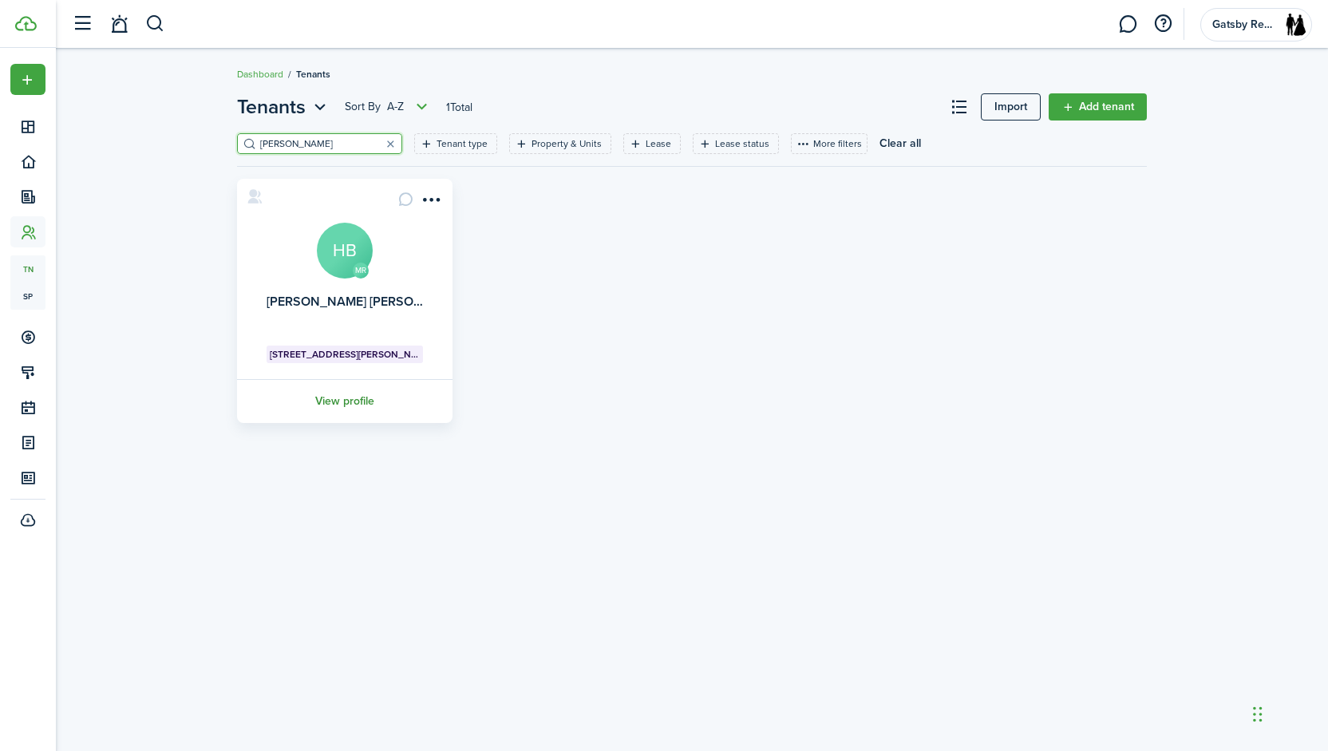
click at [343, 397] on link "View profile" at bounding box center [345, 401] width 220 height 44
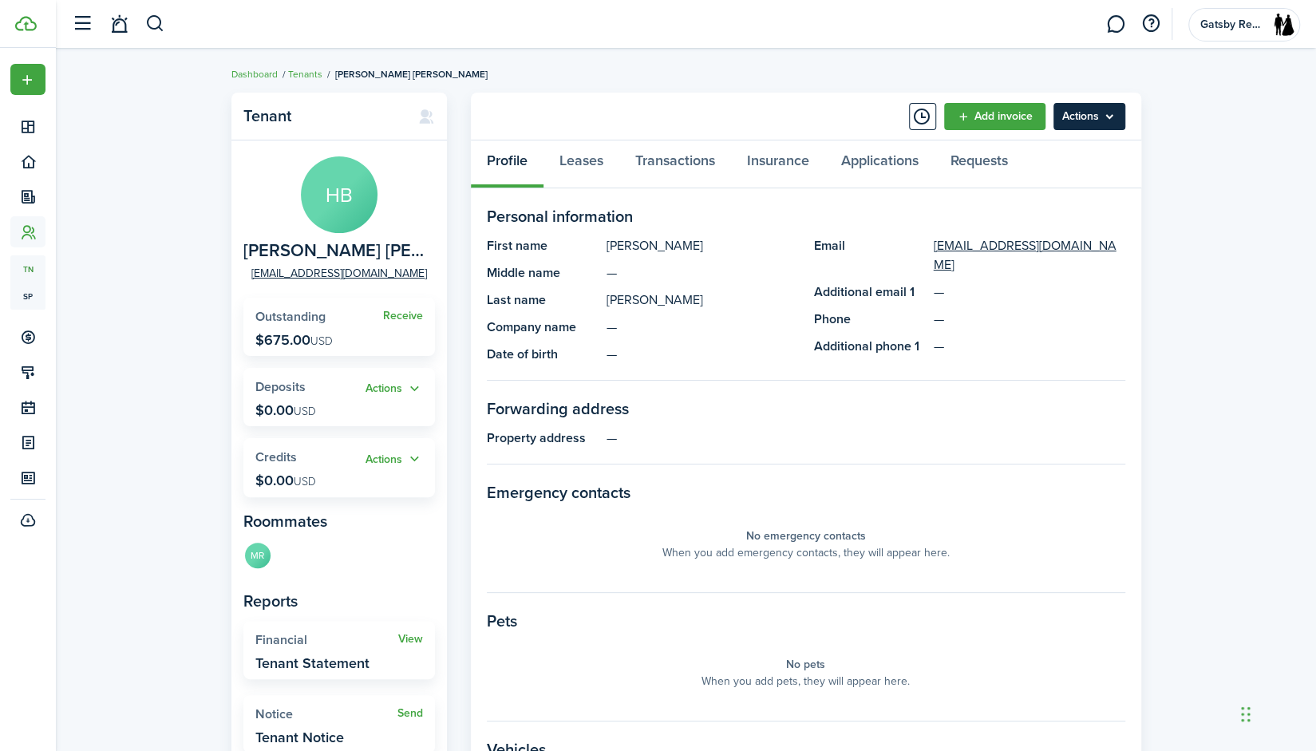
click at [1118, 120] on menu-btn "Actions" at bounding box center [1089, 116] width 72 height 27
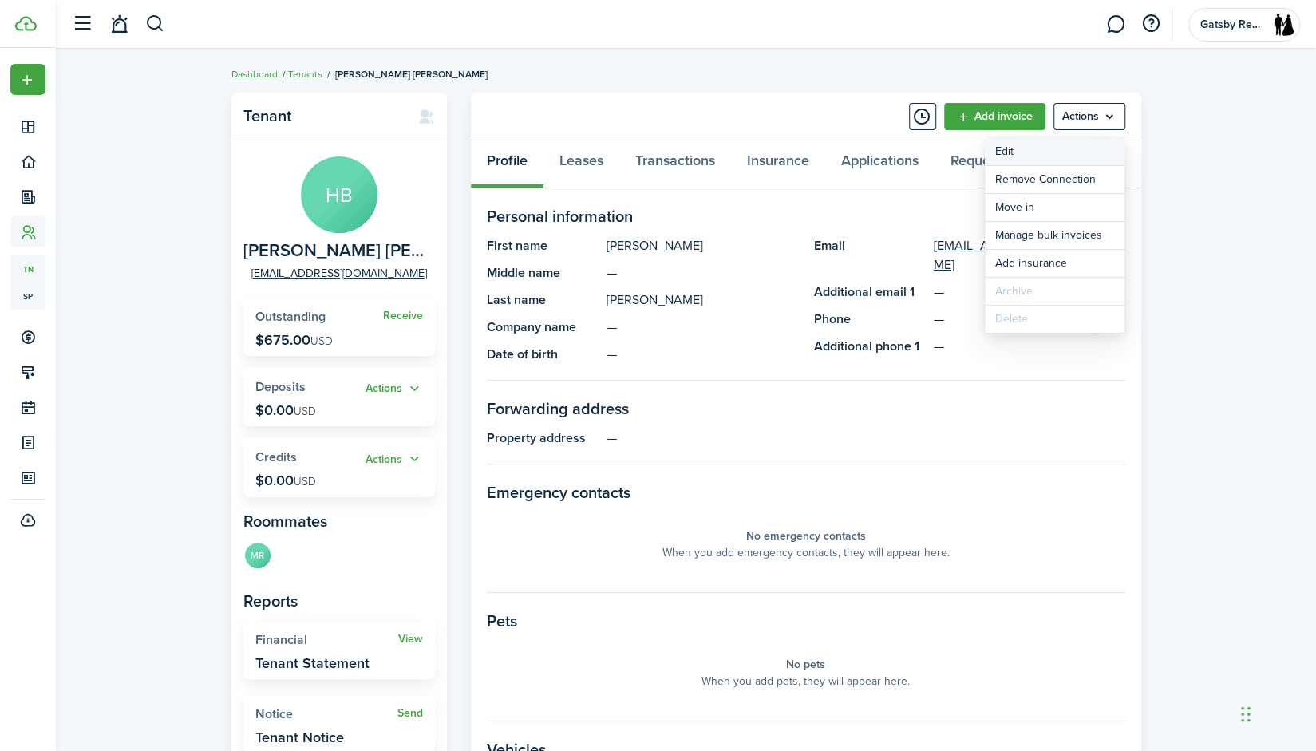
click at [1092, 151] on link "Edit" at bounding box center [1055, 151] width 140 height 27
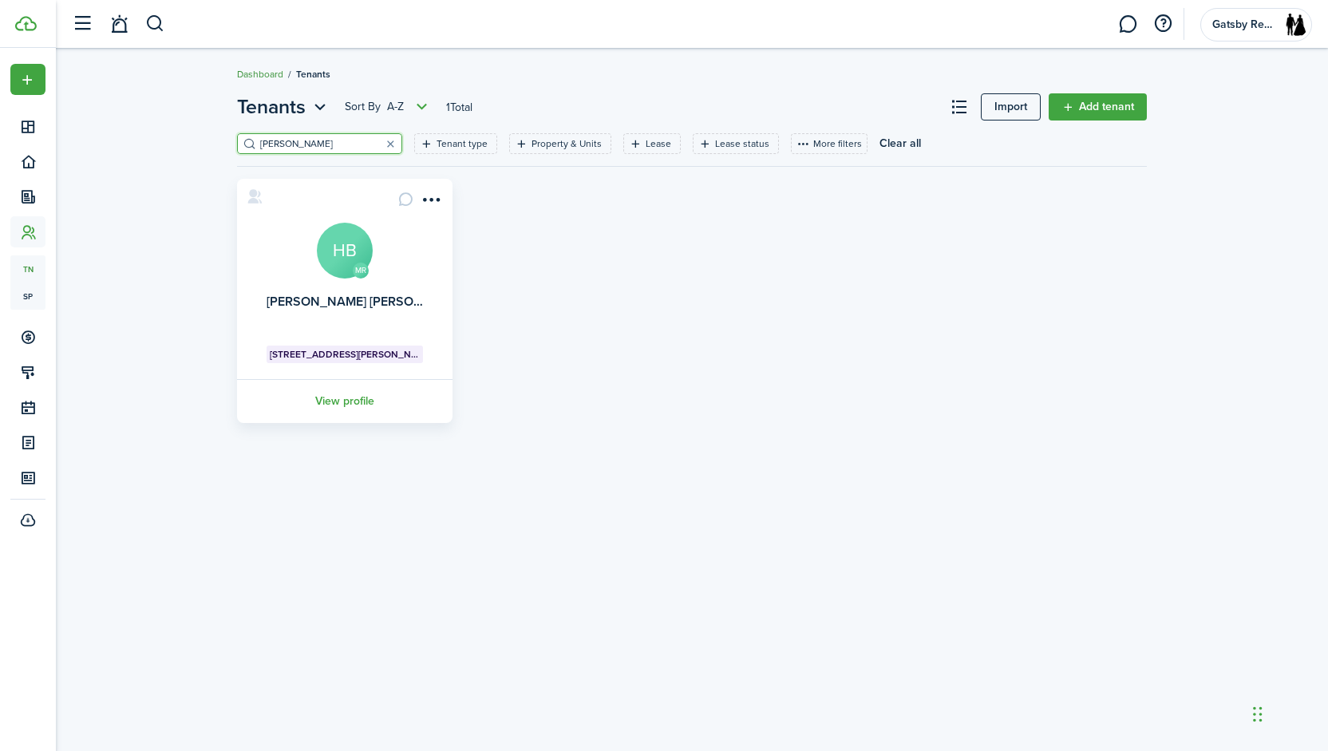
click at [273, 76] on link "Dashboard" at bounding box center [260, 74] width 46 height 14
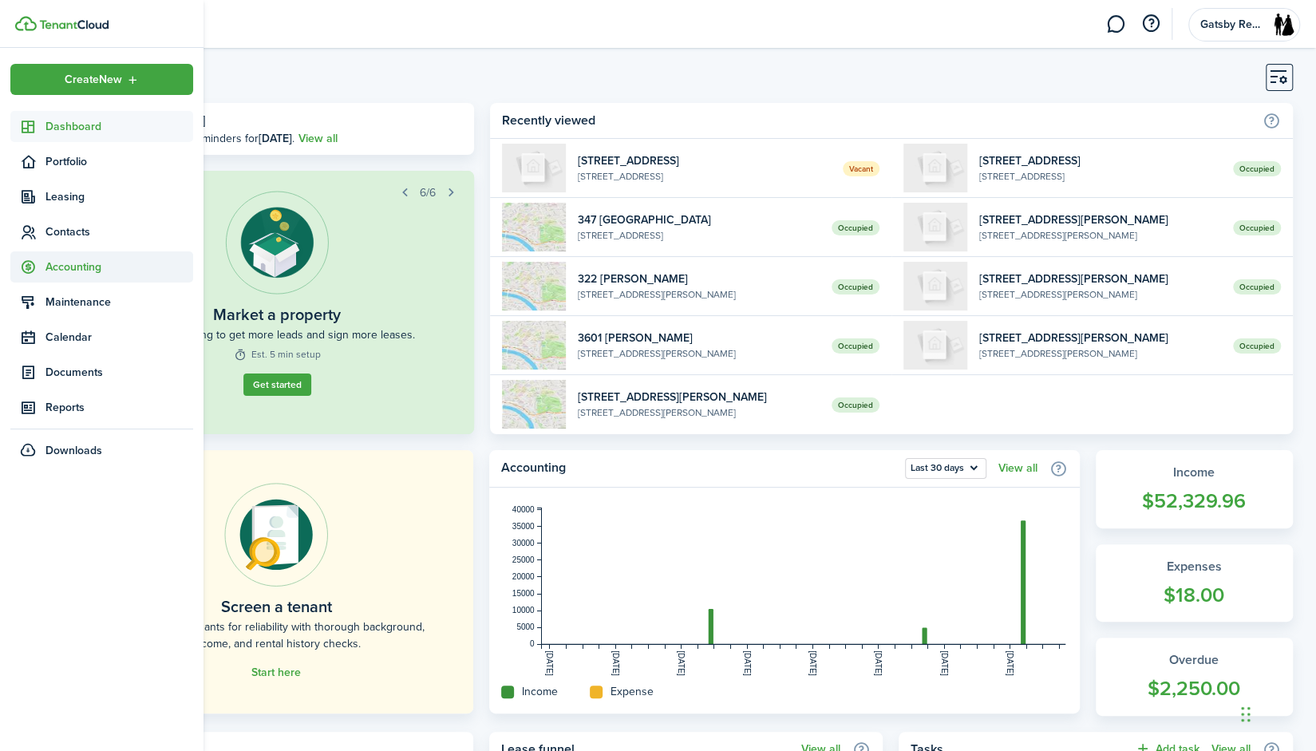
click at [98, 267] on span "Accounting" at bounding box center [119, 267] width 148 height 17
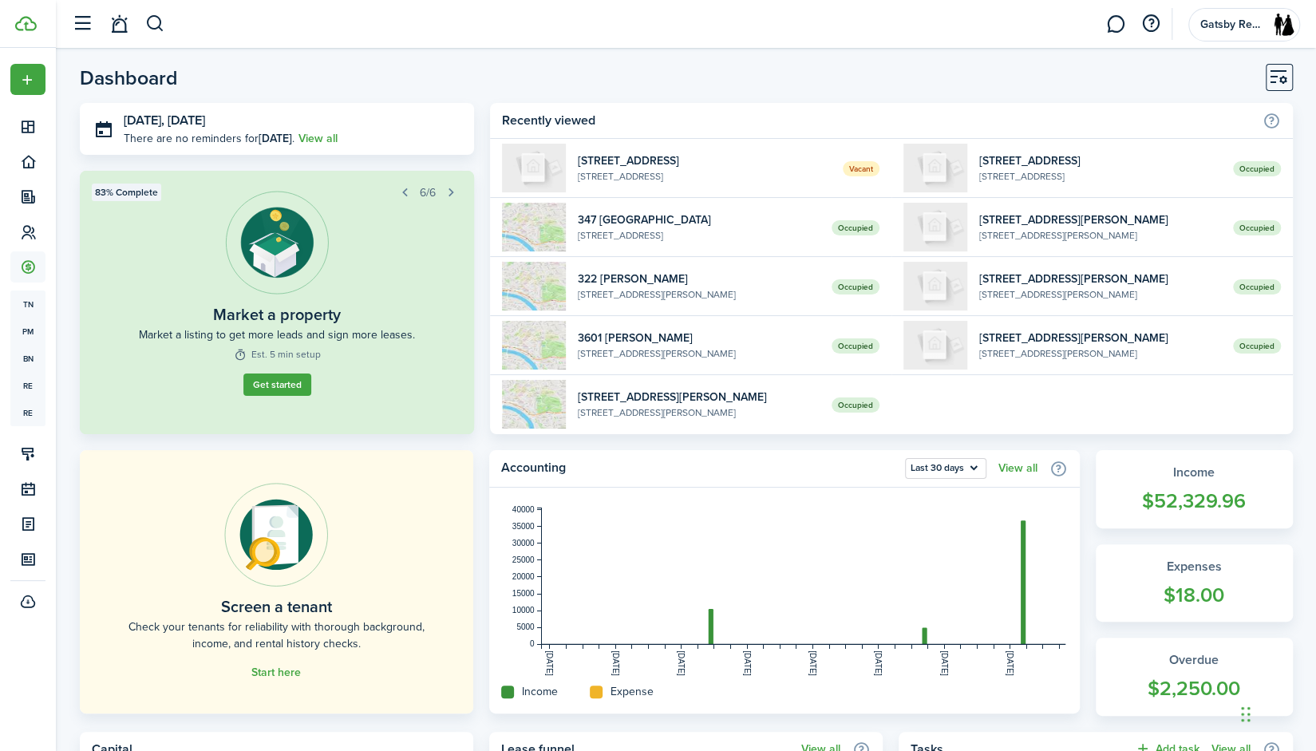
click at [298, 97] on header-page "Dashboard" at bounding box center [686, 83] width 1213 height 39
click at [145, 17] on button "button" at bounding box center [155, 23] width 20 height 27
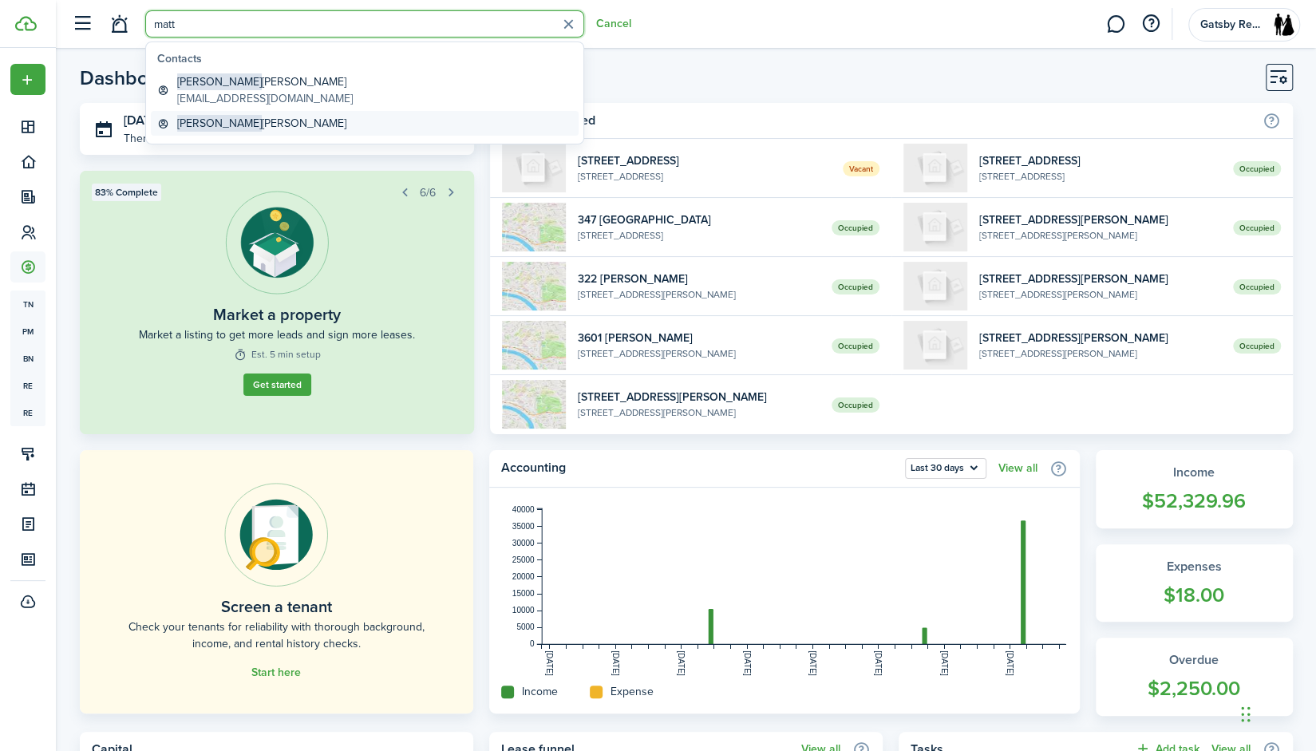
type input "matt"
click at [263, 121] on link "[PERSON_NAME]" at bounding box center [365, 123] width 428 height 25
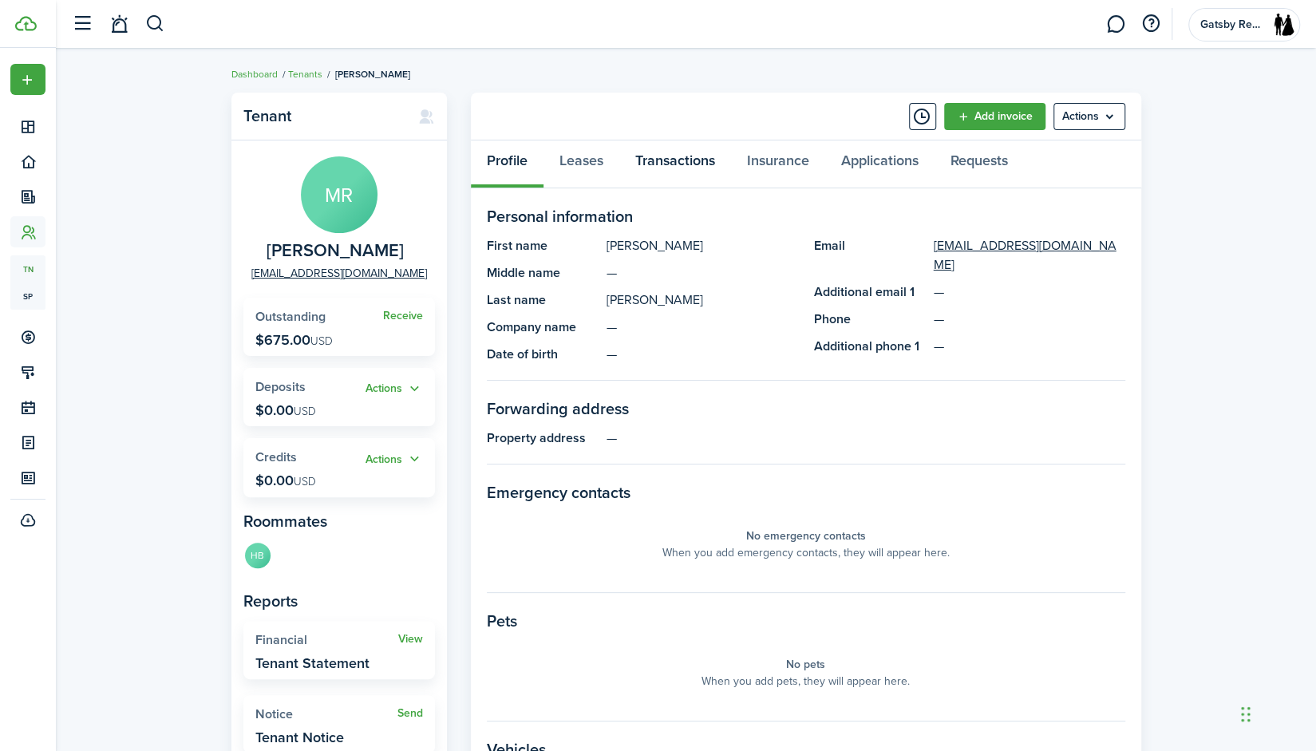
click at [687, 167] on link "Transactions" at bounding box center [675, 164] width 112 height 48
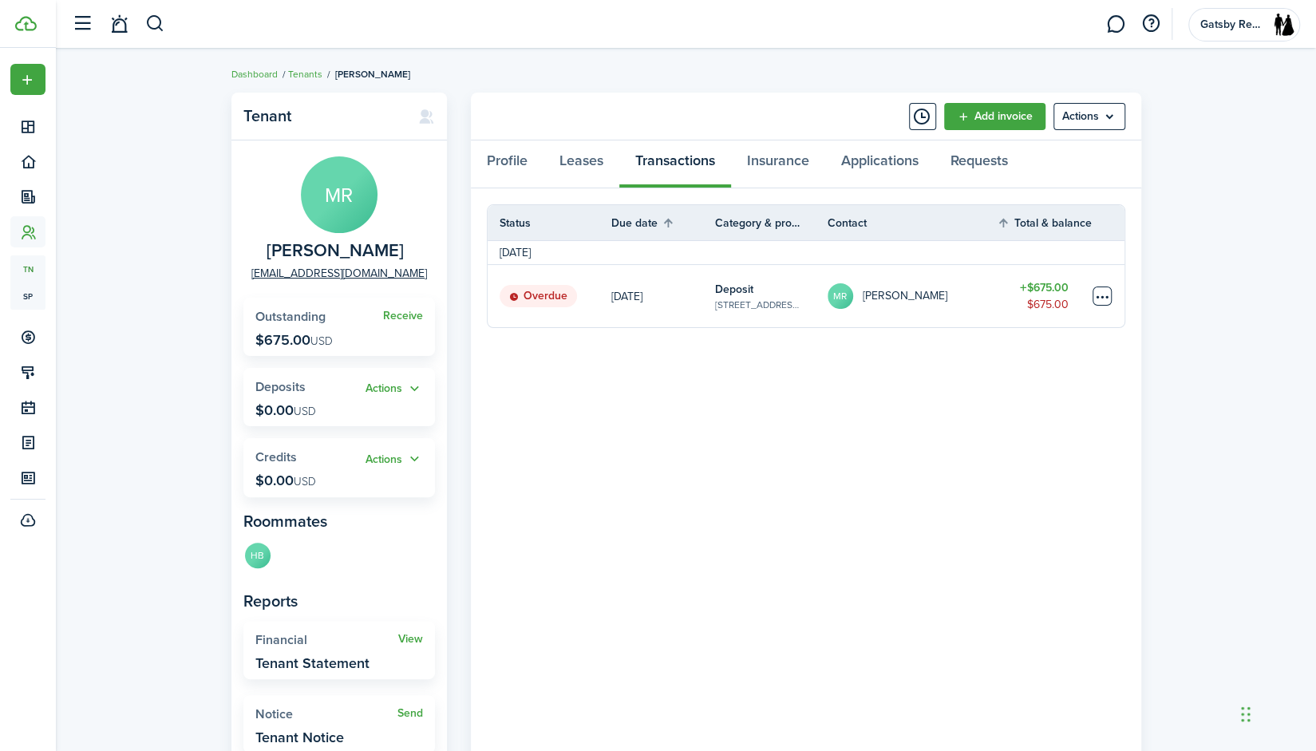
click at [1093, 296] on table-menu-btn-icon at bounding box center [1101, 295] width 19 height 19
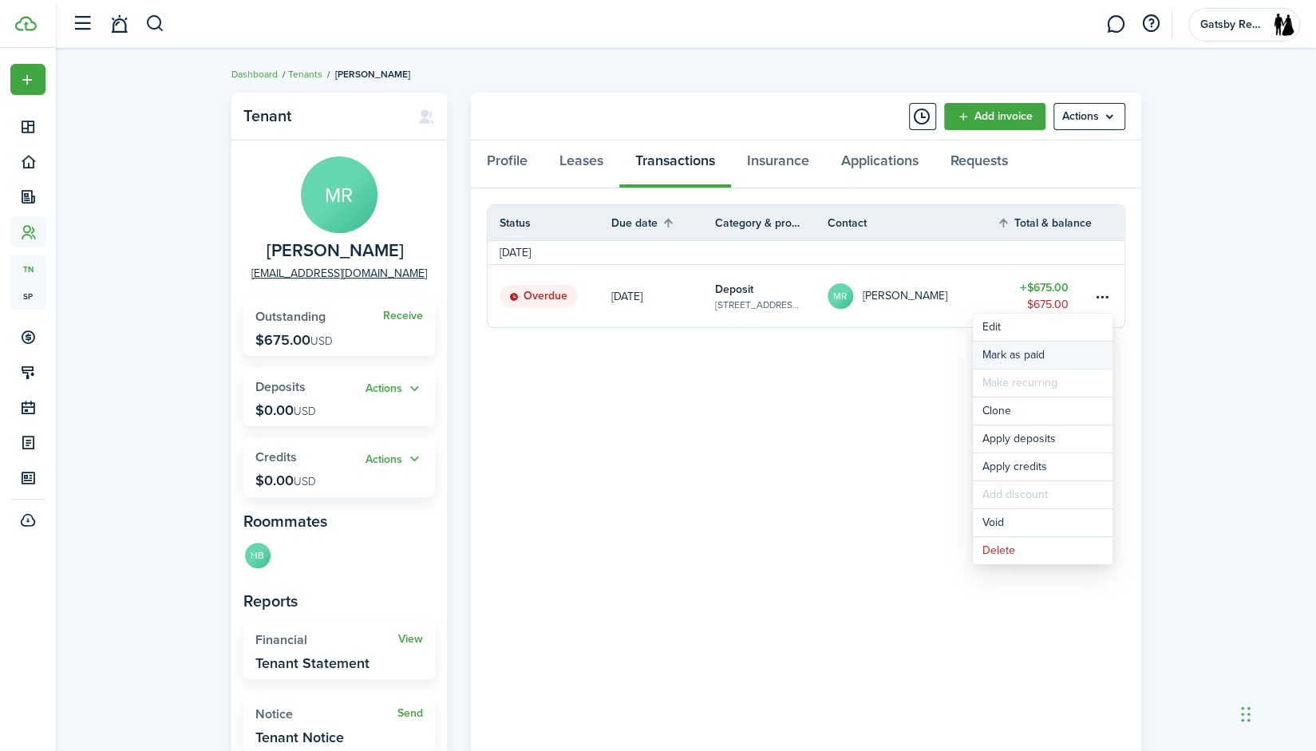
click at [1056, 349] on link "Mark as paid" at bounding box center [1043, 354] width 140 height 27
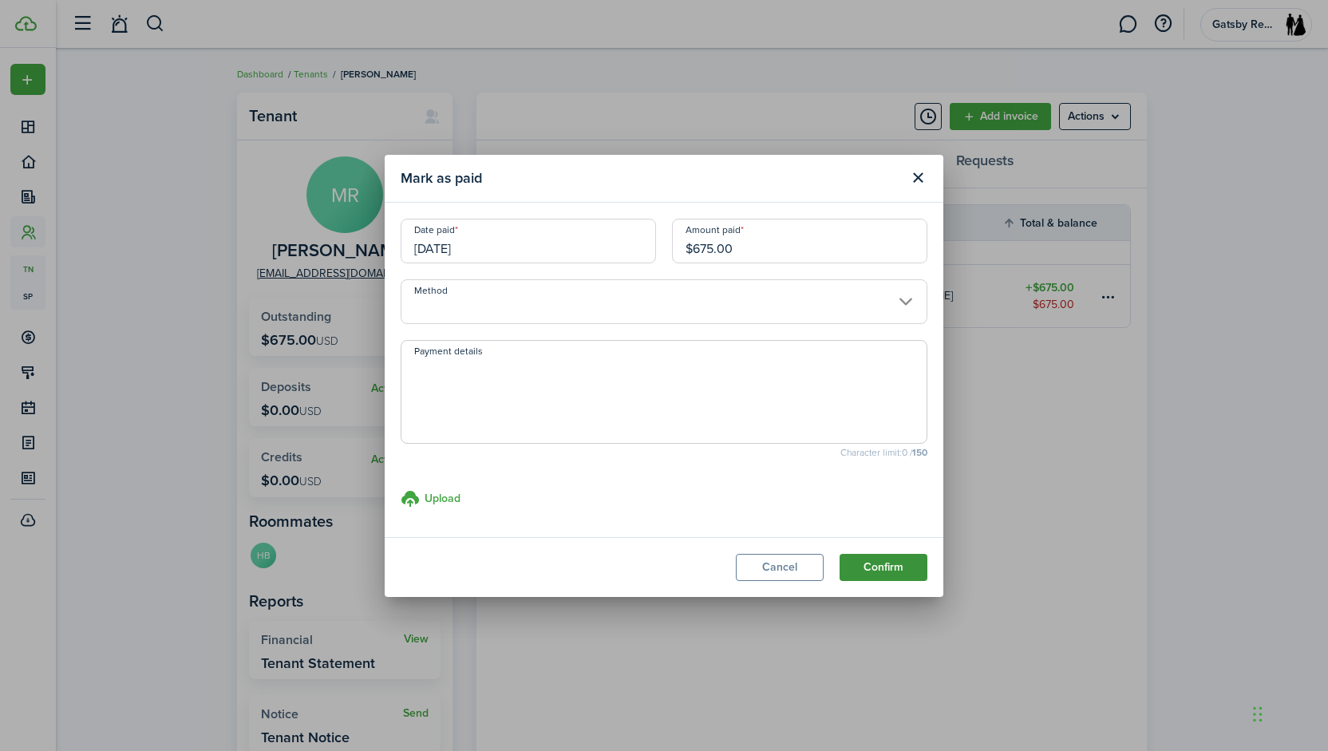
click at [867, 564] on button "Confirm" at bounding box center [883, 567] width 88 height 27
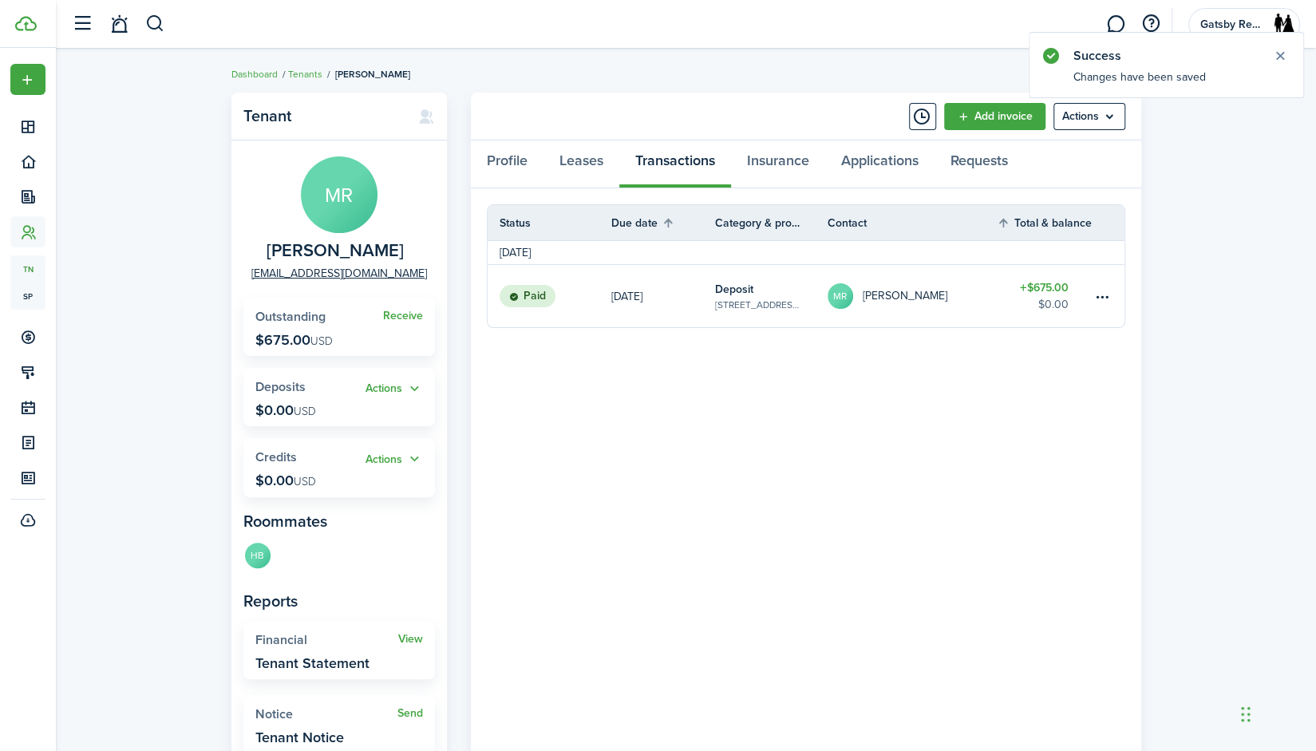
click at [306, 81] on ul "Dashboard Tenants [PERSON_NAME]" at bounding box center [320, 74] width 179 height 21
click at [304, 76] on link "Tenants" at bounding box center [305, 74] width 34 height 14
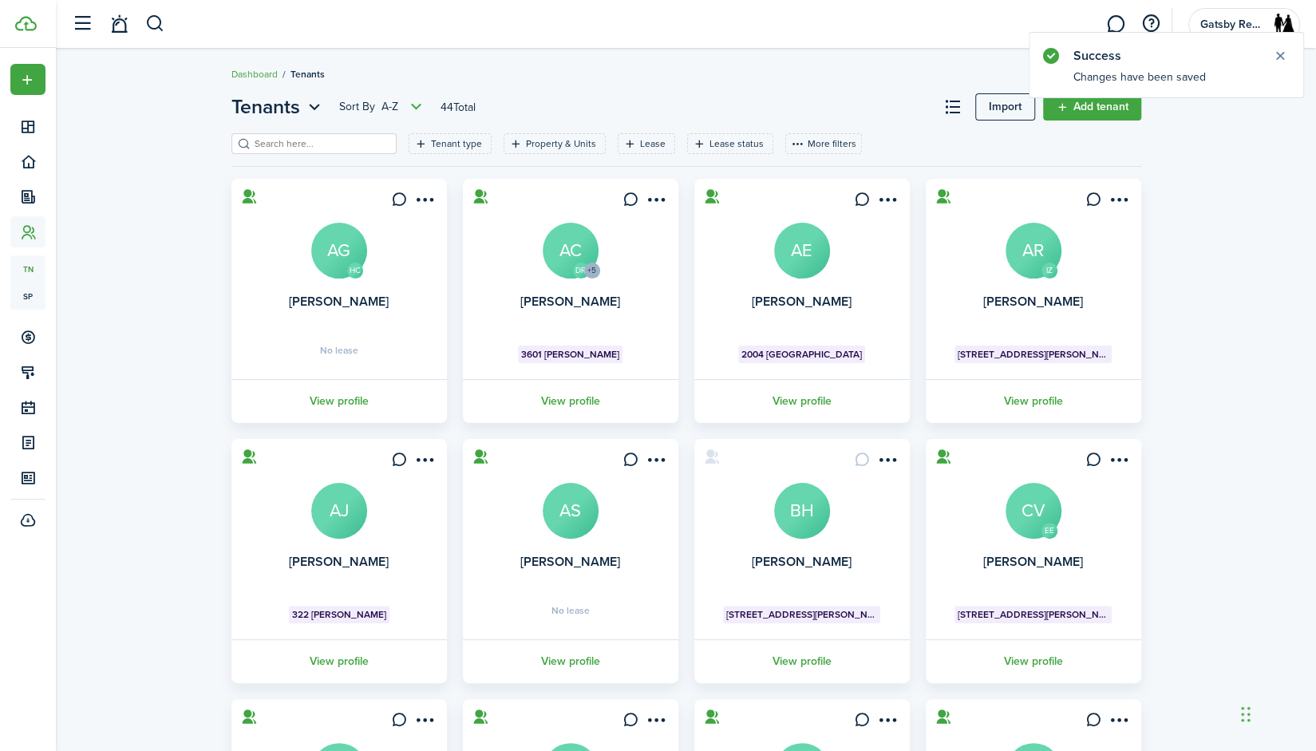
click at [308, 140] on input "search" at bounding box center [321, 143] width 140 height 15
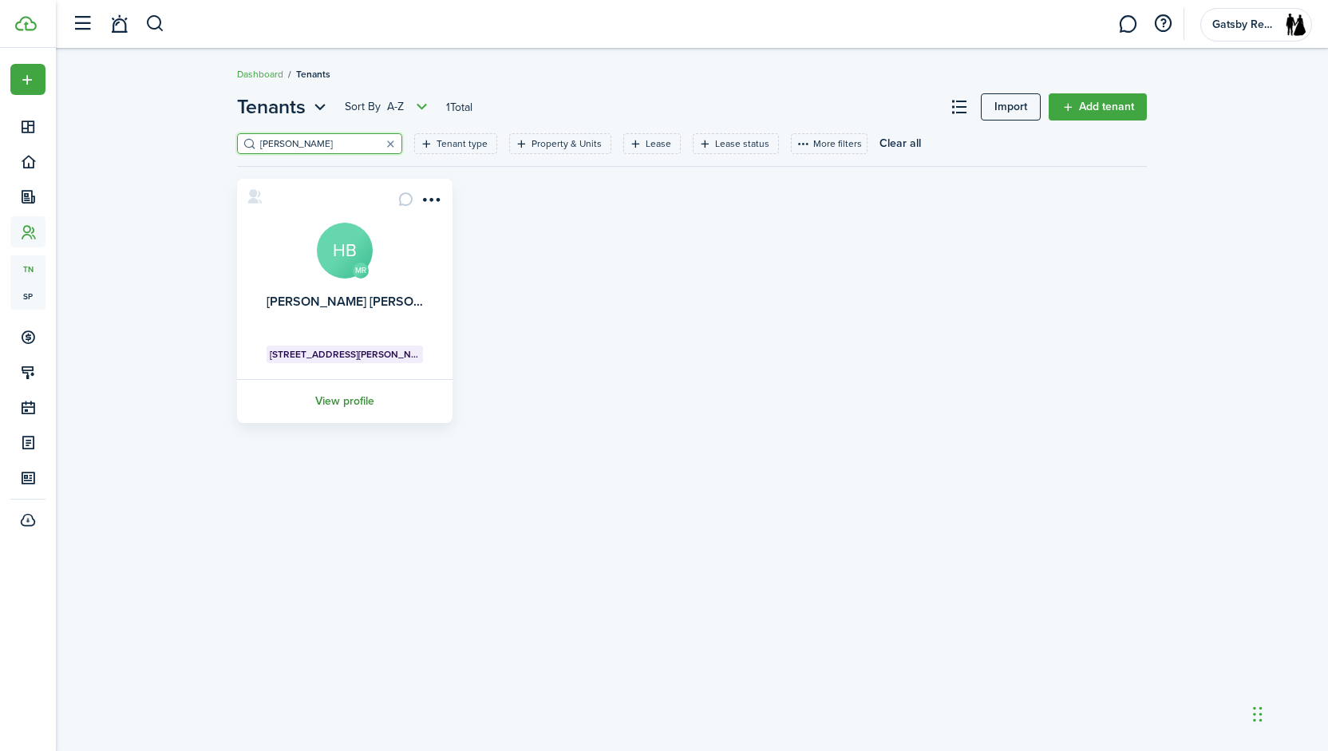
type input "[PERSON_NAME]"
click at [326, 390] on link "View profile" at bounding box center [345, 401] width 220 height 44
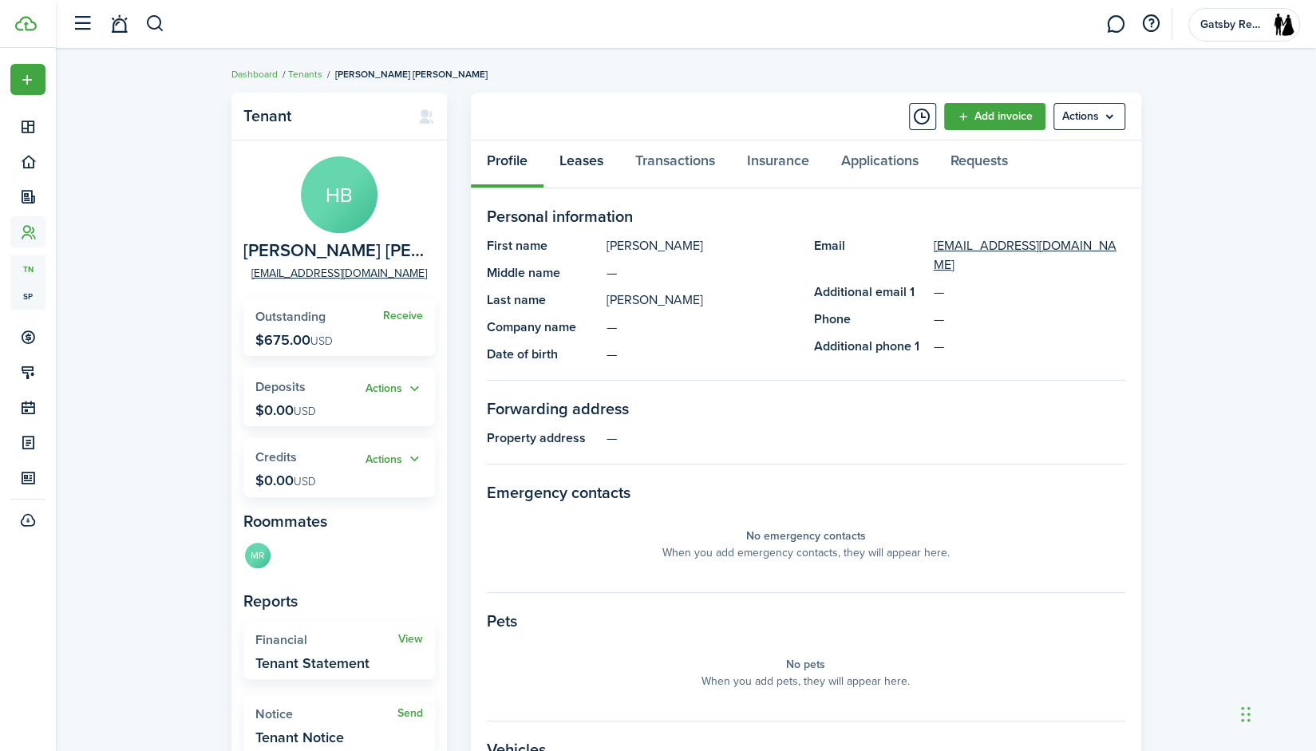
click at [594, 170] on link "Leases" at bounding box center [581, 164] width 76 height 48
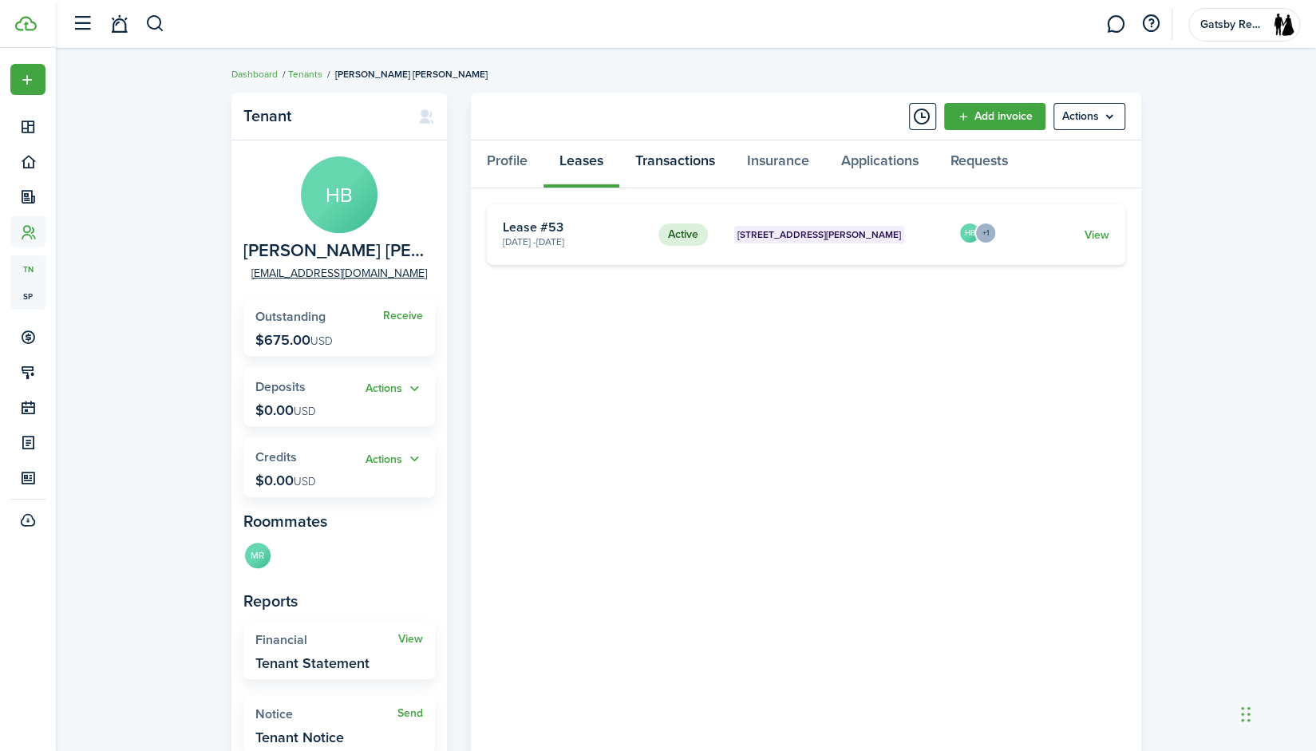
click at [665, 157] on link "Transactions" at bounding box center [675, 164] width 112 height 48
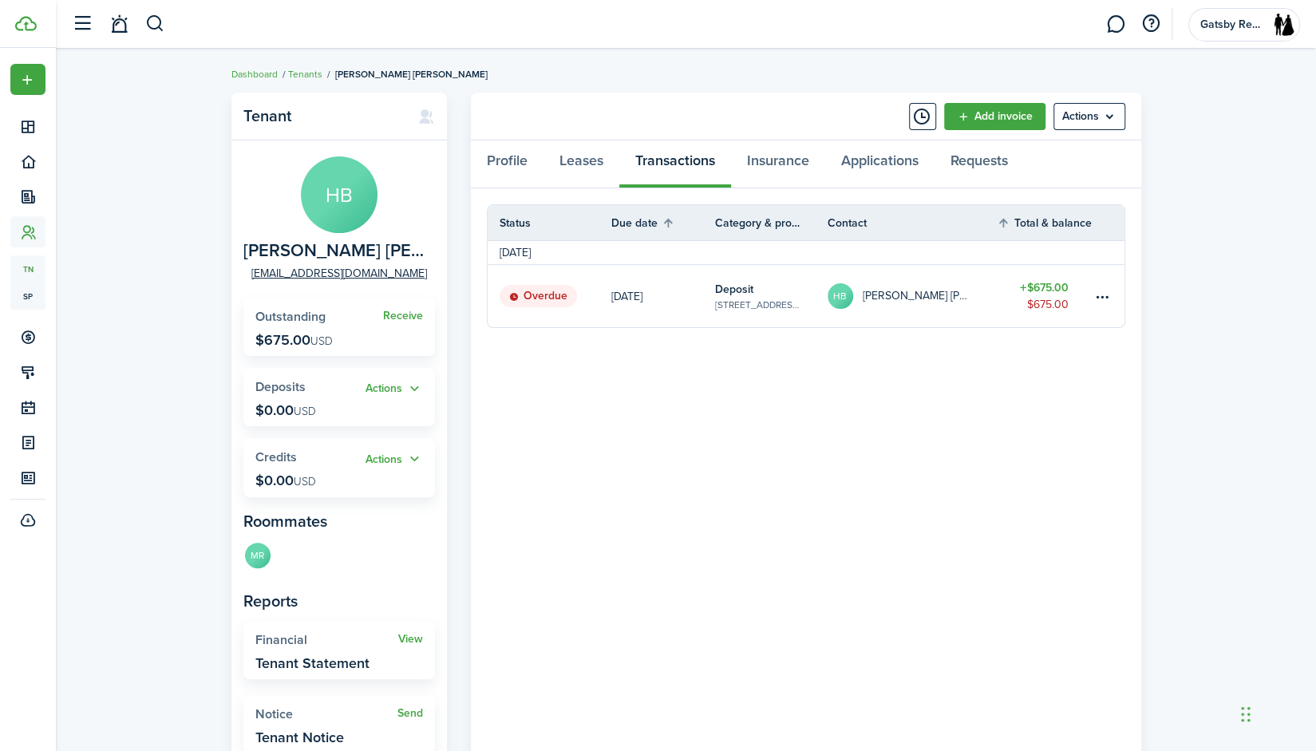
click at [1088, 294] on link "$675.00 $675.00" at bounding box center [1044, 296] width 96 height 62
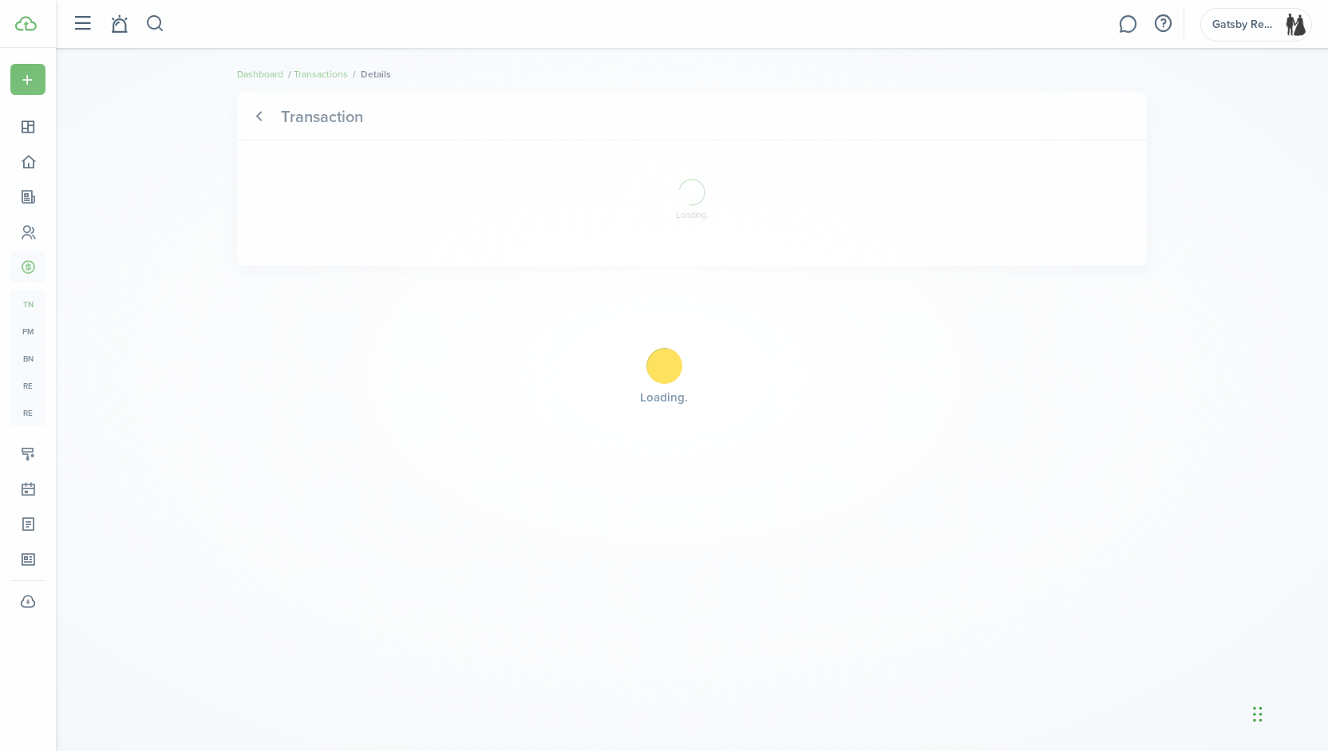
click at [1110, 303] on div "Loading" at bounding box center [664, 375] width 1328 height 751
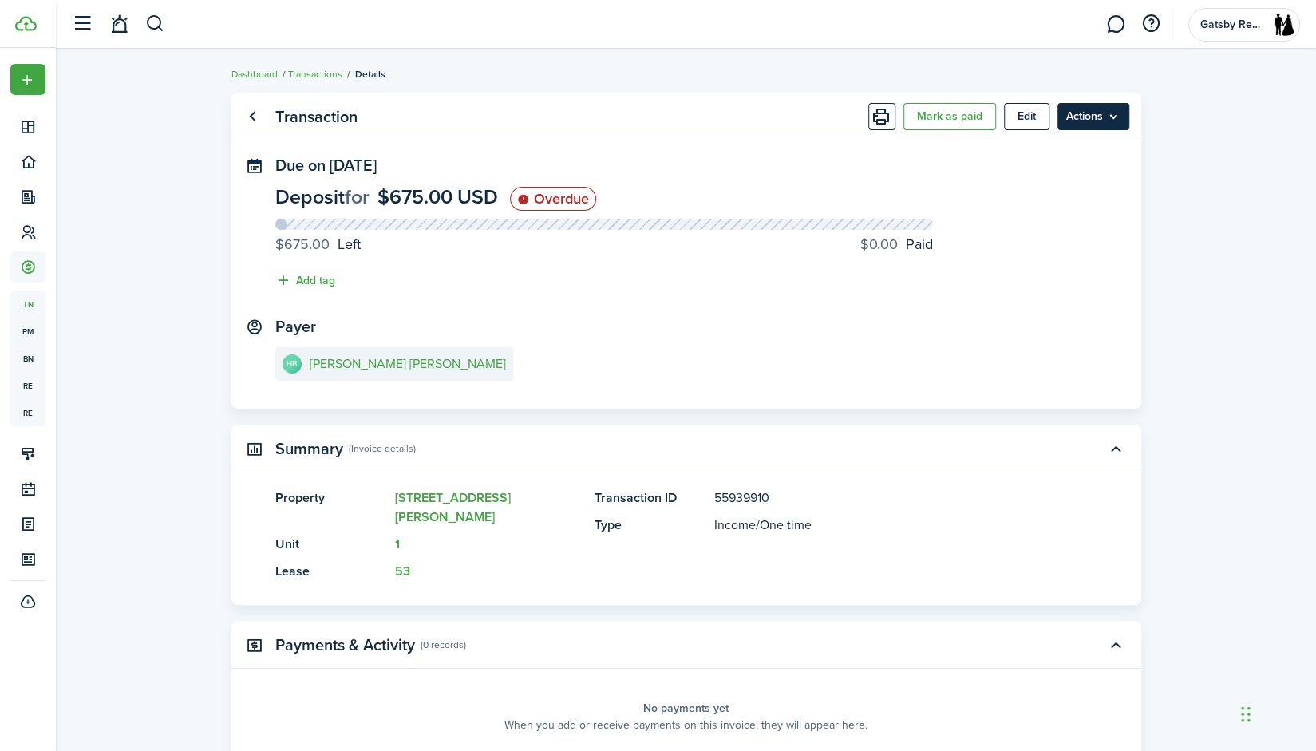
click at [1114, 123] on menu-btn "Actions" at bounding box center [1093, 116] width 72 height 27
click at [941, 170] on panel-main-section "Due on [DATE] Deposit for $675.00 USD Overdue $675.00 Left $0.00 Paid Add tag" at bounding box center [686, 226] width 822 height 141
click at [937, 132] on panel-main-header "Transaction [PERSON_NAME] as paid Edit Actions" at bounding box center [686, 117] width 910 height 48
click at [934, 127] on button "Mark as paid" at bounding box center [949, 116] width 93 height 27
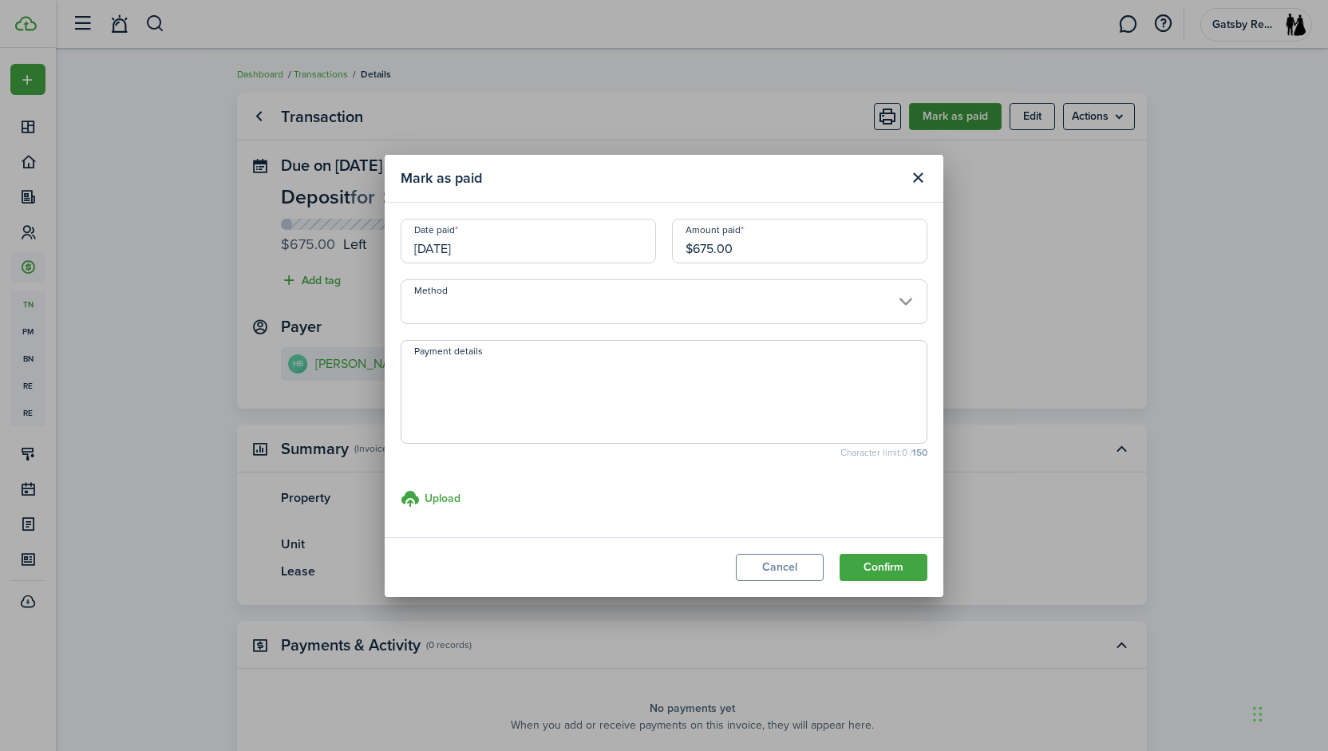
click at [934, 127] on div "Mark as paid Date paid [DATE] Amount paid $675.00 Method Payment details Charac…" at bounding box center [664, 375] width 1328 height 751
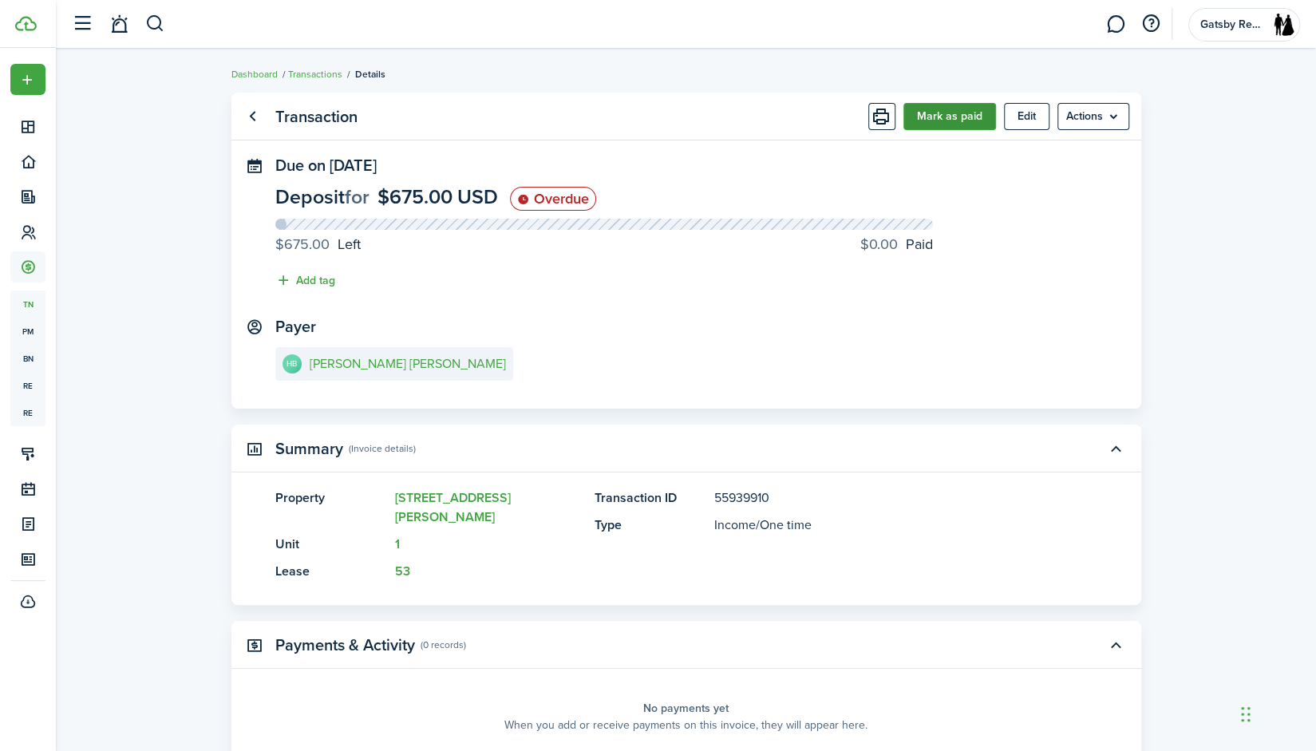
click at [950, 121] on button "Mark as paid" at bounding box center [949, 116] width 93 height 27
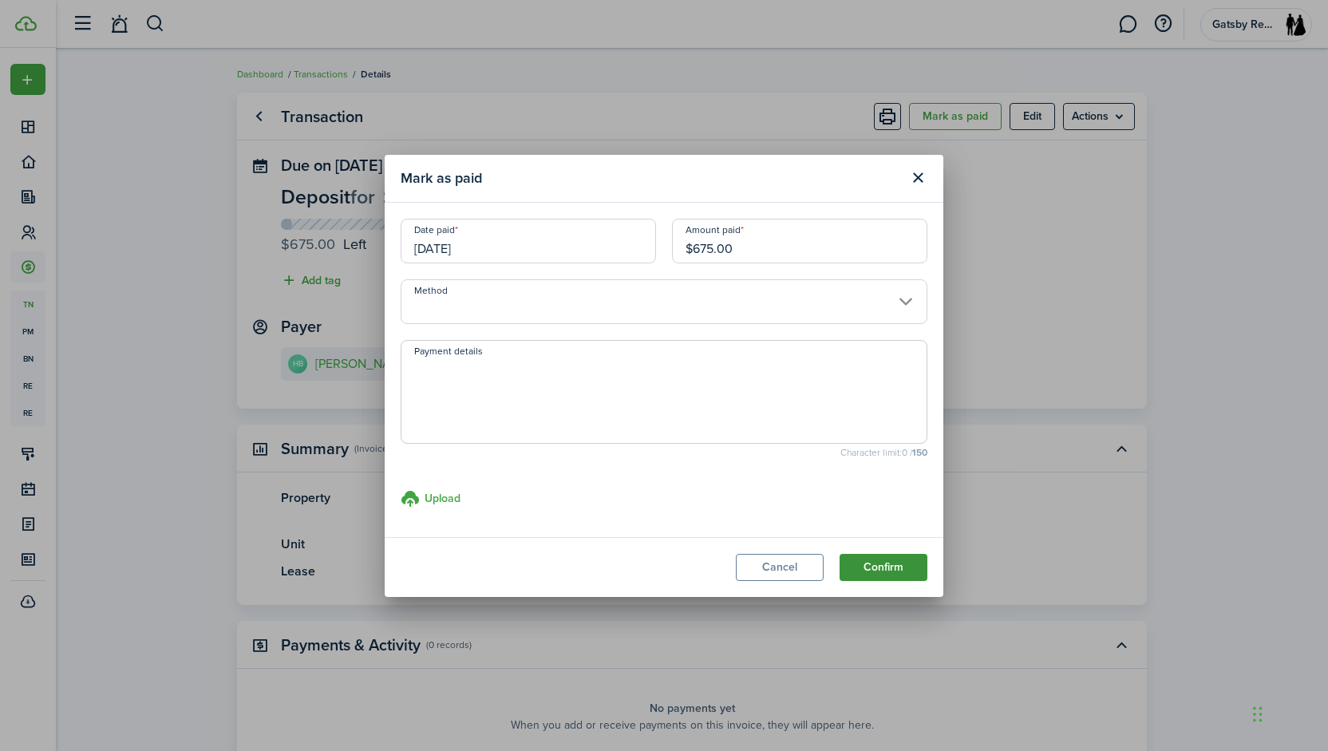
click at [863, 559] on button "Confirm" at bounding box center [883, 567] width 88 height 27
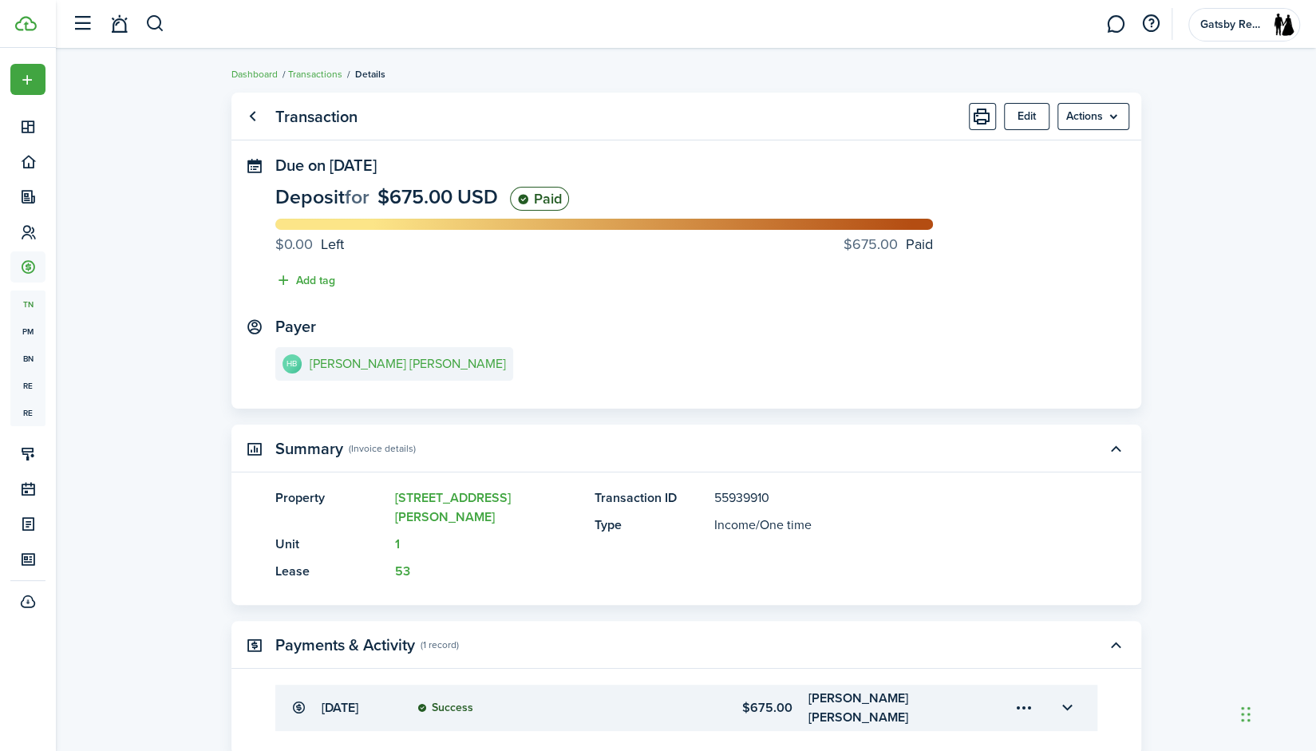
click at [327, 83] on ul "Dashboard Transactions Details" at bounding box center [308, 74] width 154 height 21
click at [322, 78] on link "Transactions" at bounding box center [315, 74] width 54 height 14
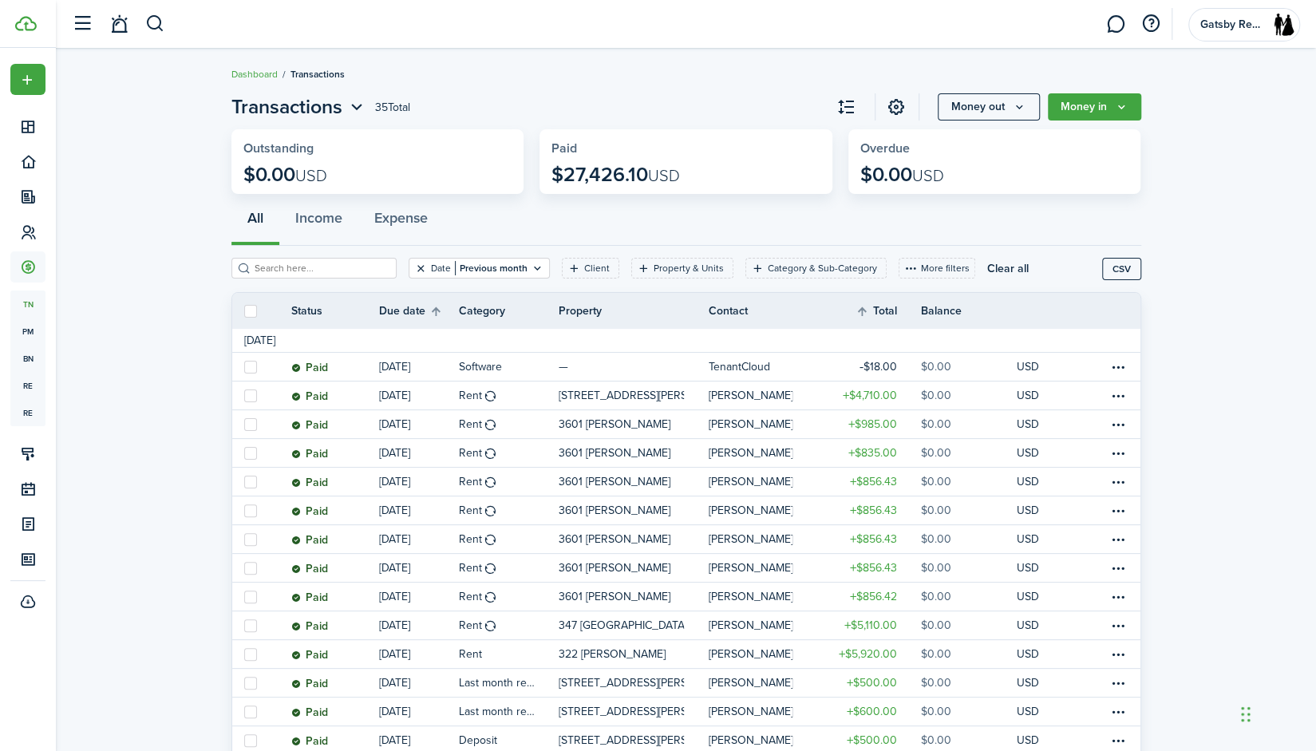
click at [414, 265] on button "Clear filter" at bounding box center [421, 268] width 14 height 13
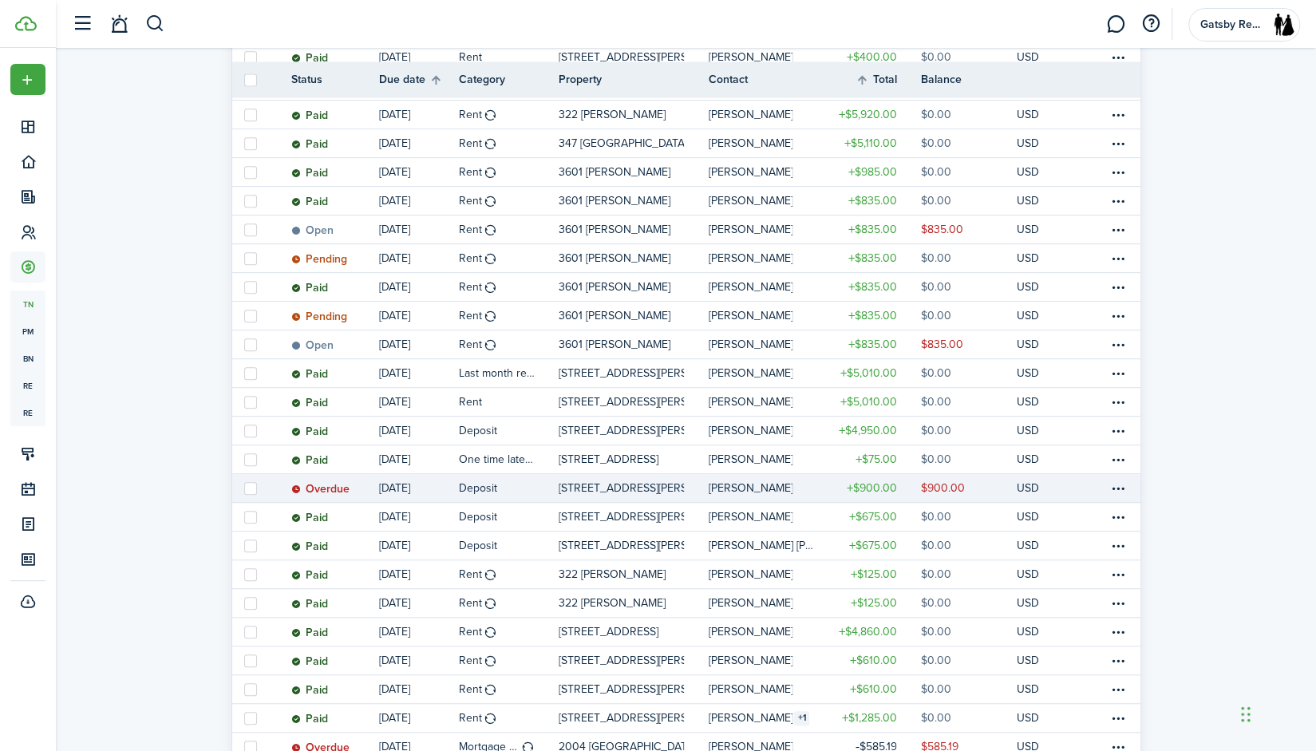
scroll to position [490, 0]
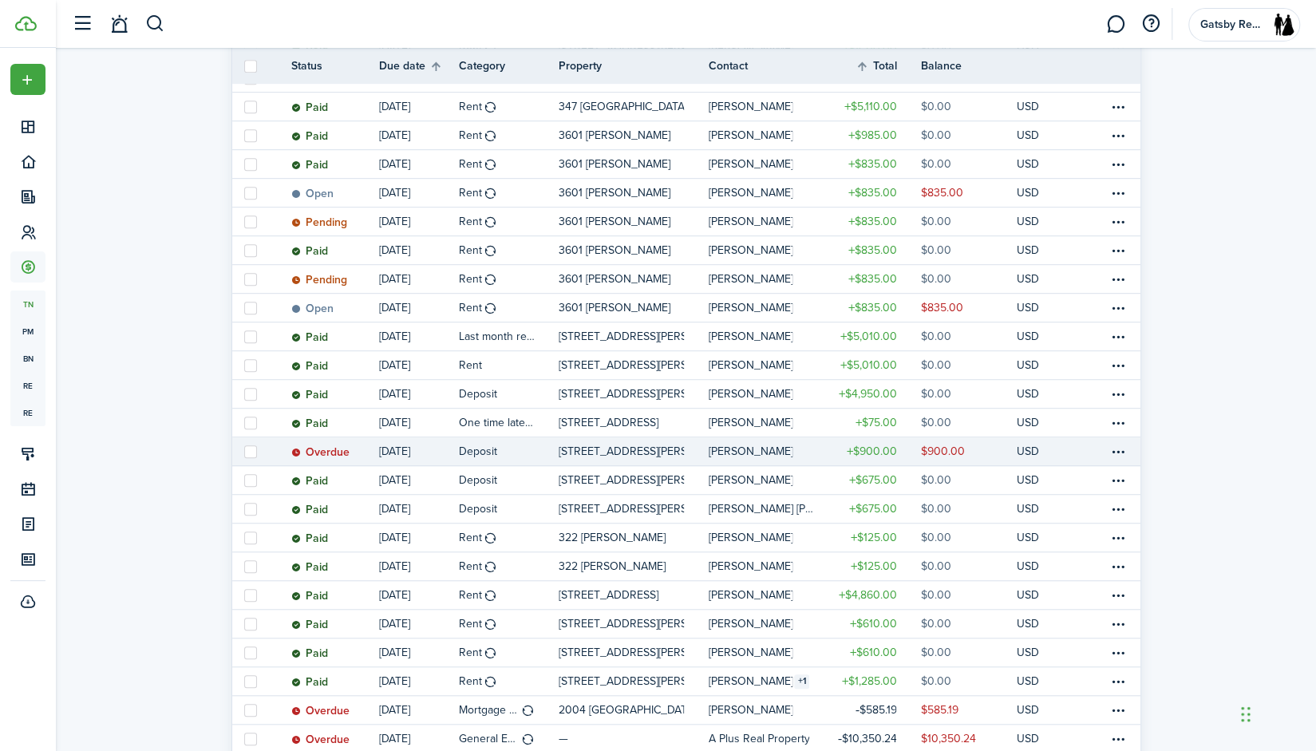
click at [493, 449] on table-info-title "Deposit" at bounding box center [478, 451] width 38 height 17
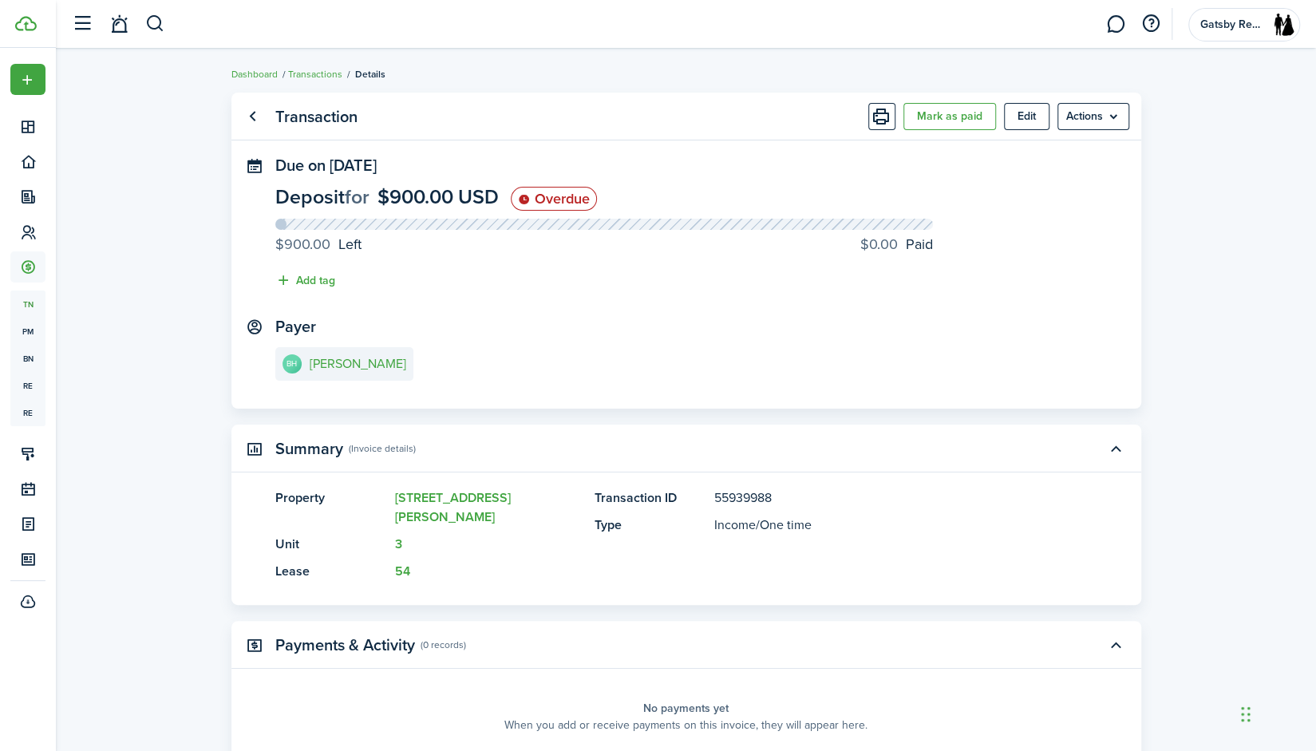
click at [962, 99] on panel-main-header "Transaction [PERSON_NAME] as paid Edit Actions" at bounding box center [686, 117] width 910 height 48
click at [955, 108] on button "Mark as paid" at bounding box center [949, 116] width 93 height 27
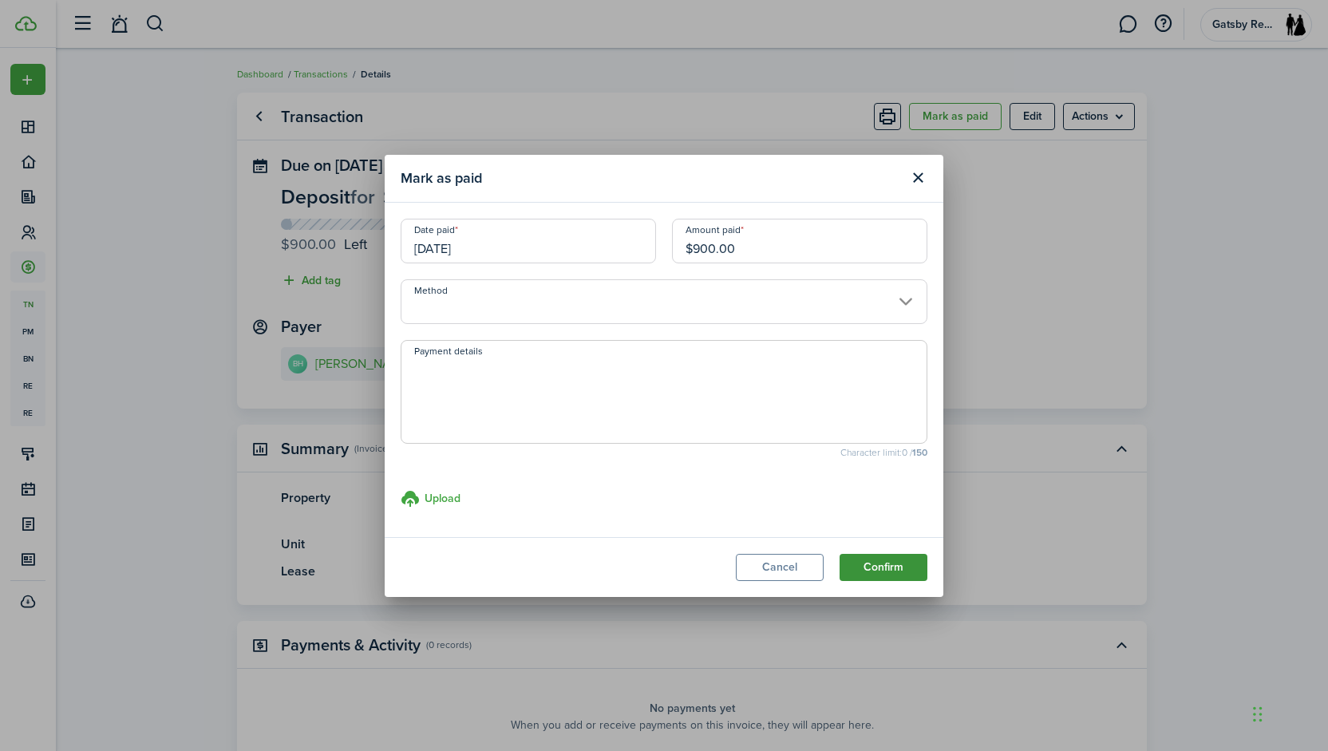
click at [894, 569] on button "Confirm" at bounding box center [883, 567] width 88 height 27
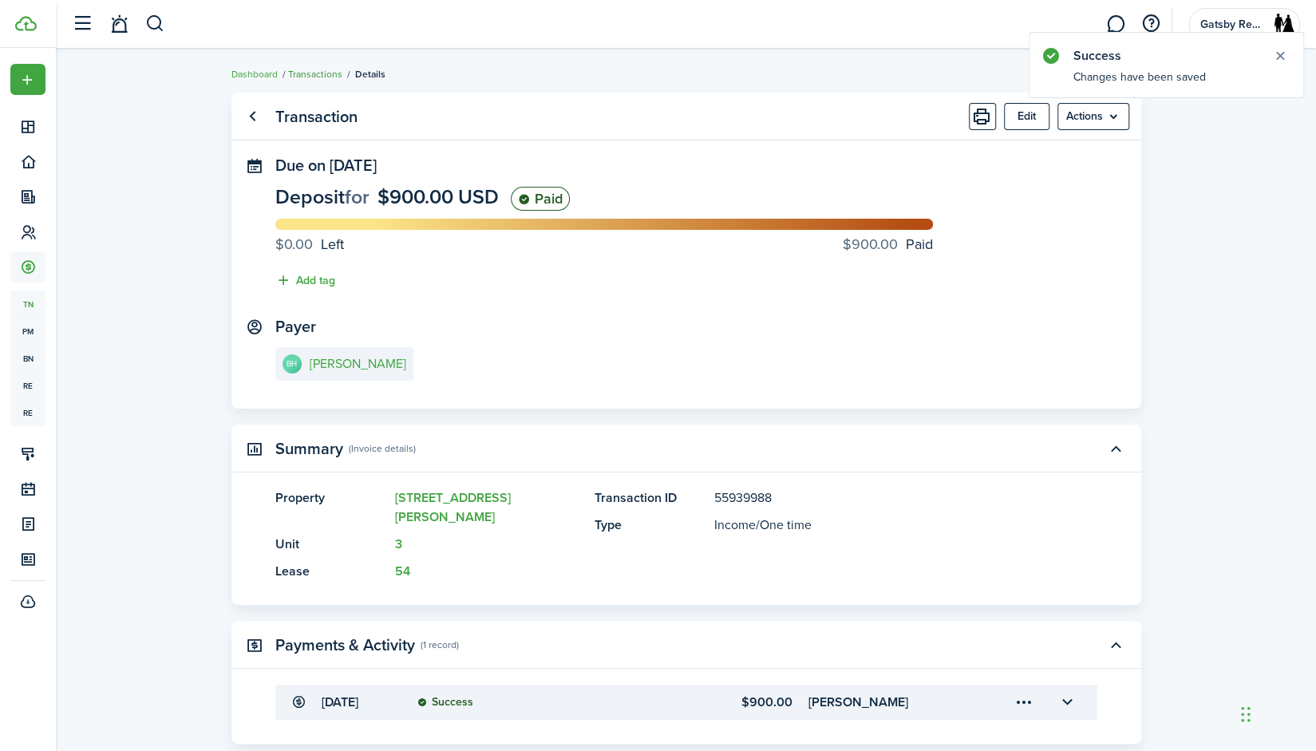
click at [306, 71] on link "Transactions" at bounding box center [315, 74] width 54 height 14
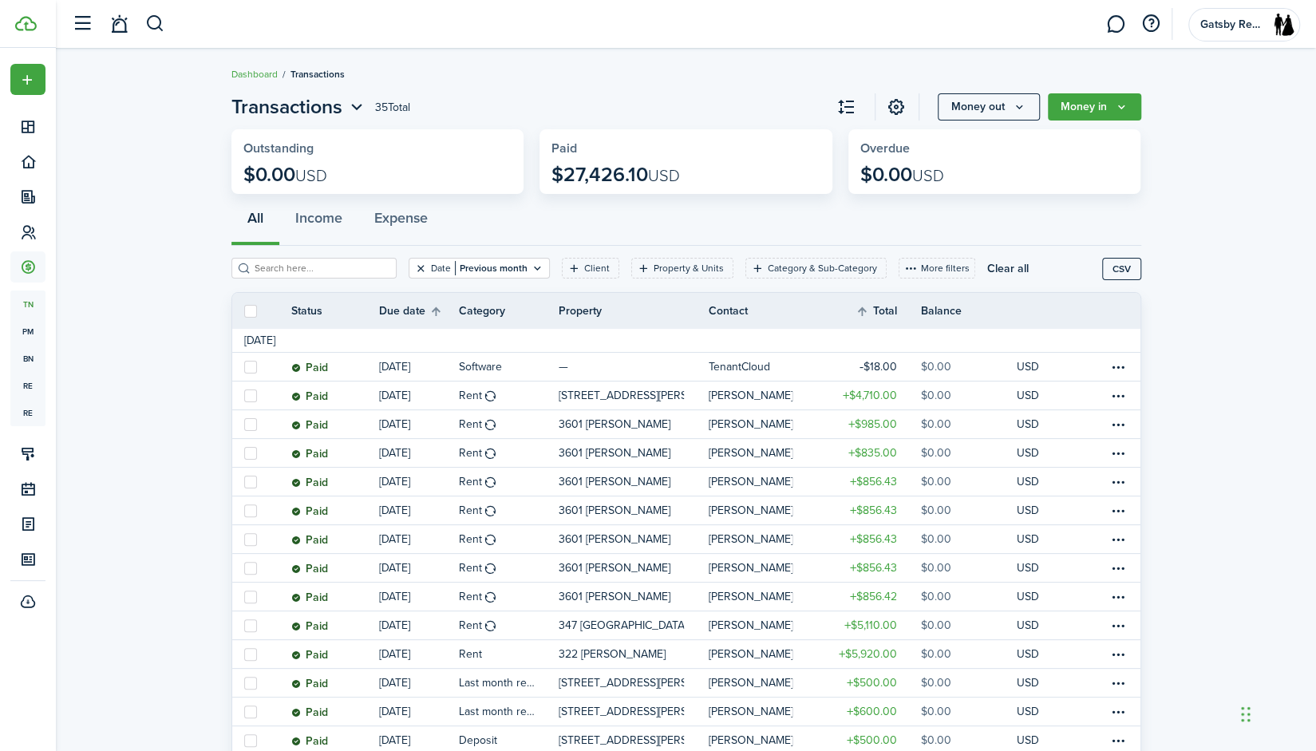
click at [414, 267] on button "Clear filter" at bounding box center [421, 268] width 14 height 13
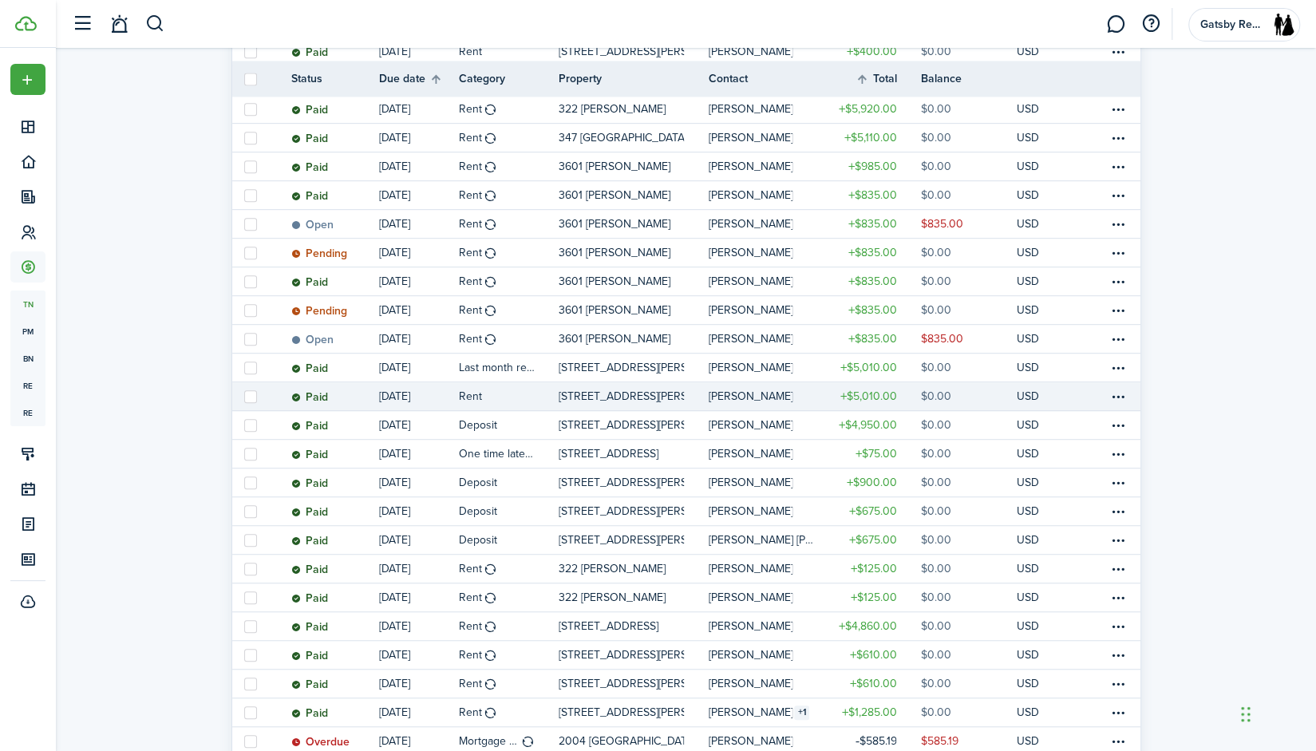
scroll to position [472, 0]
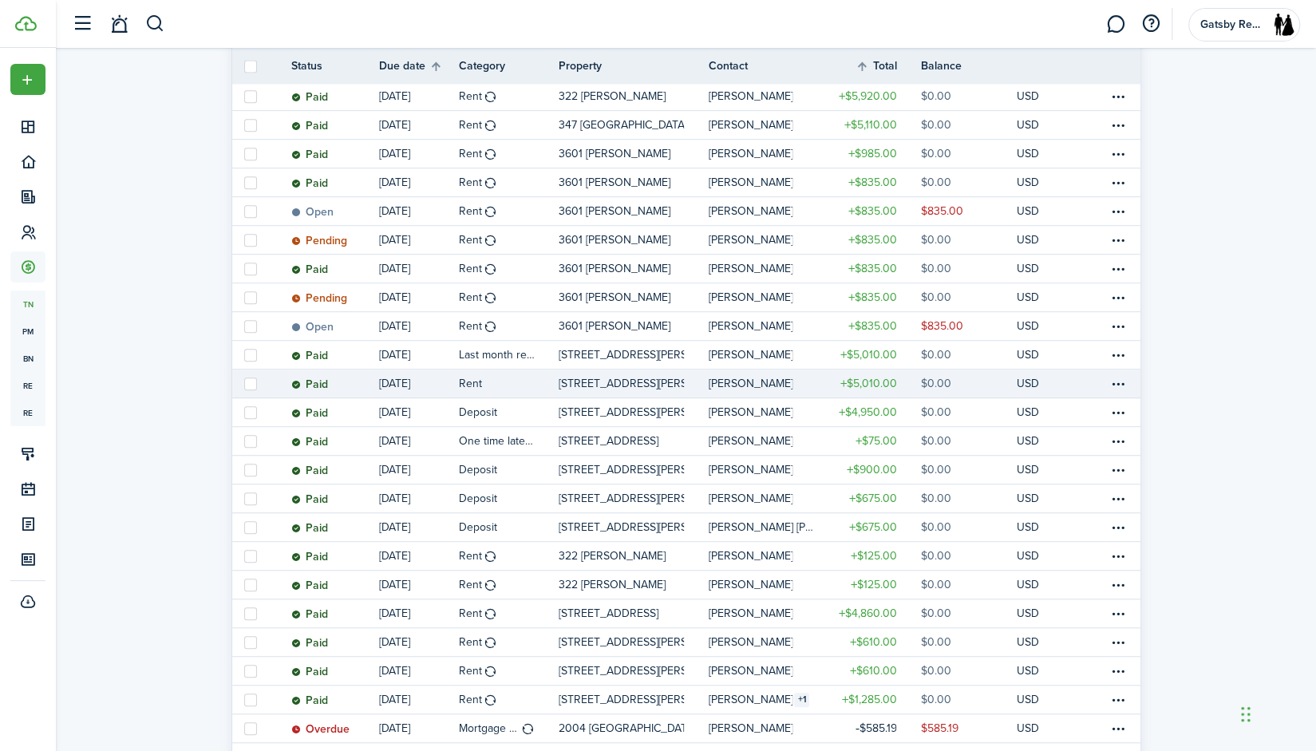
click at [631, 385] on p "[STREET_ADDRESS][PERSON_NAME]" at bounding box center [621, 383] width 126 height 17
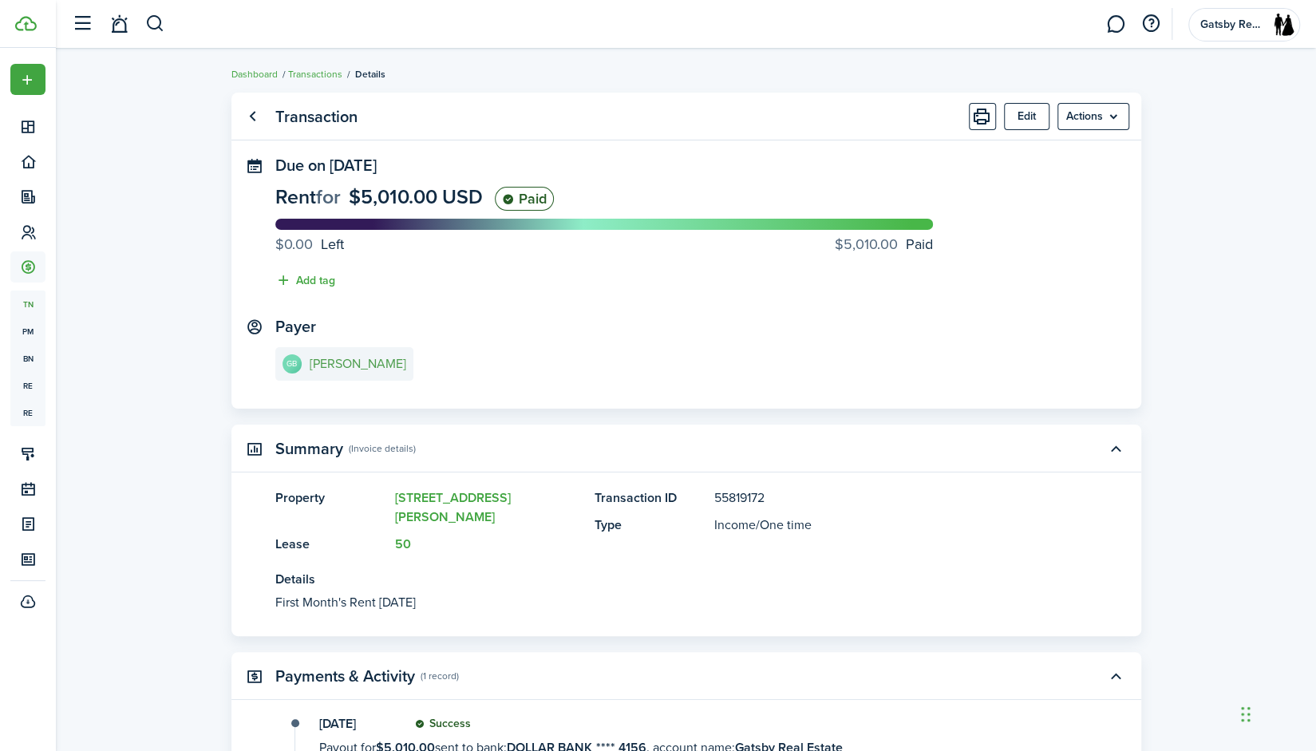
click at [366, 357] on e-details-info-title "[PERSON_NAME]" at bounding box center [358, 364] width 97 height 14
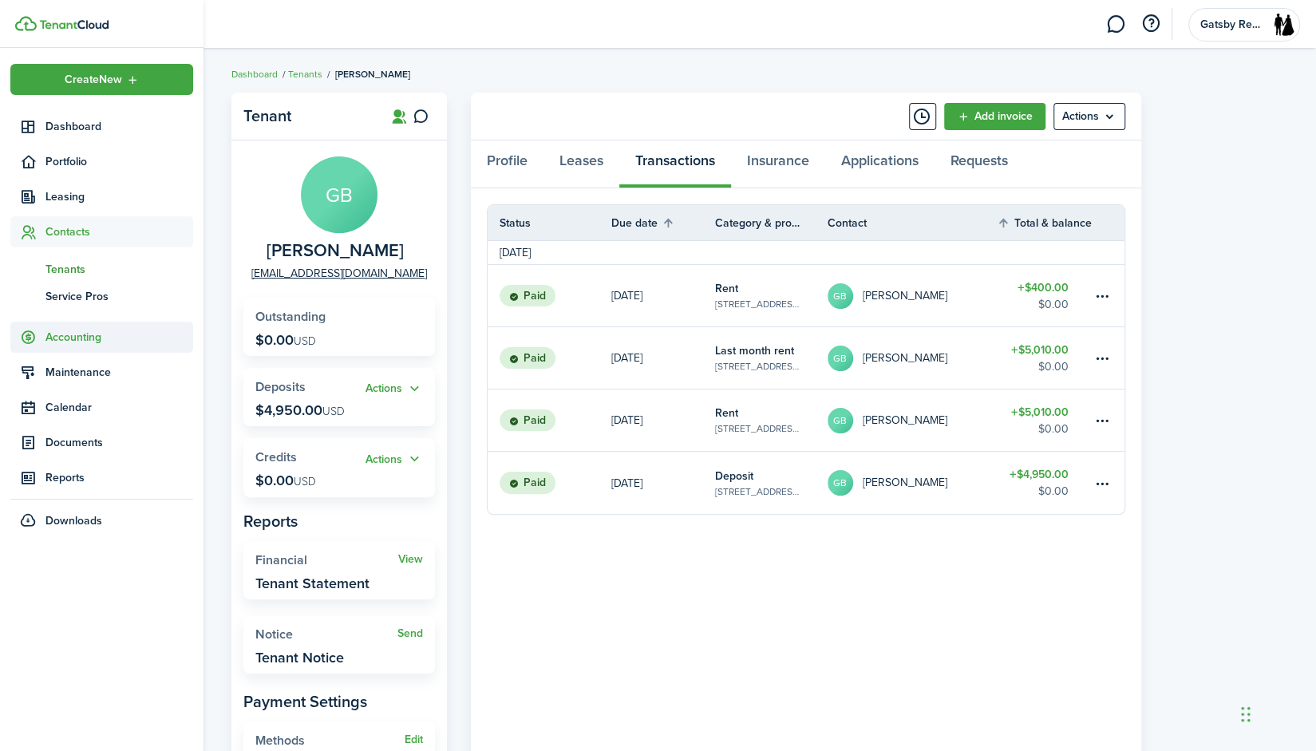
click at [99, 330] on span "Accounting" at bounding box center [119, 337] width 148 height 17
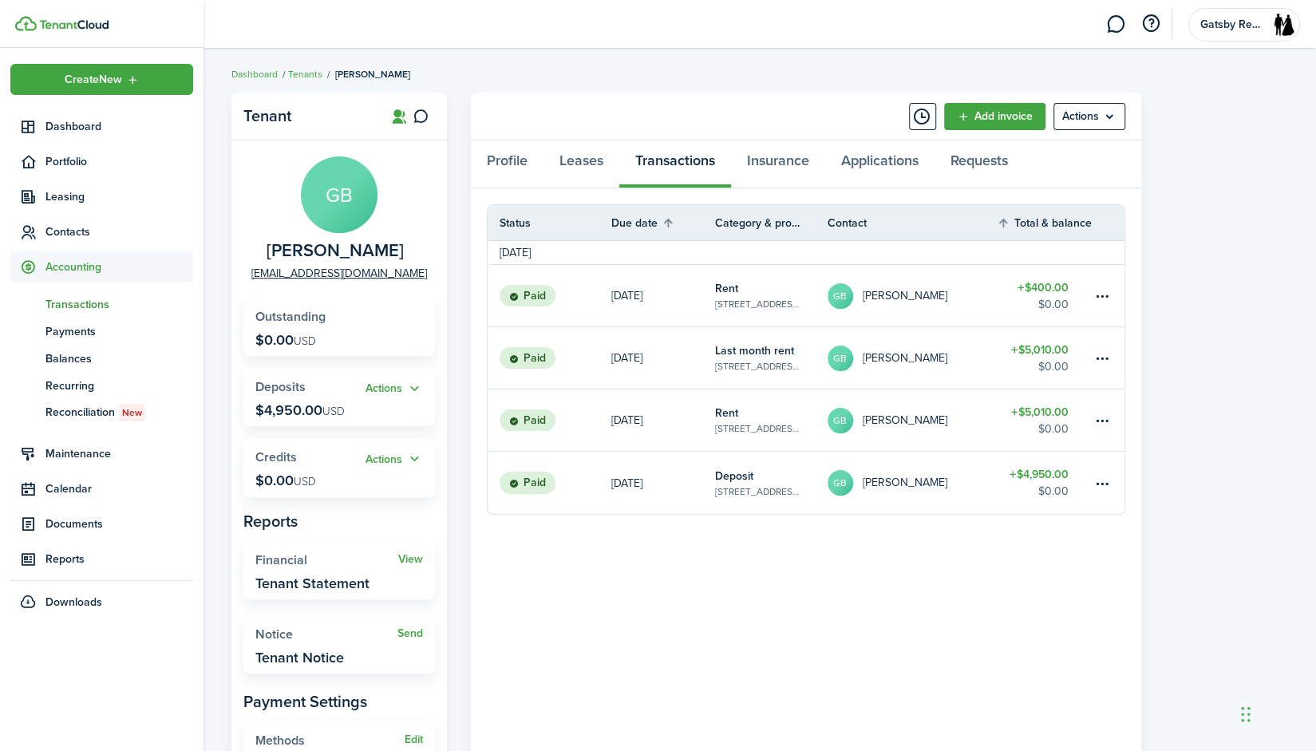
click at [91, 292] on link "tn Transactions" at bounding box center [101, 303] width 183 height 27
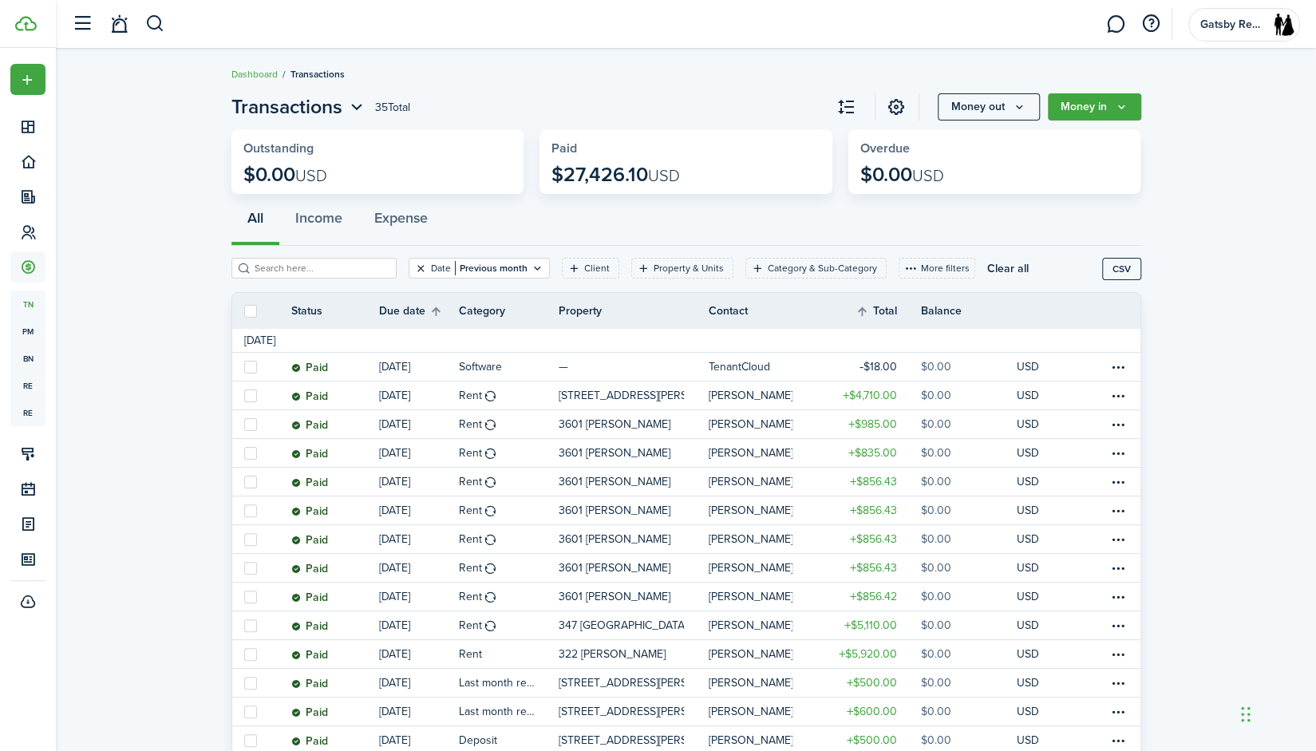
click at [414, 267] on button "Clear filter" at bounding box center [421, 268] width 14 height 13
